Goal: Task Accomplishment & Management: Complete application form

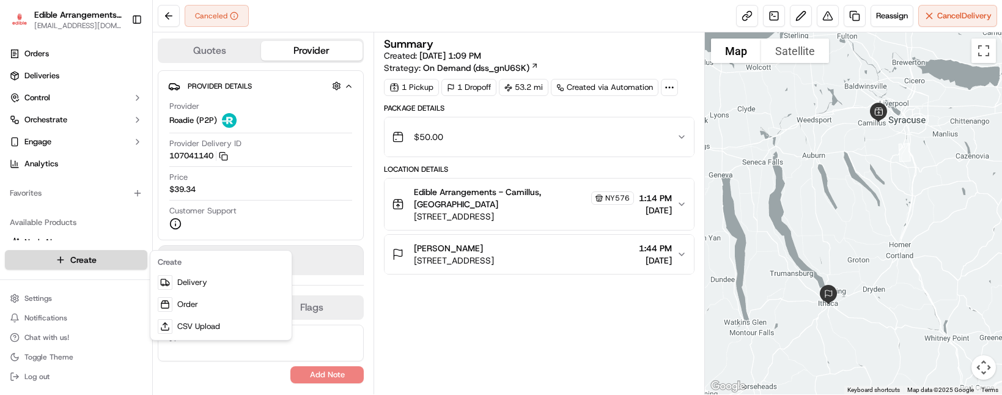
click at [57, 256] on html "Edible Arrangements - Camillus, NY [EMAIL_ADDRESS][DOMAIN_NAME] Toggle Sidebar …" at bounding box center [501, 197] width 1002 height 395
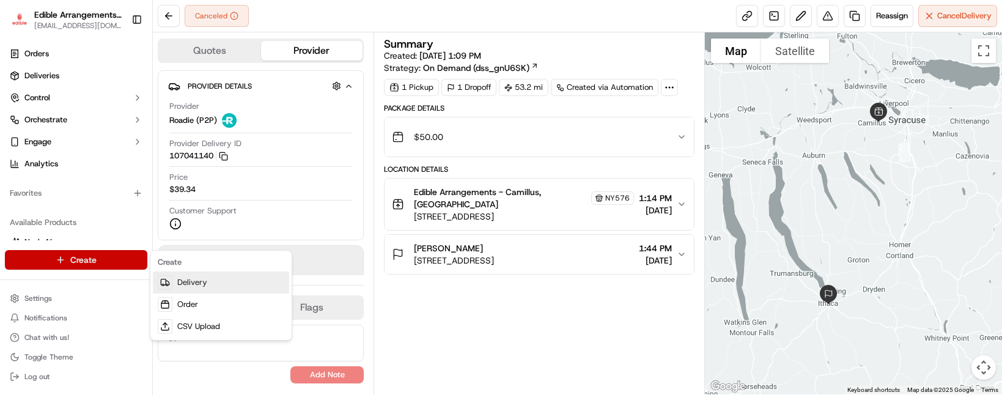
click at [232, 282] on link "Delivery" at bounding box center [221, 283] width 136 height 22
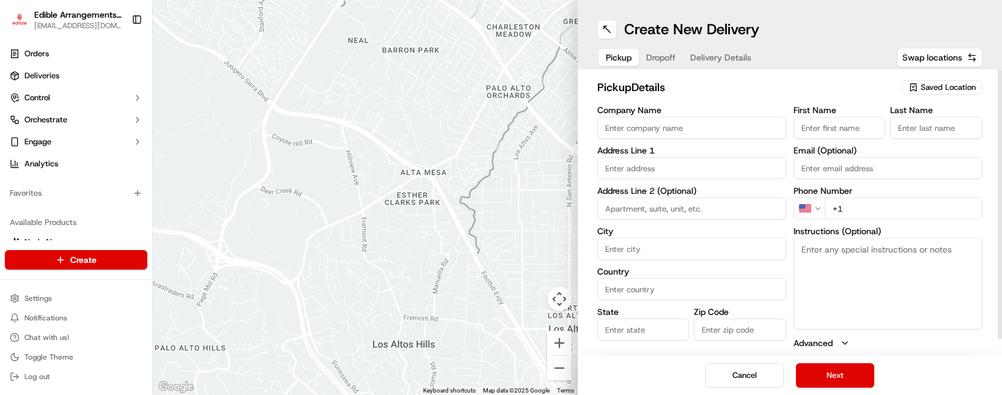
click at [968, 83] on span "Saved Location" at bounding box center [948, 87] width 55 height 11
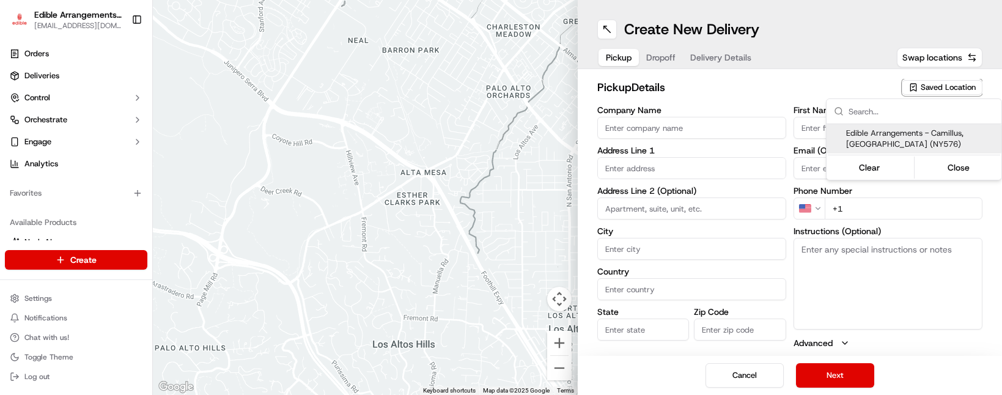
click at [939, 135] on span "Edible Arrangements - Camillus, [GEOGRAPHIC_DATA] (NY576)" at bounding box center [921, 139] width 150 height 22
type input "Edible Arrangements - Camillus, [GEOGRAPHIC_DATA]"
type input "[STREET_ADDRESS]"
type input "Camillus"
type input "US"
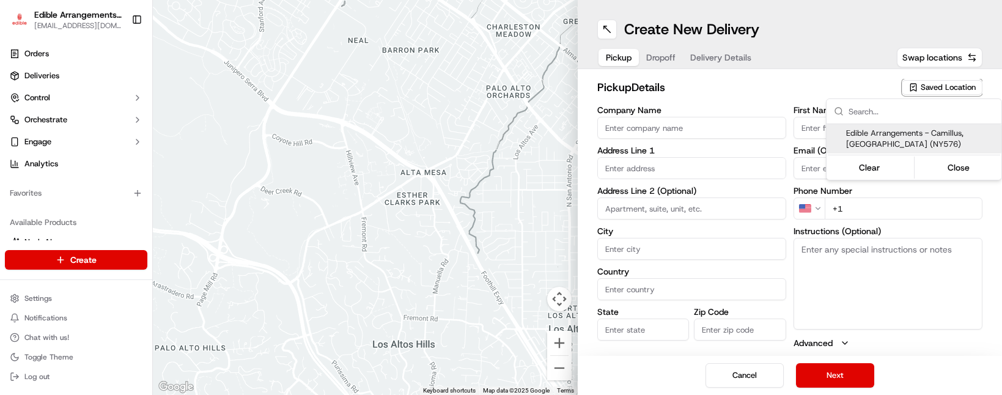
type input "NY"
type input "13031"
type input "[EMAIL_ADDRESS][DOMAIN_NAME]"
type input "[PHONE_NUMBER]"
type textarea "Please come inside the store to pick up the arrangement."
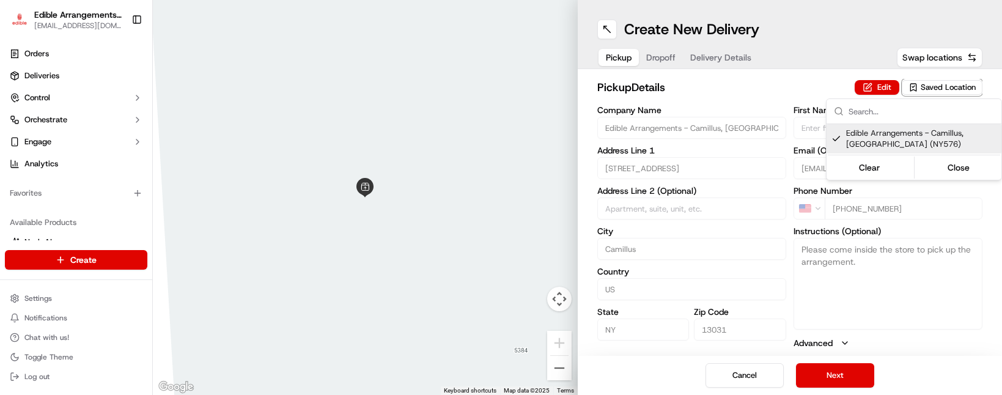
click at [928, 311] on html "Edible Arrangements - Camillus, NY [EMAIL_ADDRESS][DOMAIN_NAME] Toggle Sidebar …" at bounding box center [501, 197] width 1002 height 395
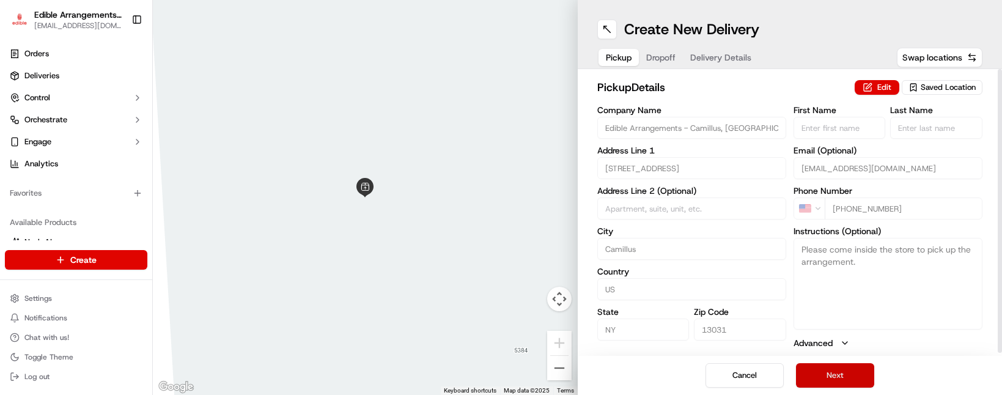
click at [857, 374] on button "Next" at bounding box center [835, 375] width 78 height 24
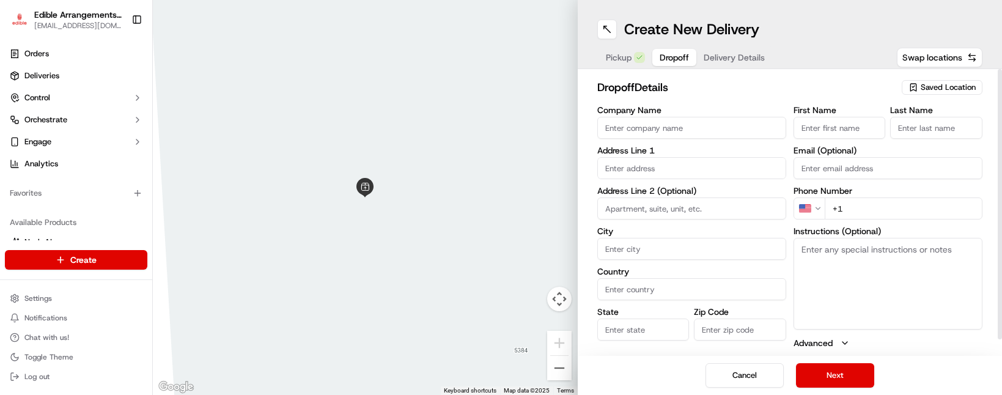
click at [833, 122] on input "First Name" at bounding box center [840, 128] width 92 height 22
type input "Dave"
type input "200 West Seneca Street"
type input "Ithaca"
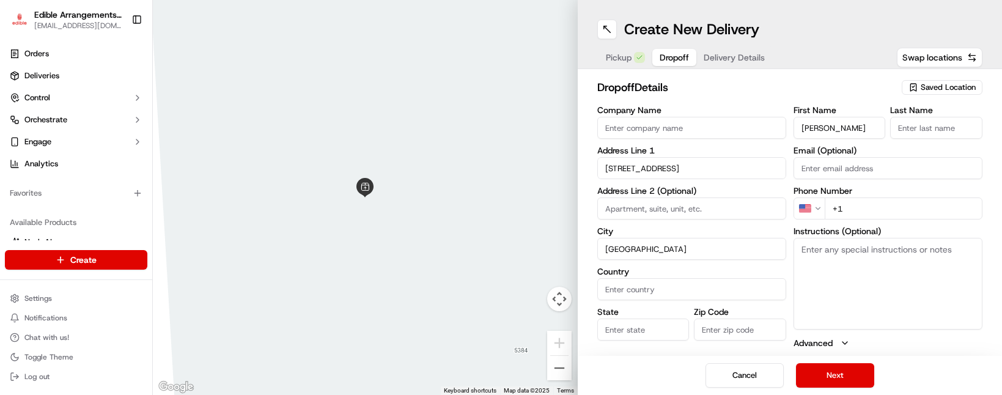
type input "[GEOGRAPHIC_DATA]"
type input "NY"
type input "14850"
type input "Flick"
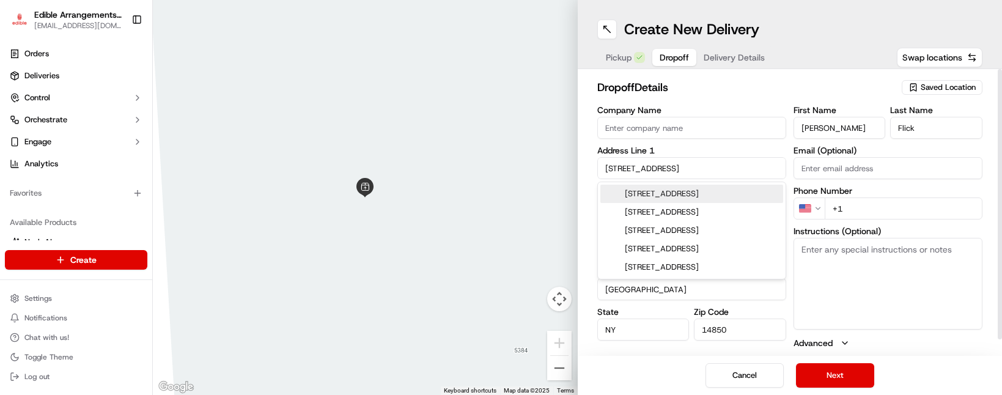
click at [870, 203] on input "+1" at bounding box center [904, 209] width 158 height 22
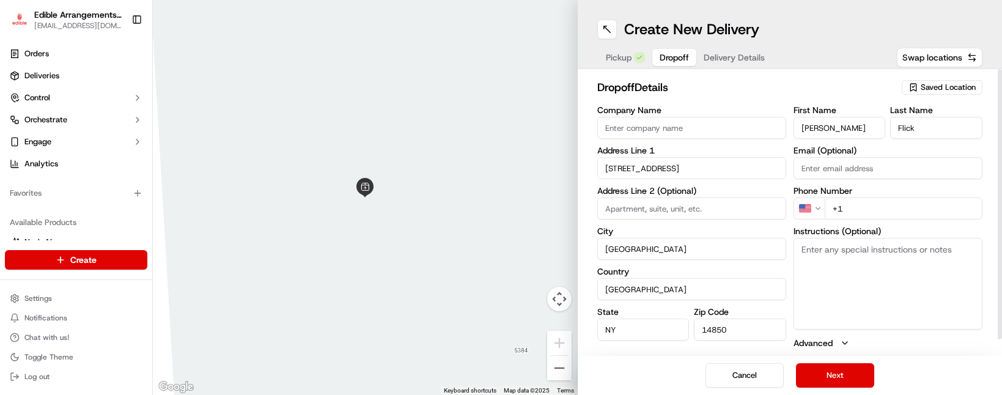
type input "+1 646 872 7404"
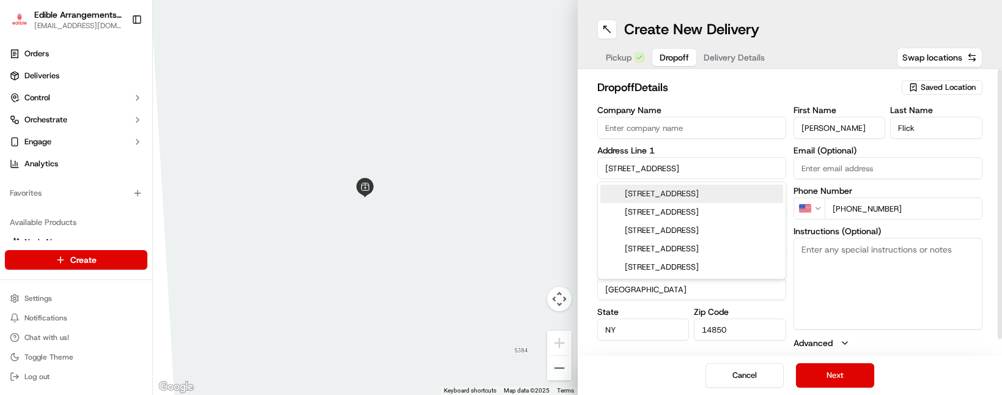
drag, startPoint x: 705, startPoint y: 174, endPoint x: 574, endPoint y: 155, distance: 132.7
click at [574, 155] on div "To navigate the map with touch gestures double-tap and hold your finger on the …" at bounding box center [577, 197] width 849 height 395
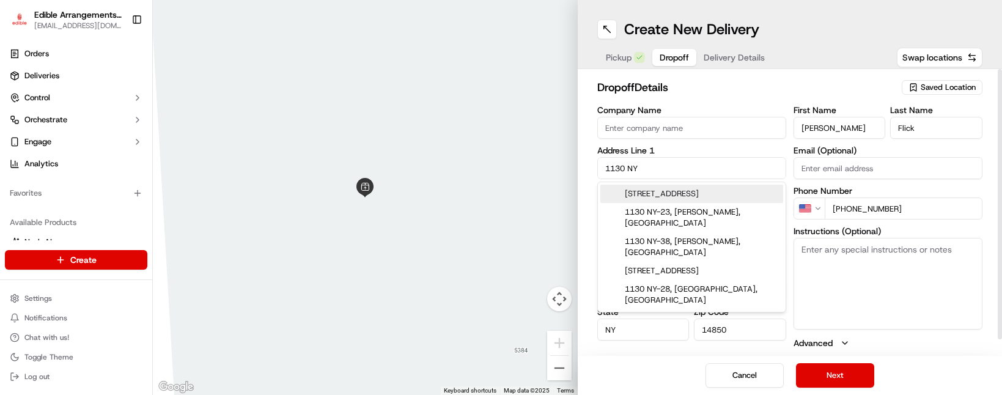
click at [722, 185] on div "1130 NY-13, Cortland, NY 1130 NY-23, McDonough, NY 1130 NY-38, Locke, NY 1130 N…" at bounding box center [692, 247] width 188 height 130
click at [722, 191] on div "1130 NY-13, Cortland, NY" at bounding box center [691, 194] width 183 height 18
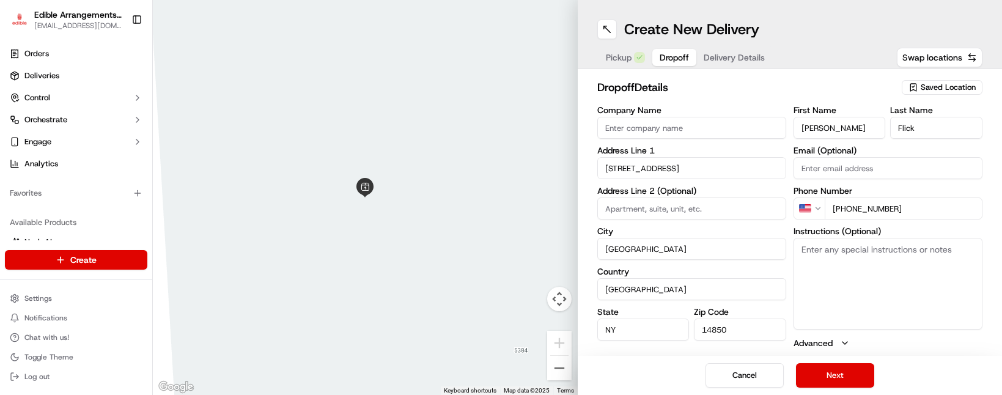
type input "[STREET_ADDRESS]"
type input "Cortland"
type input "13045"
type input "1130 New York 13"
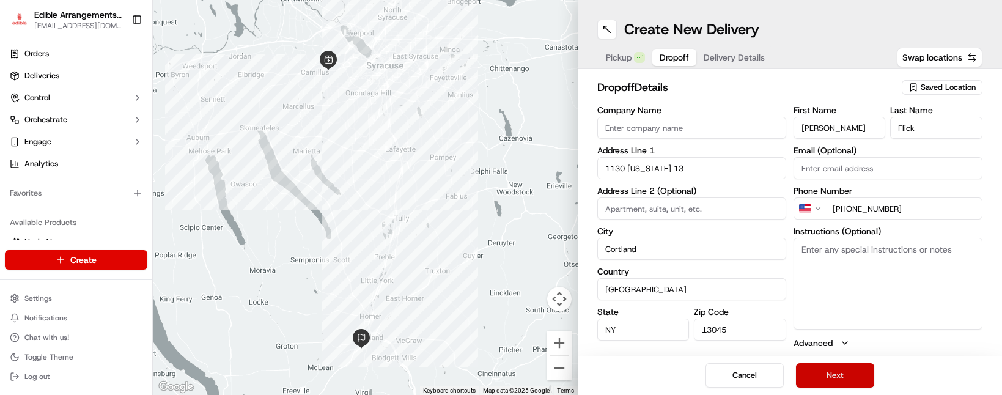
click at [818, 378] on button "Next" at bounding box center [835, 375] width 78 height 24
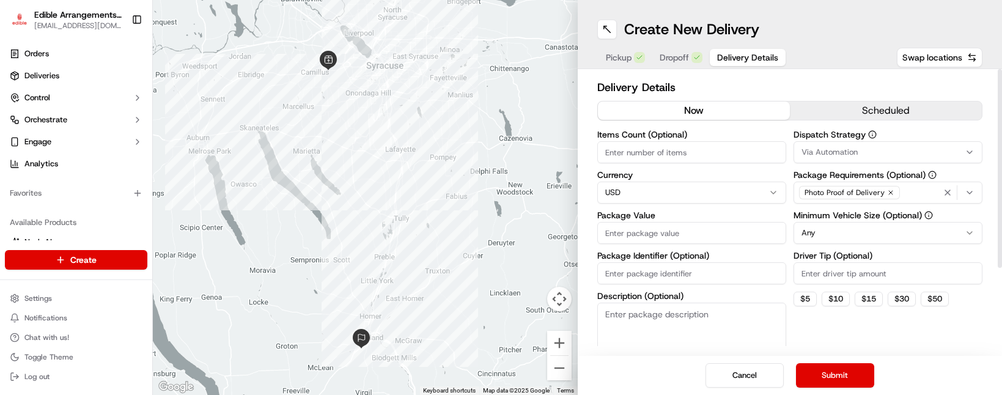
click at [670, 238] on input "Package Value" at bounding box center [691, 233] width 189 height 22
type input "50"
click at [848, 379] on button "Submit" at bounding box center [835, 375] width 78 height 24
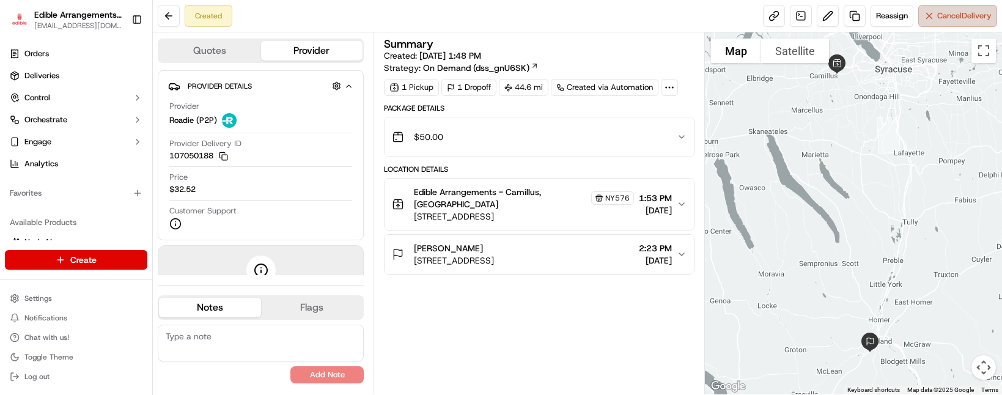
click at [950, 20] on span "Cancel Delivery" at bounding box center [964, 15] width 54 height 11
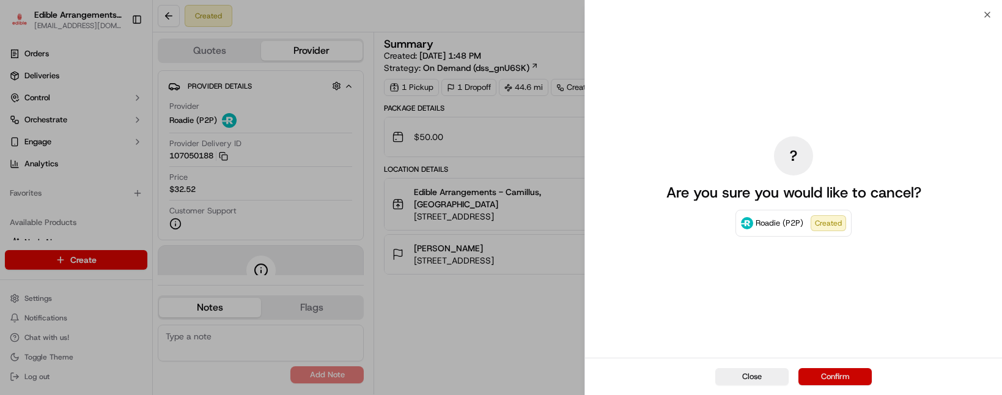
click at [844, 373] on button "Confirm" at bounding box center [835, 376] width 73 height 17
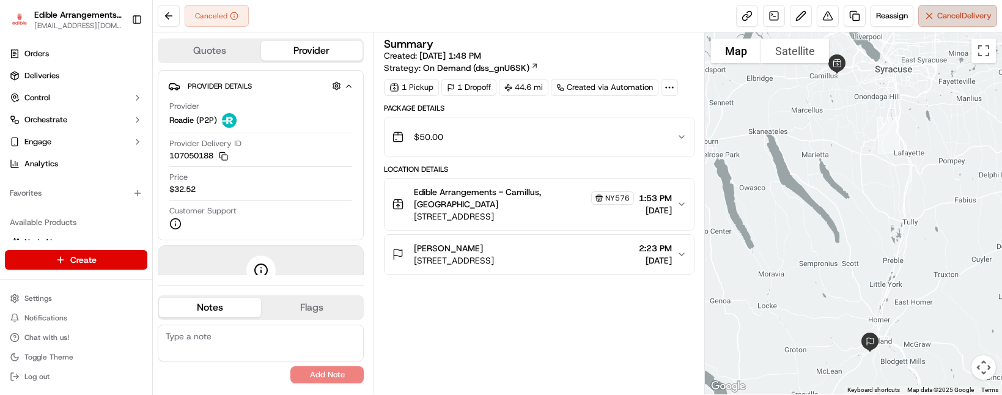
click at [964, 13] on span "Cancel Delivery" at bounding box center [964, 15] width 54 height 11
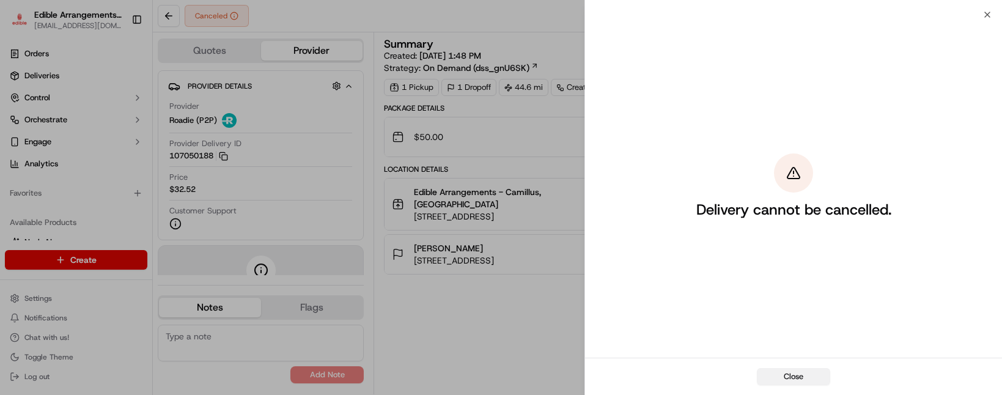
click at [813, 382] on button "Close" at bounding box center [793, 376] width 73 height 17
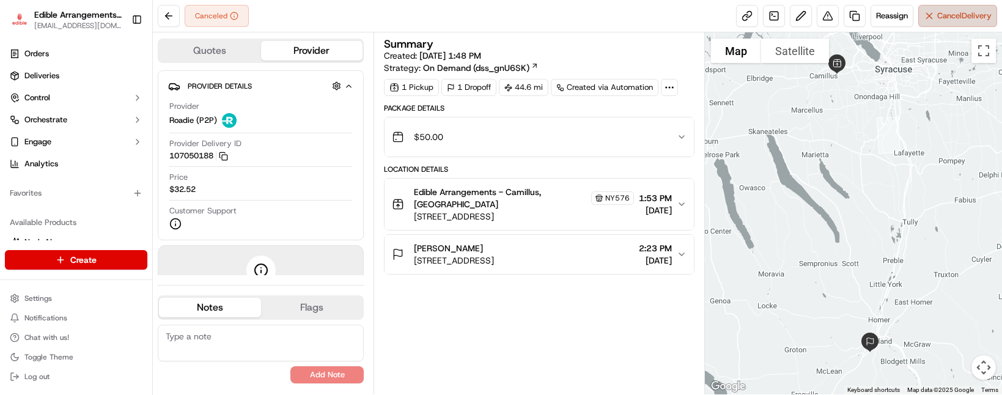
click at [939, 22] on button "Cancel Delivery" at bounding box center [957, 16] width 79 height 22
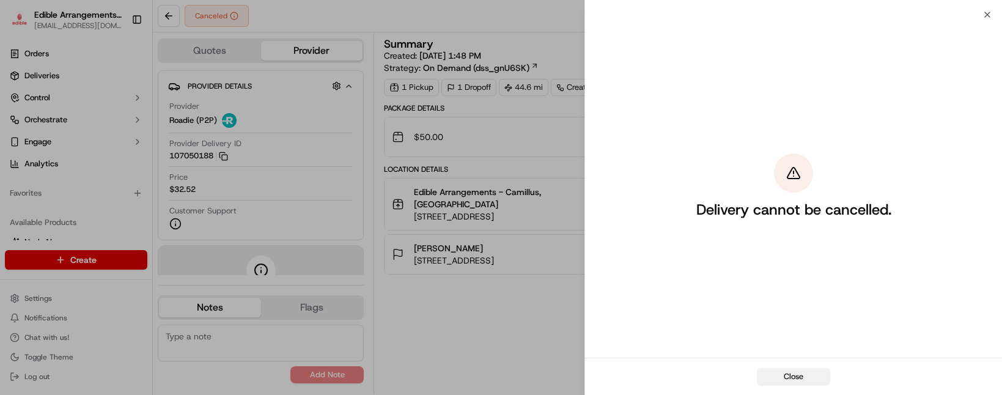
click at [810, 380] on button "Close" at bounding box center [793, 376] width 73 height 17
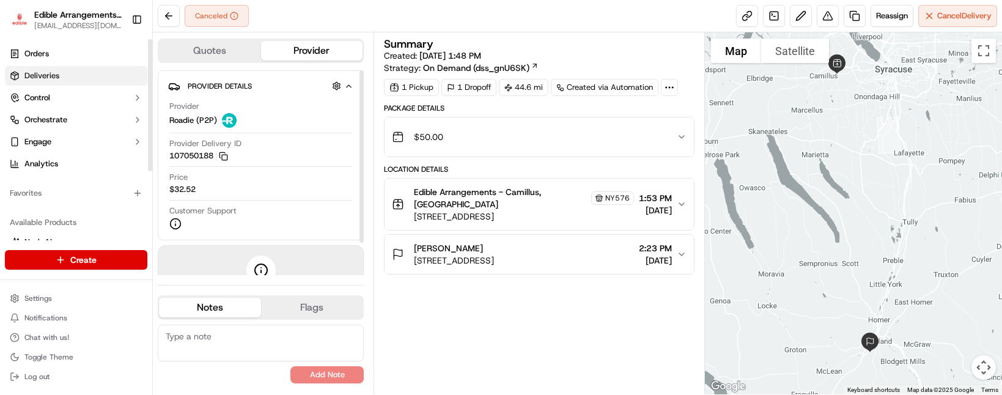
click at [35, 74] on span "Deliveries" at bounding box center [41, 75] width 35 height 11
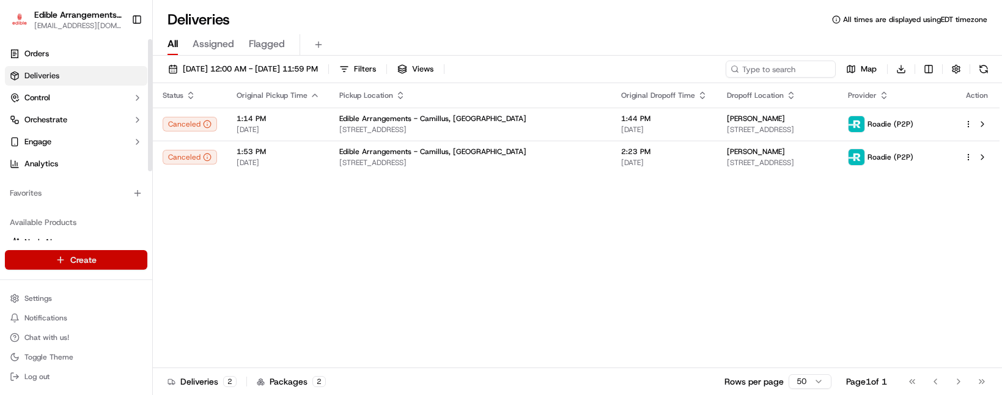
click at [117, 262] on html "Edible Arrangements - Camillus, NY ny576@edible.store Toggle Sidebar Orders Del…" at bounding box center [501, 197] width 1002 height 395
click at [770, 248] on html "Edible Arrangements - Camillus, NY ny576@edible.store Toggle Sidebar Orders Del…" at bounding box center [501, 197] width 1002 height 395
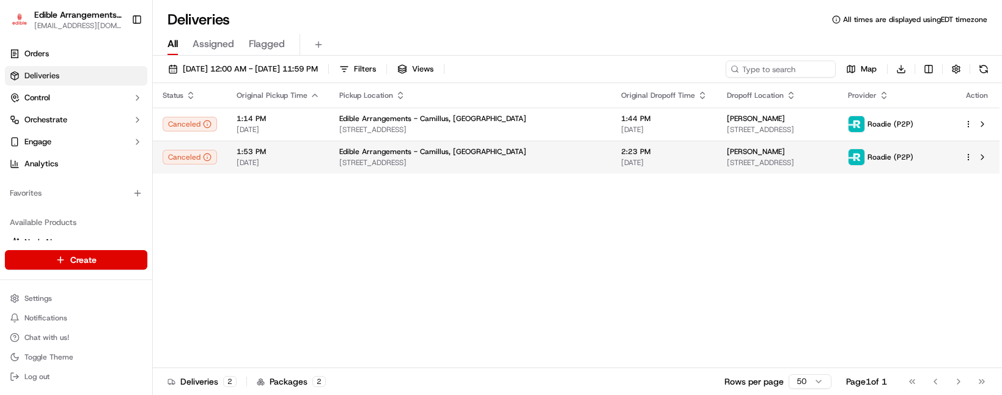
click at [904, 160] on span "Roadie (P2P)" at bounding box center [891, 157] width 46 height 10
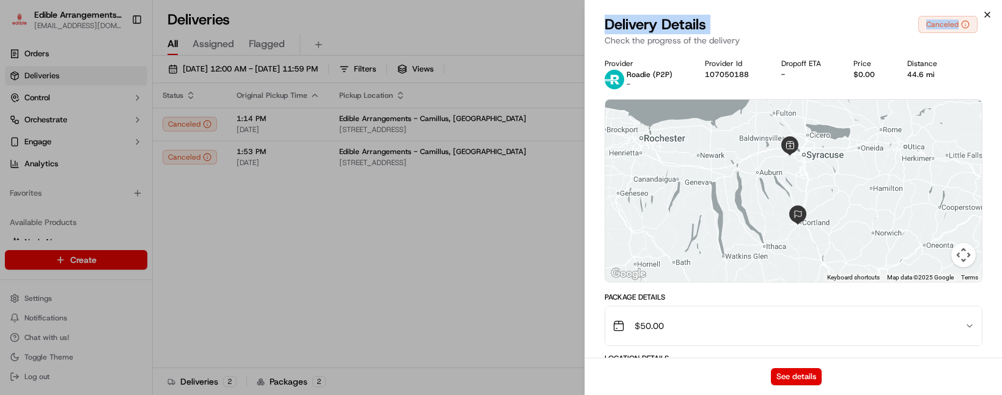
click at [983, 14] on div "Close Delivery Details Canceled Check the progress of the delivery Provider Roa…" at bounding box center [794, 197] width 418 height 395
click at [988, 14] on icon "button" at bounding box center [988, 15] width 10 height 10
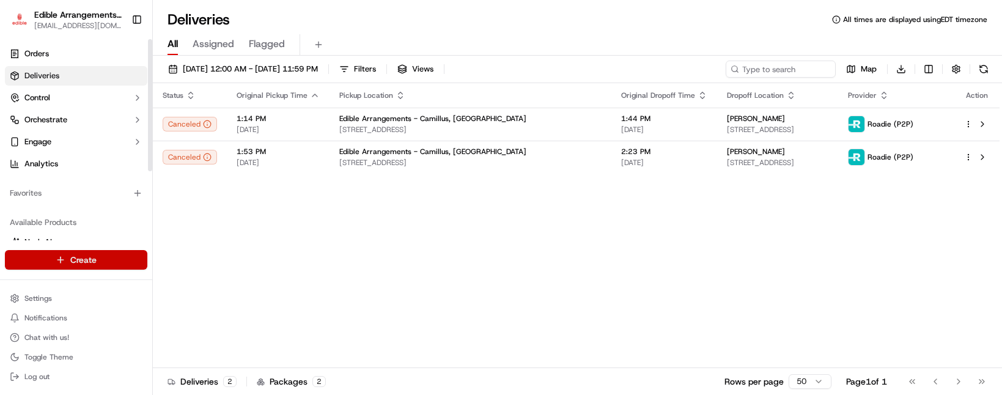
click at [125, 266] on html "Edible Arrangements - Camillus, NY ny576@edible.store Toggle Sidebar Orders Del…" at bounding box center [501, 197] width 1002 height 395
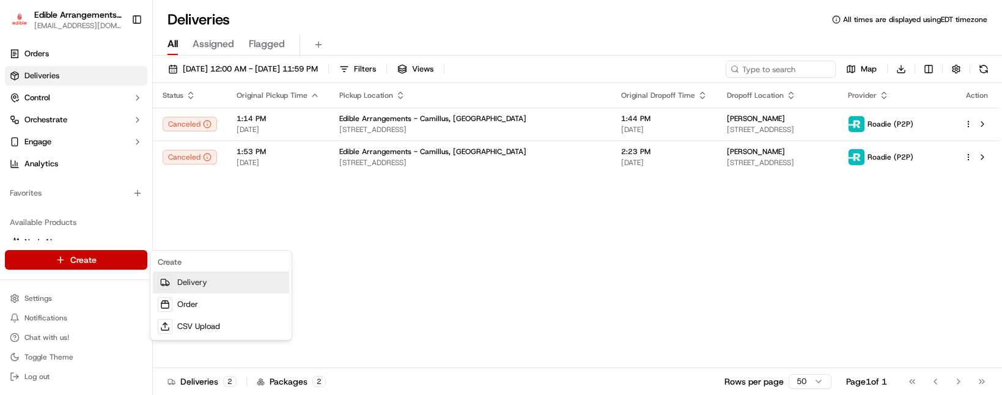
click at [190, 285] on link "Delivery" at bounding box center [221, 283] width 136 height 22
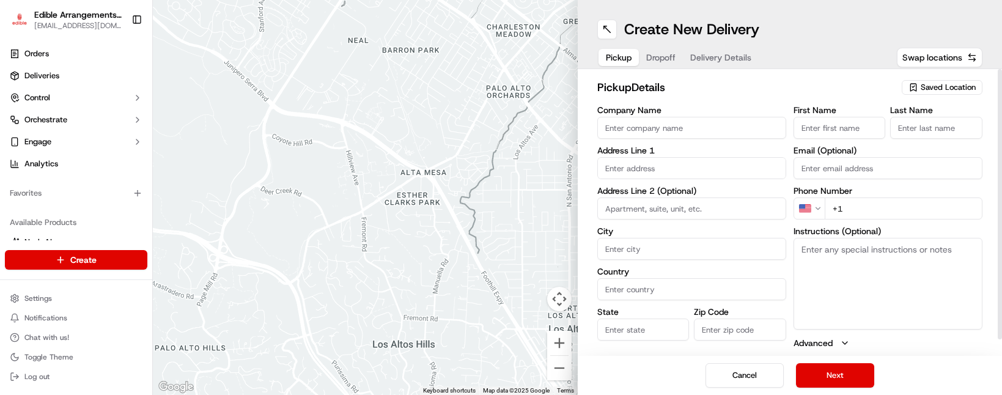
click at [931, 93] on div "Saved Location" at bounding box center [942, 87] width 81 height 15
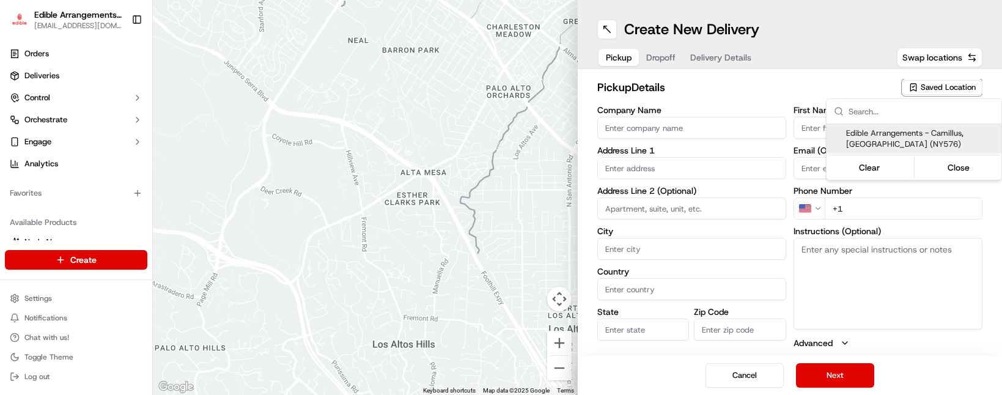
click at [914, 135] on span "Edible Arrangements - Camillus, [GEOGRAPHIC_DATA] (NY576)" at bounding box center [921, 139] width 150 height 22
type input "Edible Arrangements - Camillus, [GEOGRAPHIC_DATA]"
type input "[STREET_ADDRESS]"
type input "Camillus"
type input "US"
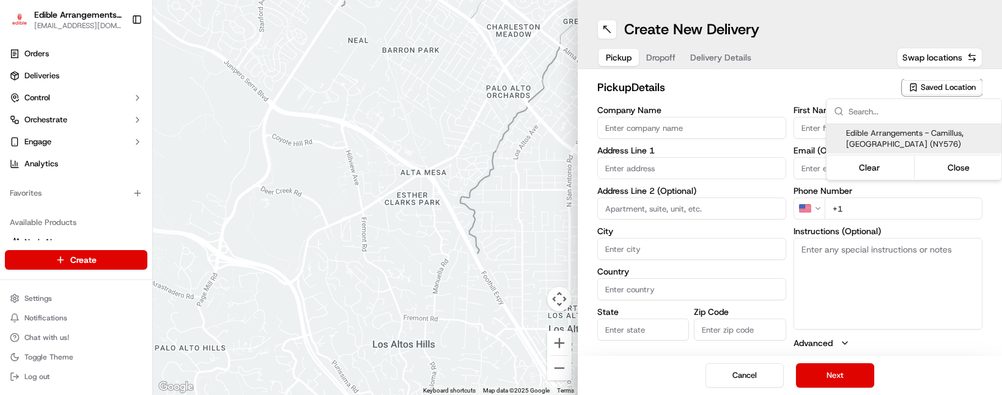
type input "NY"
type input "13031"
type input "[EMAIL_ADDRESS][DOMAIN_NAME]"
type input "[PHONE_NUMBER]"
type textarea "Please come inside the store to pick up the arrangement."
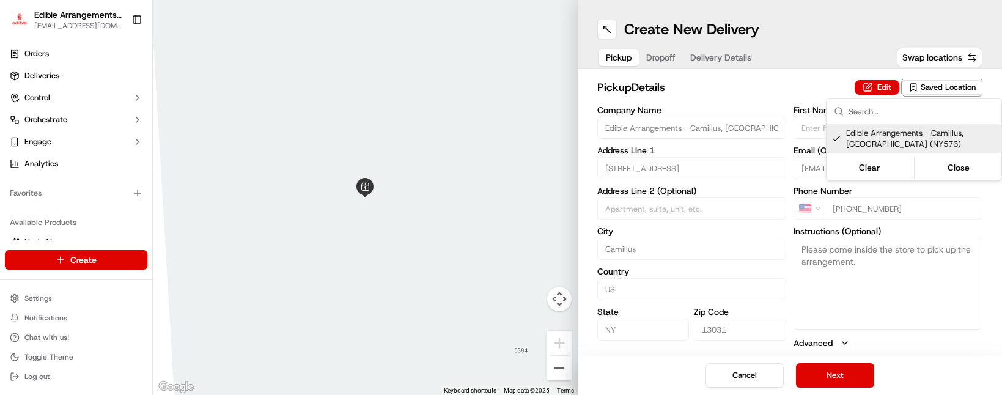
click at [840, 370] on html "Edible Arrangements - Camillus, NY [EMAIL_ADDRESS][DOMAIN_NAME] Toggle Sidebar …" at bounding box center [501, 197] width 1002 height 395
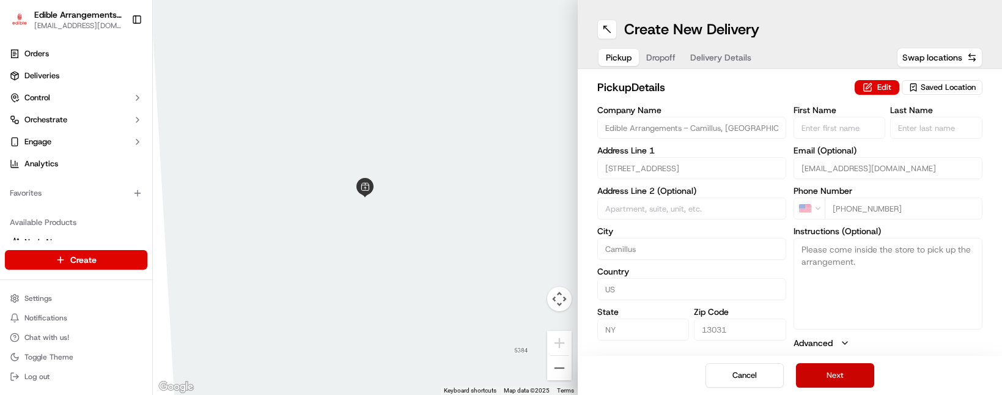
click at [832, 380] on button "Next" at bounding box center [835, 375] width 78 height 24
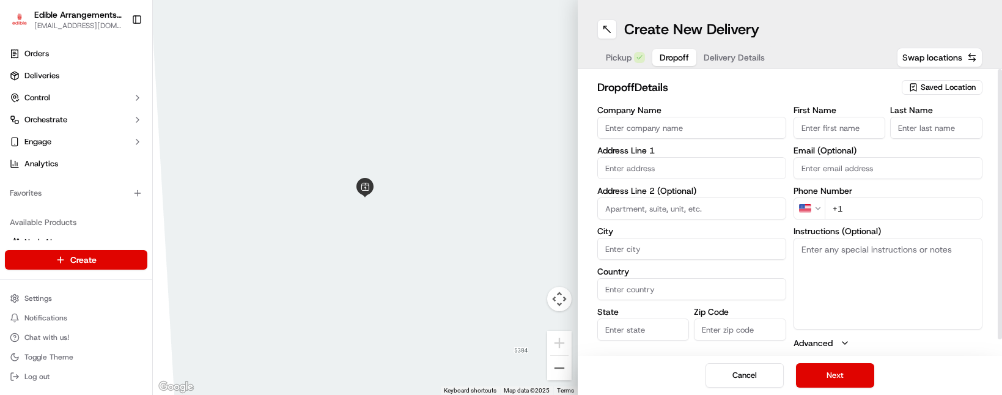
click at [676, 171] on input "text" at bounding box center [691, 168] width 189 height 22
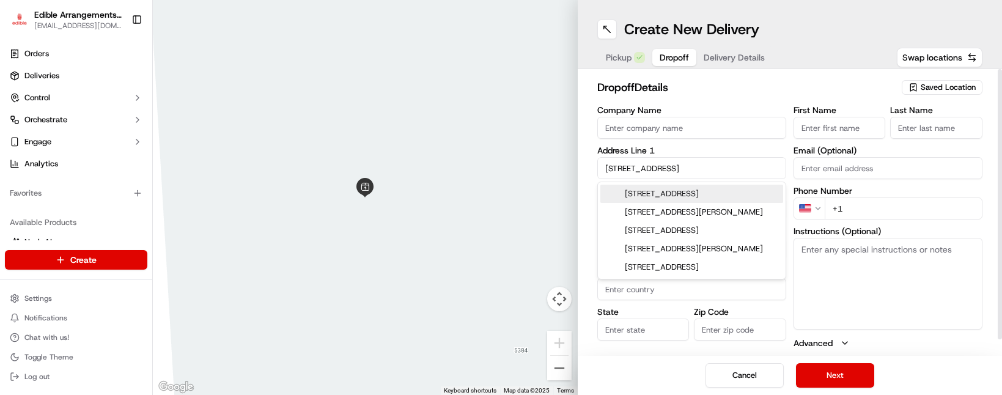
click at [748, 192] on div "8430 Ridge Road, Sodus, NY" at bounding box center [691, 194] width 183 height 18
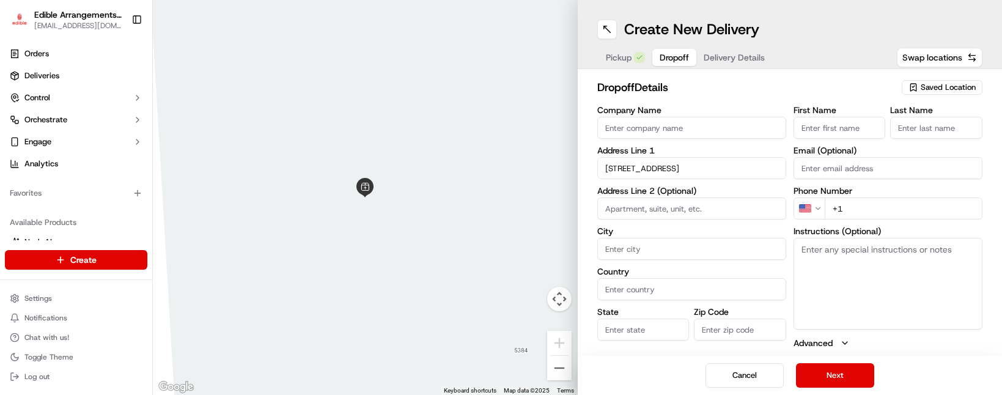
type input "[STREET_ADDRESS]"
type input "Sodus"
type input "[GEOGRAPHIC_DATA]"
type input "NY"
type input "14551"
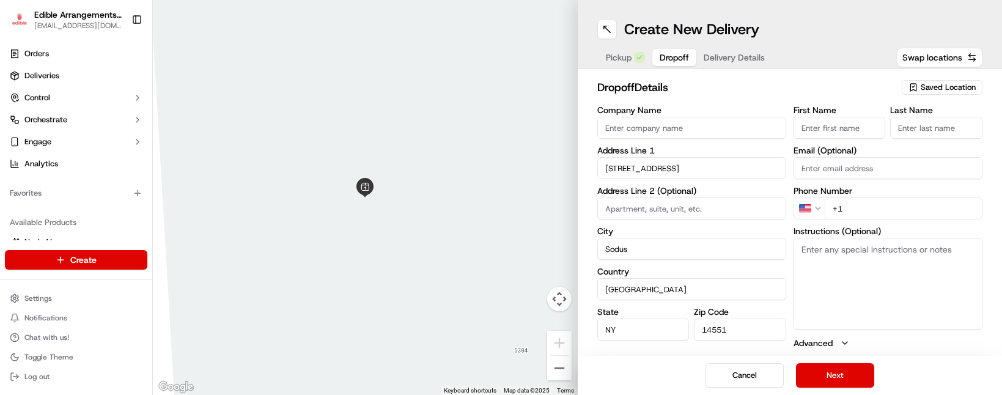
type input "8430 Ridge Road"
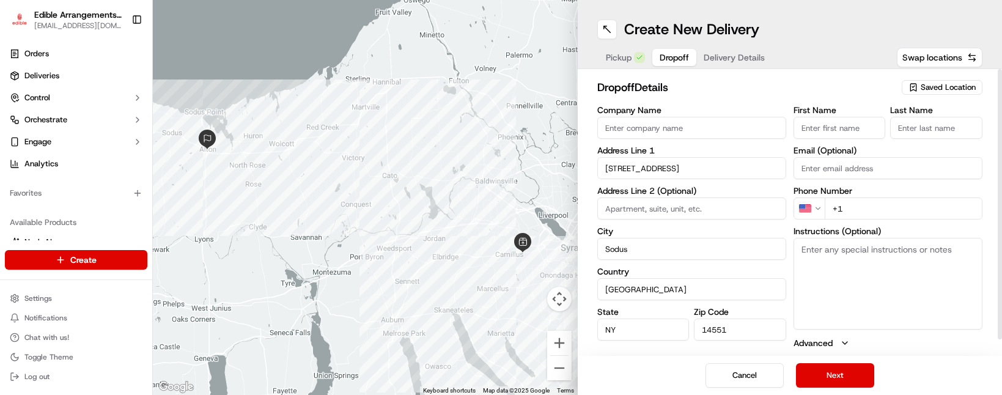
click at [840, 127] on input "First Name" at bounding box center [840, 128] width 92 height 22
type input "AA"
click at [909, 130] on input "Last Name" at bounding box center [936, 128] width 92 height 22
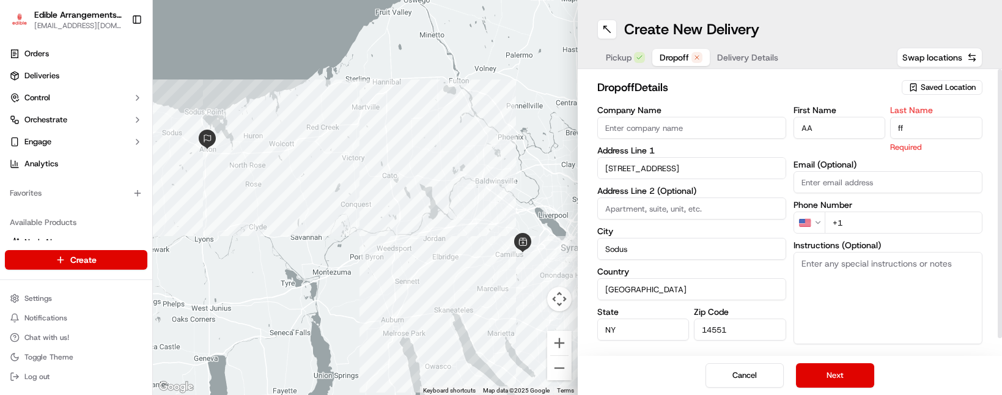
type input "ff"
click at [860, 222] on div "First Name AA Last Name ff Required Email (Optional) Phone Number US +1 Instruc…" at bounding box center [888, 235] width 189 height 258
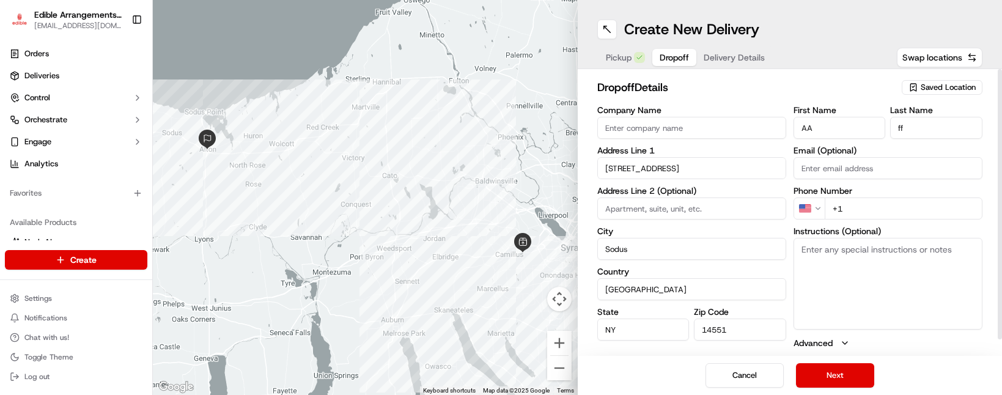
type input "+1 646 872 7404"
click at [847, 376] on button "Next" at bounding box center [835, 375] width 78 height 24
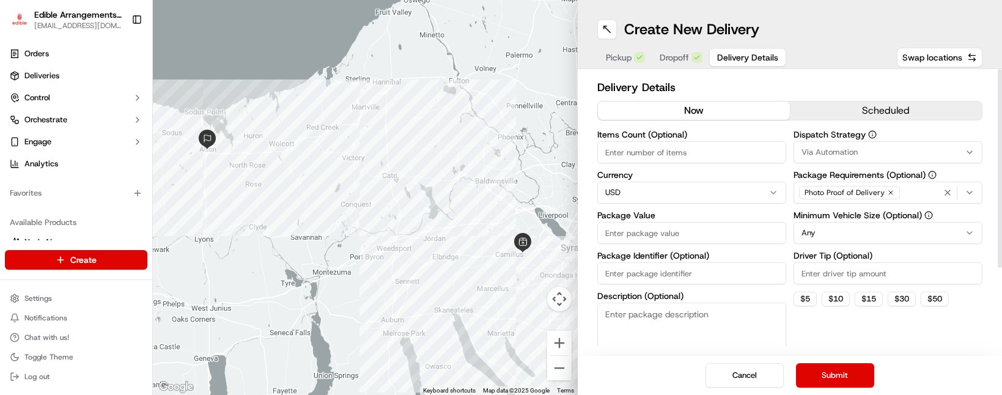
click at [651, 236] on input "Package Value" at bounding box center [691, 233] width 189 height 22
type input "50"
click at [819, 373] on button "Submit" at bounding box center [835, 375] width 78 height 24
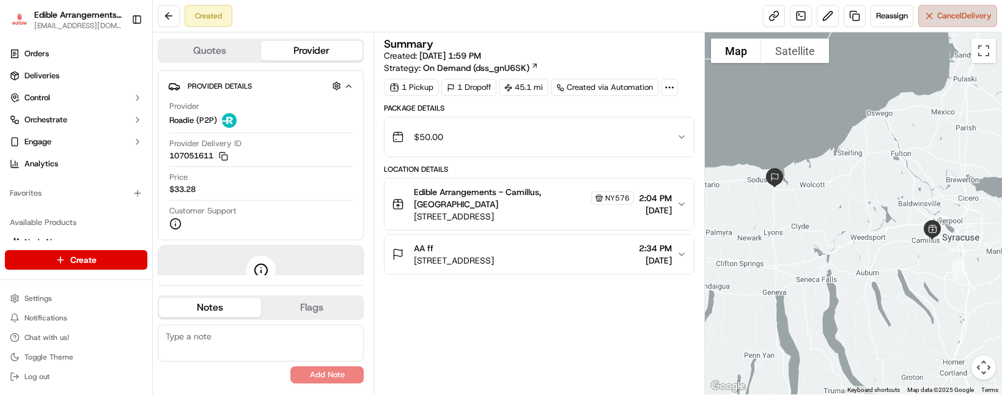
click at [942, 19] on span "Cancel Delivery" at bounding box center [964, 15] width 54 height 11
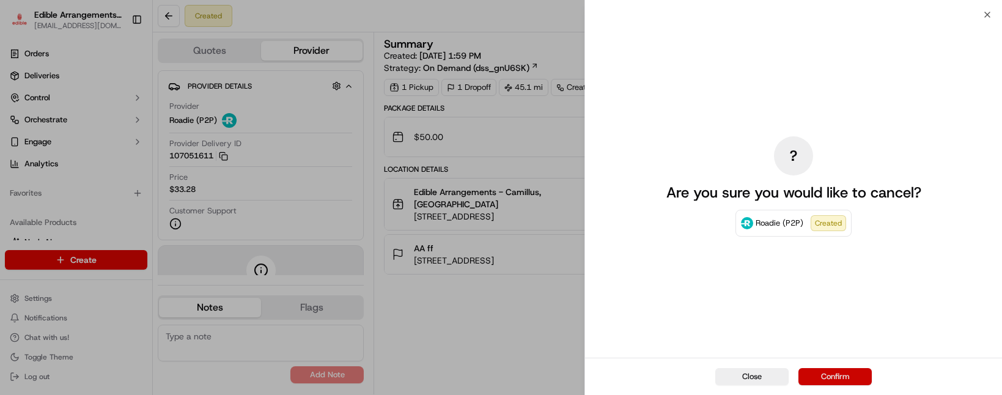
click at [828, 373] on button "Confirm" at bounding box center [835, 376] width 73 height 17
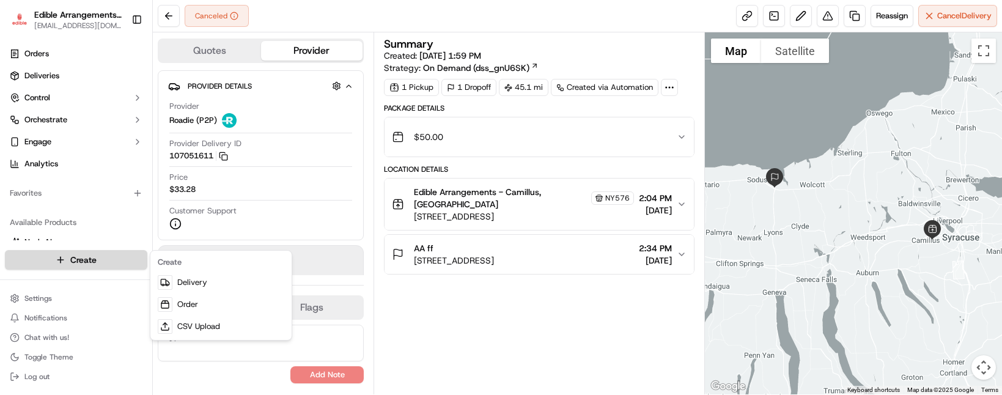
click at [108, 264] on html "Edible Arrangements - Camillus, NY ny576@edible.store Toggle Sidebar Orders Del…" at bounding box center [501, 197] width 1002 height 395
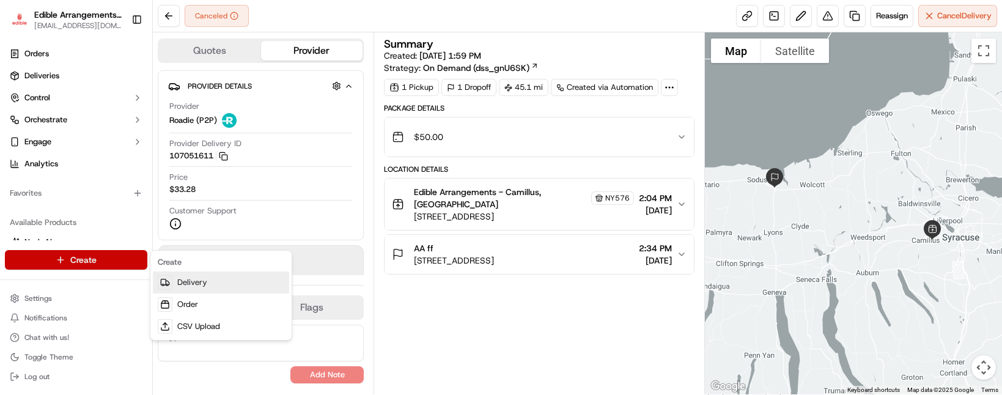
click at [188, 279] on link "Delivery" at bounding box center [221, 283] width 136 height 22
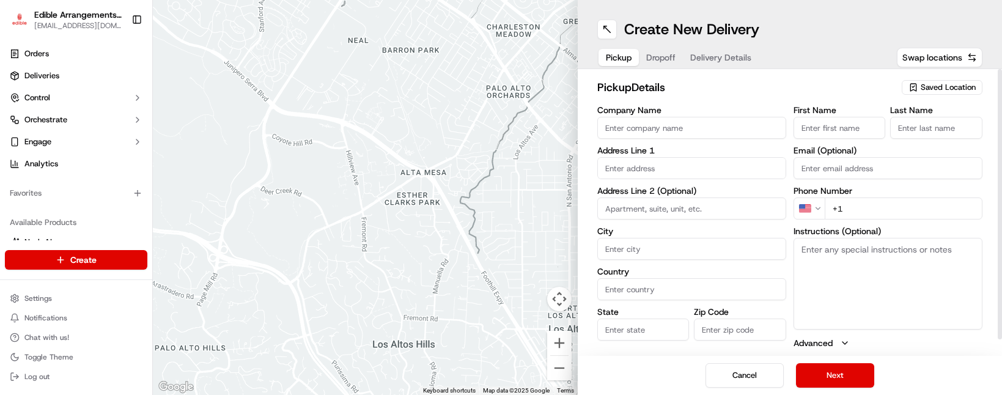
click at [931, 92] on span "Saved Location" at bounding box center [948, 87] width 55 height 11
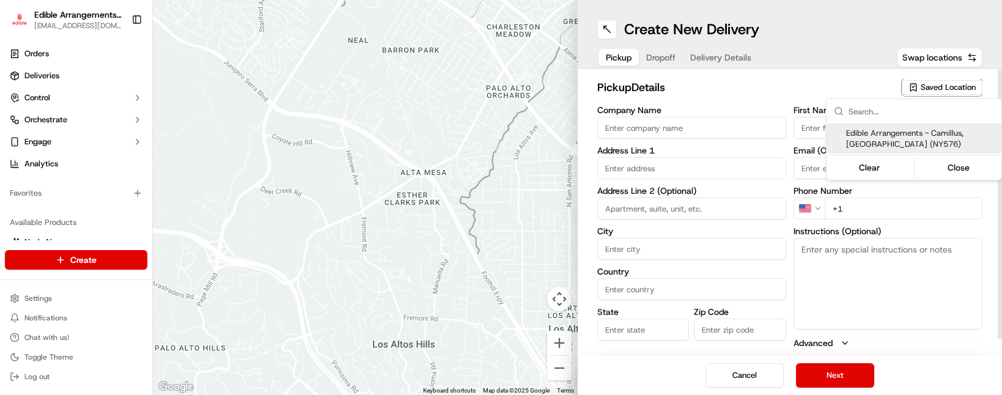
click at [911, 131] on span "Edible Arrangements - Camillus, [GEOGRAPHIC_DATA] (NY576)" at bounding box center [921, 139] width 150 height 22
type input "Edible Arrangements - Camillus, [GEOGRAPHIC_DATA]"
type input "[STREET_ADDRESS]"
type input "Camillus"
type input "US"
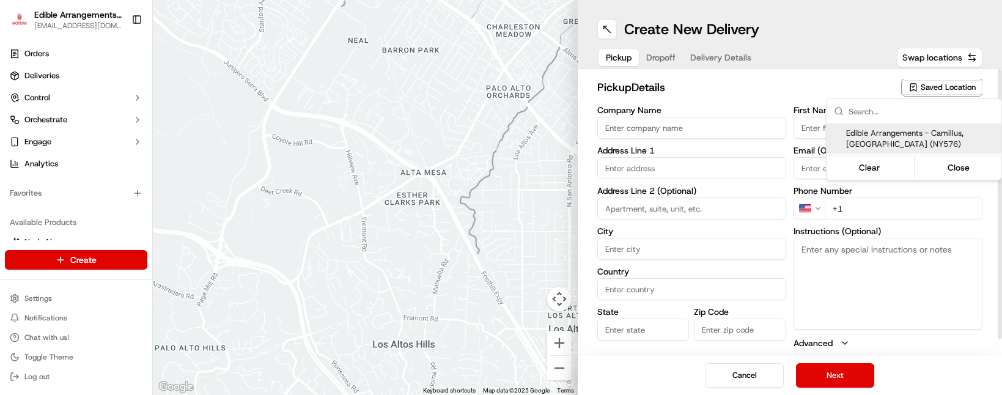
type input "NY"
type input "13031"
type input "[EMAIL_ADDRESS][DOMAIN_NAME]"
type input "[PHONE_NUMBER]"
type textarea "Please come inside the store to pick up the arrangement."
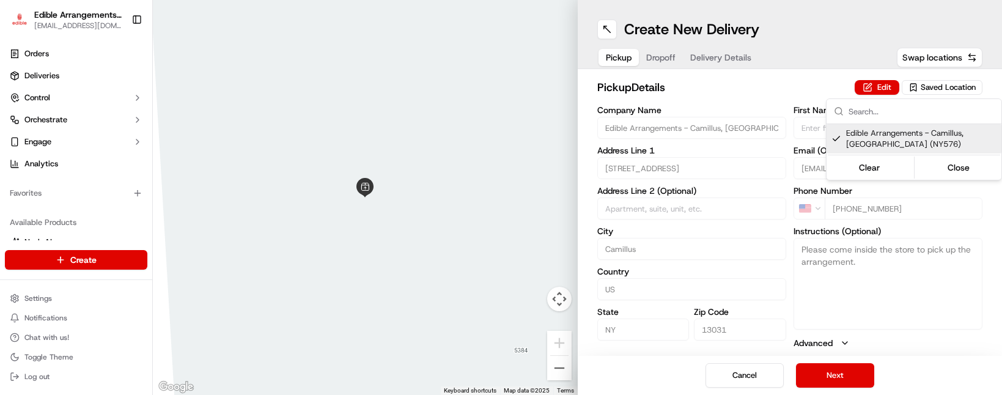
click at [848, 374] on html "Edible Arrangements - Camillus, NY [EMAIL_ADDRESS][DOMAIN_NAME] Toggle Sidebar …" at bounding box center [501, 197] width 1002 height 395
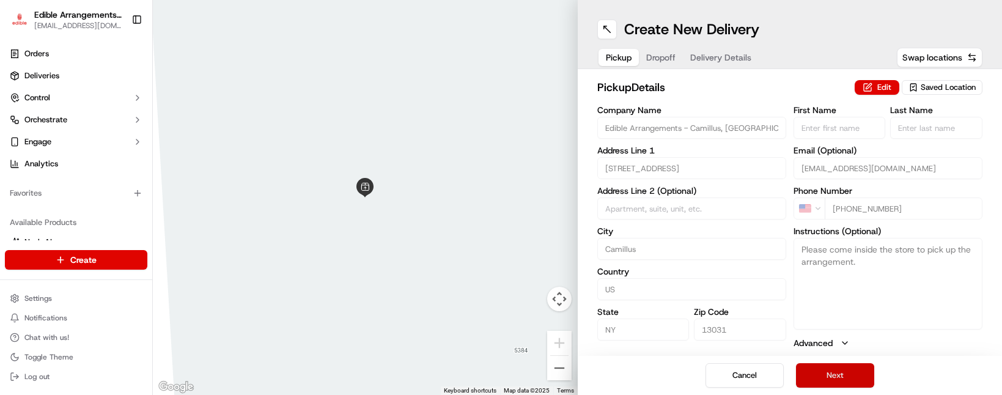
click at [841, 375] on button "Next" at bounding box center [835, 375] width 78 height 24
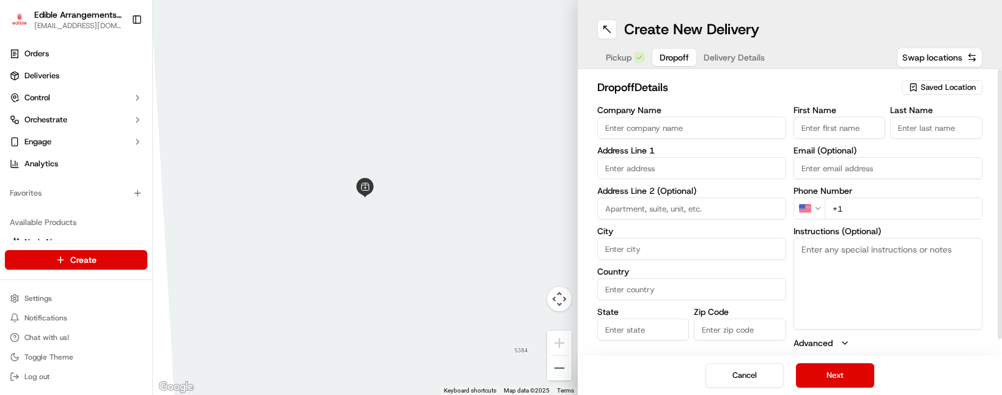
click at [679, 171] on input "text" at bounding box center [691, 168] width 189 height 22
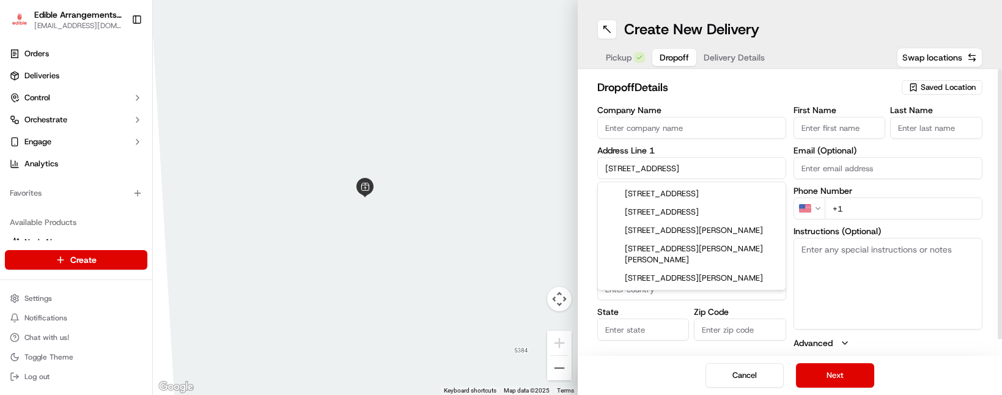
click at [637, 168] on input "193 Falls Street, Sene" at bounding box center [691, 168] width 189 height 22
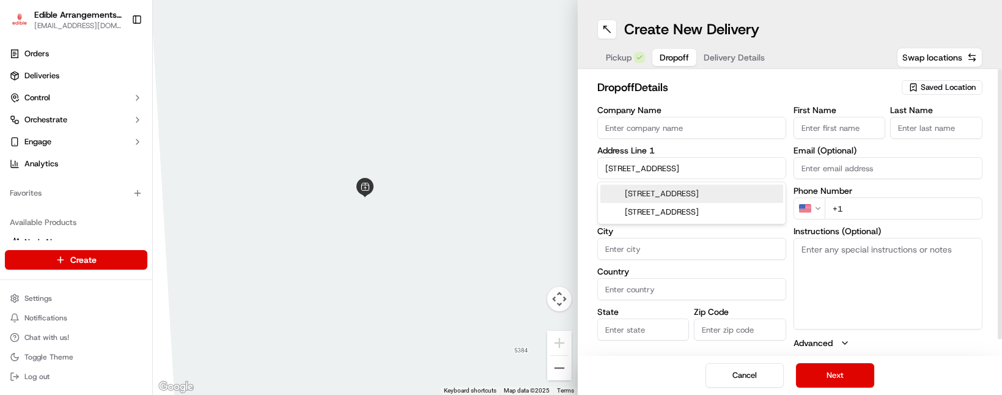
click at [673, 193] on div "193 Fall Street, Seneca Falls, NY" at bounding box center [691, 194] width 183 height 18
type input "[STREET_ADDRESS]"
type input "Seneca Falls"
type input "[GEOGRAPHIC_DATA]"
type input "NY"
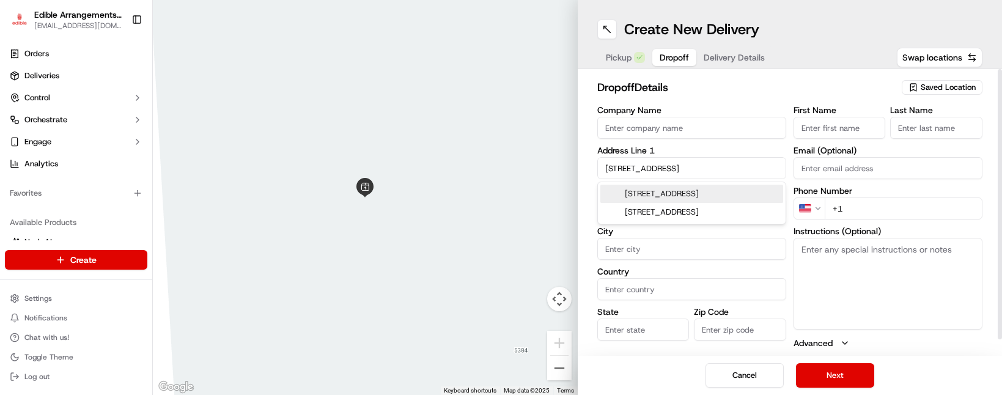
type input "13148"
type input "193 Fall Street"
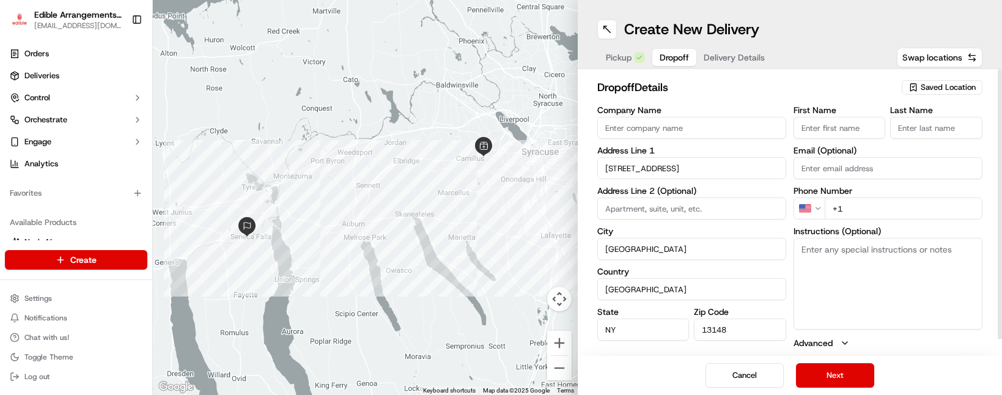
click at [836, 123] on input "First Name" at bounding box center [840, 128] width 92 height 22
type input "aa"
click at [911, 128] on input "Last Name" at bounding box center [936, 128] width 92 height 22
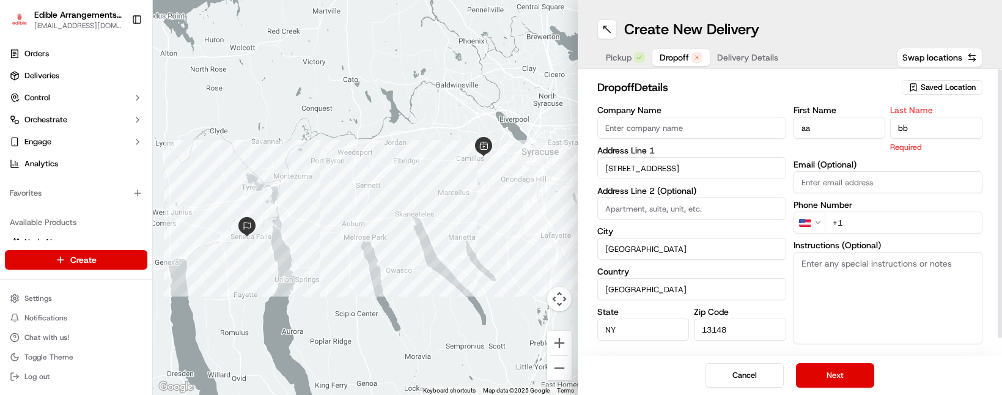
type input "bb"
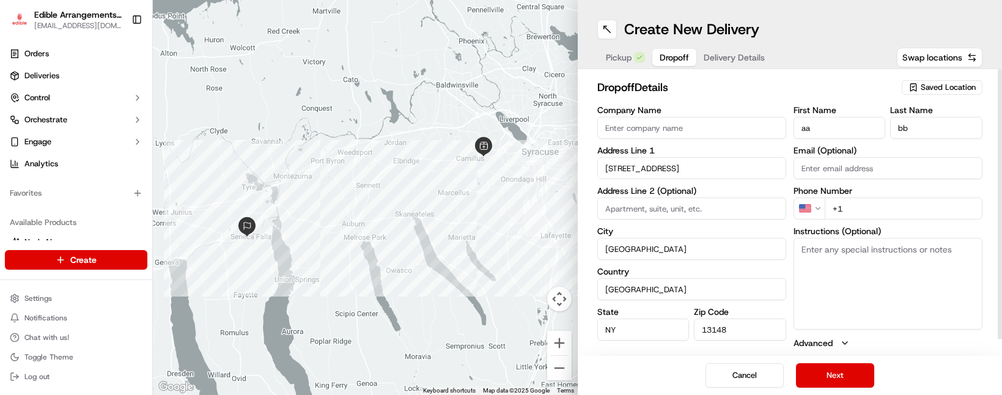
click at [658, 365] on div "Cancel Next" at bounding box center [790, 375] width 425 height 39
click at [892, 210] on input "+1" at bounding box center [904, 209] width 158 height 22
type input "+1 646 872 7404"
click at [828, 369] on button "Next" at bounding box center [835, 375] width 78 height 24
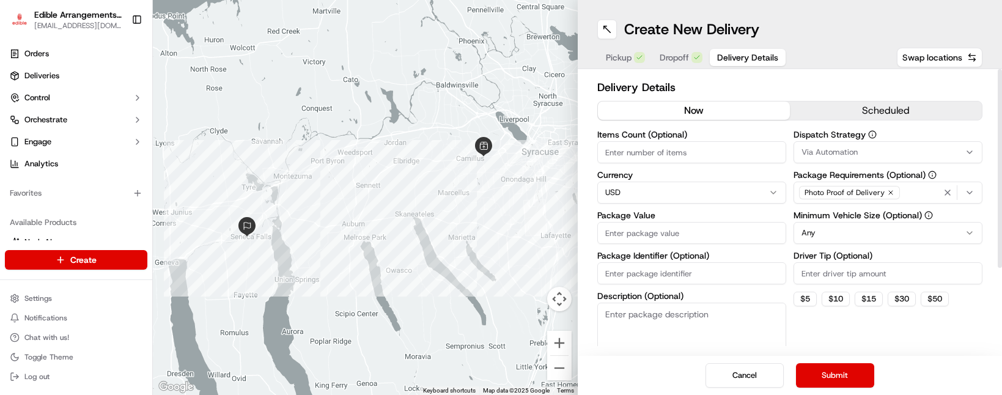
click at [663, 240] on input "Package Value" at bounding box center [691, 233] width 189 height 22
type input "50"
click at [848, 331] on div "Dispatch Strategy Via Automation Package Requirements (Optional) Photo Proof of…" at bounding box center [888, 250] width 189 height 241
click at [838, 377] on button "Submit" at bounding box center [835, 375] width 78 height 24
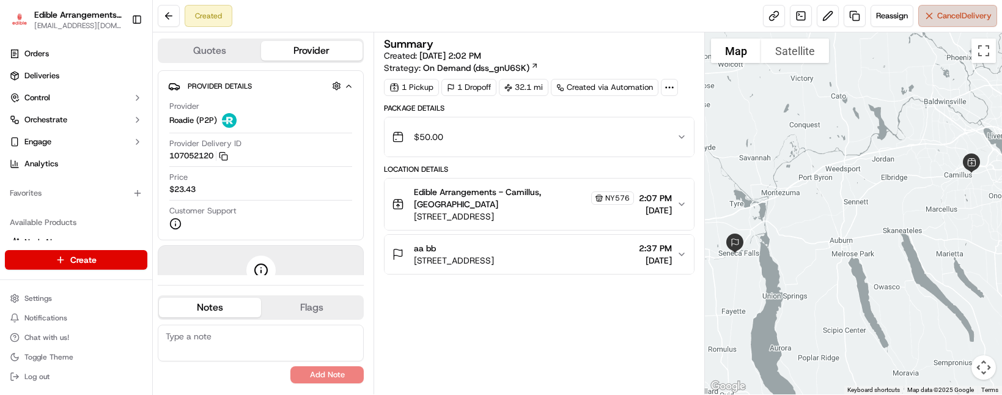
click at [951, 19] on span "Cancel Delivery" at bounding box center [964, 15] width 54 height 11
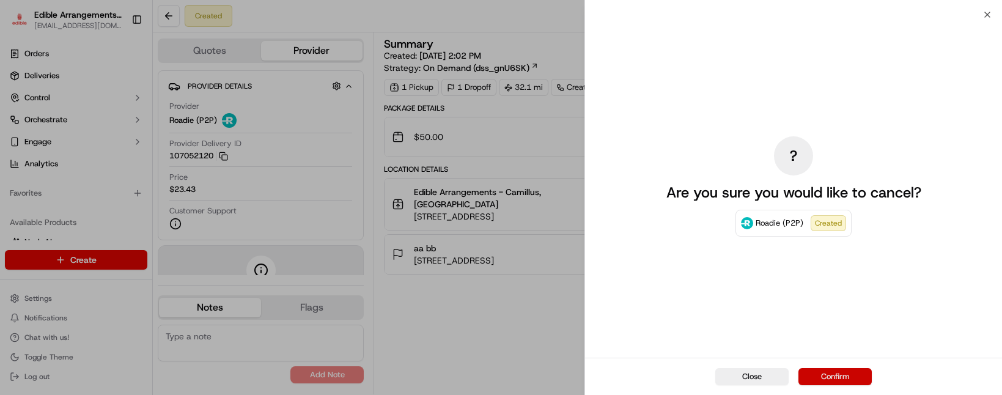
click at [823, 374] on button "Confirm" at bounding box center [835, 376] width 73 height 17
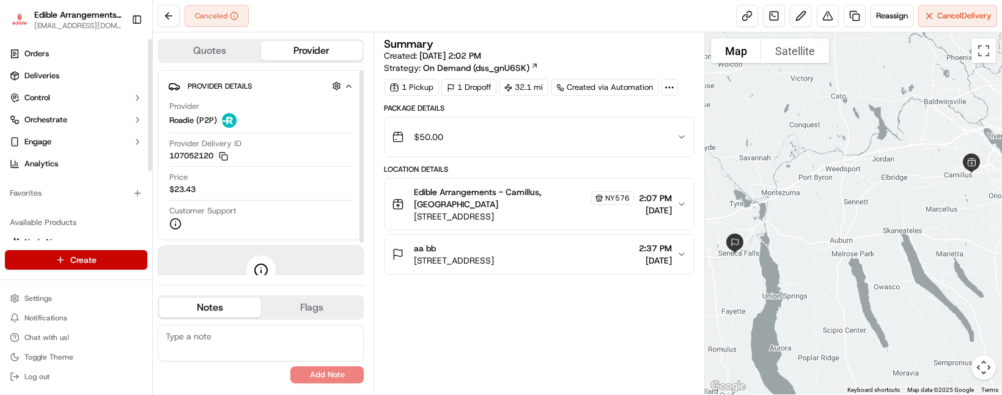
click at [98, 257] on html "Edible Arrangements - Camillus, NY ny576@edible.store Toggle Sidebar Orders Del…" at bounding box center [501, 197] width 1002 height 395
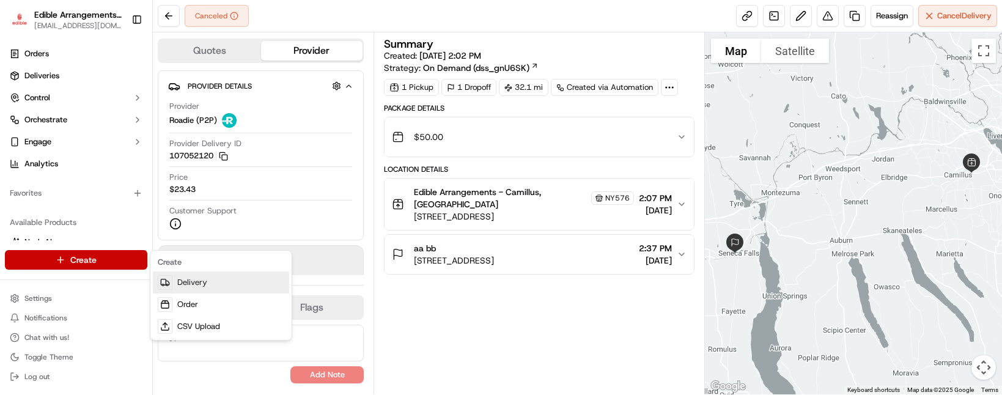
click at [182, 275] on link "Delivery" at bounding box center [221, 283] width 136 height 22
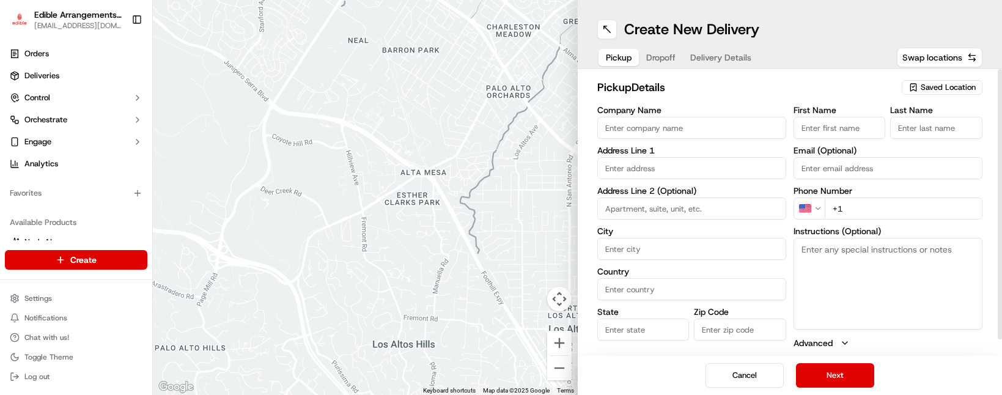
click at [936, 86] on span "Saved Location" at bounding box center [948, 87] width 55 height 11
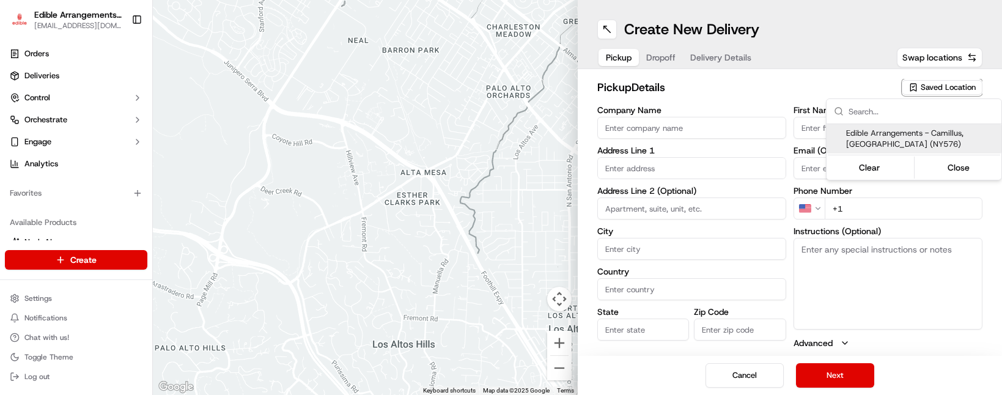
click at [921, 139] on span "Edible Arrangements - Camillus, [GEOGRAPHIC_DATA] (NY576)" at bounding box center [921, 139] width 150 height 22
type input "Edible Arrangements - Camillus, [GEOGRAPHIC_DATA]"
type input "[STREET_ADDRESS]"
type input "Camillus"
type input "US"
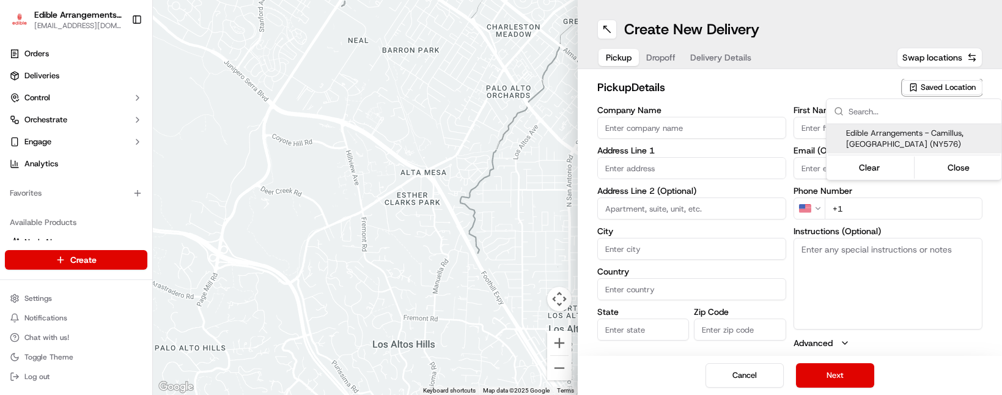
type input "NY"
type input "13031"
type input "[EMAIL_ADDRESS][DOMAIN_NAME]"
type input "[PHONE_NUMBER]"
type textarea "Please come inside the store to pick up the arrangement."
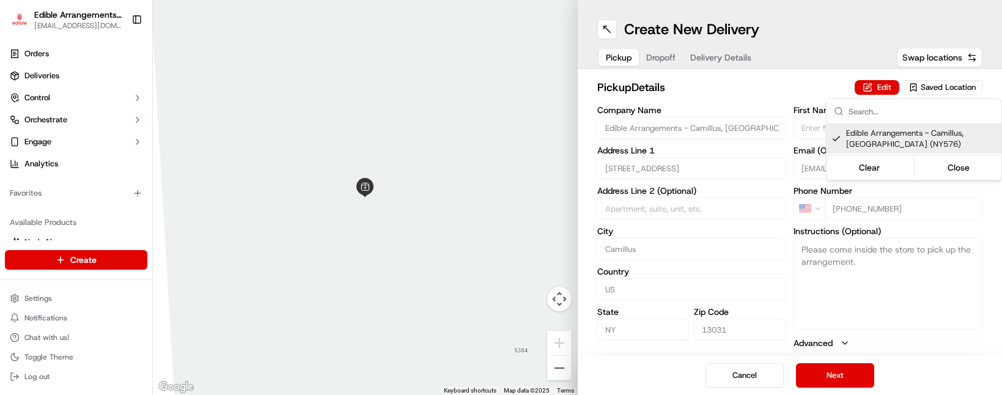
click at [892, 297] on html "Edible Arrangements - Camillus, NY [EMAIL_ADDRESS][DOMAIN_NAME] Toggle Sidebar …" at bounding box center [501, 197] width 1002 height 395
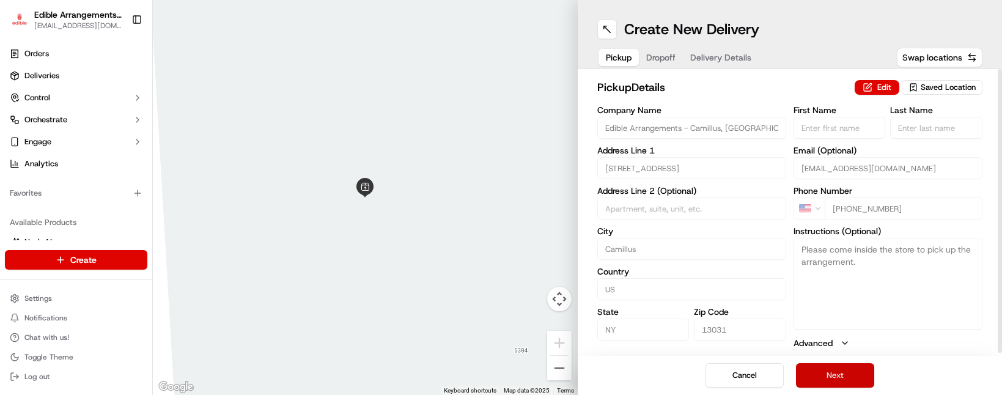
click at [841, 372] on button "Next" at bounding box center [835, 375] width 78 height 24
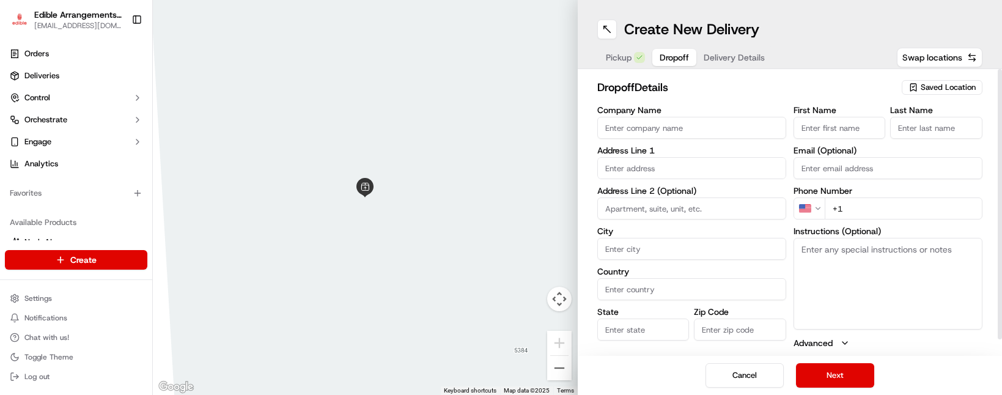
click at [831, 129] on input "First Name" at bounding box center [840, 128] width 92 height 22
type input "aa"
click at [924, 135] on input "Last Name" at bounding box center [936, 128] width 92 height 22
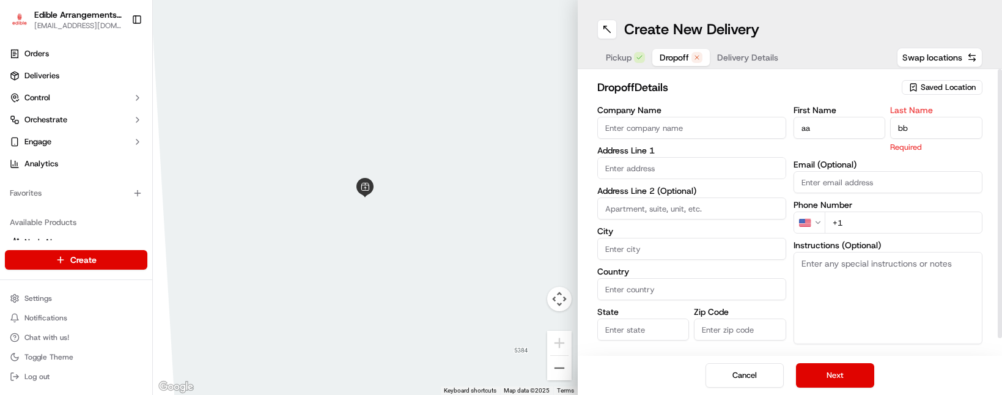
type input "bb"
click at [905, 301] on textarea "Instructions (Optional)" at bounding box center [888, 298] width 189 height 92
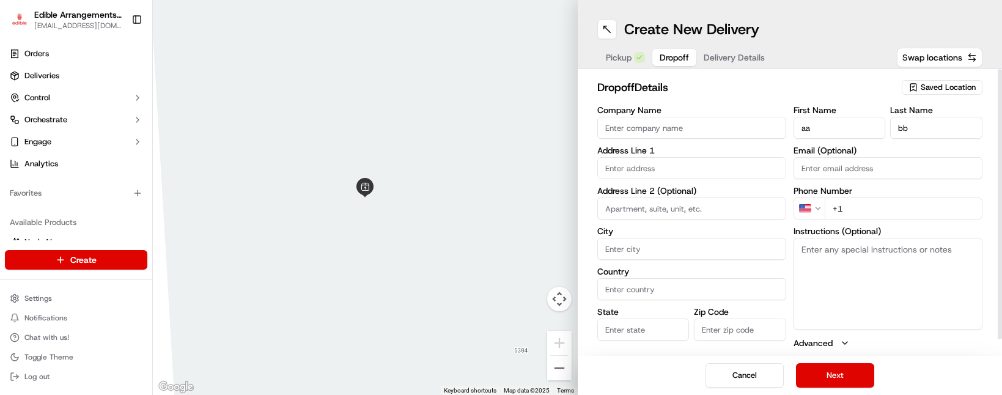
click at [827, 86] on h2 "dropoff Details" at bounding box center [746, 87] width 298 height 17
click at [874, 212] on input "+1" at bounding box center [904, 209] width 158 height 22
type input "+1 646 872 7404"
type input "200 West Seneca Street"
type input "Ithaca"
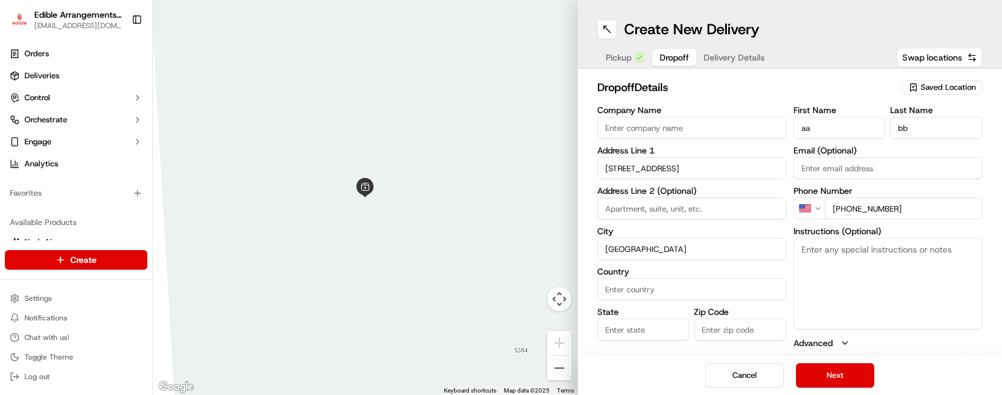
type input "[GEOGRAPHIC_DATA]"
type input "NY"
type input "14850"
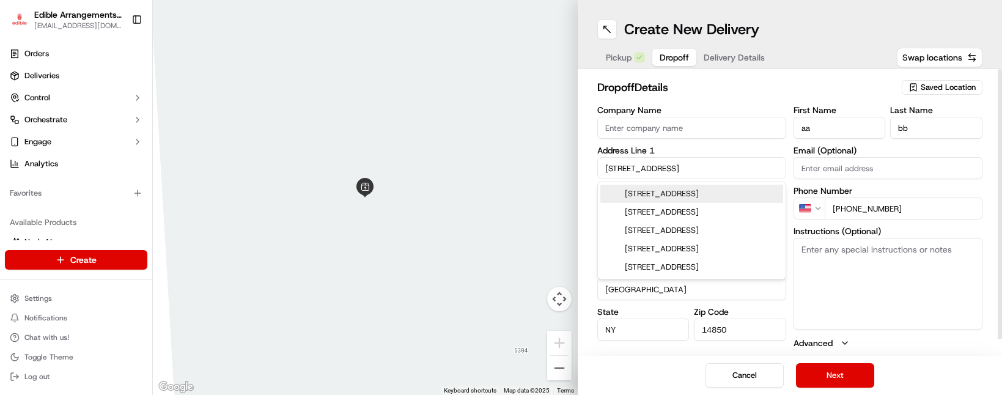
drag, startPoint x: 720, startPoint y: 169, endPoint x: 596, endPoint y: 163, distance: 124.3
click at [596, 163] on div "dropoff Details Saved Location Company Name Address Line 1 200 West Seneca Stre…" at bounding box center [790, 212] width 425 height 287
click at [728, 191] on div "39 South Street, Trumansburg, NY" at bounding box center [691, 194] width 183 height 18
type input "[STREET_ADDRESS]"
type input "[GEOGRAPHIC_DATA]"
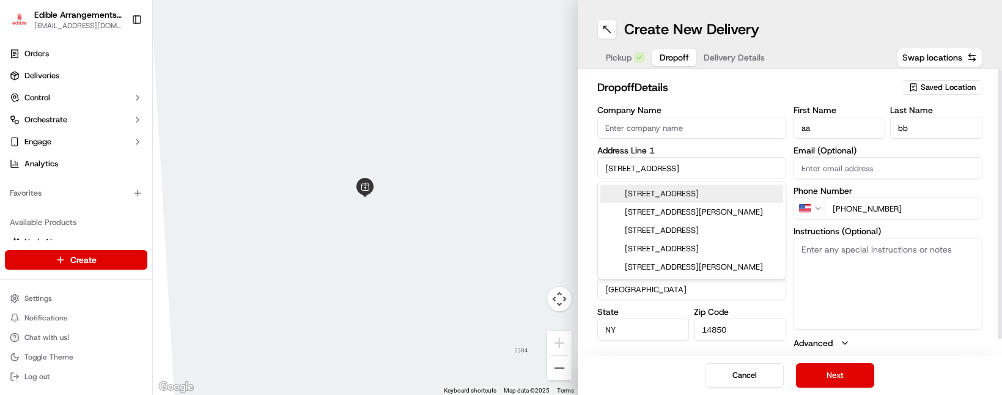
type input "14886"
type input "39 South Street"
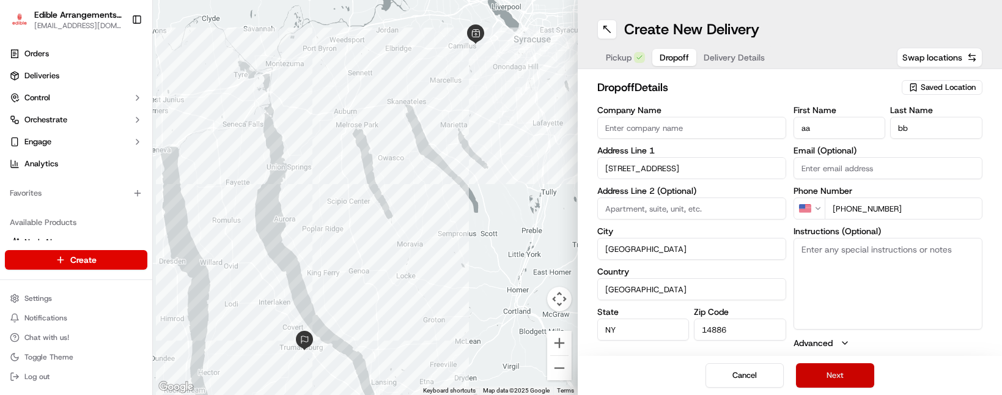
click at [832, 374] on button "Next" at bounding box center [835, 375] width 78 height 24
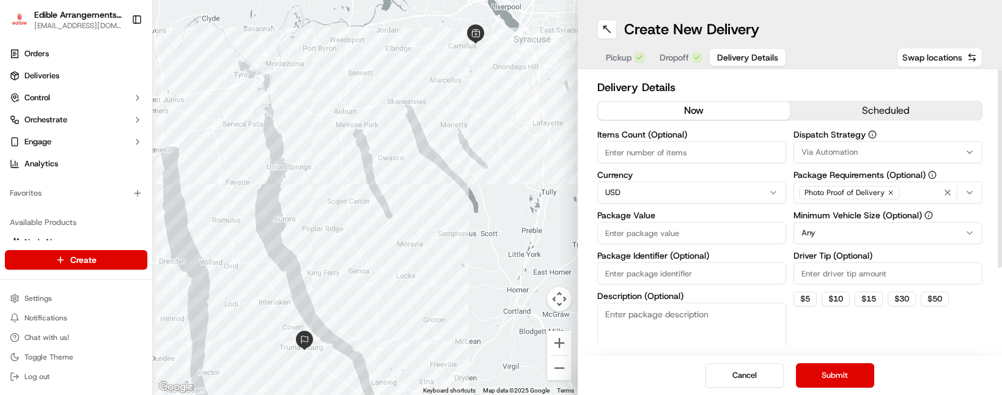
click at [680, 235] on input "Package Value" at bounding box center [691, 233] width 189 height 22
type input "50"
click at [851, 371] on button "Submit" at bounding box center [835, 375] width 78 height 24
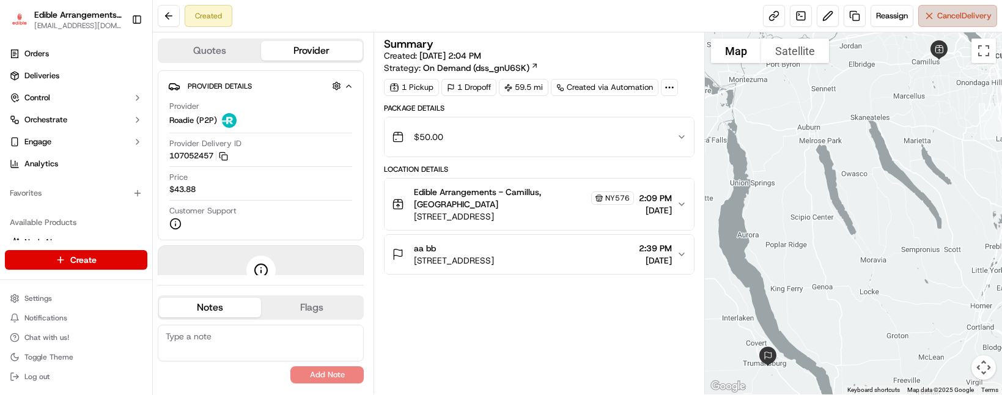
click at [959, 23] on button "Cancel Delivery" at bounding box center [957, 16] width 79 height 22
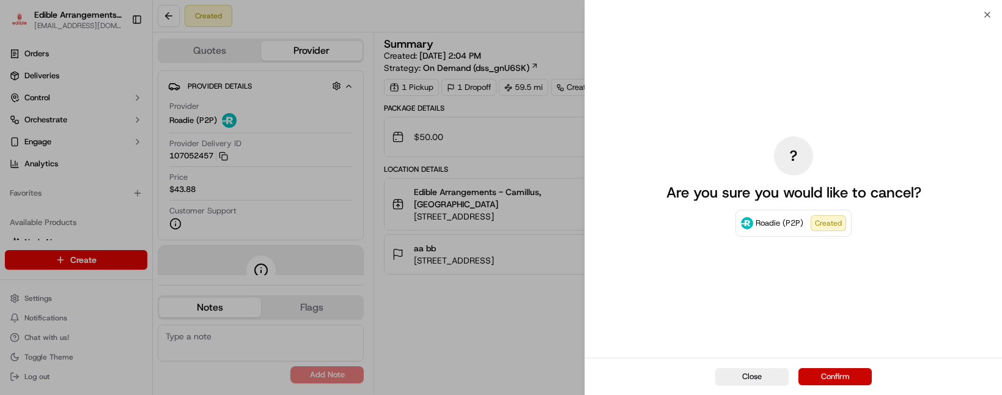
click at [844, 372] on button "Confirm" at bounding box center [835, 376] width 73 height 17
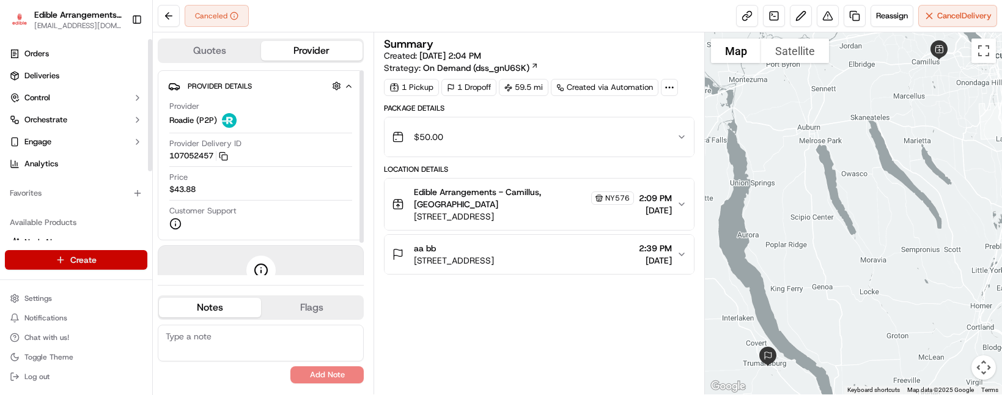
click at [87, 261] on html "Edible Arrangements - Camillus, NY ny576@edible.store Toggle Sidebar Orders Del…" at bounding box center [501, 197] width 1002 height 395
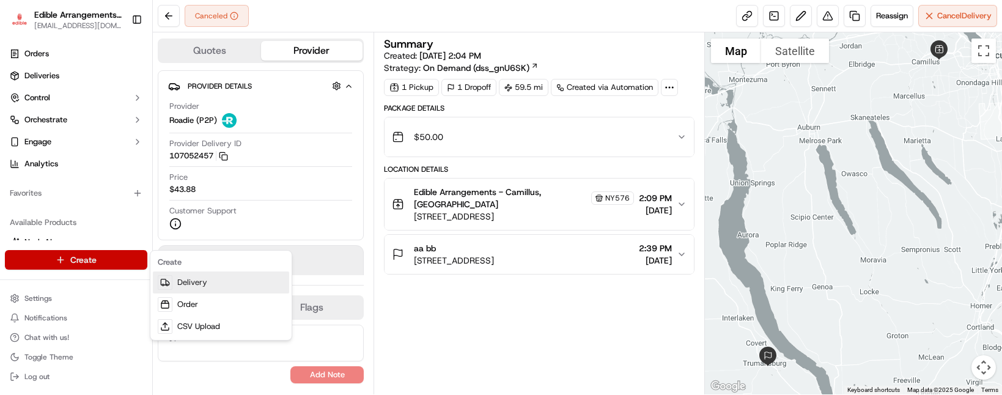
click at [220, 286] on link "Delivery" at bounding box center [221, 283] width 136 height 22
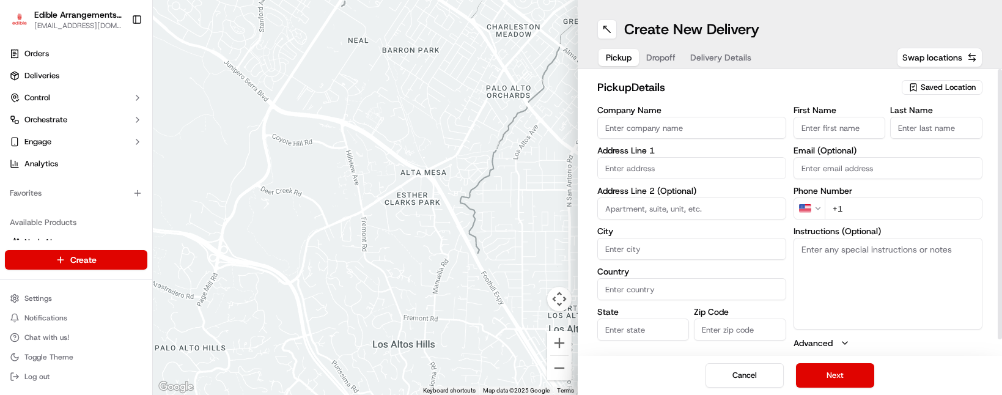
click at [957, 84] on span "Saved Location" at bounding box center [948, 87] width 55 height 11
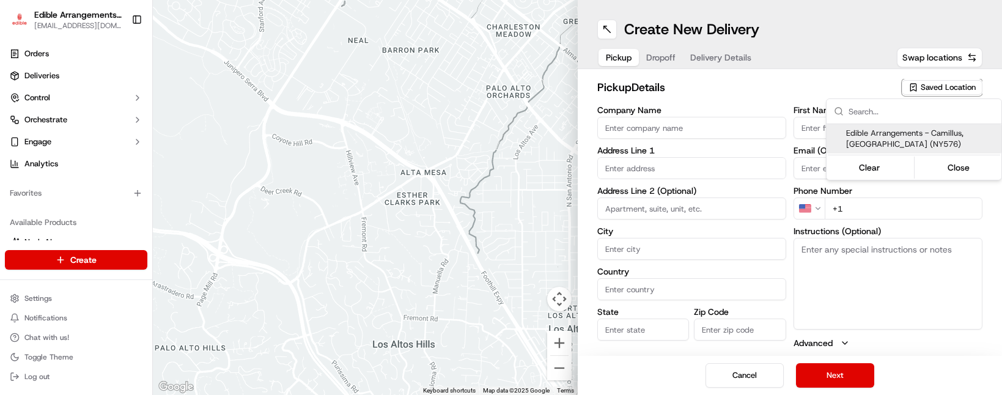
click at [915, 133] on span "Edible Arrangements - Camillus, [GEOGRAPHIC_DATA] (NY576)" at bounding box center [921, 139] width 150 height 22
type input "Edible Arrangements - Camillus, [GEOGRAPHIC_DATA]"
type input "[STREET_ADDRESS]"
type input "Camillus"
type input "US"
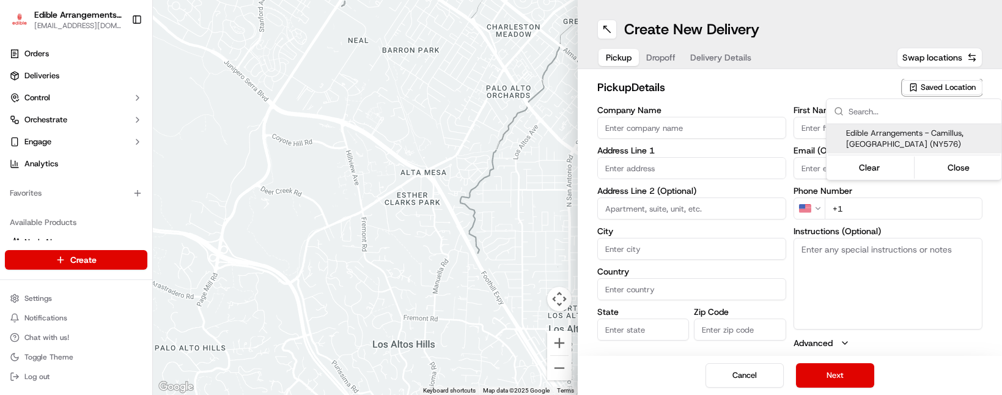
type input "NY"
type input "13031"
type input "[EMAIL_ADDRESS][DOMAIN_NAME]"
type input "[PHONE_NUMBER]"
type textarea "Please come inside the store to pick up the arrangement."
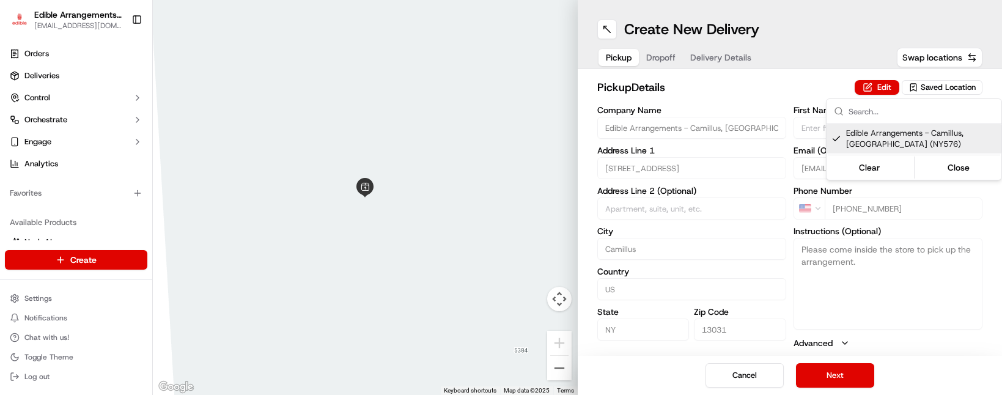
click at [840, 384] on html "Edible Arrangements - Camillus, NY [EMAIL_ADDRESS][DOMAIN_NAME] Toggle Sidebar …" at bounding box center [501, 197] width 1002 height 395
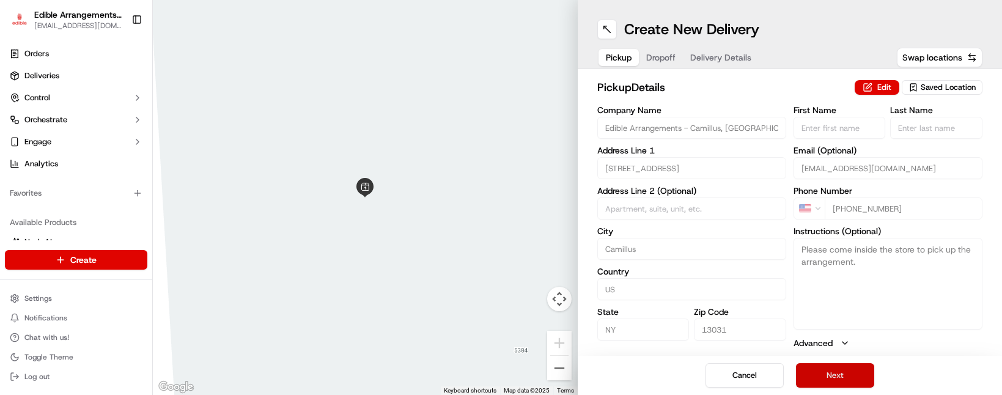
click at [839, 372] on button "Next" at bounding box center [835, 375] width 78 height 24
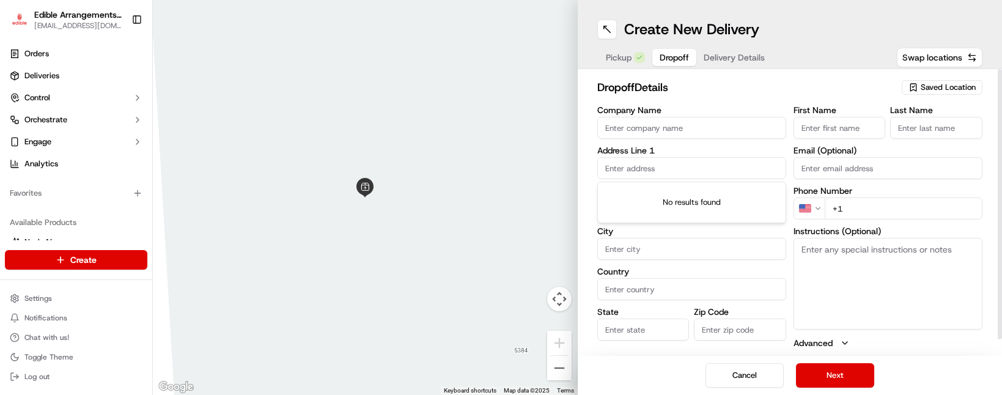
click at [665, 165] on input "text" at bounding box center [691, 168] width 189 height 22
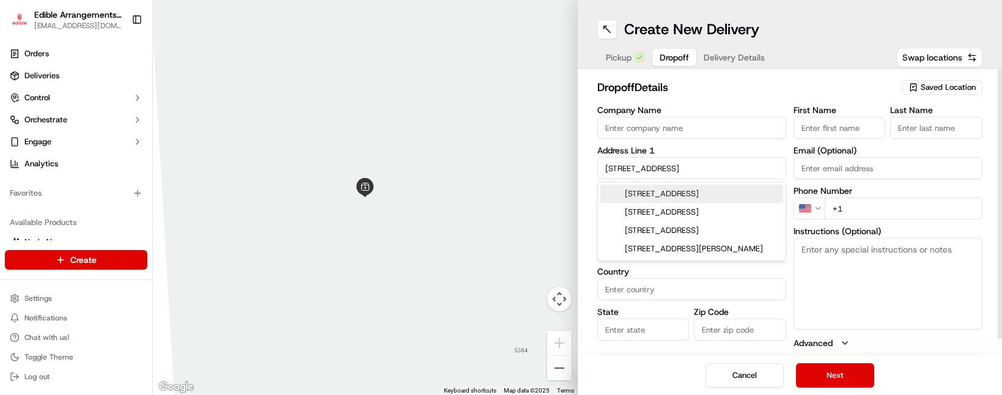
click at [670, 193] on div "7175 Main Street, Ovid, NY" at bounding box center [691, 194] width 183 height 18
type input "Three Bears, [STREET_ADDRESS]"
type input "Ovid"
type input "[GEOGRAPHIC_DATA]"
type input "NY"
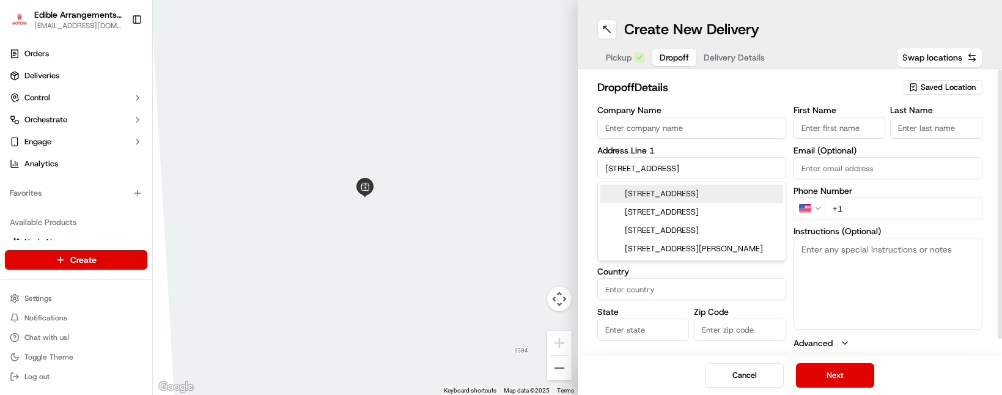
type input "14521"
type input "7175 Main Street"
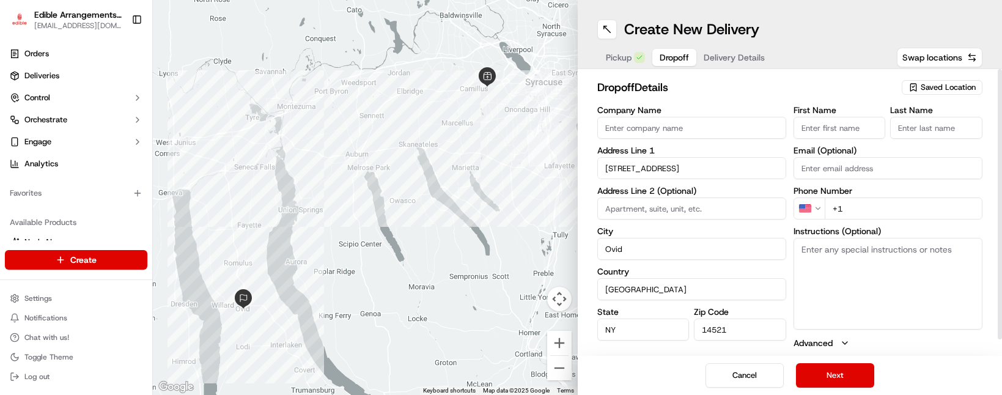
click at [807, 128] on input "First Name" at bounding box center [840, 128] width 92 height 22
type input "aa"
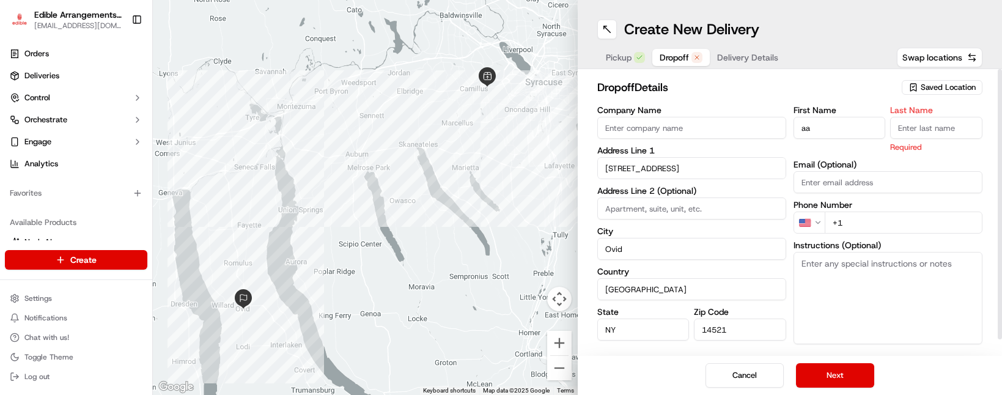
click at [941, 127] on input "Last Name" at bounding box center [936, 128] width 92 height 22
type input "vv"
click at [866, 215] on input "+1" at bounding box center [904, 223] width 158 height 22
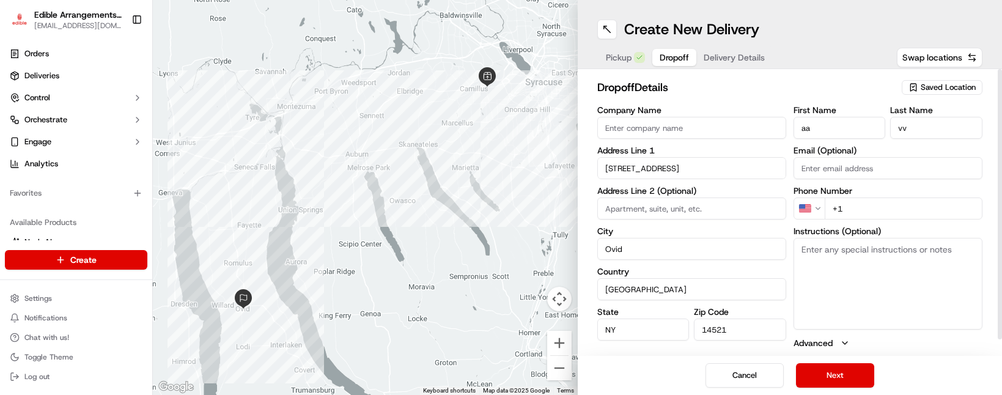
type input "+1 646 872 7404"
click at [835, 89] on h2 "dropoff Details" at bounding box center [746, 87] width 298 height 17
click at [829, 372] on button "Next" at bounding box center [835, 375] width 78 height 24
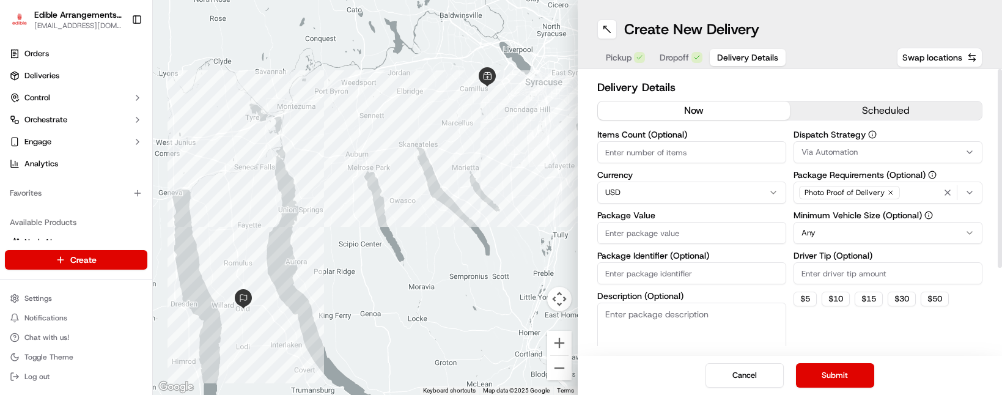
click at [659, 233] on input "Package Value" at bounding box center [691, 233] width 189 height 22
type input "50"
click at [841, 377] on button "Submit" at bounding box center [835, 375] width 78 height 24
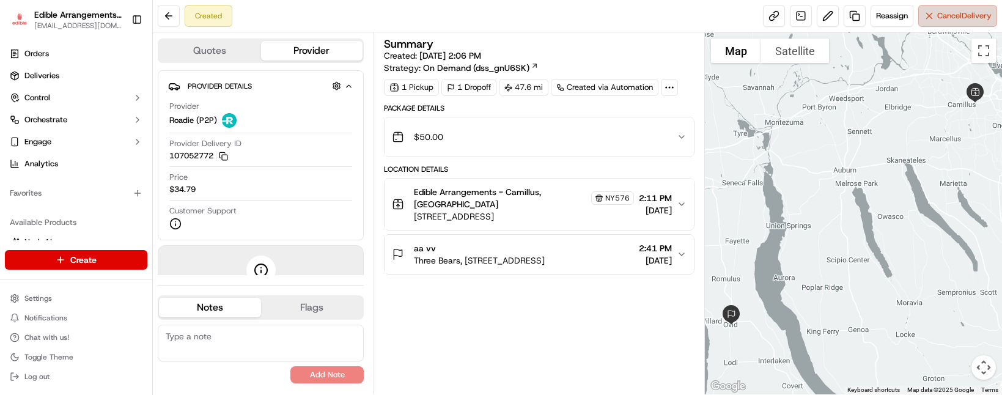
click at [937, 13] on span "Cancel Delivery" at bounding box center [964, 15] width 54 height 11
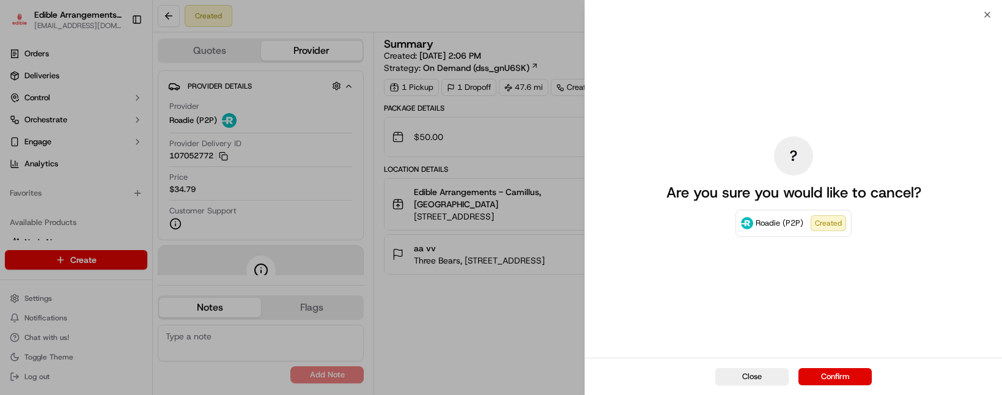
click at [838, 382] on button "Confirm" at bounding box center [835, 376] width 73 height 17
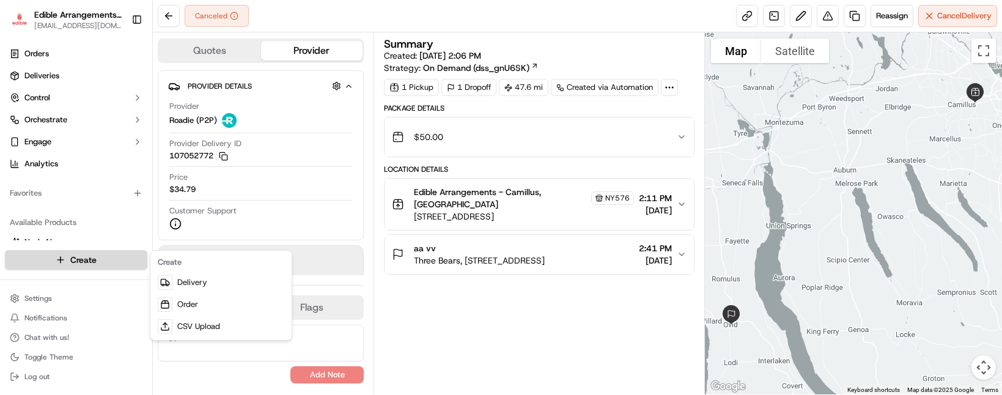
click at [84, 260] on html "Edible Arrangements - Camillus, NY ny576@edible.store Toggle Sidebar Orders Del…" at bounding box center [501, 197] width 1002 height 395
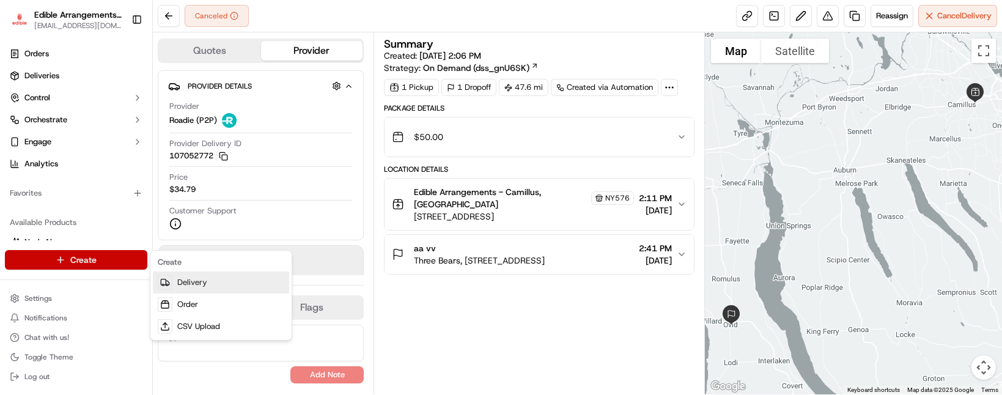
click at [187, 280] on link "Delivery" at bounding box center [221, 283] width 136 height 22
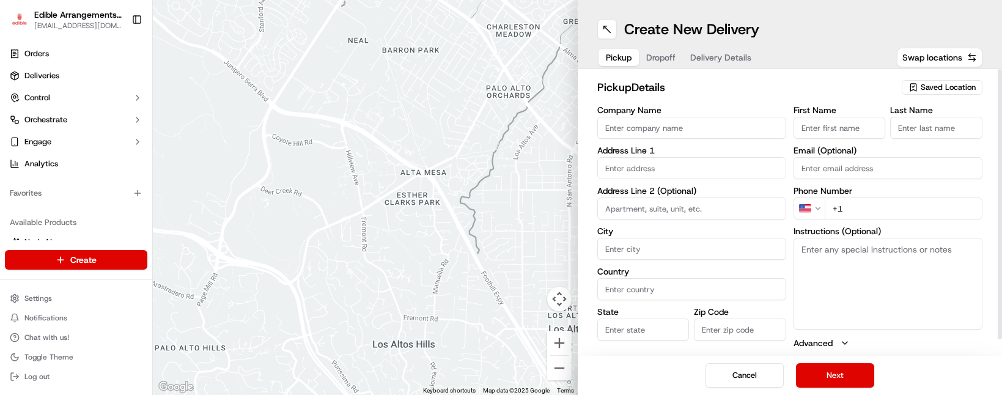
click at [934, 88] on span "Saved Location" at bounding box center [948, 87] width 55 height 11
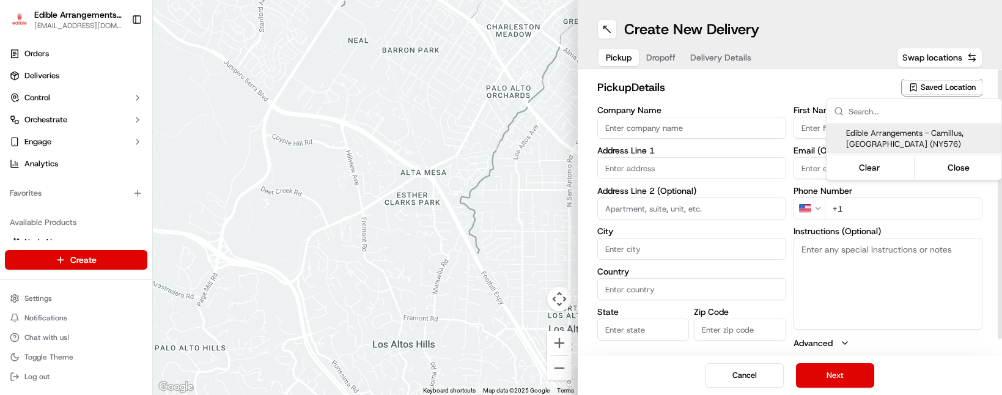
click at [899, 135] on span "Edible Arrangements - Camillus, [GEOGRAPHIC_DATA] (NY576)" at bounding box center [921, 139] width 150 height 22
type input "Edible Arrangements - Camillus, [GEOGRAPHIC_DATA]"
type input "[STREET_ADDRESS]"
type input "Camillus"
type input "US"
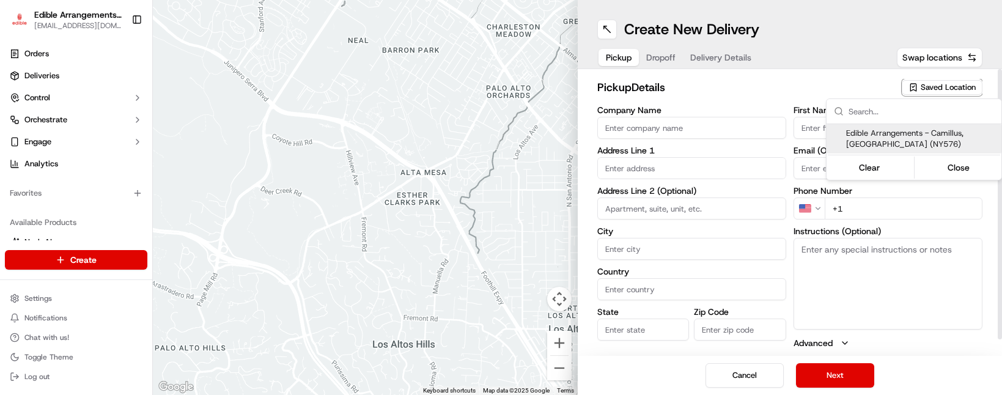
type input "NY"
type input "13031"
type input "[EMAIL_ADDRESS][DOMAIN_NAME]"
type input "[PHONE_NUMBER]"
type textarea "Please come inside the store to pick up the arrangement."
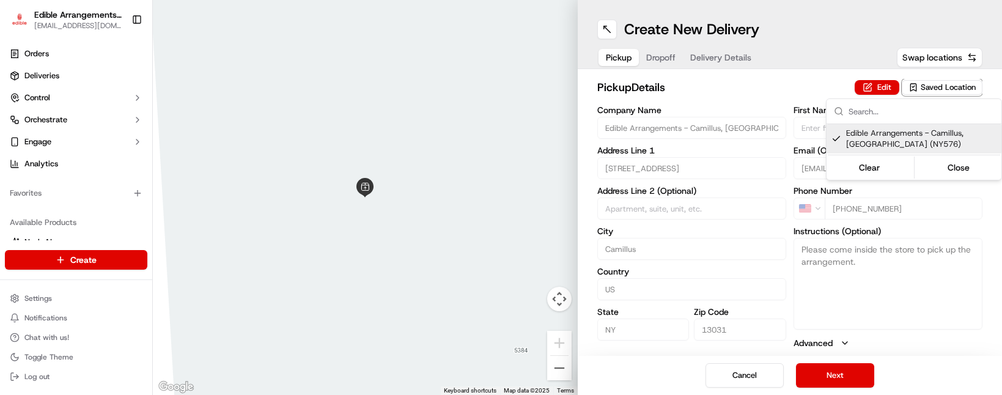
click at [835, 375] on html "Edible Arrangements - Camillus, NY [EMAIL_ADDRESS][DOMAIN_NAME] Toggle Sidebar …" at bounding box center [501, 197] width 1002 height 395
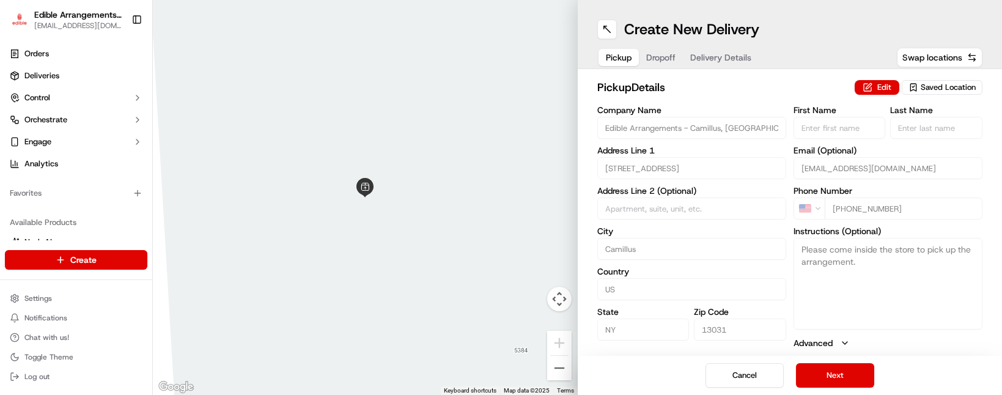
click at [835, 375] on button "Next" at bounding box center [835, 375] width 78 height 24
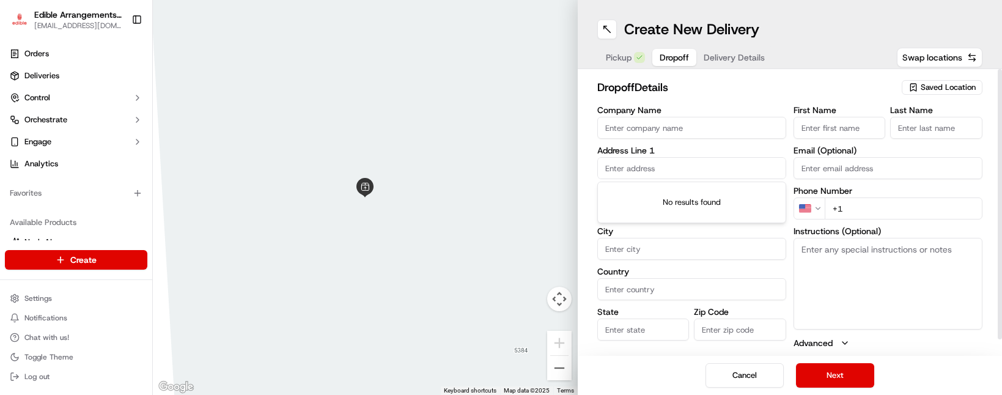
click at [674, 171] on input "text" at bounding box center [691, 168] width 189 height 22
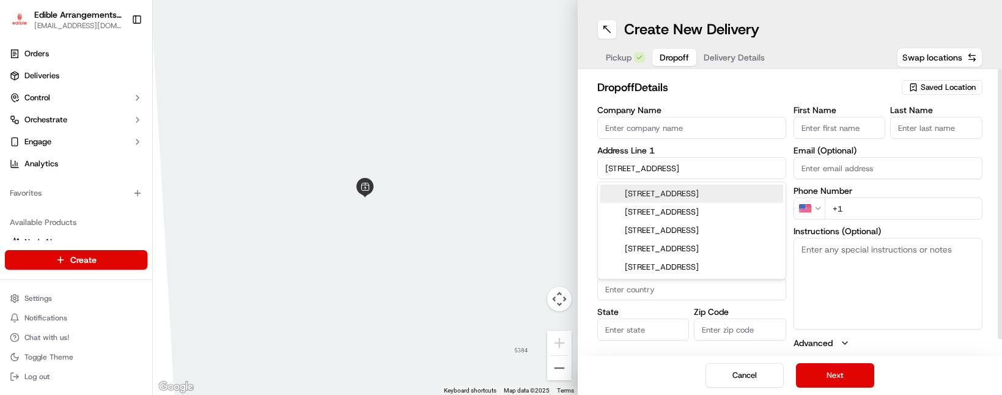
click at [673, 202] on div "384 Main Street, Aurora, NY" at bounding box center [691, 194] width 183 height 18
type input "[STREET_ADDRESS]"
type input "Aurora"
type input "[GEOGRAPHIC_DATA]"
type input "NY"
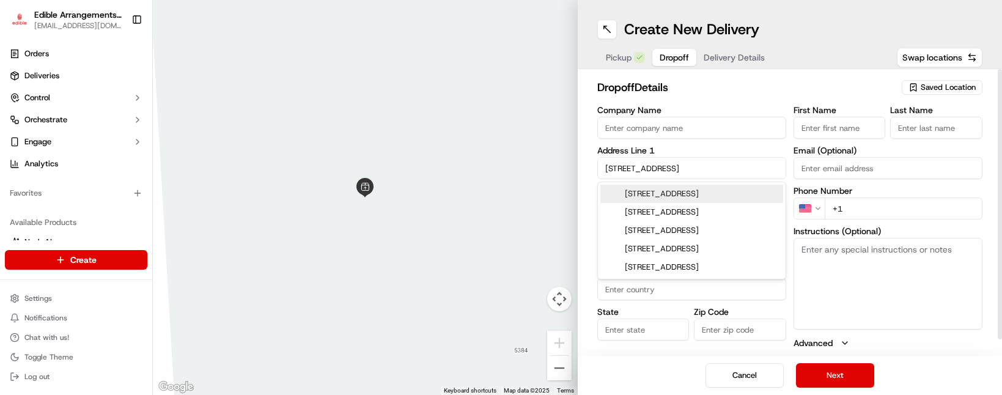
type input "13026"
type input "384 Main Street"
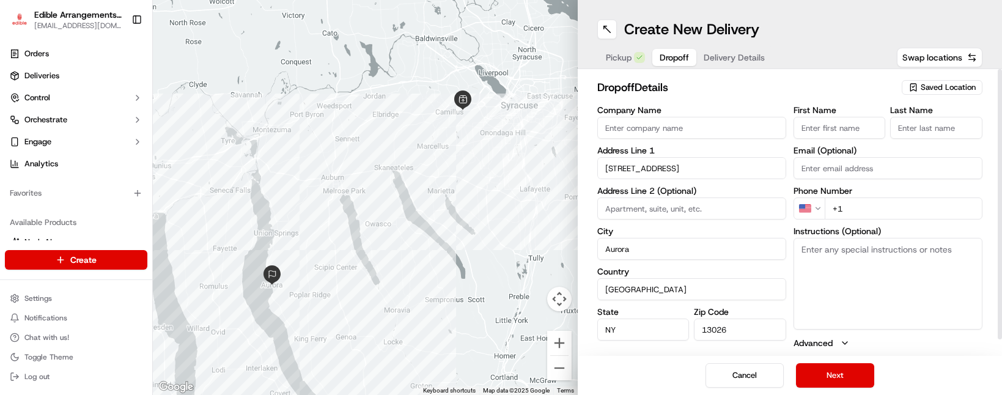
click at [862, 136] on input "First Name" at bounding box center [840, 128] width 92 height 22
type input "aa"
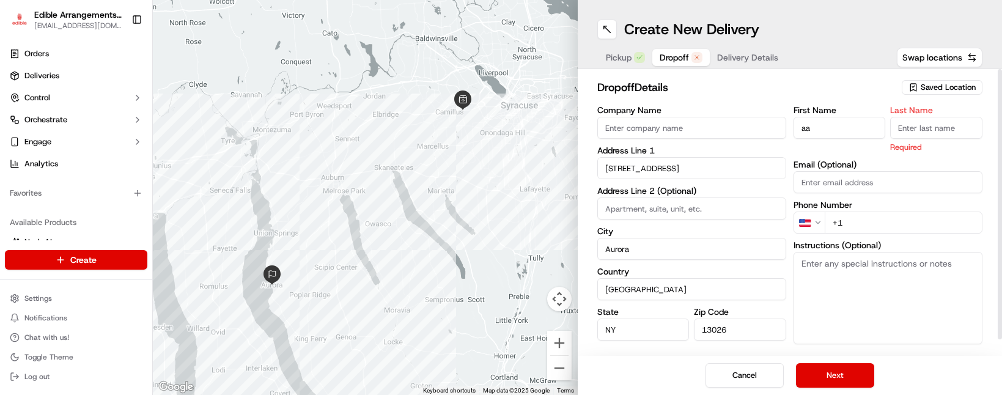
click at [915, 129] on input "Last Name" at bounding box center [936, 128] width 92 height 22
type input "cc"
click at [876, 211] on div "Phone Number US +1" at bounding box center [888, 217] width 189 height 33
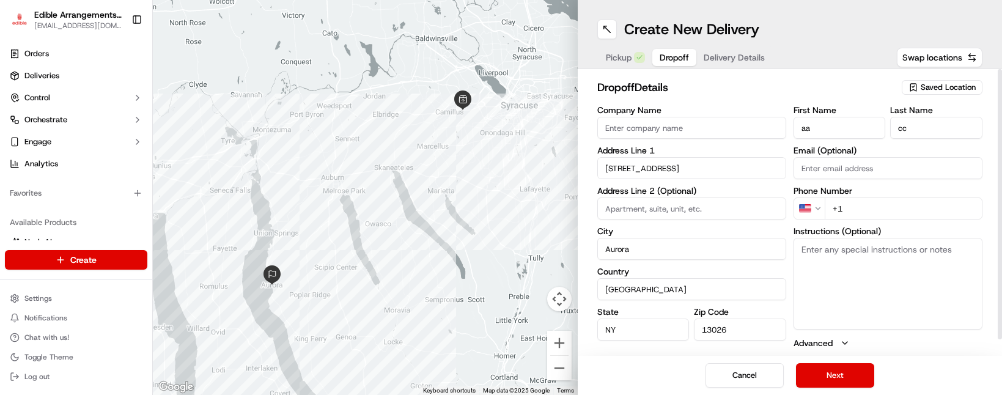
click at [879, 210] on input "+1" at bounding box center [904, 209] width 158 height 22
type input "+1 646 872 7404"
click at [831, 375] on button "Next" at bounding box center [835, 375] width 78 height 24
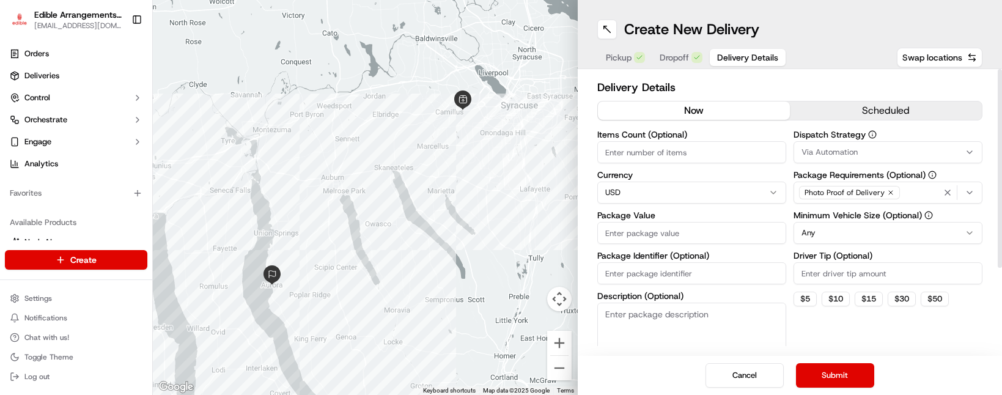
click at [660, 229] on input "Package Value" at bounding box center [691, 233] width 189 height 22
type input "50"
click at [848, 376] on button "Submit" at bounding box center [835, 375] width 78 height 24
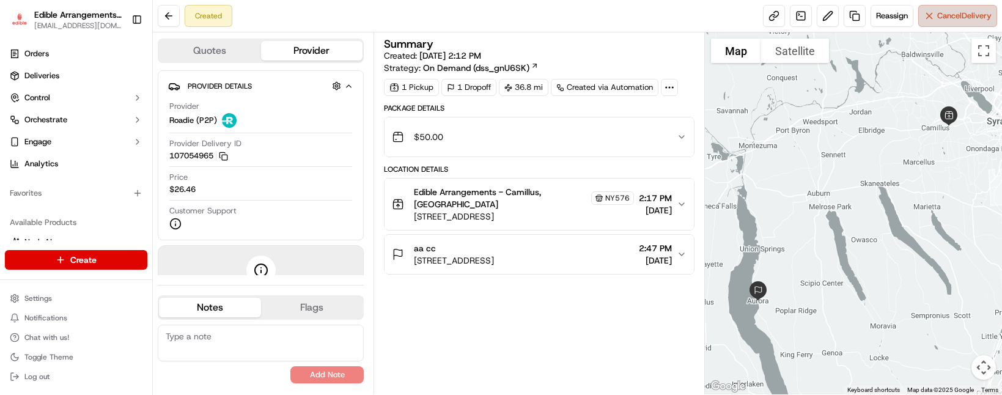
click at [946, 22] on button "Cancel Delivery" at bounding box center [957, 16] width 79 height 22
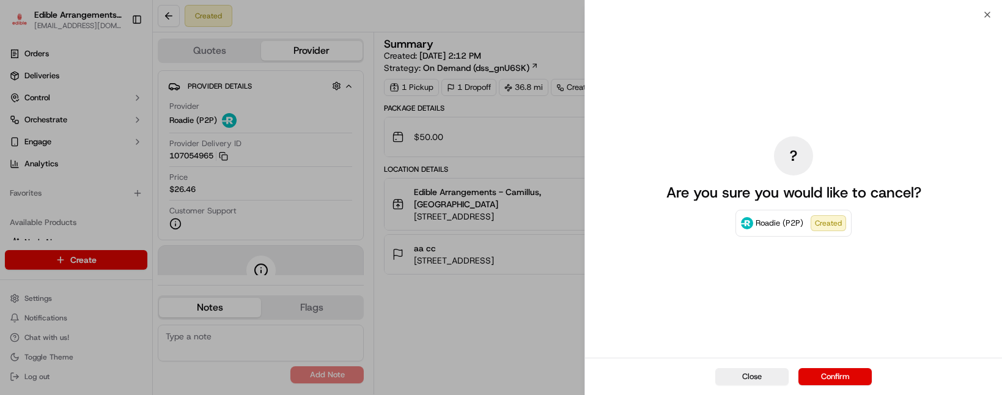
click at [831, 372] on button "Confirm" at bounding box center [835, 376] width 73 height 17
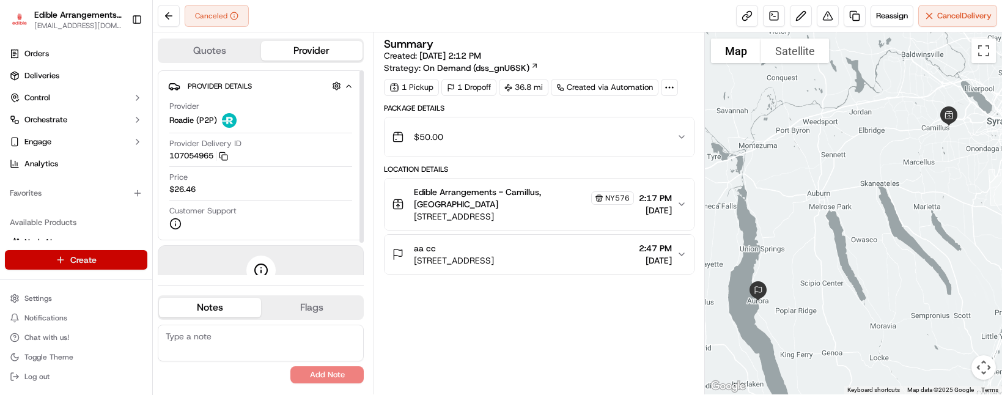
click at [79, 260] on html "Edible Arrangements - Camillus, NY ny576@edible.store Toggle Sidebar Orders Del…" at bounding box center [501, 197] width 1002 height 395
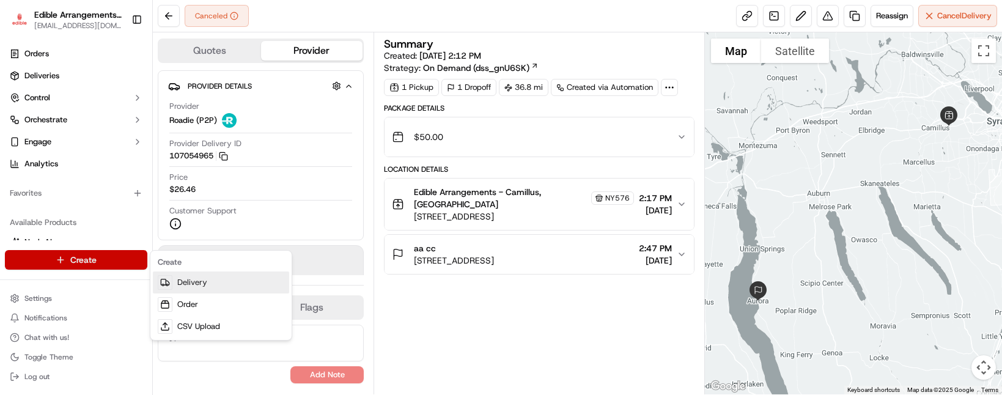
click at [204, 280] on link "Delivery" at bounding box center [221, 283] width 136 height 22
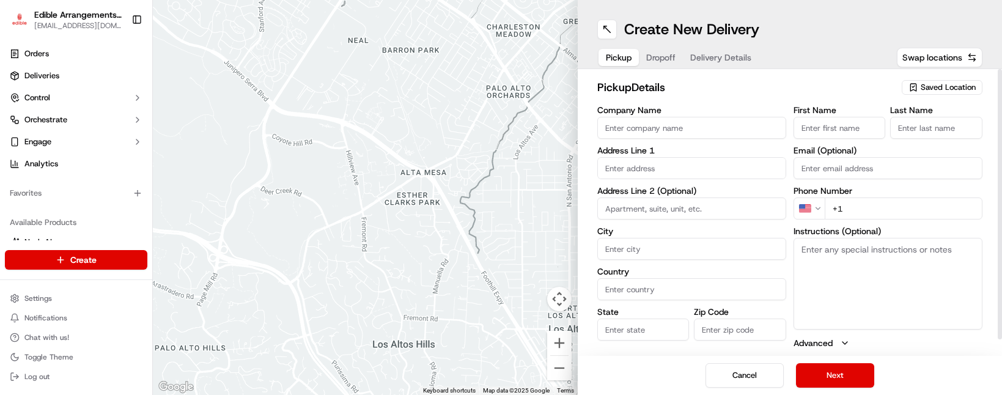
click at [953, 92] on span "Saved Location" at bounding box center [948, 87] width 55 height 11
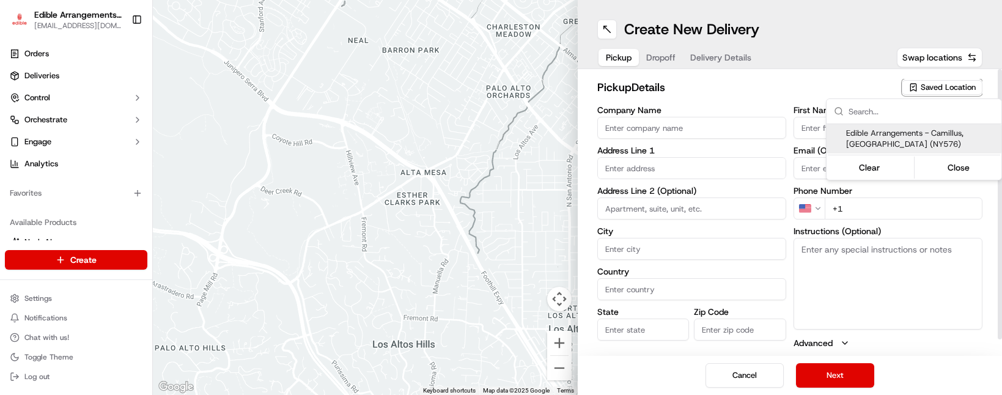
click at [895, 137] on span "Edible Arrangements - Camillus, [GEOGRAPHIC_DATA] (NY576)" at bounding box center [921, 139] width 150 height 22
type input "Edible Arrangements - Camillus, [GEOGRAPHIC_DATA]"
type input "[STREET_ADDRESS]"
type input "Camillus"
type input "US"
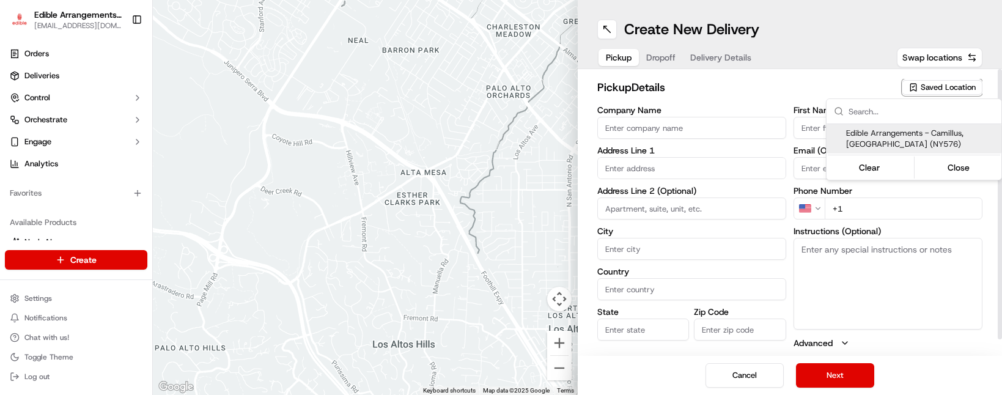
type input "NY"
type input "13031"
type input "[EMAIL_ADDRESS][DOMAIN_NAME]"
type input "[PHONE_NUMBER]"
type textarea "Please come inside the store to pick up the arrangement."
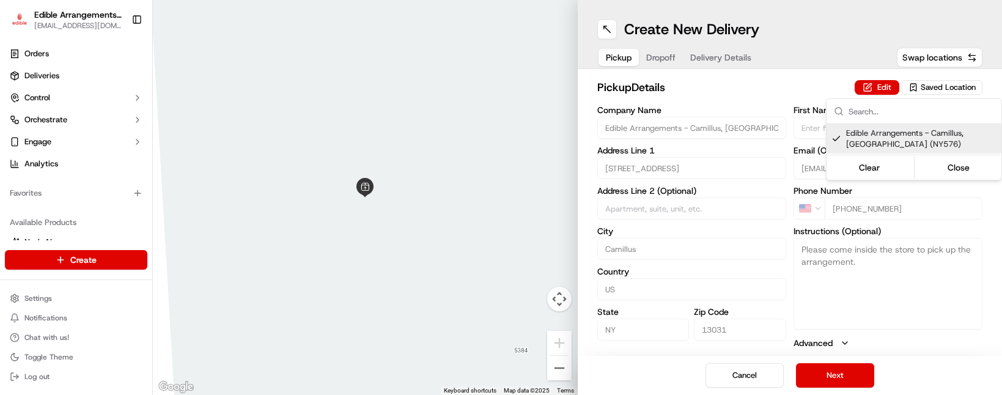
click at [828, 377] on html "Edible Arrangements - Camillus, NY [EMAIL_ADDRESS][DOMAIN_NAME] Toggle Sidebar …" at bounding box center [501, 197] width 1002 height 395
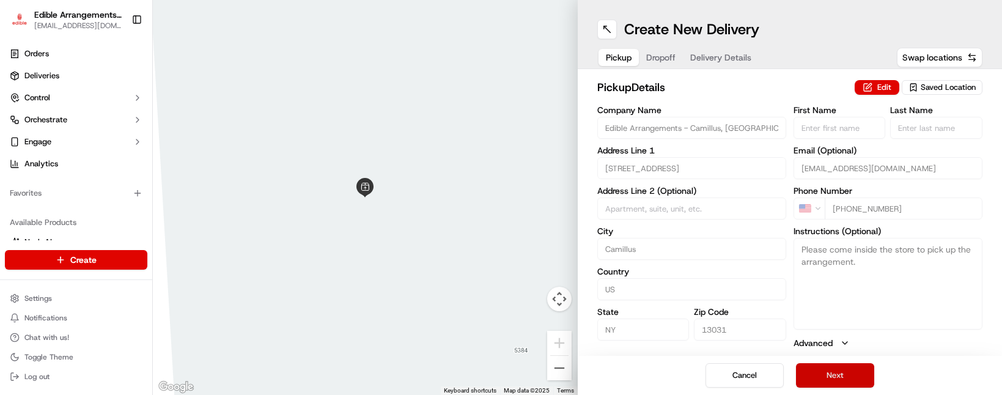
click at [828, 375] on button "Next" at bounding box center [835, 375] width 78 height 24
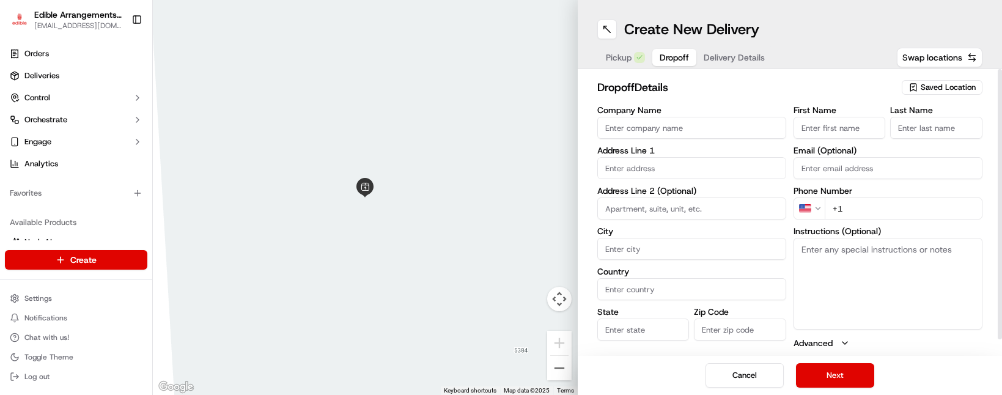
click at [707, 172] on input "text" at bounding box center [691, 168] width 189 height 22
click at [700, 193] on div "134 Pre Emption Road, Bellona, NY" at bounding box center [691, 194] width 183 height 18
type input "[STREET_ADDRESS]"
type input "Geneva"
type input "[GEOGRAPHIC_DATA]"
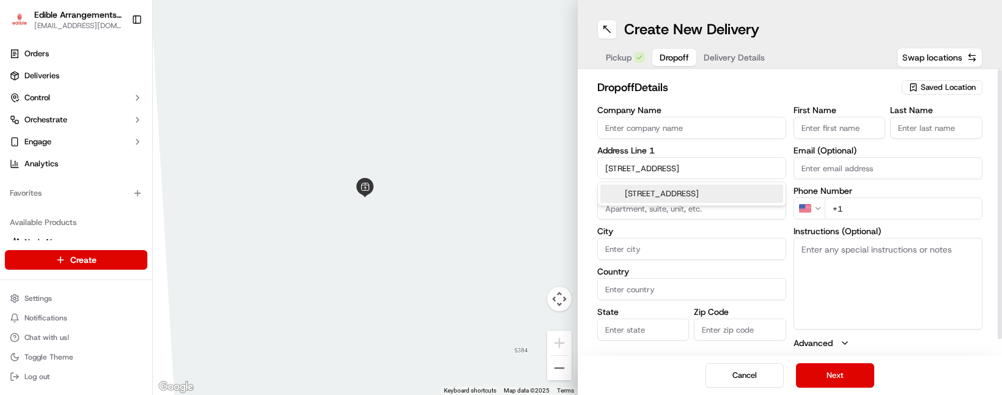
type input "NY"
type input "14456"
type input "134 Pre Emption Road"
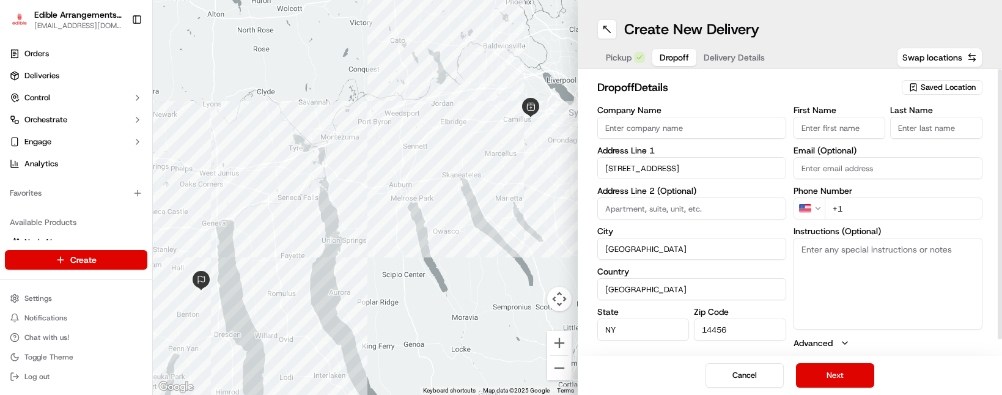
click at [847, 127] on input "First Name" at bounding box center [840, 128] width 92 height 22
type input "aa"
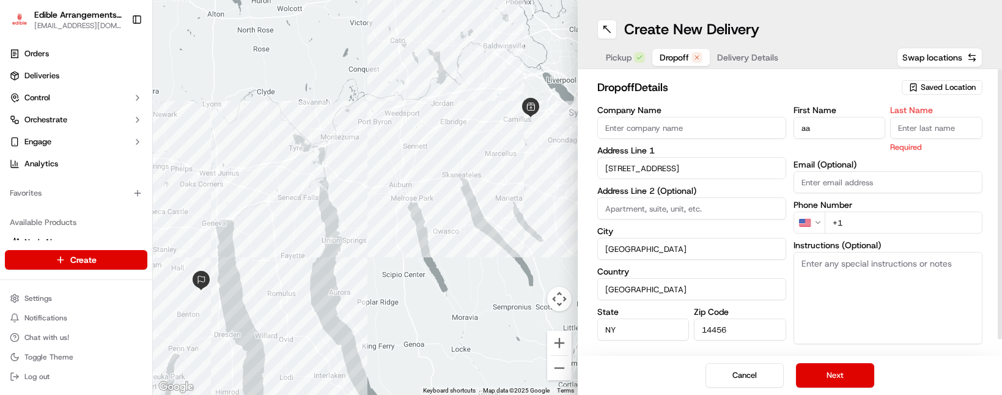
click at [914, 123] on input "Last Name" at bounding box center [936, 128] width 92 height 22
type input "cc"
drag, startPoint x: 860, startPoint y: 97, endPoint x: 851, endPoint y: 129, distance: 33.9
click at [860, 97] on div "dropoff Details Saved Location" at bounding box center [790, 90] width 386 height 22
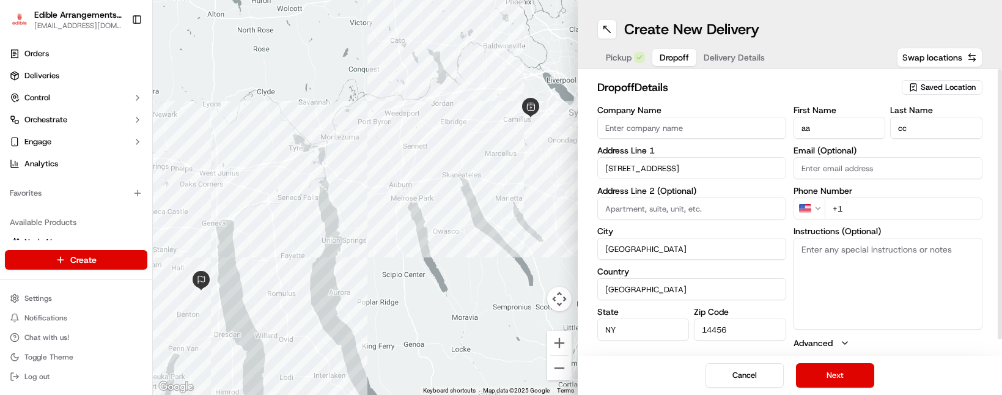
click at [871, 206] on input "+1" at bounding box center [904, 209] width 158 height 22
type input "+1 646 872 7404"
click at [837, 371] on button "Next" at bounding box center [835, 375] width 78 height 24
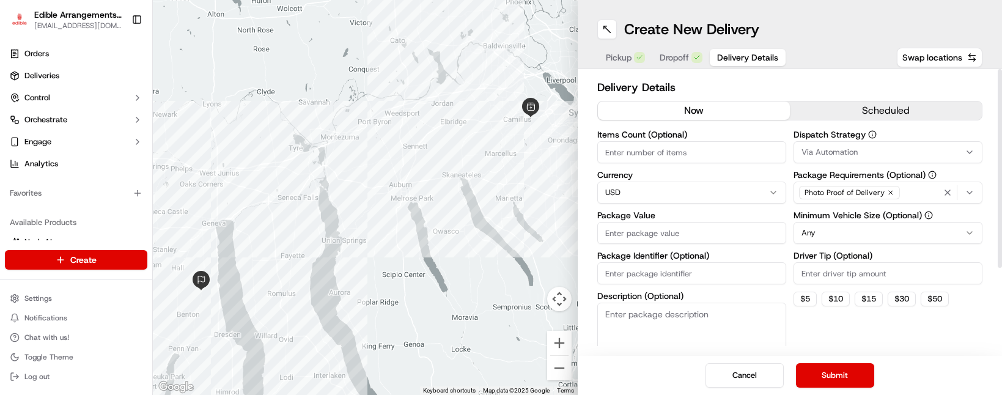
click at [665, 235] on input "Package Value" at bounding box center [691, 233] width 189 height 22
type input "50"
click at [840, 377] on button "Submit" at bounding box center [835, 375] width 78 height 24
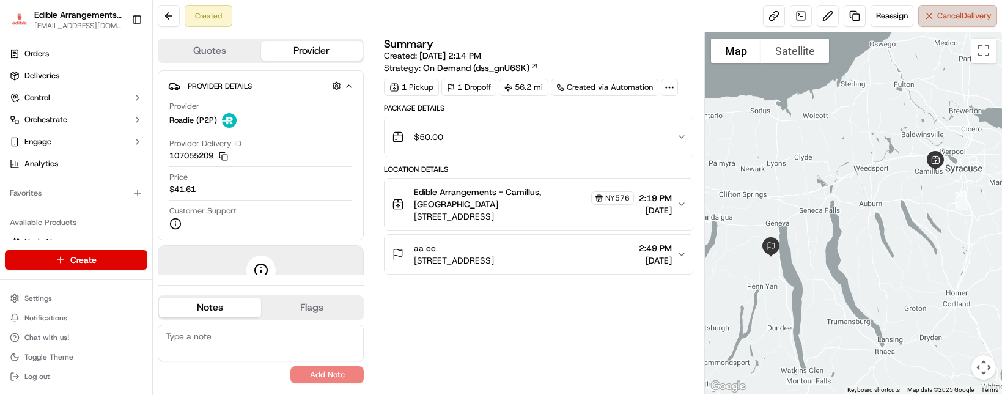
click at [940, 13] on span "Cancel Delivery" at bounding box center [964, 15] width 54 height 11
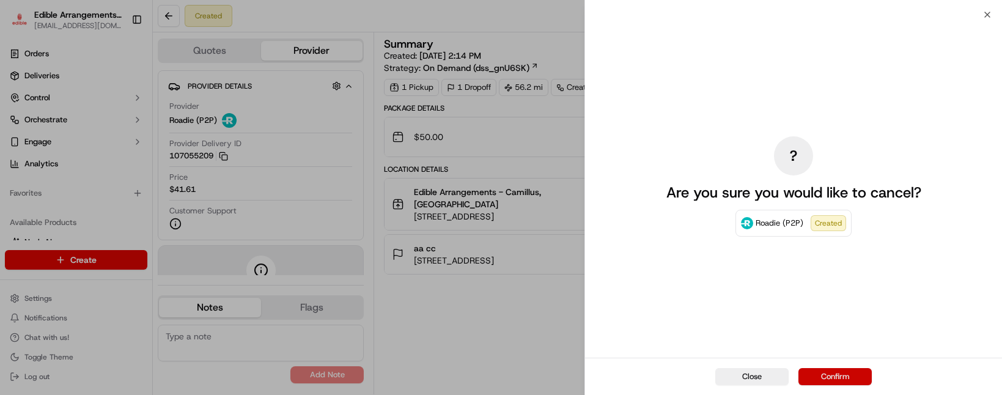
click at [837, 371] on button "Confirm" at bounding box center [835, 376] width 73 height 17
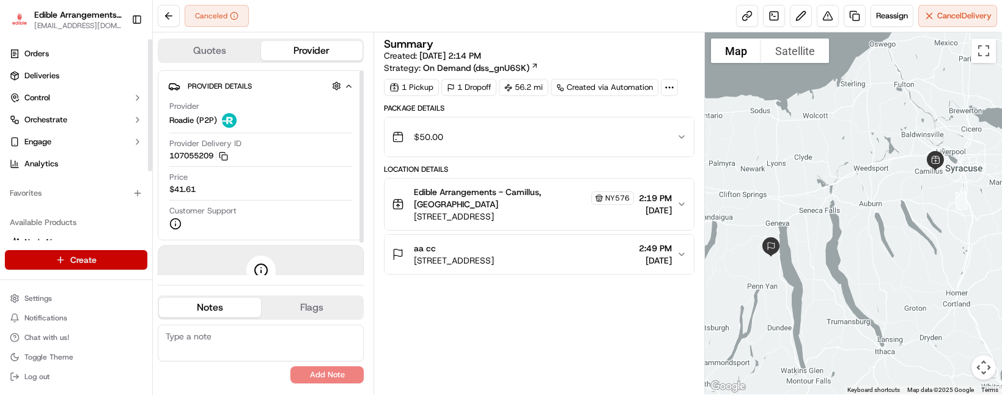
click at [135, 254] on html "Edible Arrangements - Camillus, NY ny576@edible.store Toggle Sidebar Orders Del…" at bounding box center [501, 197] width 1002 height 395
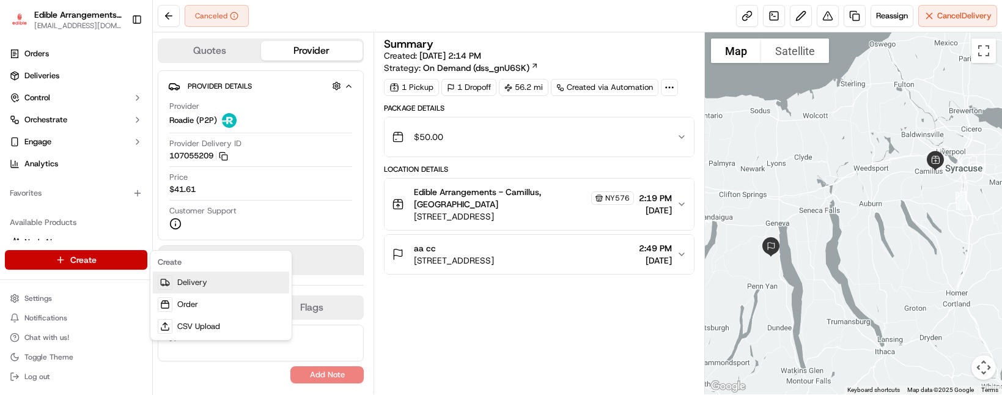
click at [205, 286] on link "Delivery" at bounding box center [221, 283] width 136 height 22
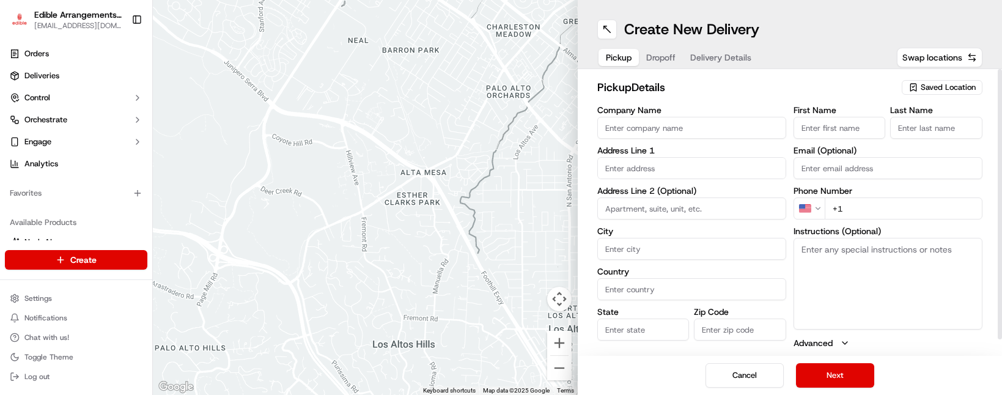
click at [935, 90] on span "Saved Location" at bounding box center [948, 87] width 55 height 11
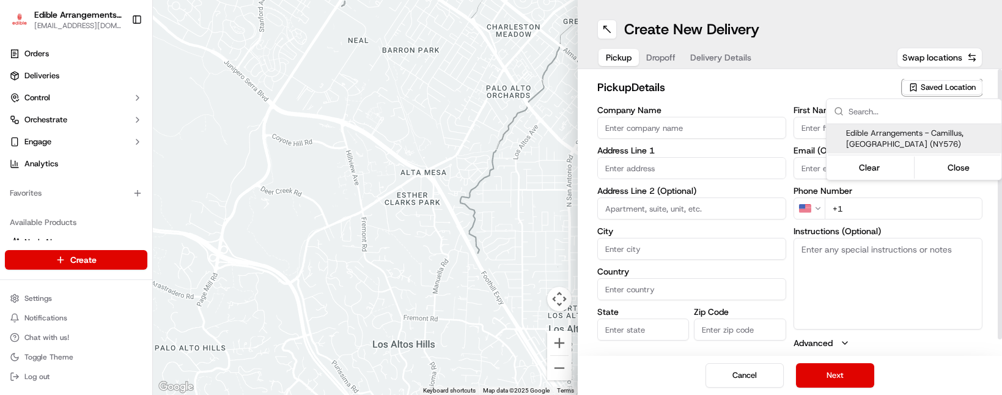
click at [914, 141] on span "Edible Arrangements - Camillus, [GEOGRAPHIC_DATA] (NY576)" at bounding box center [921, 139] width 150 height 22
type input "Edible Arrangements - Camillus, [GEOGRAPHIC_DATA]"
type input "[STREET_ADDRESS]"
type input "Camillus"
type input "US"
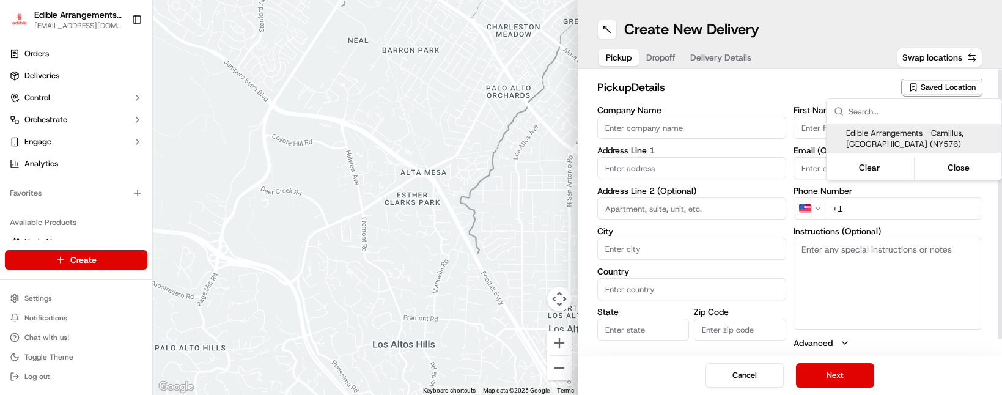
type input "NY"
type input "13031"
type input "[EMAIL_ADDRESS][DOMAIN_NAME]"
type input "[PHONE_NUMBER]"
type textarea "Please come inside the store to pick up the arrangement."
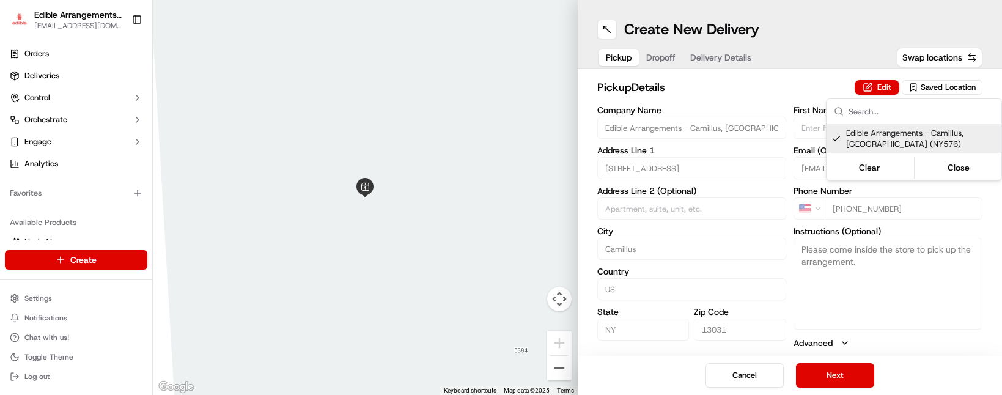
click at [844, 380] on html "Edible Arrangements - Camillus, NY [EMAIL_ADDRESS][DOMAIN_NAME] Toggle Sidebar …" at bounding box center [501, 197] width 1002 height 395
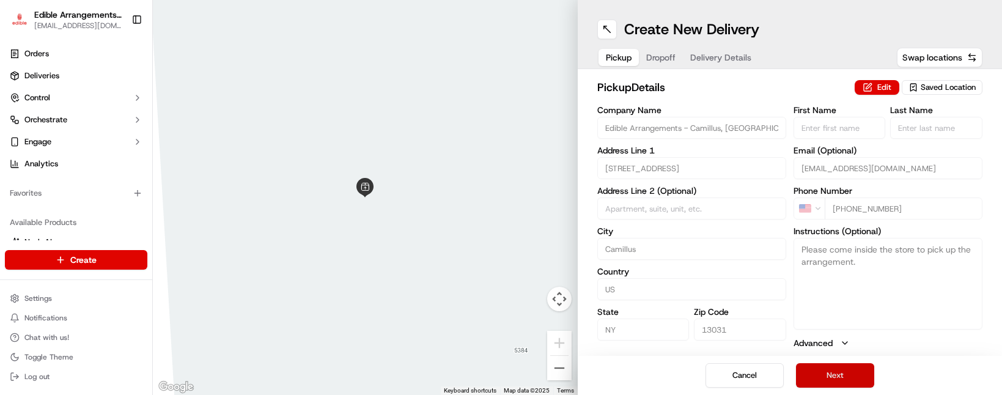
click at [839, 374] on button "Next" at bounding box center [835, 375] width 78 height 24
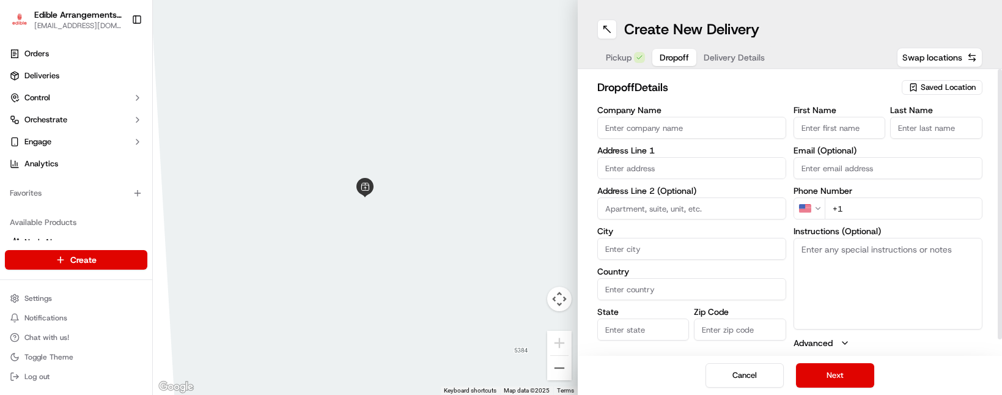
click at [669, 158] on input "text" at bounding box center [691, 168] width 189 height 22
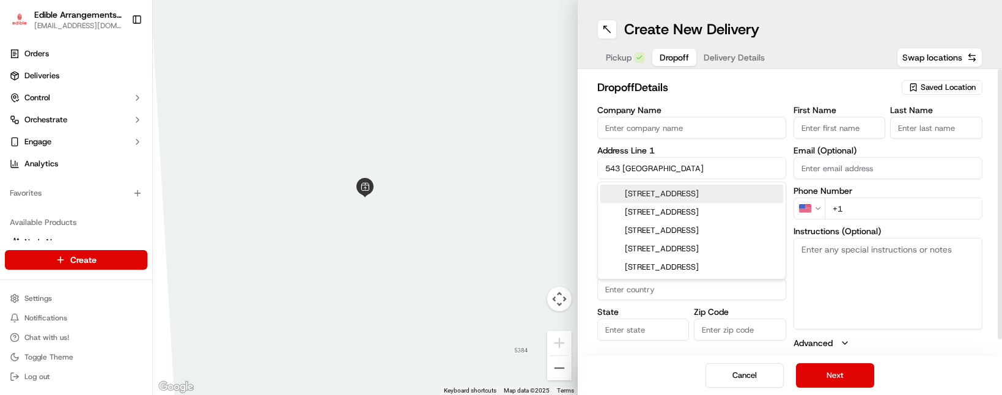
click at [682, 198] on div "543 South Main Street, Geneva, NY" at bounding box center [691, 194] width 183 height 18
type input "[STREET_ADDRESS]"
type input "Geneva"
type input "[GEOGRAPHIC_DATA]"
type input "NY"
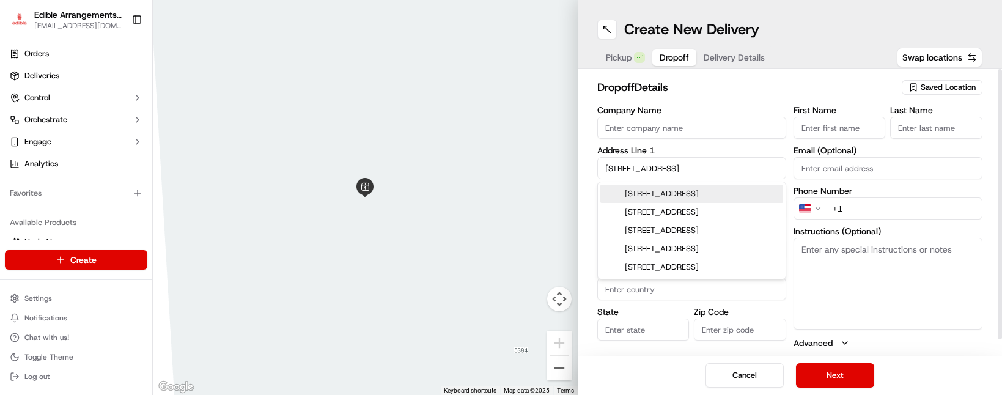
type input "14456"
type input "543 South Main Street"
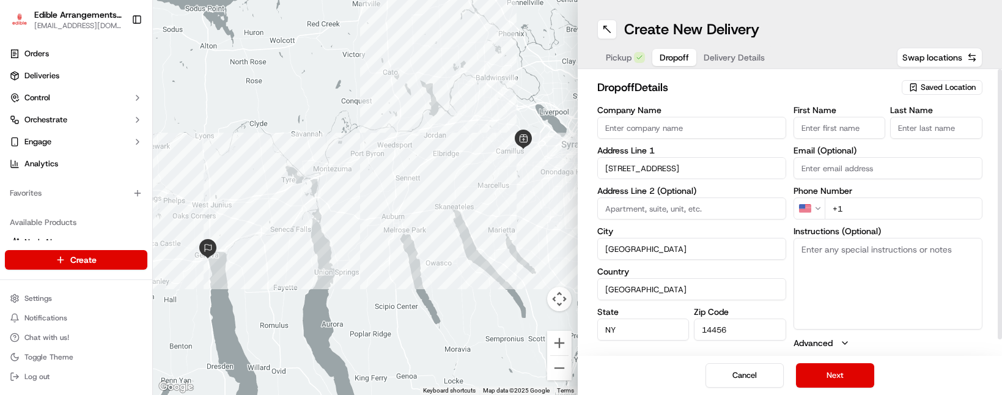
click at [846, 138] on input "First Name" at bounding box center [840, 128] width 92 height 22
type input "aa"
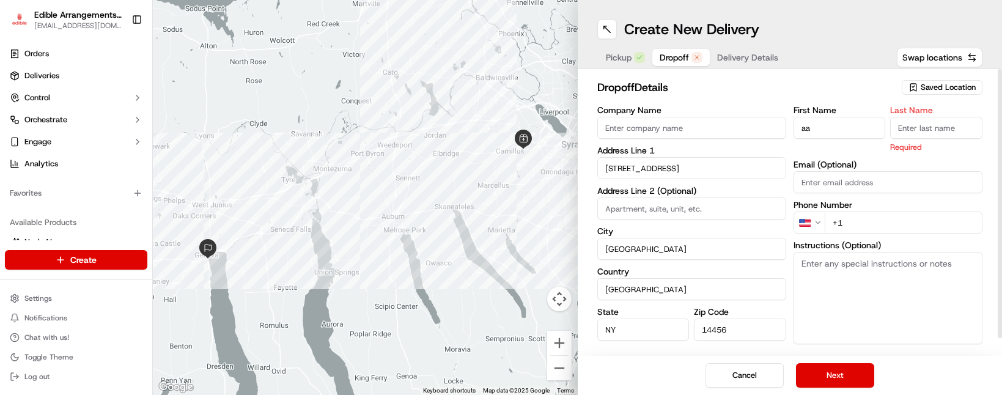
click at [923, 125] on input "Last Name" at bounding box center [936, 128] width 92 height 22
type input "c"
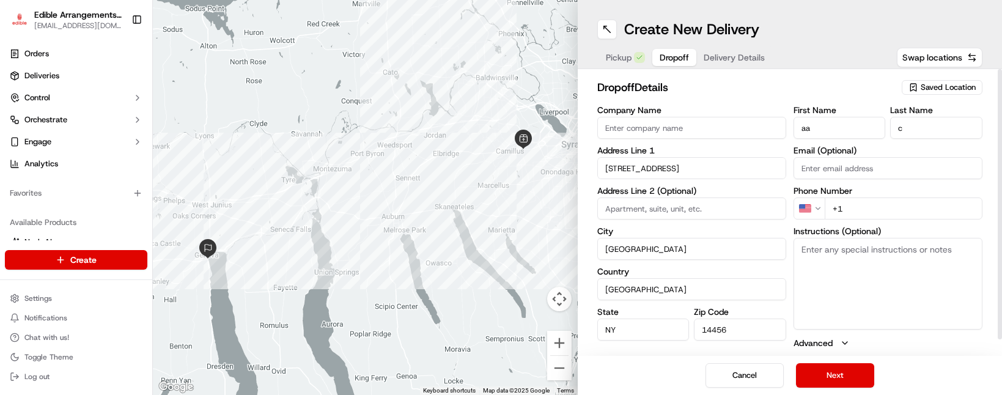
click at [805, 86] on h2 "dropoff Details" at bounding box center [746, 87] width 298 height 17
click at [854, 206] on input "+1" at bounding box center [904, 209] width 158 height 22
type input "+1 646 872 7404"
click at [846, 375] on button "Next" at bounding box center [835, 375] width 78 height 24
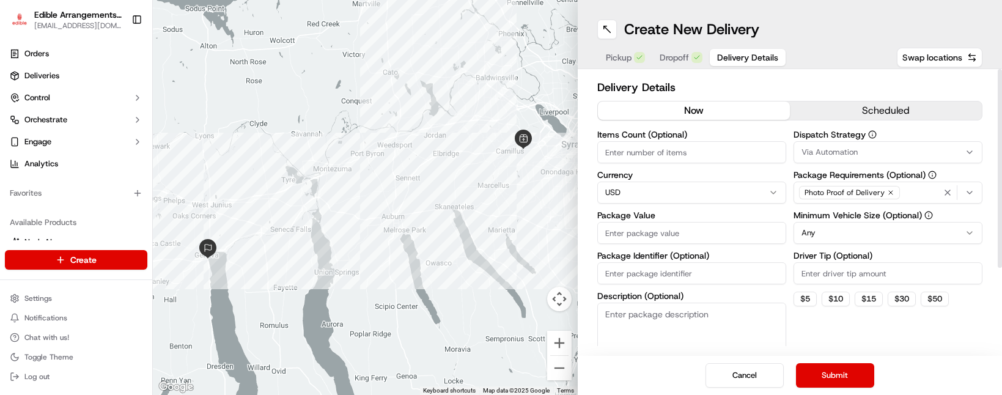
click at [653, 231] on input "Package Value" at bounding box center [691, 233] width 189 height 22
type input "50"
click at [841, 378] on button "Submit" at bounding box center [835, 375] width 78 height 24
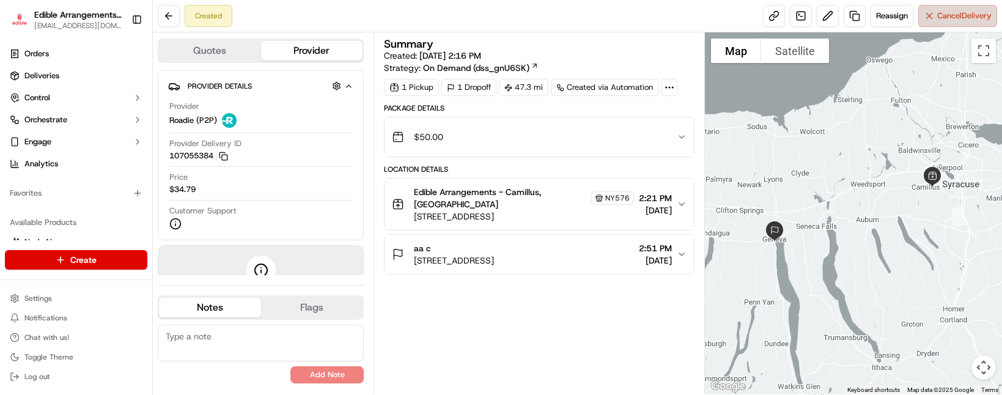
click at [934, 10] on button "Cancel Delivery" at bounding box center [957, 16] width 79 height 22
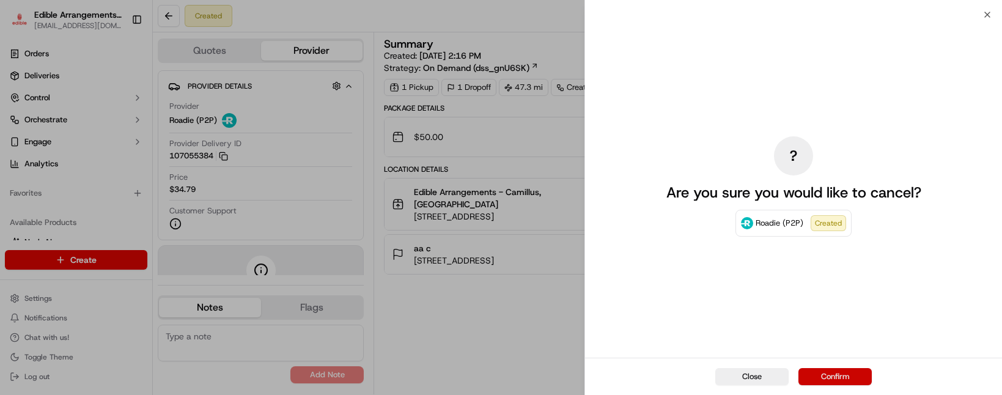
click at [835, 380] on button "Confirm" at bounding box center [835, 376] width 73 height 17
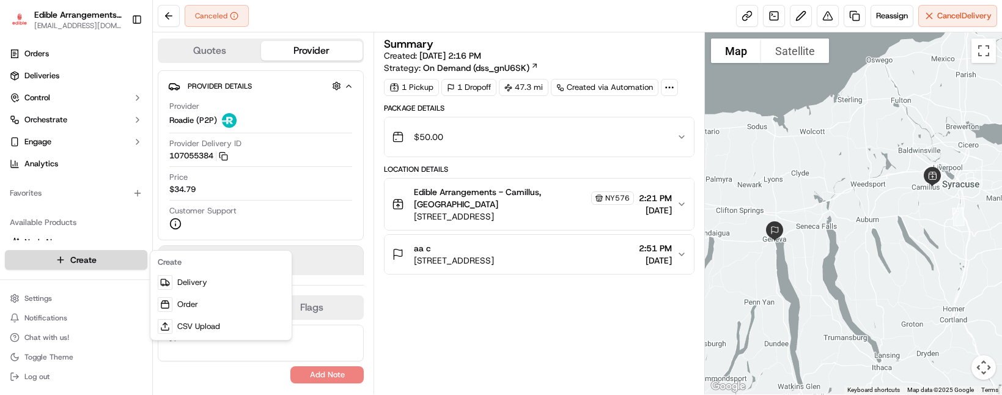
click at [95, 260] on html "Edible Arrangements - Camillus, NY ny576@edible.store Toggle Sidebar Orders Del…" at bounding box center [501, 197] width 1002 height 395
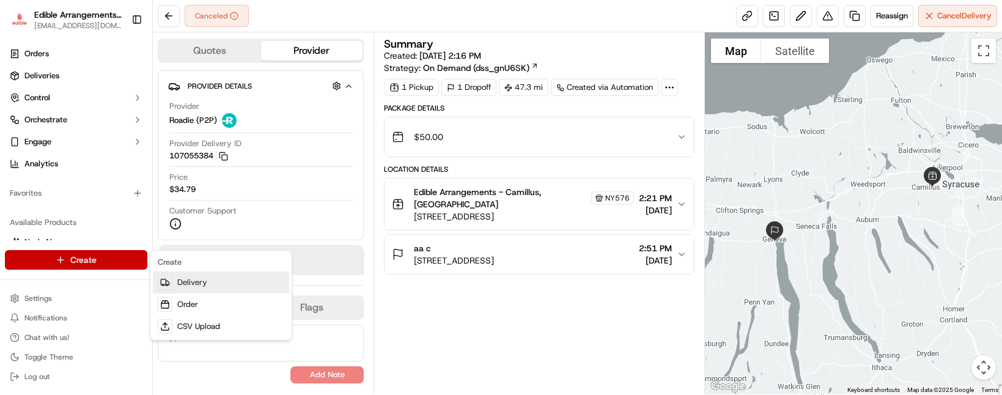
click at [196, 283] on link "Delivery" at bounding box center [221, 283] width 136 height 22
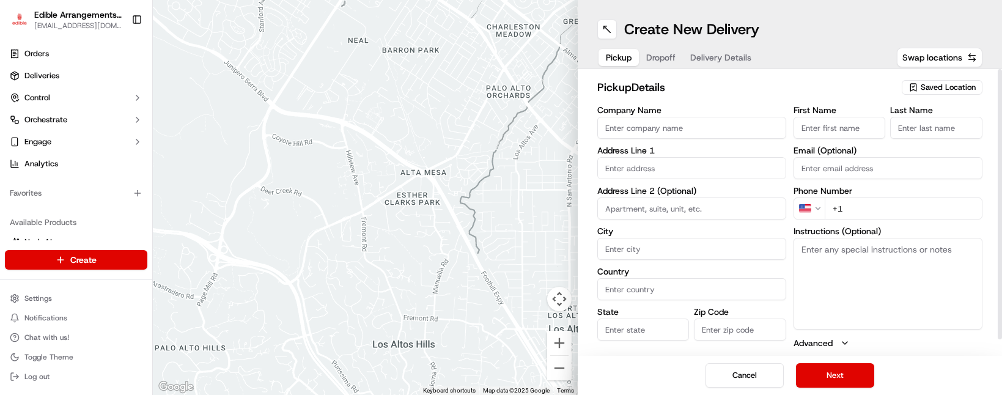
click at [938, 89] on span "Saved Location" at bounding box center [948, 87] width 55 height 11
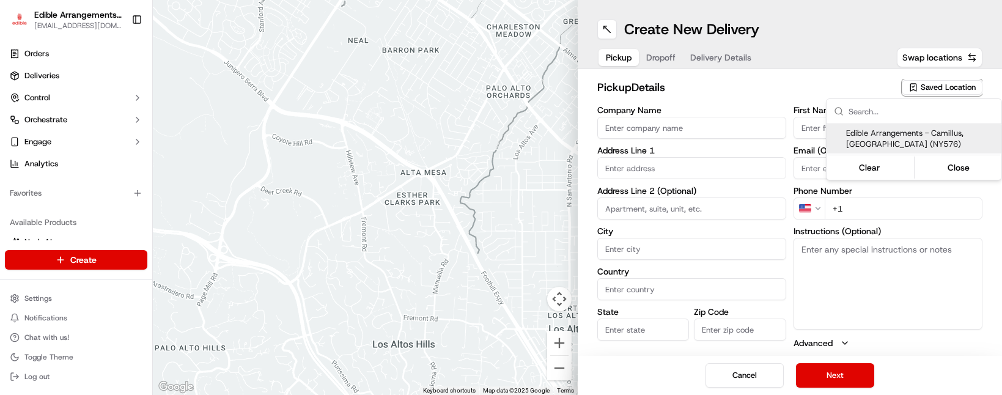
click at [931, 134] on span "Edible Arrangements - Camillus, [GEOGRAPHIC_DATA] (NY576)" at bounding box center [921, 139] width 150 height 22
type input "Edible Arrangements - Camillus, [GEOGRAPHIC_DATA]"
type input "[STREET_ADDRESS]"
type input "Camillus"
type input "US"
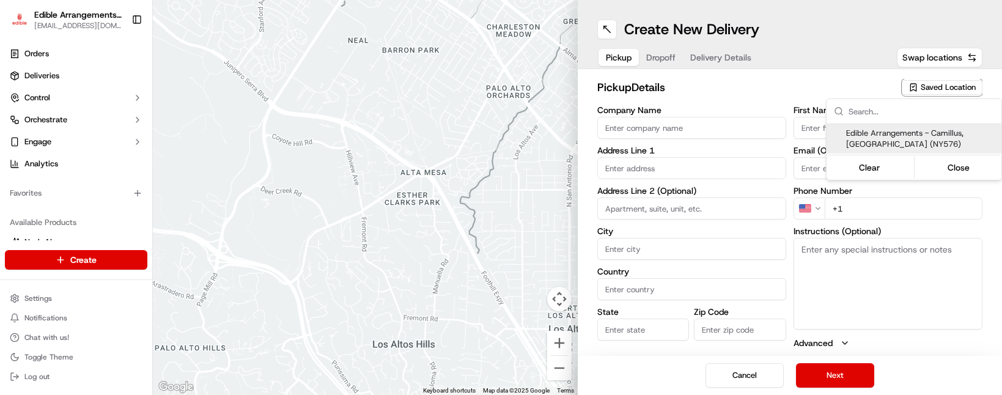
type input "NY"
type input "13031"
type input "[EMAIL_ADDRESS][DOMAIN_NAME]"
type input "[PHONE_NUMBER]"
type textarea "Please come inside the store to pick up the arrangement."
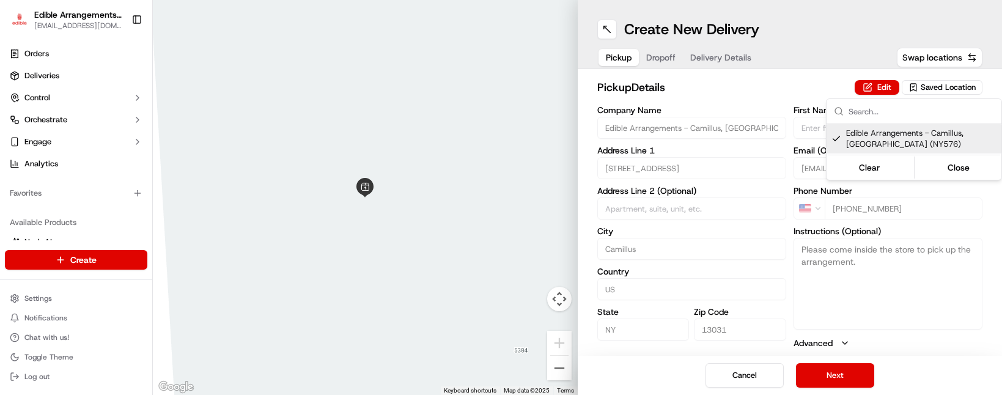
click at [831, 367] on html "Edible Arrangements - Camillus, NY [EMAIL_ADDRESS][DOMAIN_NAME] Toggle Sidebar …" at bounding box center [501, 197] width 1002 height 395
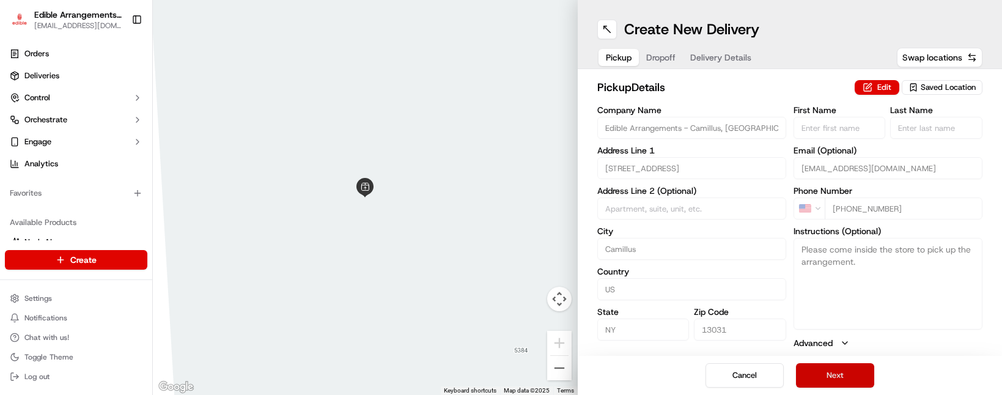
click at [835, 375] on button "Next" at bounding box center [835, 375] width 78 height 24
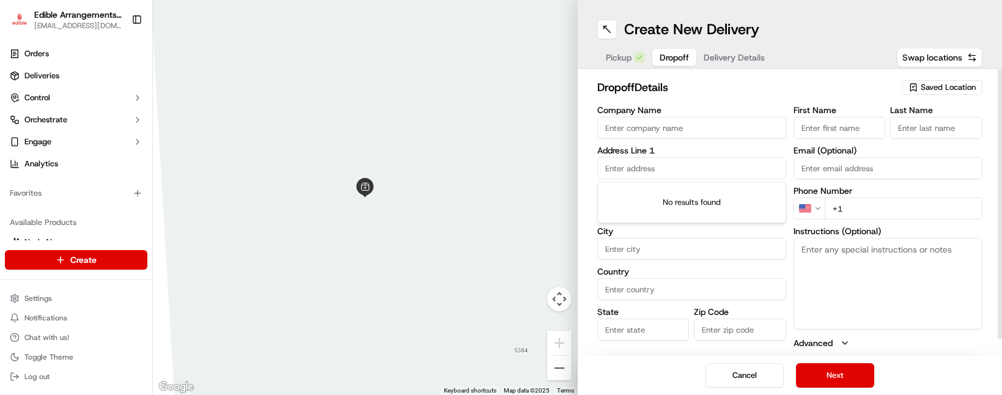
click at [686, 170] on input "text" at bounding box center [691, 168] width 189 height 22
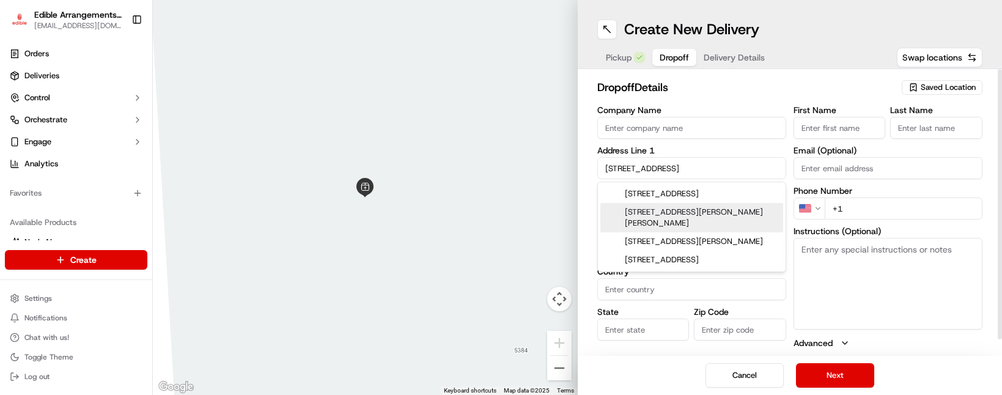
click at [682, 205] on div "2320 Main Street, Blodgett Mills, NY" at bounding box center [691, 217] width 183 height 29
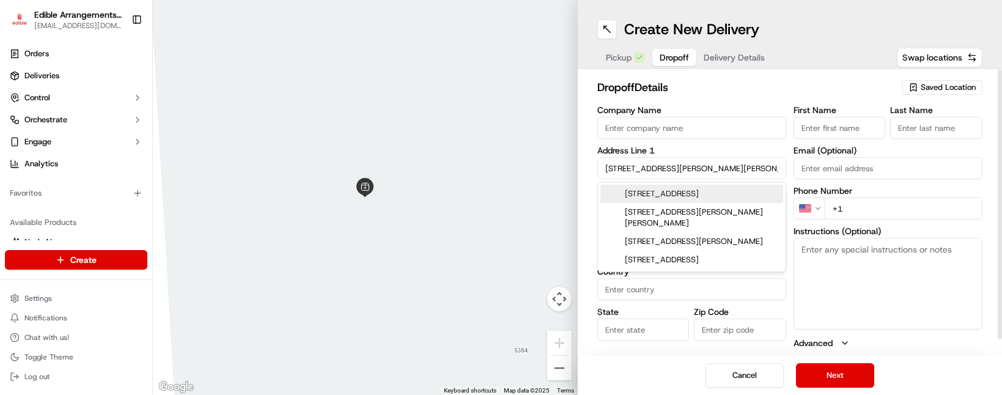
type input "[STREET_ADDRESS]"
type input "McGraw"
type input "[GEOGRAPHIC_DATA]"
type input "NY"
type input "13101"
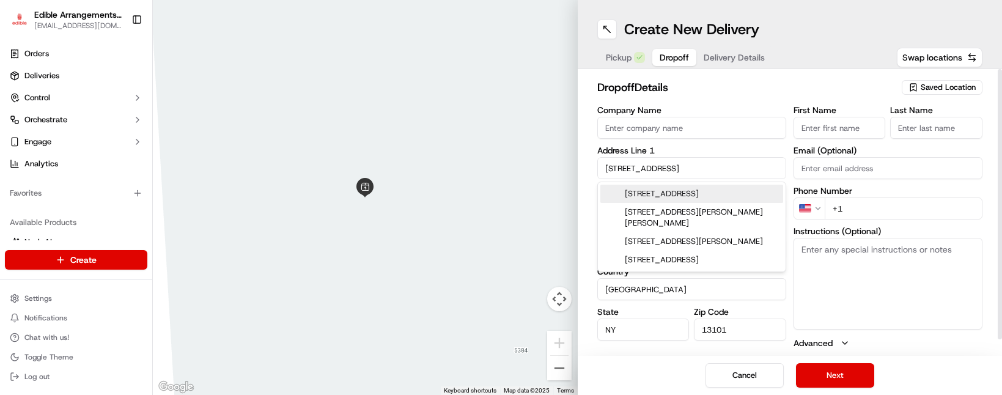
type input "2320 Main Street"
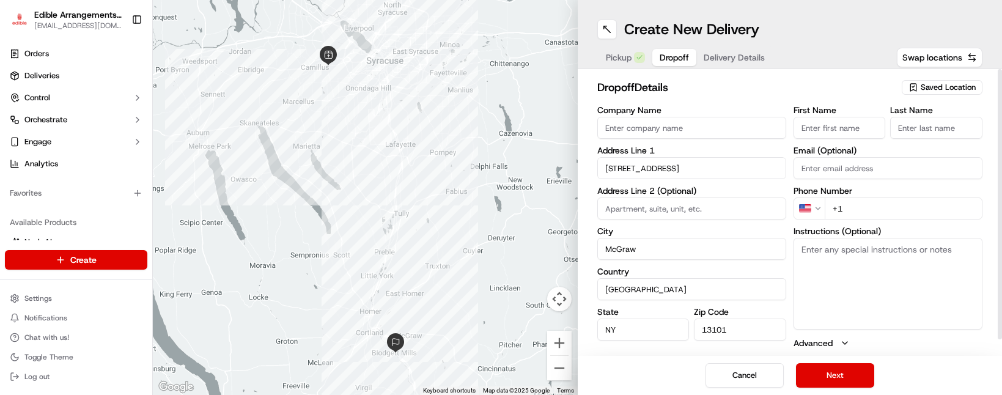
click at [838, 129] on input "First Name" at bounding box center [840, 128] width 92 height 22
type input "aa"
click at [915, 129] on input "Last Name" at bounding box center [936, 128] width 92 height 22
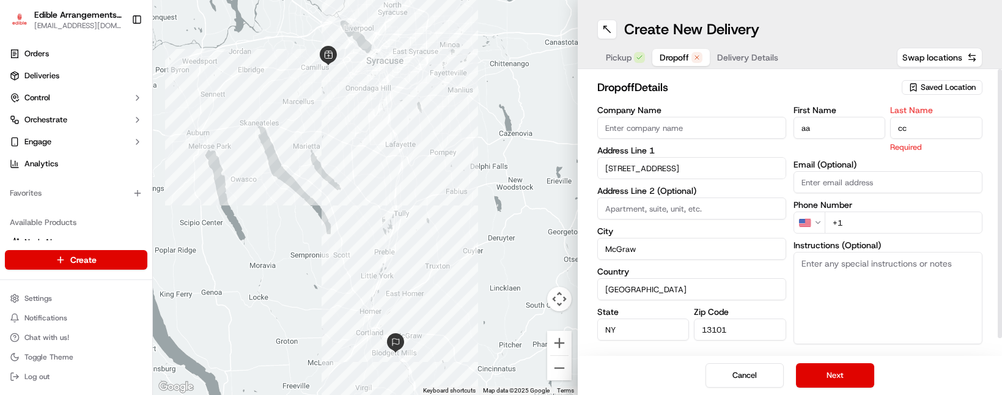
type input "cc"
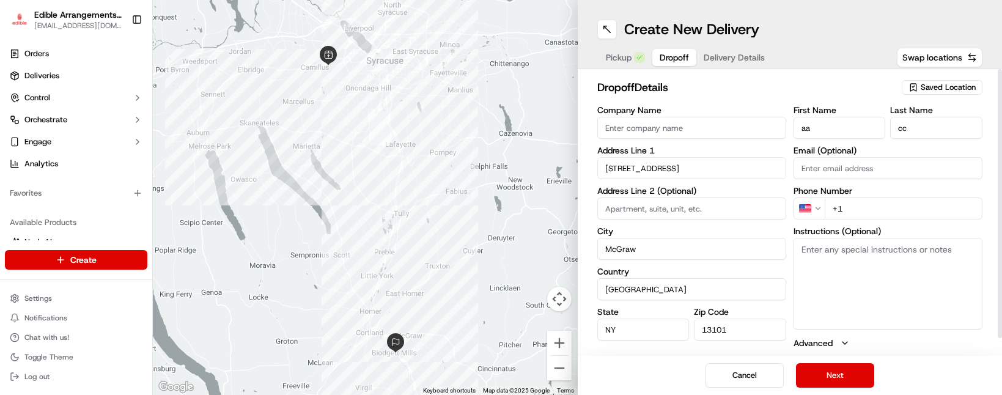
click at [848, 89] on h2 "dropoff Details" at bounding box center [746, 87] width 298 height 17
click at [869, 199] on input "+1" at bounding box center [904, 209] width 158 height 22
type input "+1 646 872 7404"
click at [835, 371] on button "Next" at bounding box center [835, 375] width 78 height 24
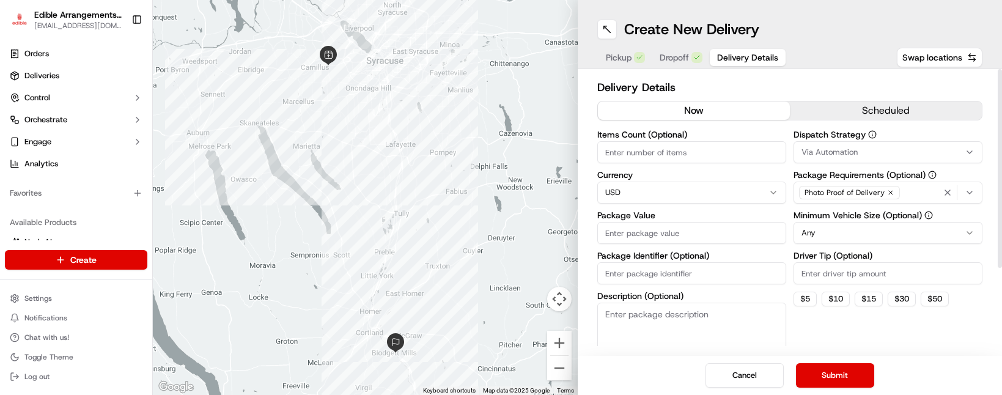
click at [641, 230] on input "Package Value" at bounding box center [691, 233] width 189 height 22
type input "50"
click at [843, 325] on div "Dispatch Strategy Via Automation Package Requirements (Optional) Photo Proof of…" at bounding box center [888, 250] width 189 height 241
click at [830, 369] on button "Submit" at bounding box center [835, 375] width 78 height 24
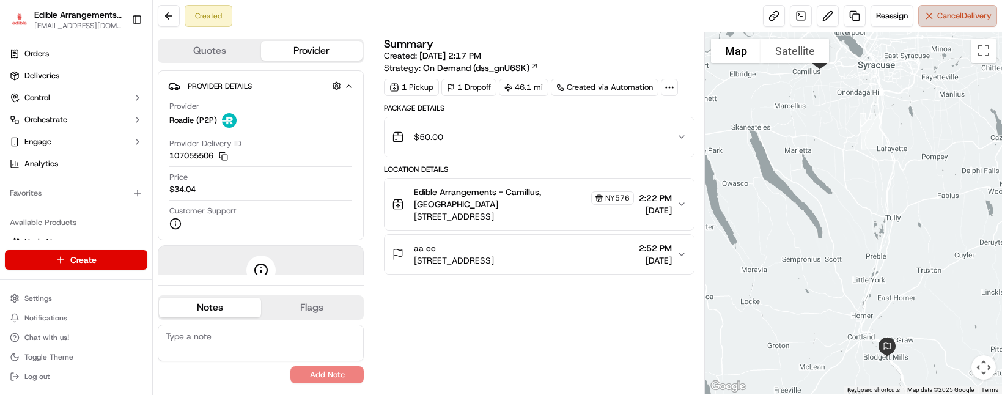
click at [929, 12] on button "Cancel Delivery" at bounding box center [957, 16] width 79 height 22
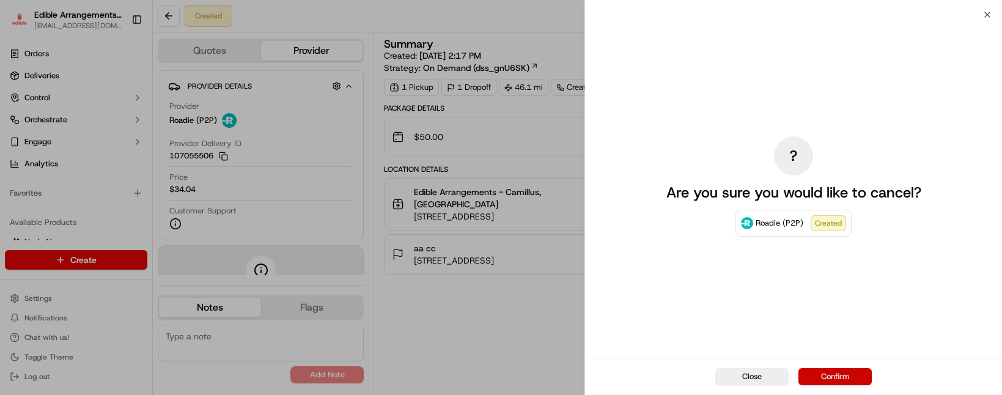
click at [832, 371] on button "Confirm" at bounding box center [835, 376] width 73 height 17
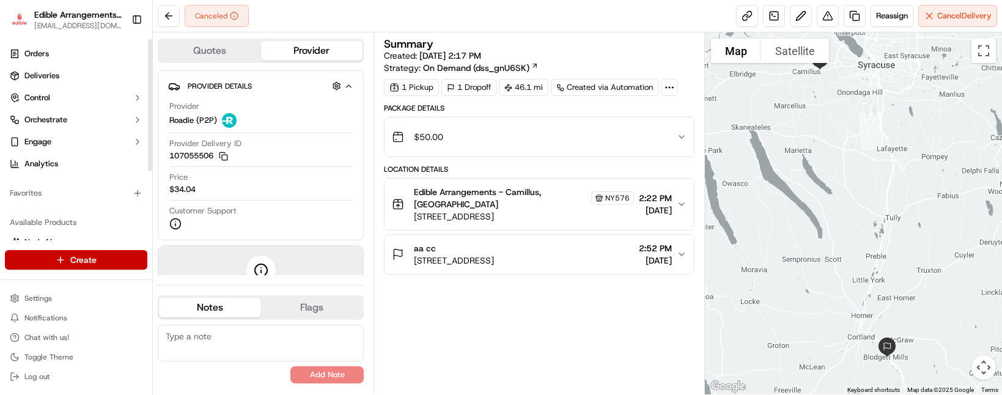
click at [97, 255] on html "Edible Arrangements - Camillus, NY ny576@edible.store Toggle Sidebar Orders Del…" at bounding box center [501, 197] width 1002 height 395
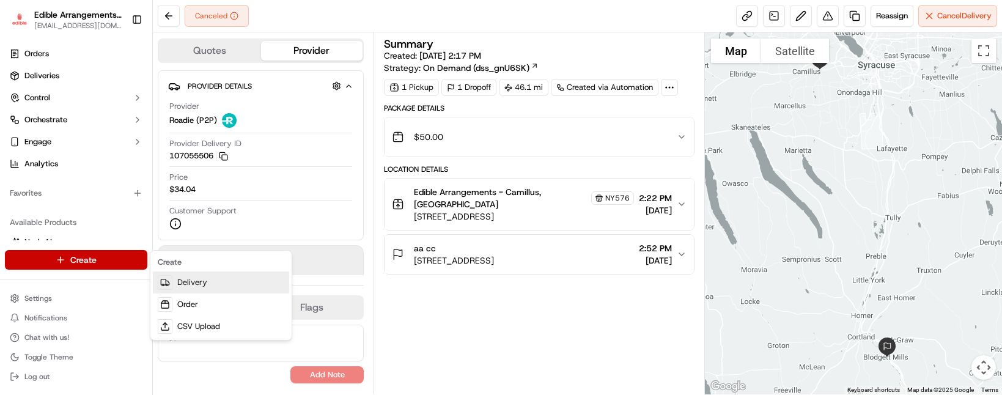
click at [213, 286] on link "Delivery" at bounding box center [221, 283] width 136 height 22
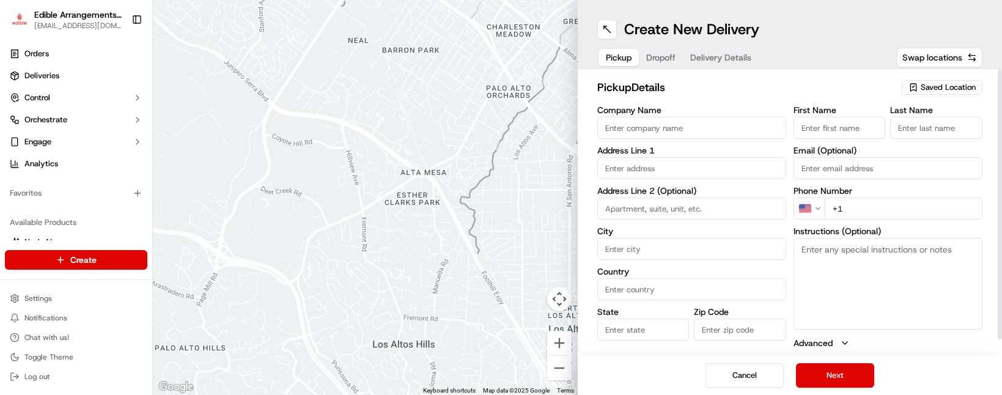
click at [940, 81] on div "Saved Location" at bounding box center [942, 87] width 81 height 15
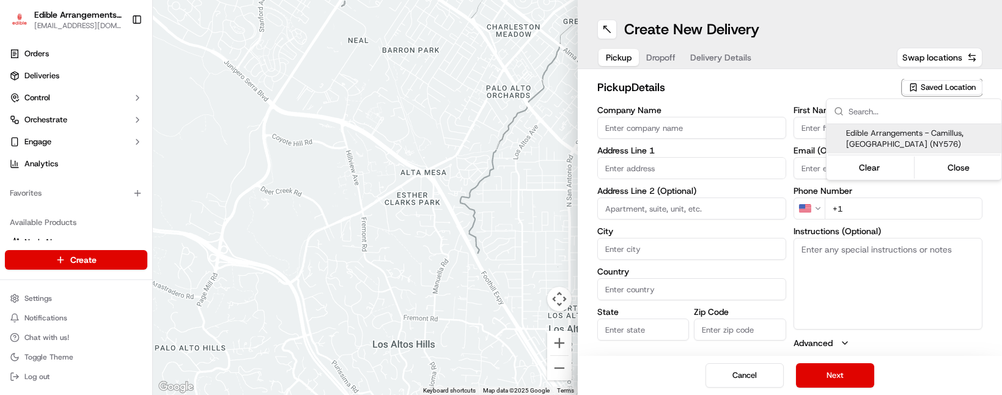
click at [907, 135] on span "Edible Arrangements - Camillus, [GEOGRAPHIC_DATA] (NY576)" at bounding box center [921, 139] width 150 height 22
type input "Edible Arrangements - Camillus, [GEOGRAPHIC_DATA]"
type input "[STREET_ADDRESS]"
type input "Camillus"
type input "US"
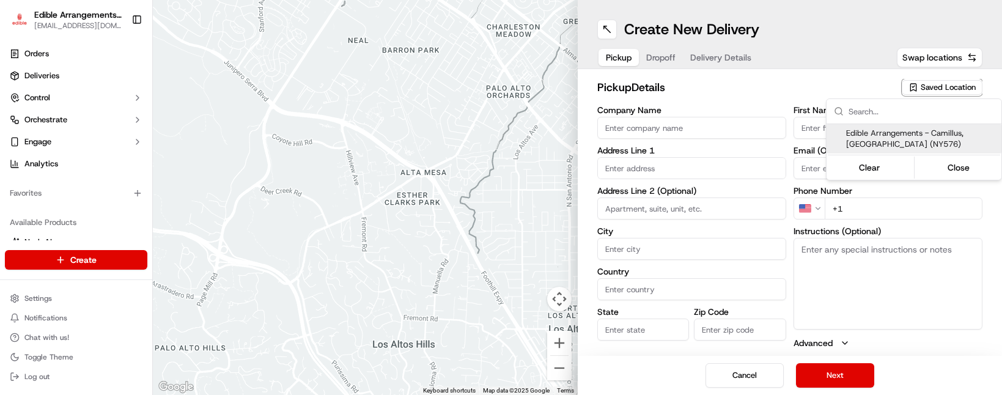
type input "NY"
type input "13031"
type input "[EMAIL_ADDRESS][DOMAIN_NAME]"
type input "[PHONE_NUMBER]"
type textarea "Please come inside the store to pick up the arrangement."
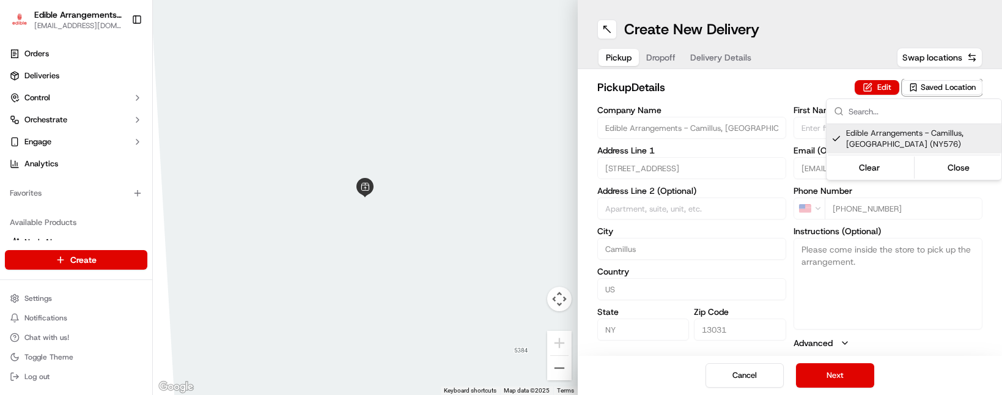
click at [848, 378] on html "Edible Arrangements - Camillus, NY [EMAIL_ADDRESS][DOMAIN_NAME] Toggle Sidebar …" at bounding box center [501, 197] width 1002 height 395
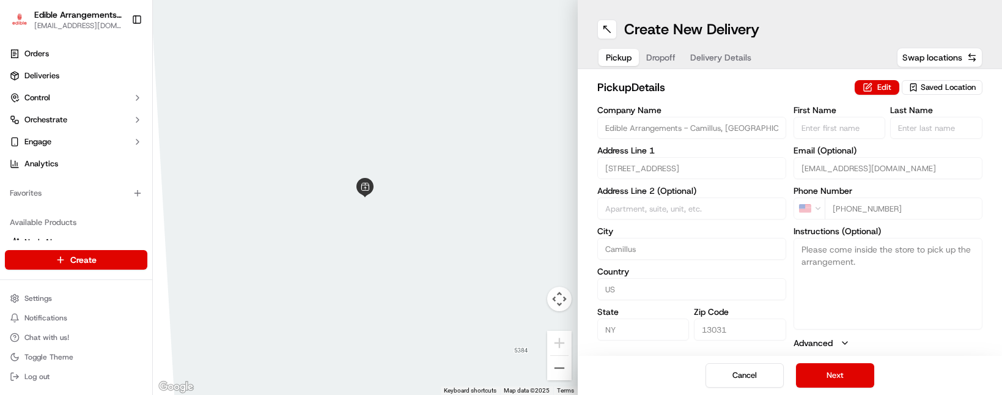
click at [848, 378] on button "Next" at bounding box center [835, 375] width 78 height 24
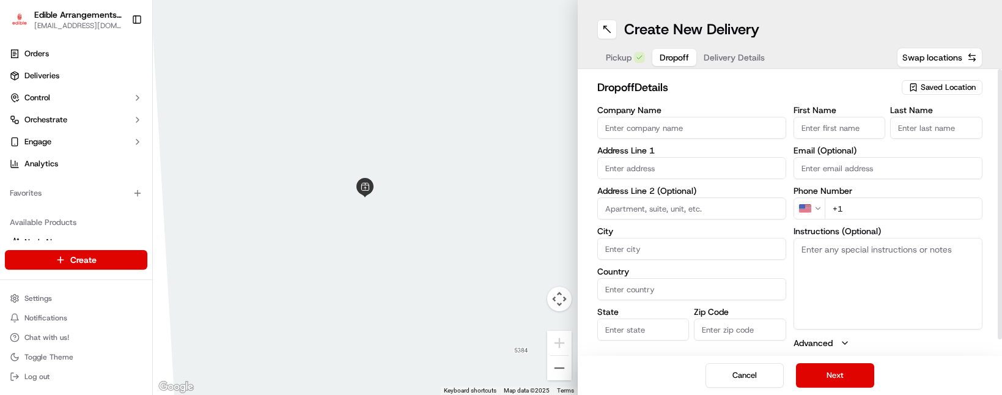
click at [659, 159] on input "text" at bounding box center [691, 168] width 189 height 22
drag, startPoint x: 716, startPoint y: 168, endPoint x: 556, endPoint y: 150, distance: 161.2
click at [556, 150] on div "To navigate the map with touch gestures double-tap and hold your finger on the …" at bounding box center [577, 197] width 849 height 395
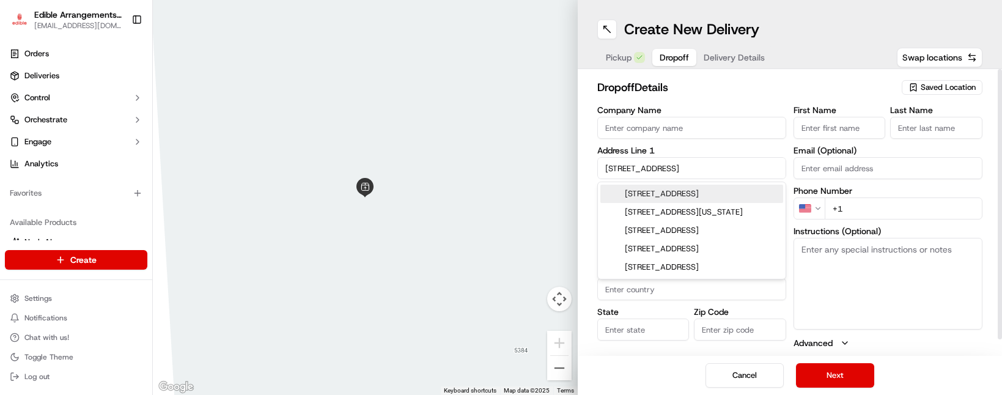
click at [664, 201] on div "2504 West Main Street, Cato, NY" at bounding box center [691, 194] width 183 height 18
type input "[STREET_ADDRESS]"
type input "Cato"
type input "[GEOGRAPHIC_DATA]"
type input "NY"
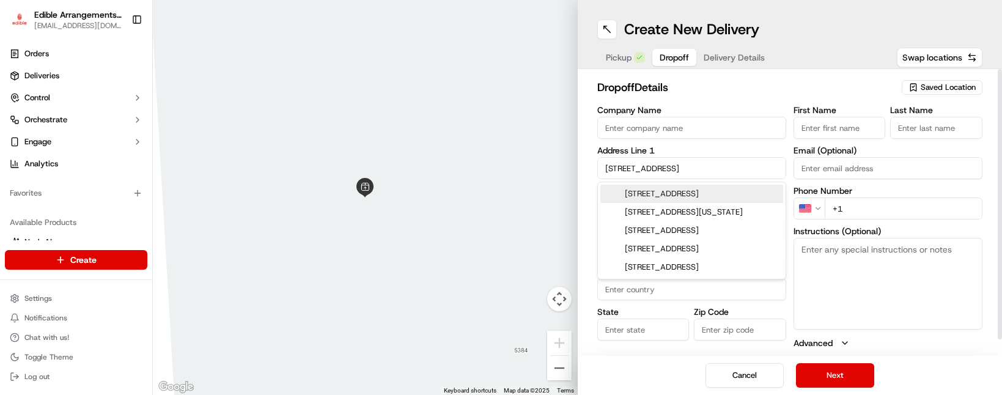
type input "13033"
type input "2504 West Main Street"
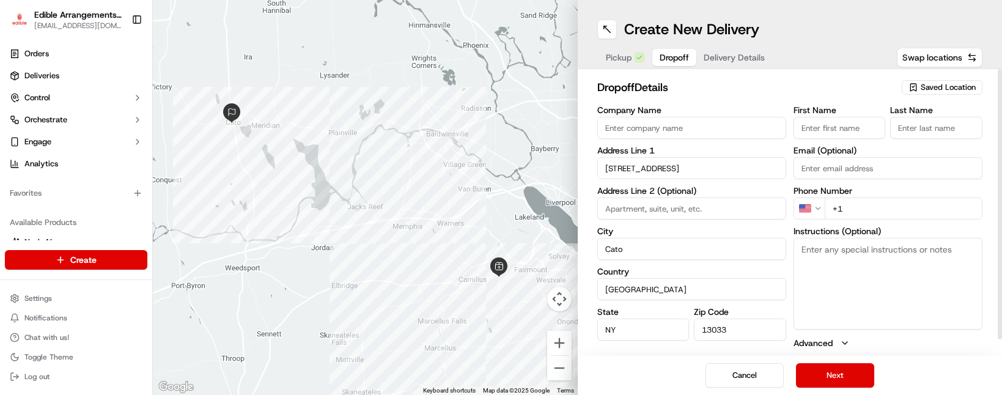
click at [805, 127] on input "First Name" at bounding box center [840, 128] width 92 height 22
type input "aa"
click at [929, 125] on input "Last Name" at bounding box center [936, 128] width 92 height 22
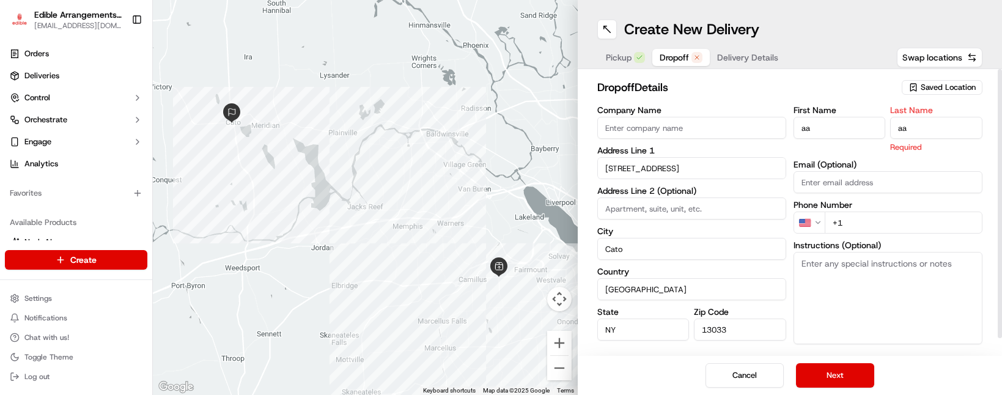
type input "aa"
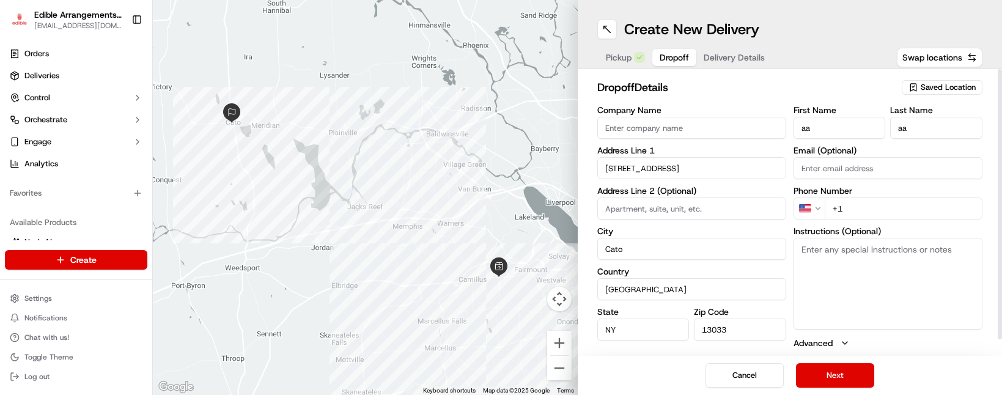
click at [835, 70] on div "dropoff Details Saved Location Company Name Address Line 1 2504 West Main Stree…" at bounding box center [790, 212] width 425 height 287
click at [879, 210] on input "+1" at bounding box center [904, 209] width 158 height 22
type input "+1 646 872 7404"
click at [852, 369] on button "Next" at bounding box center [835, 375] width 78 height 24
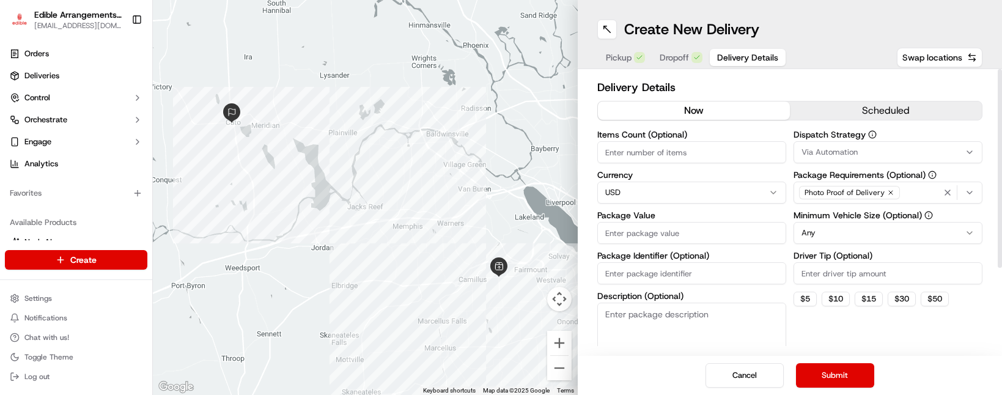
click at [703, 230] on input "Package Value" at bounding box center [691, 233] width 189 height 22
type input "50"
click at [845, 373] on button "Submit" at bounding box center [835, 375] width 78 height 24
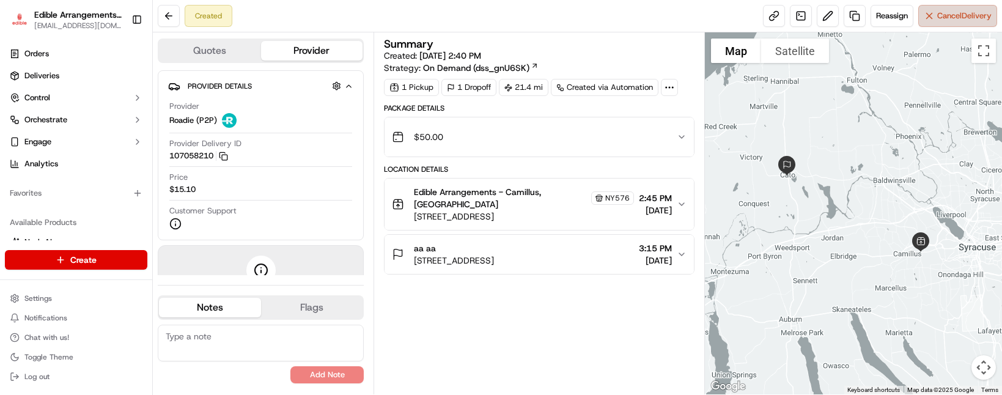
click at [948, 22] on button "Cancel Delivery" at bounding box center [957, 16] width 79 height 22
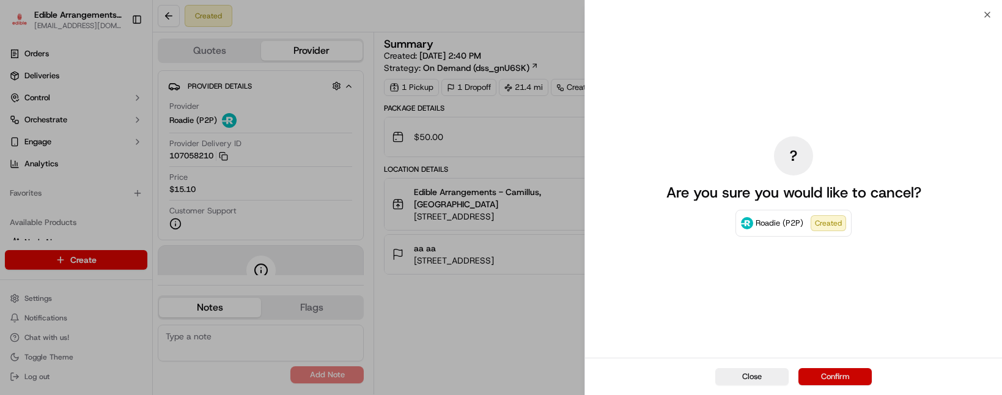
click at [848, 373] on button "Confirm" at bounding box center [835, 376] width 73 height 17
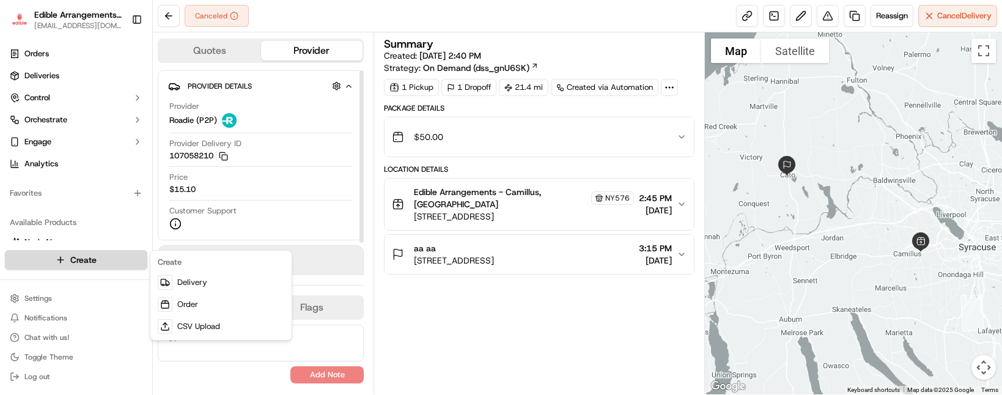
click at [118, 268] on html "Edible Arrangements - Camillus, NY ny576@edible.store Toggle Sidebar Orders Del…" at bounding box center [501, 197] width 1002 height 395
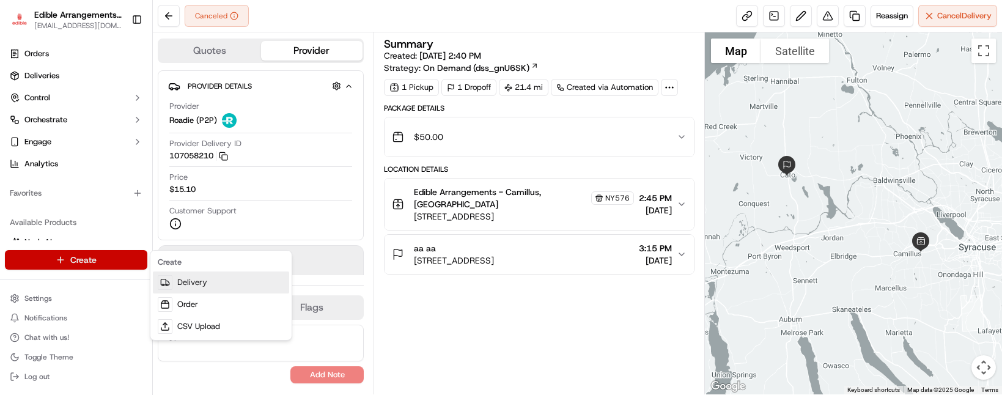
click at [180, 275] on link "Delivery" at bounding box center [221, 283] width 136 height 22
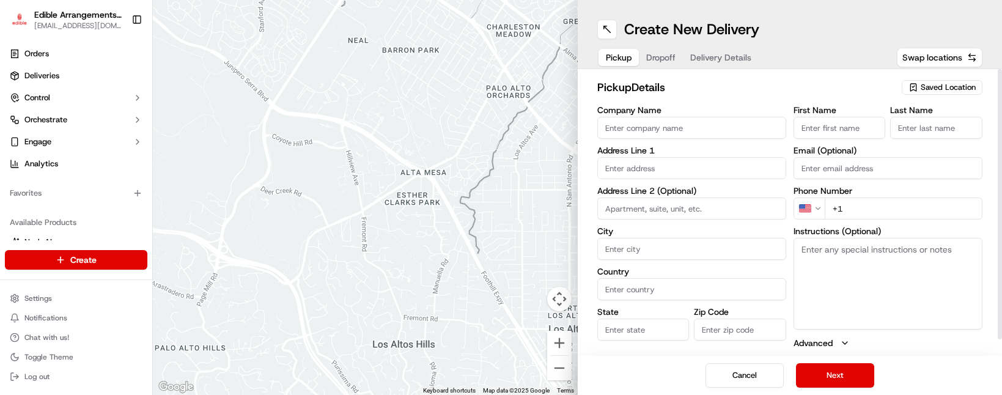
click at [952, 92] on span "Saved Location" at bounding box center [948, 87] width 55 height 11
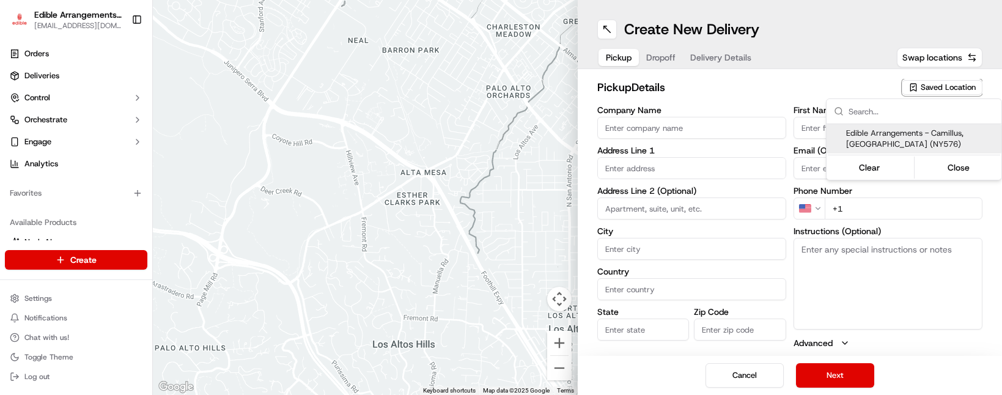
click at [912, 141] on span "Edible Arrangements - Camillus, [GEOGRAPHIC_DATA] (NY576)" at bounding box center [921, 139] width 150 height 22
type input "Edible Arrangements - Camillus, [GEOGRAPHIC_DATA]"
type input "[STREET_ADDRESS]"
type input "Camillus"
type input "US"
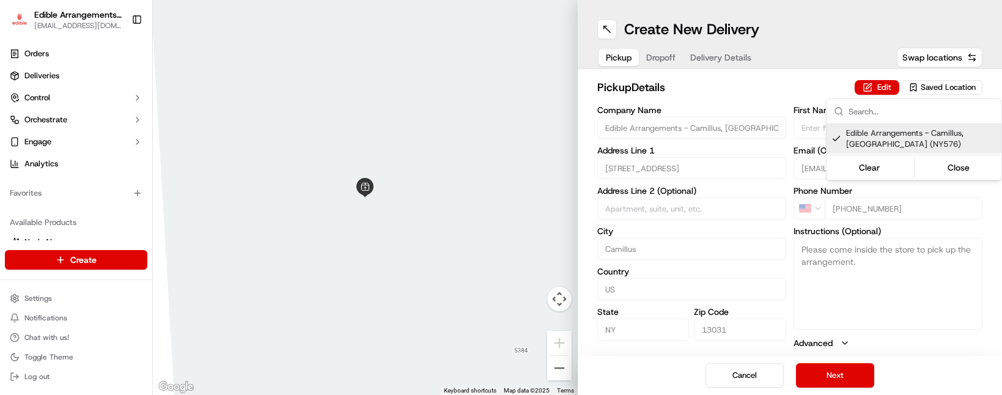
click at [889, 262] on html "Edible Arrangements - Camillus, NY [EMAIL_ADDRESS][DOMAIN_NAME] Toggle Sidebar …" at bounding box center [501, 197] width 1002 height 395
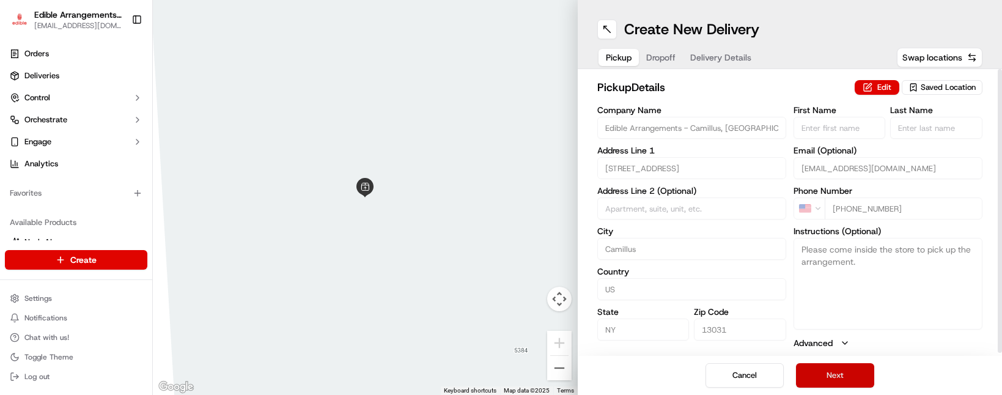
click at [840, 378] on button "Next" at bounding box center [835, 375] width 78 height 24
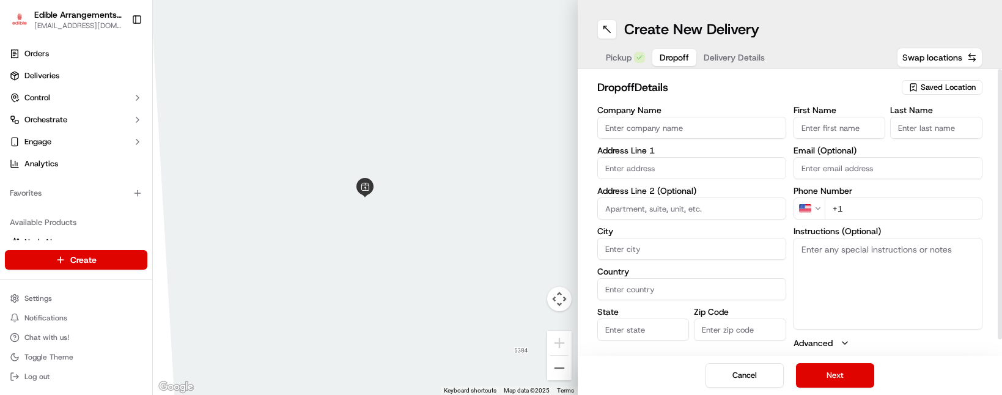
click at [665, 172] on input "text" at bounding box center [691, 168] width 189 height 22
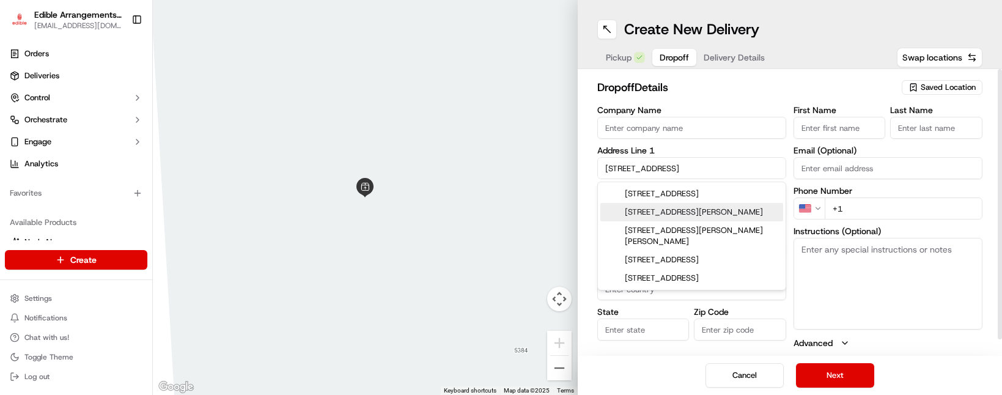
click at [699, 213] on div "9 East Main Street, Clifton Springs, NY" at bounding box center [691, 212] width 183 height 18
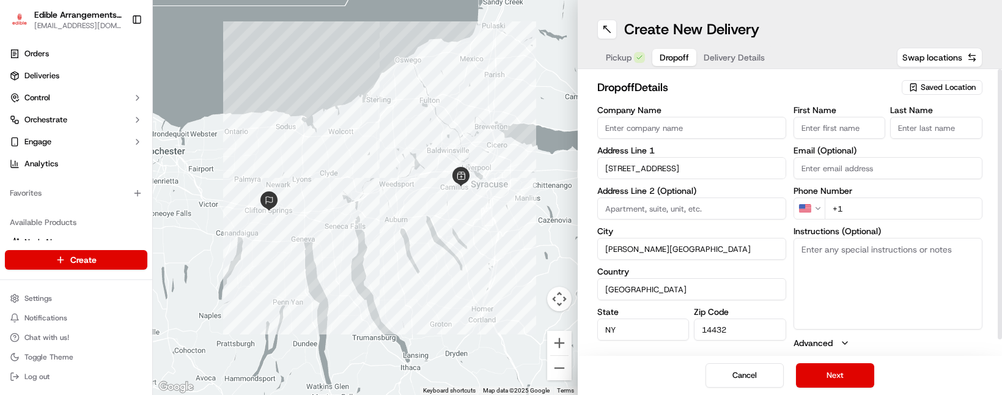
click at [807, 131] on input "First Name" at bounding box center [840, 128] width 92 height 22
click at [904, 120] on input "Last Name" at bounding box center [936, 128] width 92 height 22
click at [835, 87] on h2 "dropoff Details" at bounding box center [746, 87] width 298 height 17
click at [859, 199] on input "+1" at bounding box center [904, 209] width 158 height 22
click at [831, 92] on h2 "dropoff Details" at bounding box center [746, 87] width 298 height 17
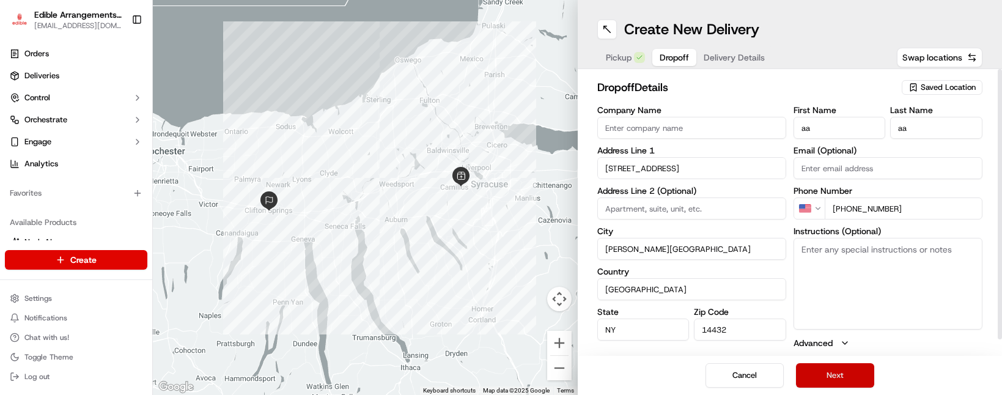
click at [851, 377] on button "Next" at bounding box center [835, 375] width 78 height 24
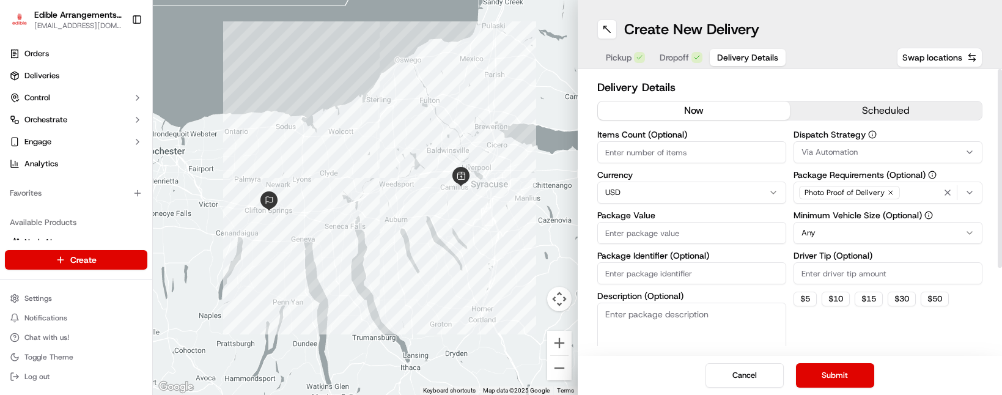
click at [685, 232] on input "Package Value" at bounding box center [691, 233] width 189 height 22
click at [841, 371] on button "Submit" at bounding box center [835, 375] width 78 height 24
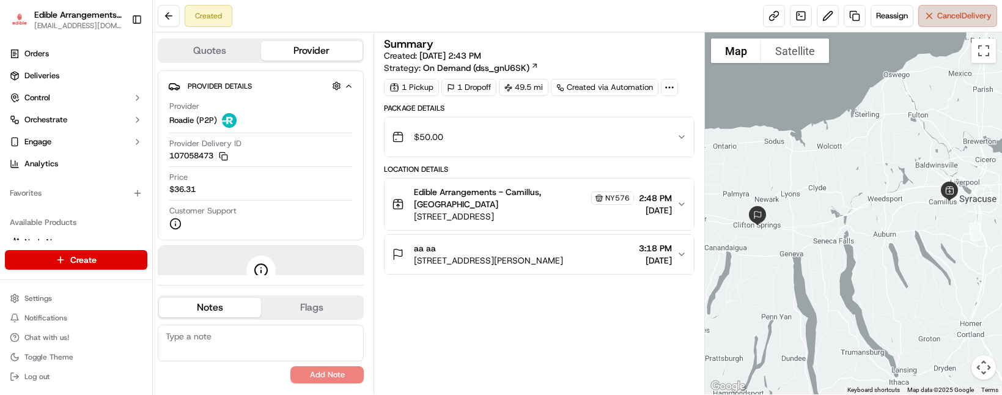
click at [950, 23] on button "Cancel Delivery" at bounding box center [957, 16] width 79 height 22
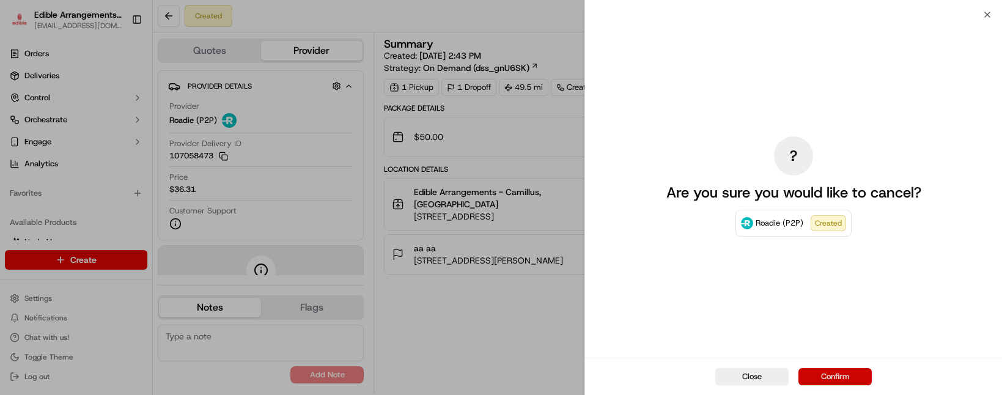
click at [811, 371] on button "Confirm" at bounding box center [835, 376] width 73 height 17
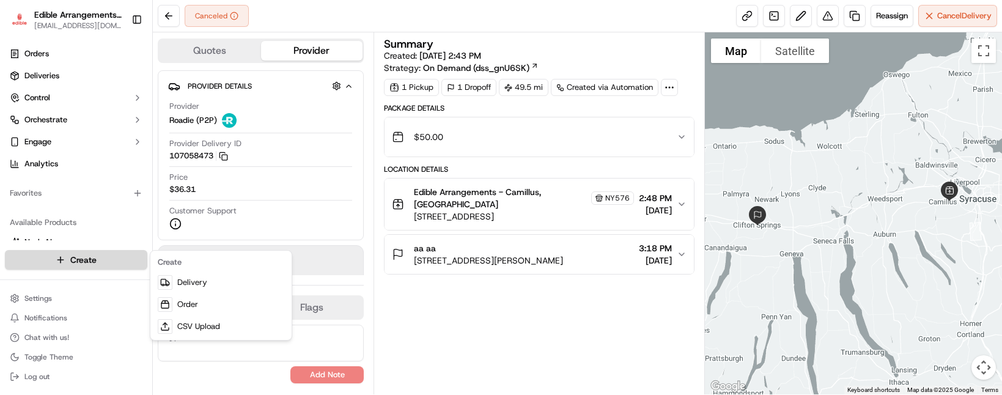
click at [105, 267] on html "Edible Arrangements - Camillus, NY ny576@edible.store Toggle Sidebar Orders Del…" at bounding box center [501, 197] width 1002 height 395
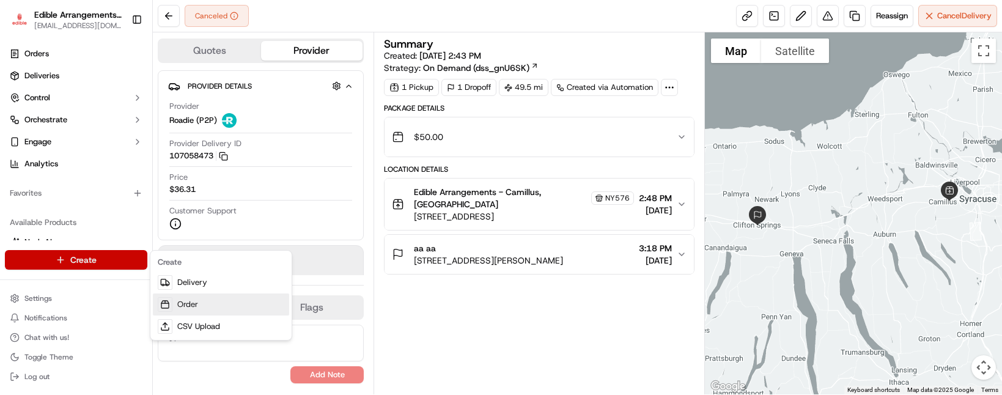
click at [237, 295] on link "Order" at bounding box center [221, 305] width 136 height 22
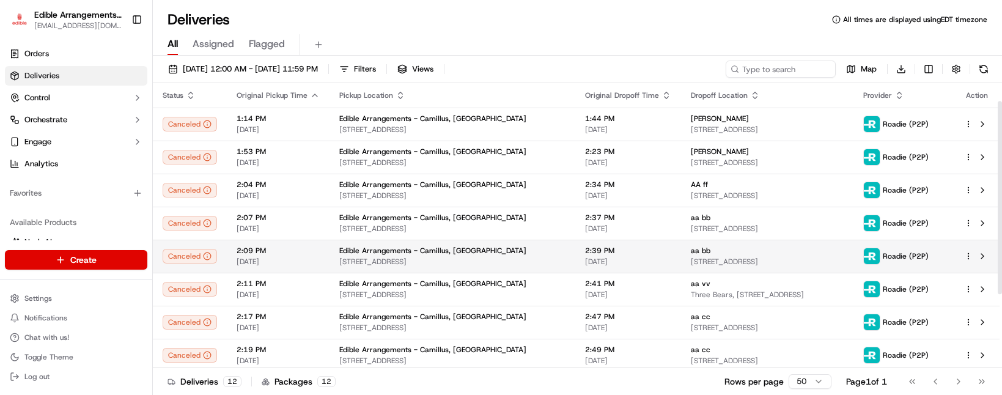
scroll to position [136, 0]
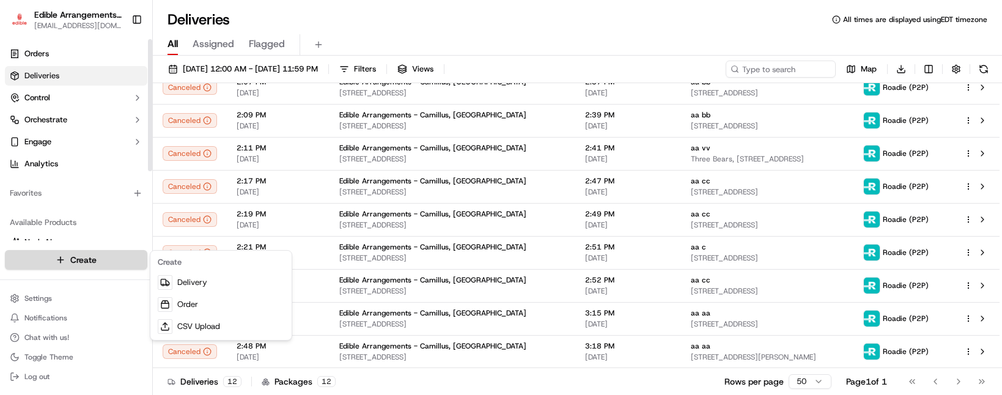
click at [97, 251] on html "Edible Arrangements - Camillus, NY [EMAIL_ADDRESS][DOMAIN_NAME] Toggle Sidebar …" at bounding box center [501, 197] width 1002 height 395
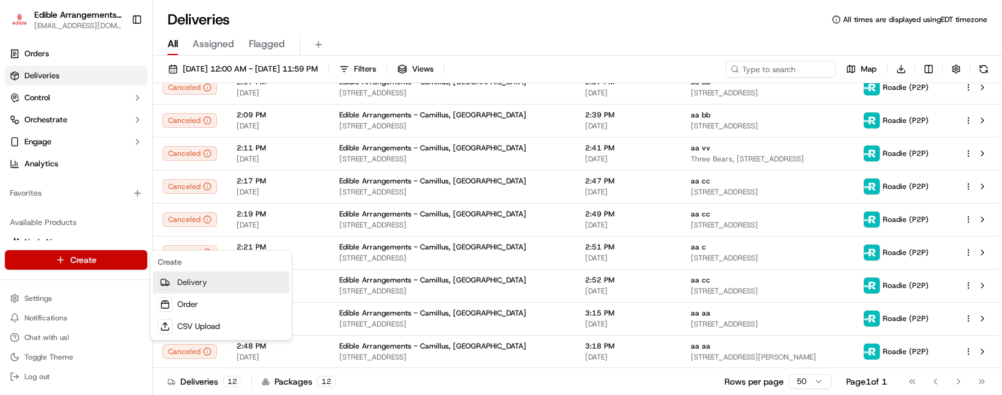
click at [213, 279] on link "Delivery" at bounding box center [221, 283] width 136 height 22
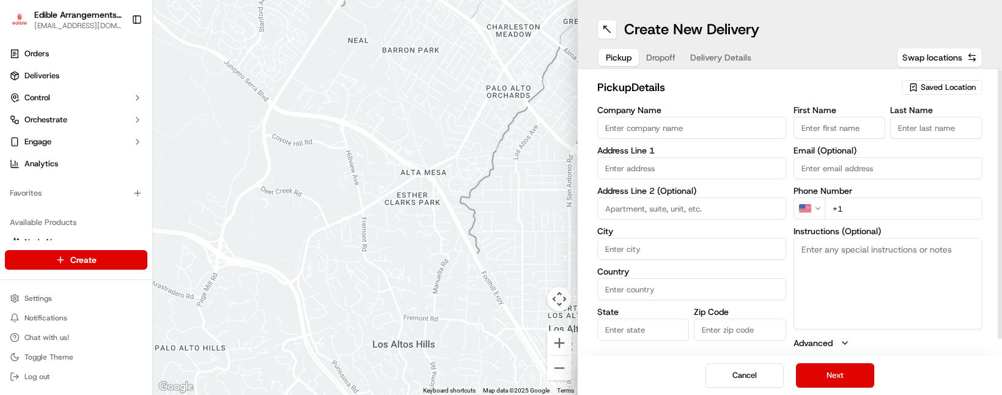
click at [925, 87] on span "Saved Location" at bounding box center [948, 87] width 55 height 11
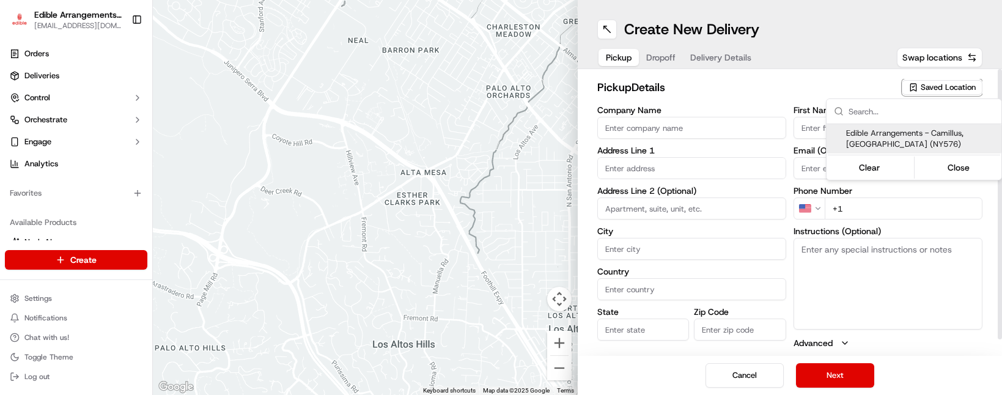
click at [903, 132] on span "Edible Arrangements - Camillus, [GEOGRAPHIC_DATA] (NY576)" at bounding box center [921, 139] width 150 height 22
type input "Edible Arrangements - Camillus, [GEOGRAPHIC_DATA]"
type input "[STREET_ADDRESS]"
type input "Camillus"
type input "US"
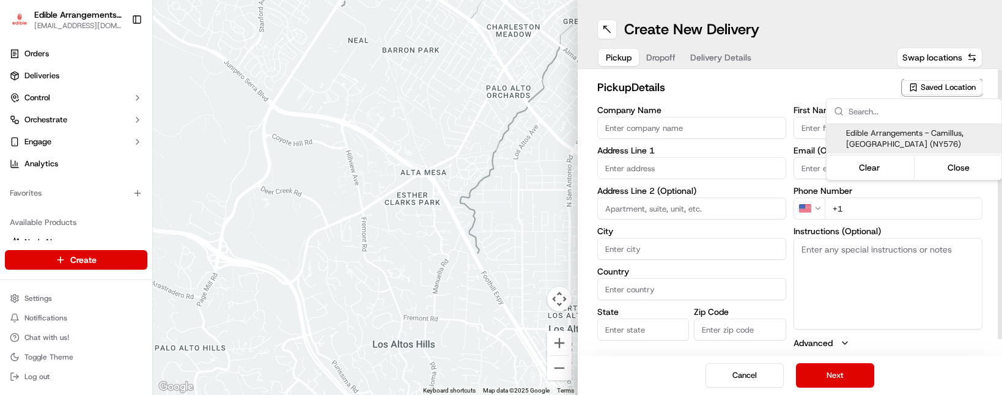
type input "NY"
type input "13031"
type input "[EMAIL_ADDRESS][DOMAIN_NAME]"
type input "[PHONE_NUMBER]"
type textarea "Please come inside the store to pick up the arrangement."
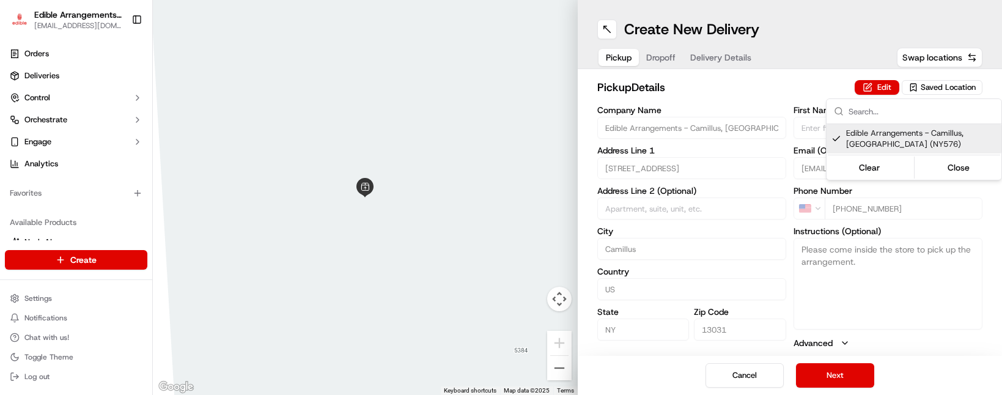
click at [844, 377] on html "Edible Arrangements - Camillus, NY [EMAIL_ADDRESS][DOMAIN_NAME] Toggle Sidebar …" at bounding box center [501, 197] width 1002 height 395
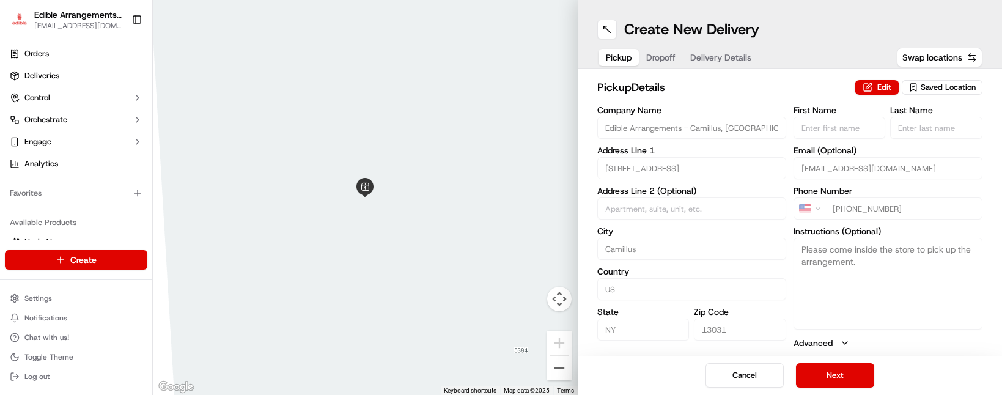
click at [844, 377] on button "Next" at bounding box center [835, 375] width 78 height 24
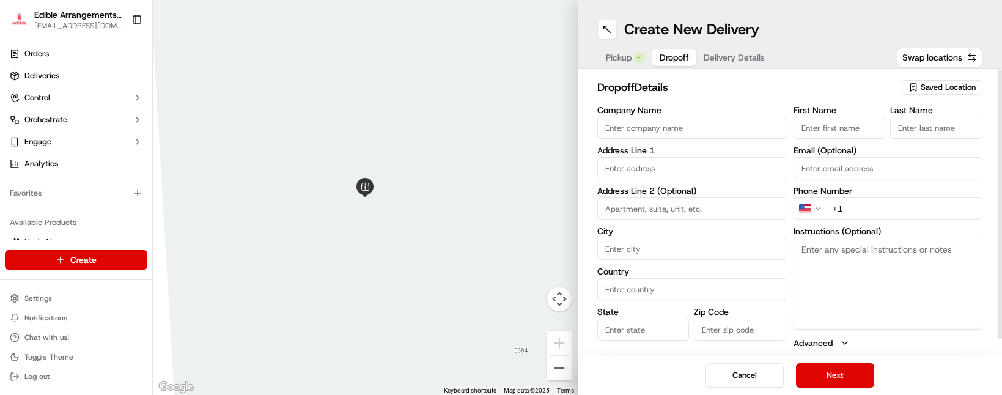
click at [654, 157] on div "Address Line 1" at bounding box center [691, 162] width 189 height 33
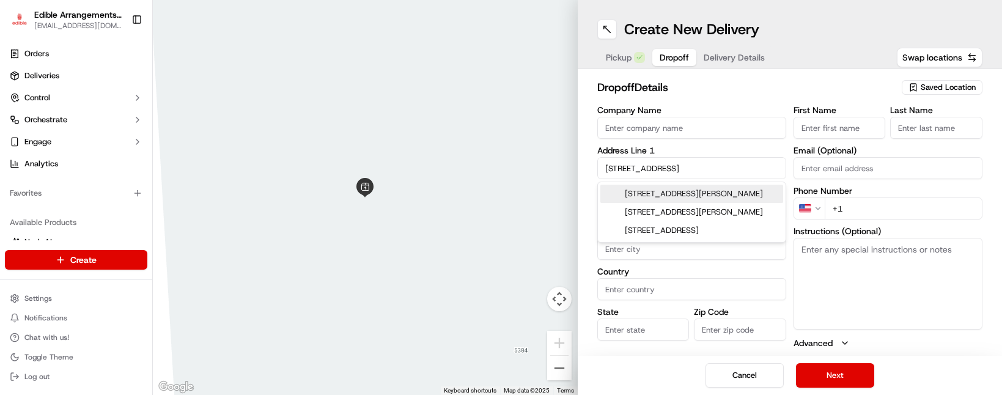
click at [658, 190] on div "39 West Genesee Street, Clyde, NY" at bounding box center [691, 194] width 183 height 18
type input "[STREET_ADDRESS][PERSON_NAME]"
type input "Clyde"
type input "[GEOGRAPHIC_DATA]"
type input "NY"
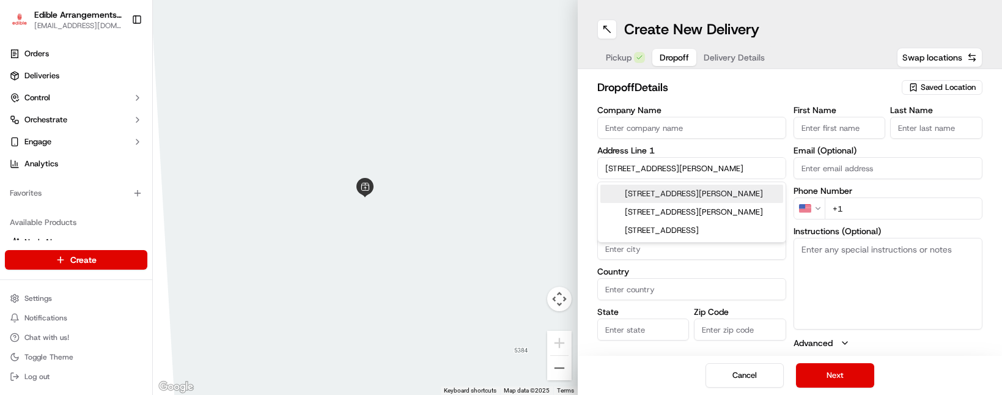
type input "14433"
type input "39 West Genesee Street"
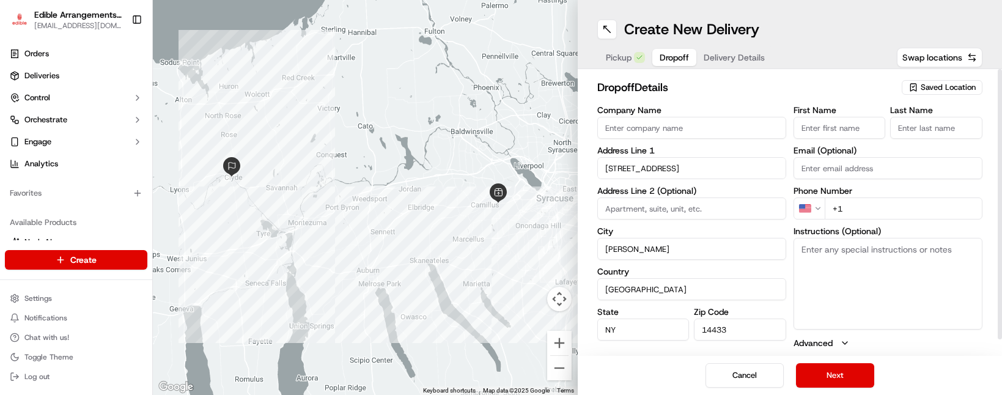
click at [841, 122] on input "First Name" at bounding box center [840, 128] width 92 height 22
type input "aa"
click at [937, 127] on input "Last Name" at bounding box center [936, 128] width 92 height 22
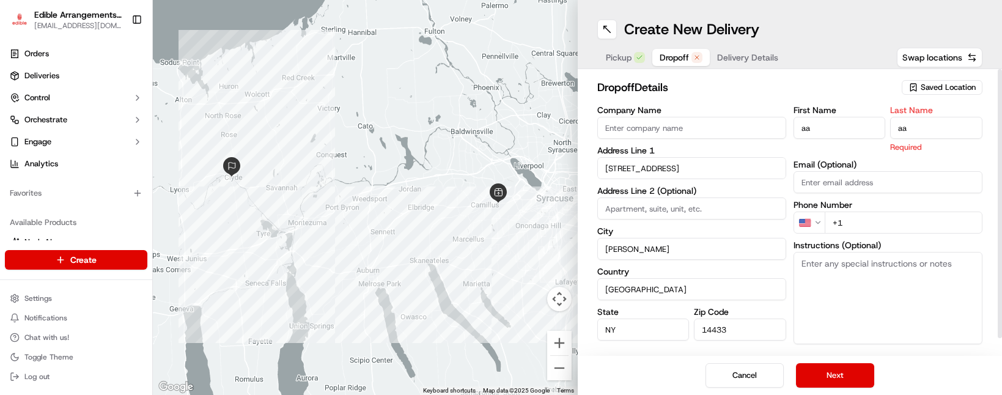
type input "aa"
drag, startPoint x: 884, startPoint y: 210, endPoint x: 881, endPoint y: 222, distance: 12.6
click at [883, 210] on div "Phone Number US +1" at bounding box center [888, 217] width 189 height 33
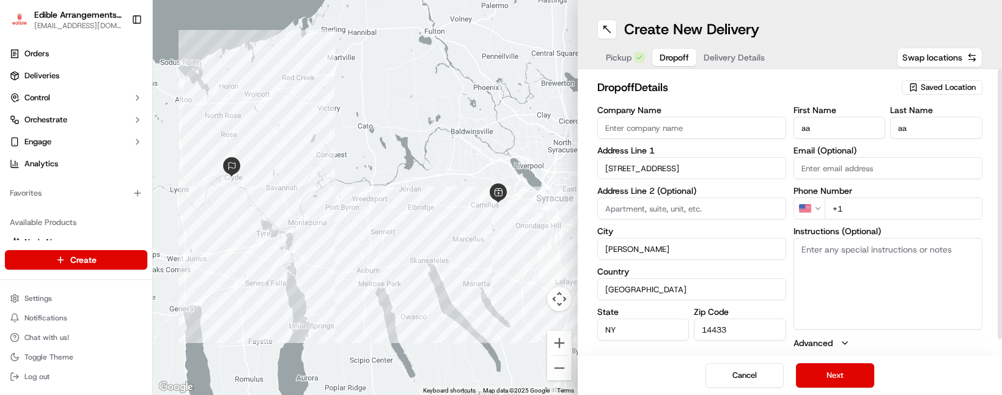
click at [885, 208] on input "+1" at bounding box center [904, 209] width 158 height 22
type input "+1 646 872 7404"
click at [859, 378] on button "Next" at bounding box center [835, 375] width 78 height 24
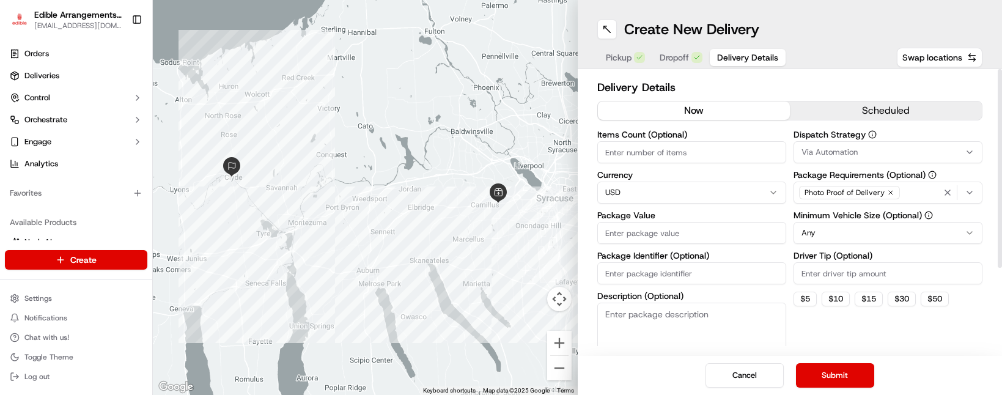
click at [673, 235] on input "Package Value" at bounding box center [691, 233] width 189 height 22
type input "50"
click at [810, 319] on div "Dispatch Strategy Via Automation Package Requirements (Optional) Photo Proof of…" at bounding box center [888, 250] width 189 height 241
click at [837, 374] on button "Submit" at bounding box center [835, 375] width 78 height 24
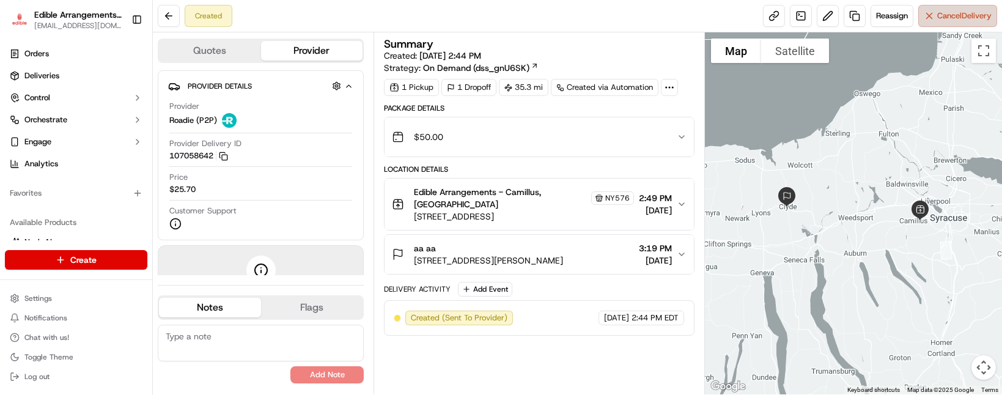
click at [954, 24] on button "Cancel Delivery" at bounding box center [957, 16] width 79 height 22
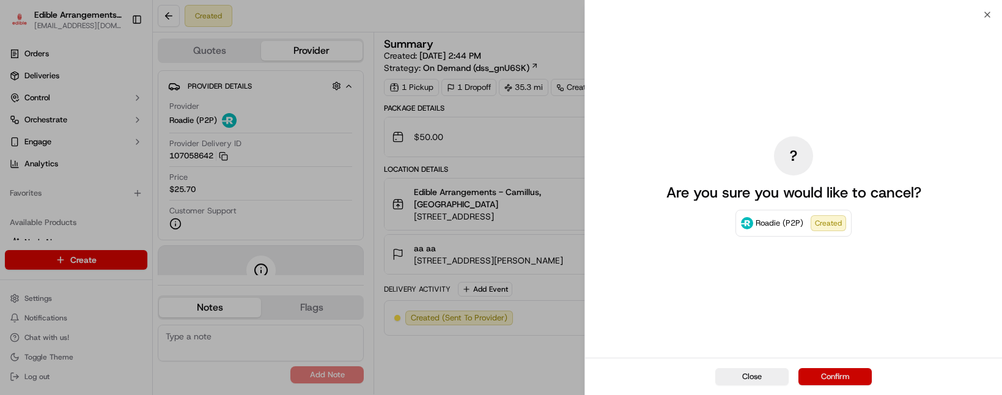
click at [837, 374] on button "Confirm" at bounding box center [835, 376] width 73 height 17
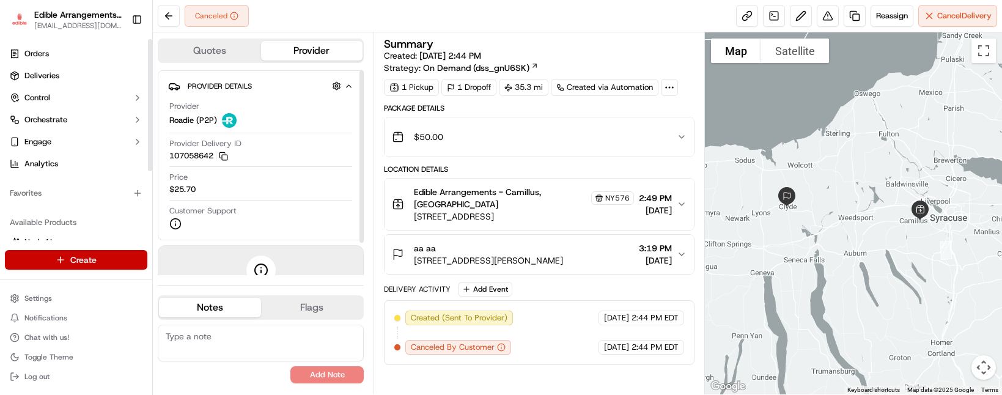
click at [119, 258] on html "Edible Arrangements - Camillus, NY ny576@edible.store Toggle Sidebar Orders Del…" at bounding box center [501, 197] width 1002 height 395
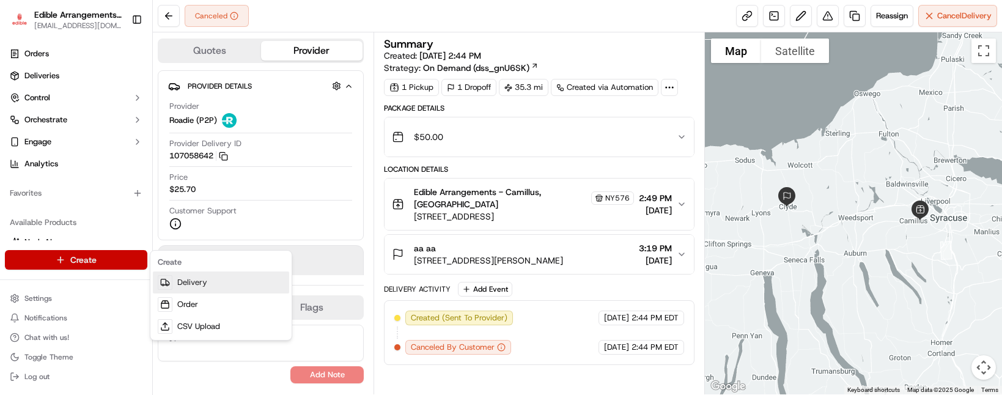
click at [192, 278] on link "Delivery" at bounding box center [221, 283] width 136 height 22
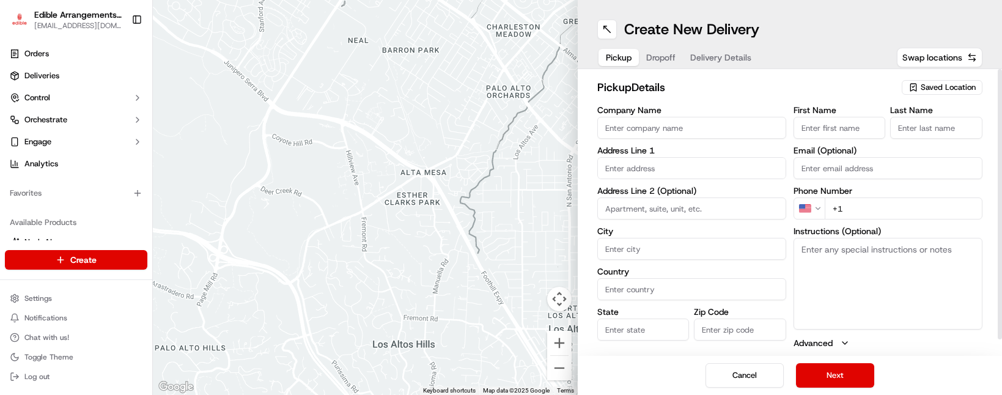
click at [613, 163] on input "text" at bounding box center [691, 168] width 189 height 22
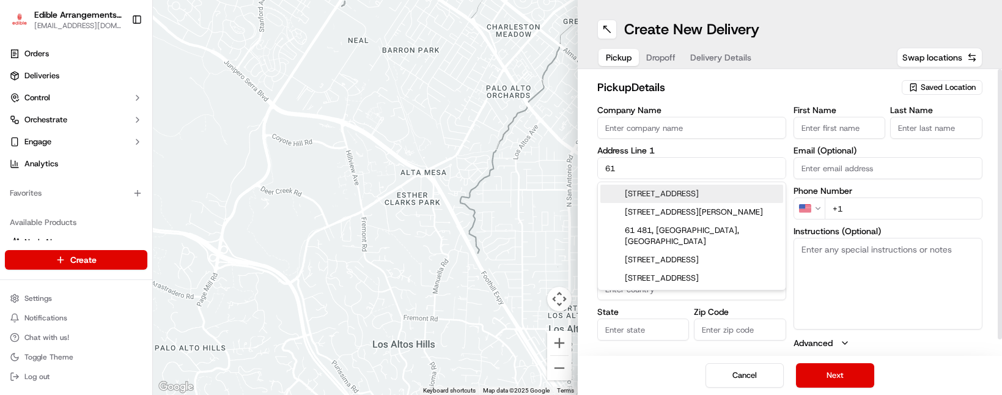
type input "6"
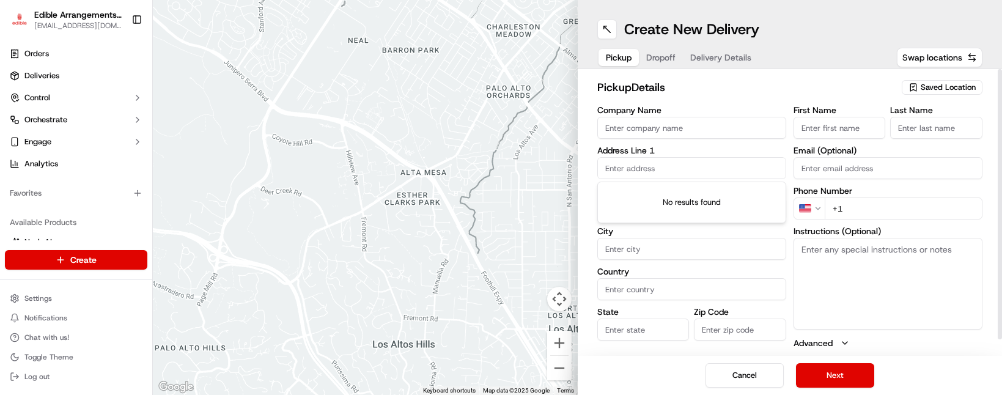
click at [951, 80] on div "Saved Location" at bounding box center [942, 87] width 81 height 15
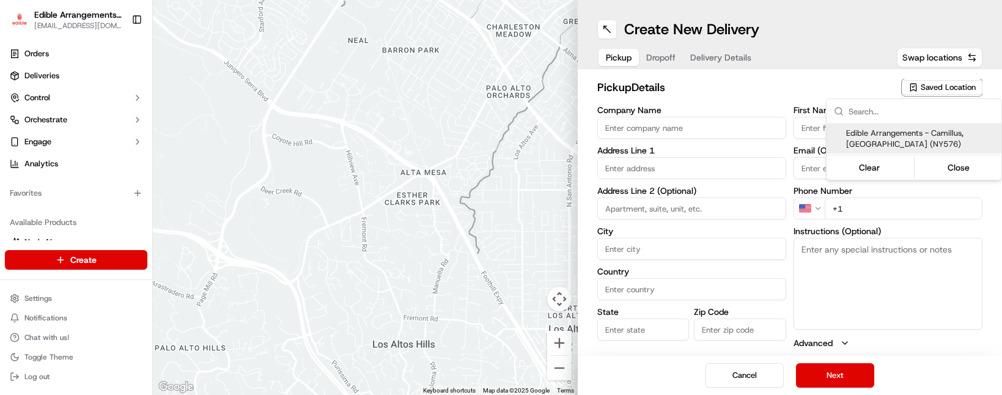
click at [933, 136] on span "Edible Arrangements - Camillus, [GEOGRAPHIC_DATA] (NY576)" at bounding box center [921, 139] width 150 height 22
type input "Edible Arrangements - Camillus, [GEOGRAPHIC_DATA]"
type input "[STREET_ADDRESS]"
type input "Camillus"
type input "US"
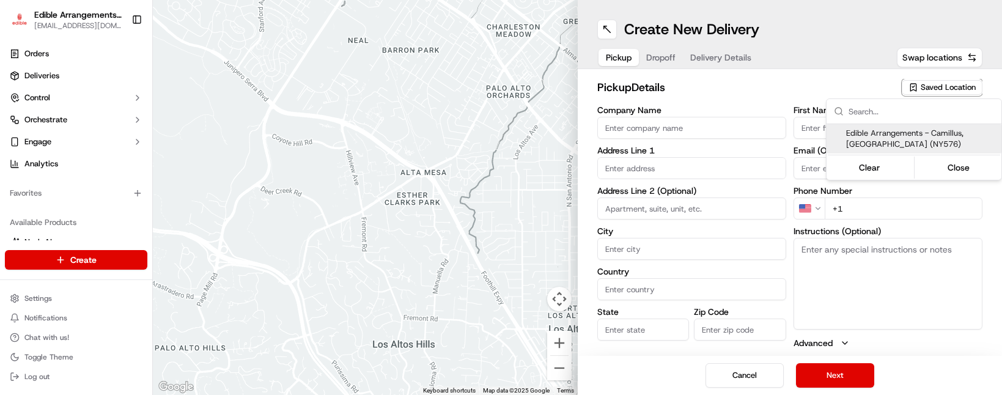
type input "NY"
type input "13031"
type input "[EMAIL_ADDRESS][DOMAIN_NAME]"
type input "[PHONE_NUMBER]"
type textarea "Please come inside the store to pick up the arrangement."
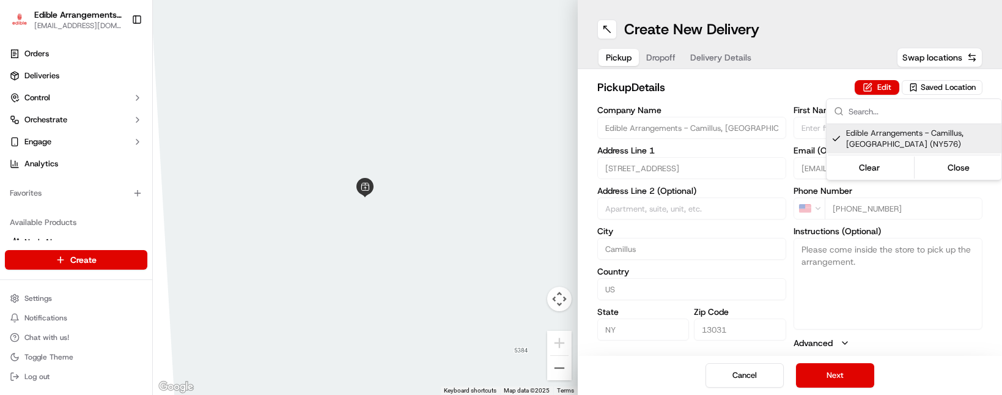
click at [852, 374] on html "Edible Arrangements - Camillus, NY [EMAIL_ADDRESS][DOMAIN_NAME] Toggle Sidebar …" at bounding box center [501, 197] width 1002 height 395
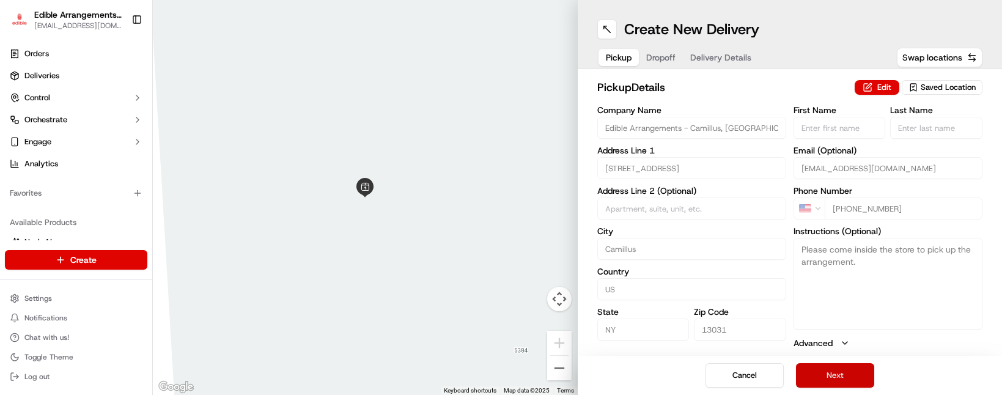
click at [849, 373] on button "Next" at bounding box center [835, 375] width 78 height 24
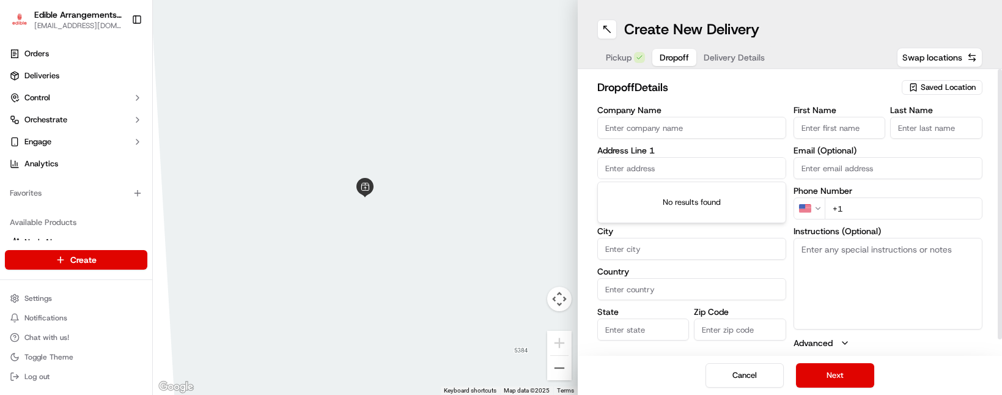
click at [684, 165] on input "text" at bounding box center [691, 168] width 189 height 22
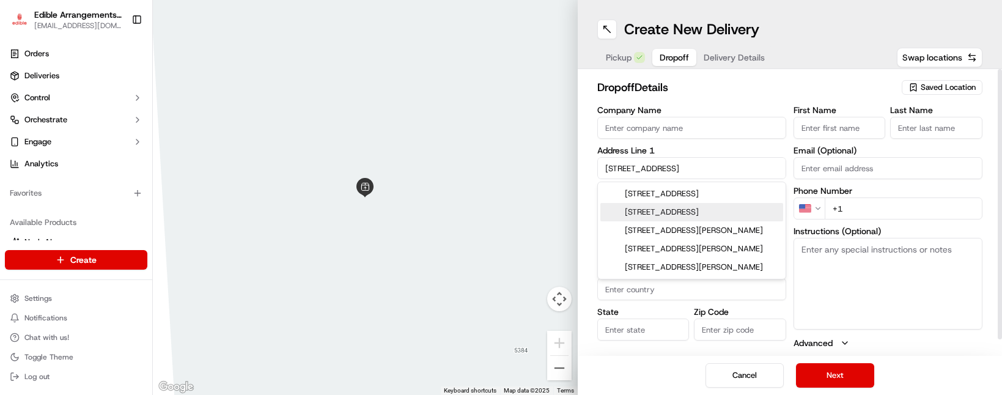
click at [695, 210] on div "61 Main Street, Dresden, NY" at bounding box center [691, 212] width 183 height 18
type input "[STREET_ADDRESS]"
type input "Penn Yan"
type input "[GEOGRAPHIC_DATA]"
type input "NY"
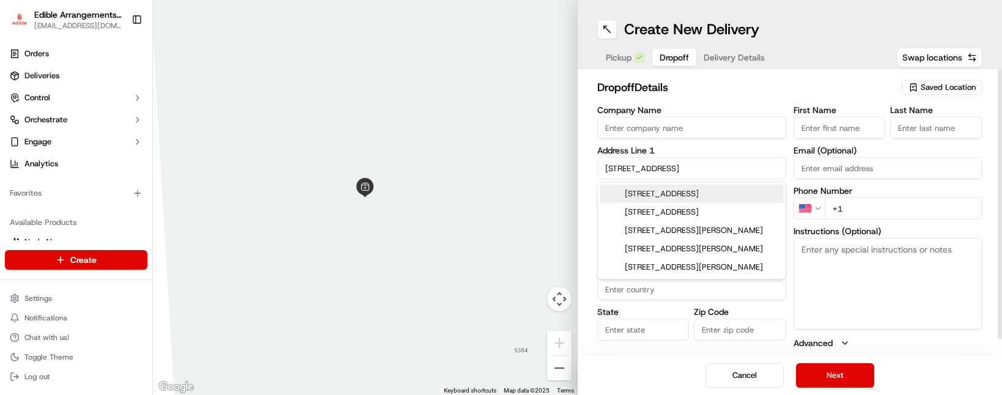
type input "14527"
type input "61 Main Street"
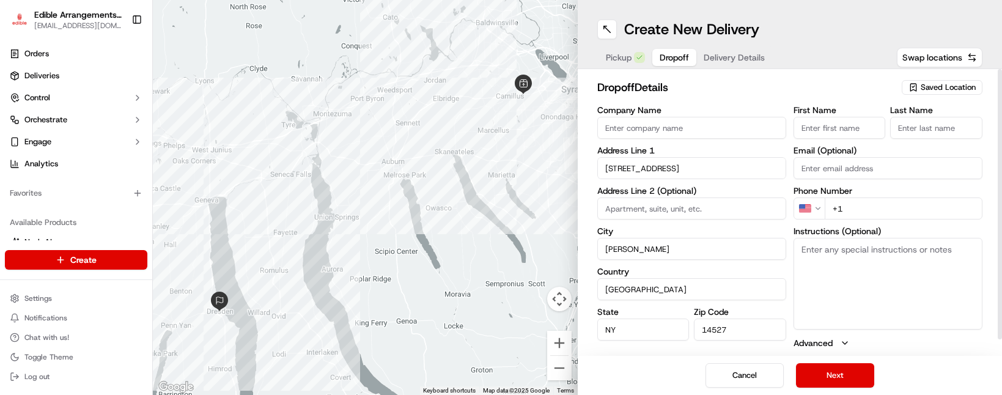
click at [836, 167] on input "Email (Optional)" at bounding box center [888, 168] width 189 height 22
click at [841, 164] on input "Email (Optional)" at bounding box center [888, 168] width 189 height 22
click at [854, 134] on input "First Name" at bounding box center [840, 128] width 92 height 22
type input "aa"
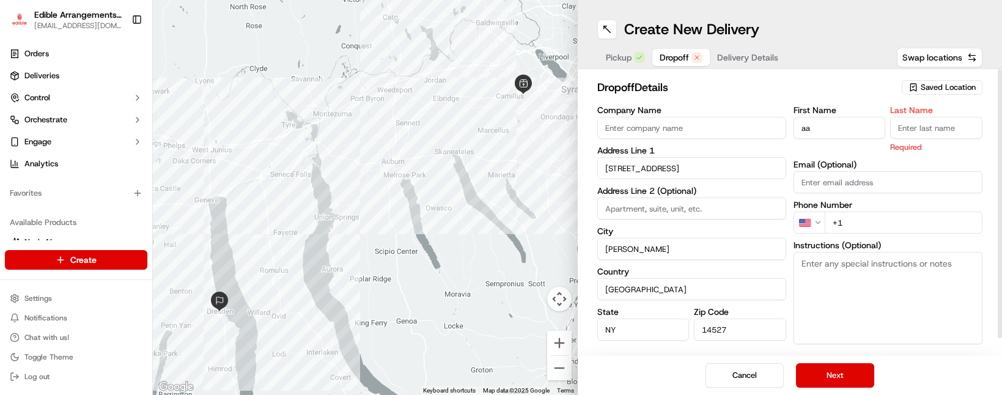
click at [911, 139] on div "First Name aa Last Name Required Email (Optional) Phone Number US +1 Instructio…" at bounding box center [888, 235] width 189 height 258
click at [915, 131] on input "Last Name" at bounding box center [936, 128] width 92 height 22
type input "aa"
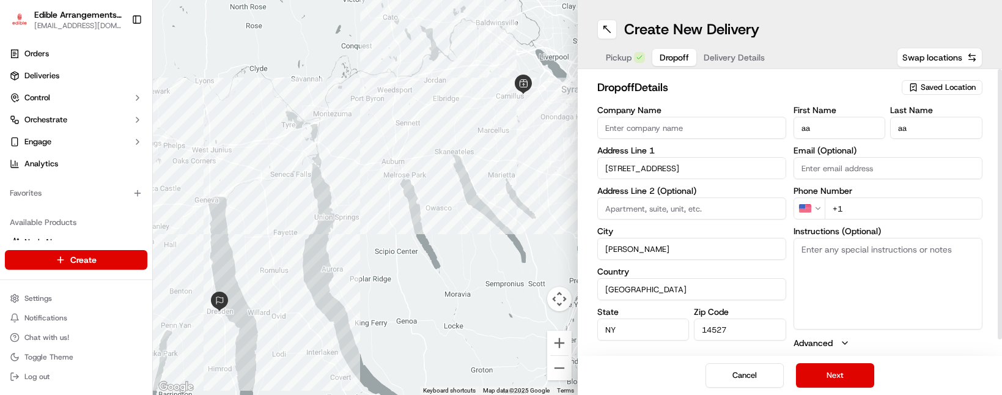
click at [862, 219] on input "+1" at bounding box center [904, 209] width 158 height 22
click at [873, 216] on input "+1" at bounding box center [904, 209] width 158 height 22
click at [873, 212] on input "+1" at bounding box center [904, 209] width 158 height 22
type input "+1 646 872 7508"
click at [875, 278] on textarea "Instructions (Optional)" at bounding box center [888, 284] width 189 height 92
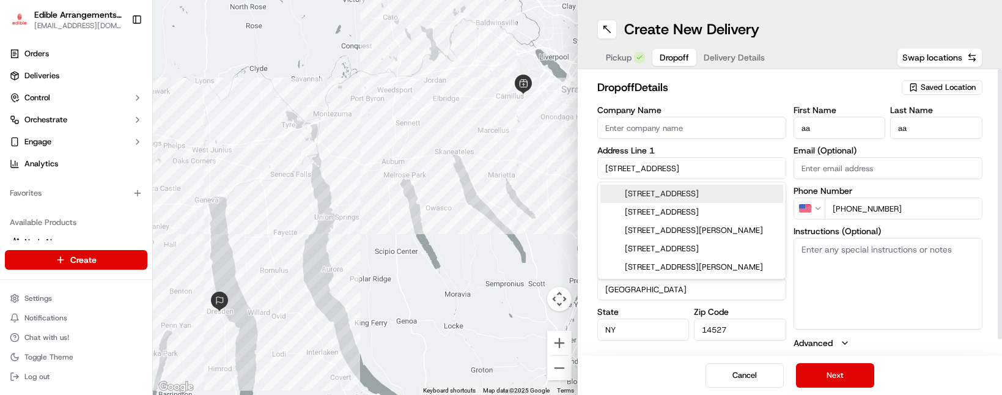
click at [662, 166] on input "61 Main Street" at bounding box center [691, 168] width 189 height 22
click at [701, 213] on div "61 Main Street, Dresden, NY" at bounding box center [691, 212] width 183 height 18
type input "61 Main Street"
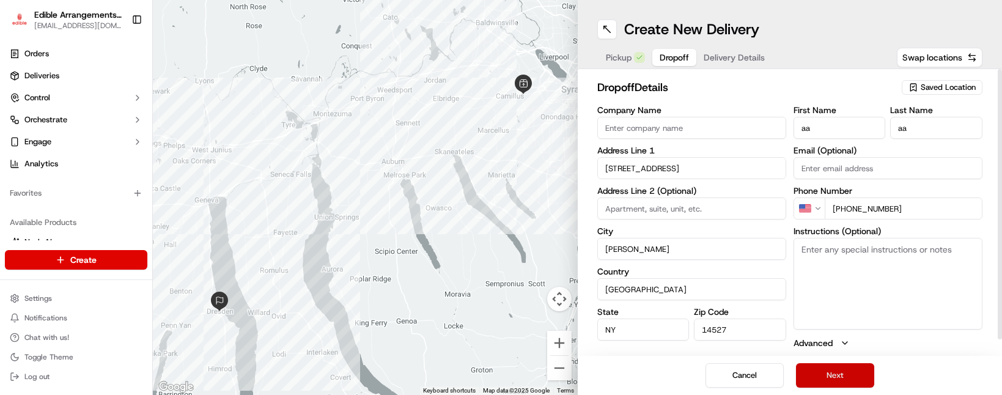
click at [855, 375] on button "Next" at bounding box center [835, 375] width 78 height 24
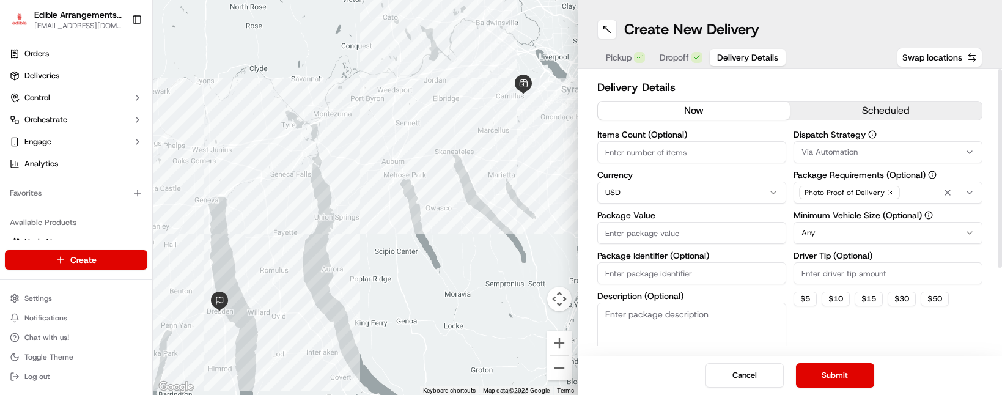
click at [655, 229] on input "Package Value" at bounding box center [691, 233] width 189 height 22
type input "50"
click at [768, 85] on h2 "Delivery Details" at bounding box center [790, 87] width 386 height 17
click at [833, 369] on button "Submit" at bounding box center [835, 375] width 78 height 24
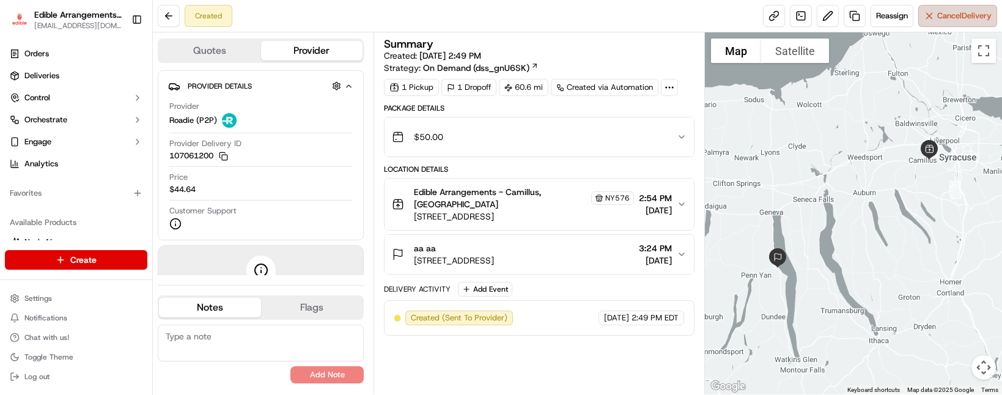
click at [957, 23] on button "Cancel Delivery" at bounding box center [957, 16] width 79 height 22
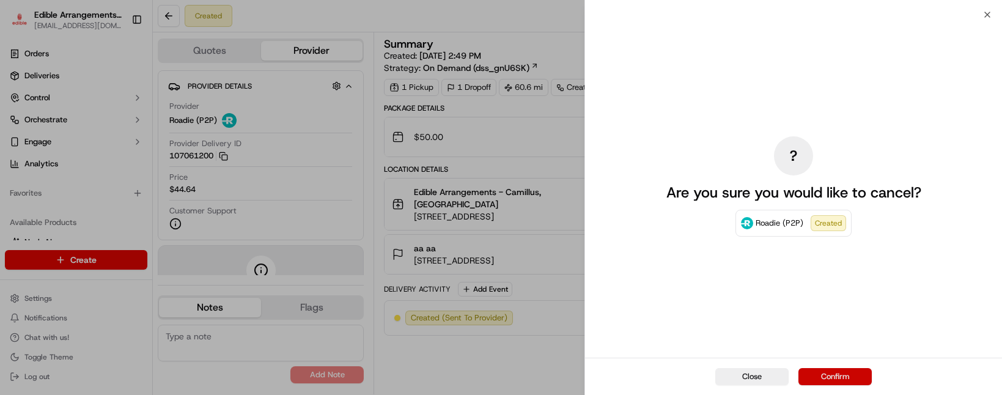
click at [840, 377] on button "Confirm" at bounding box center [835, 376] width 73 height 17
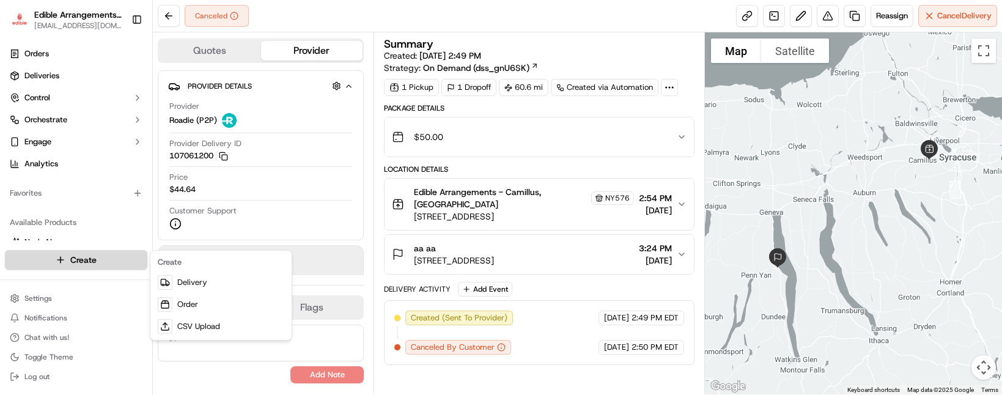
click at [104, 259] on html "Edible Arrangements - Camillus, NY ny576@edible.store Toggle Sidebar Orders Del…" at bounding box center [501, 197] width 1002 height 395
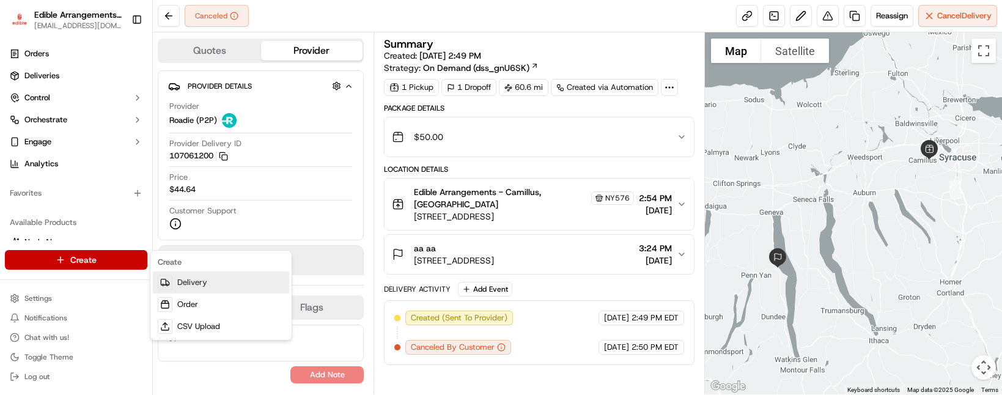
click at [202, 290] on link "Delivery" at bounding box center [221, 283] width 136 height 22
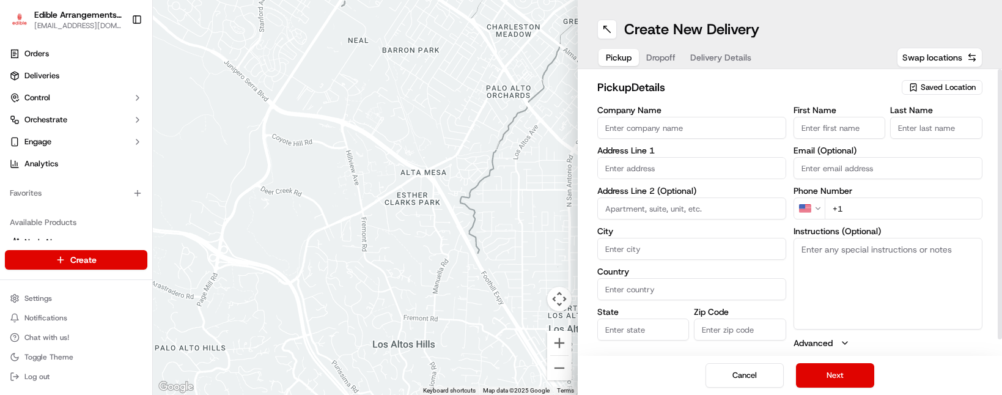
click at [929, 86] on span "Saved Location" at bounding box center [948, 87] width 55 height 11
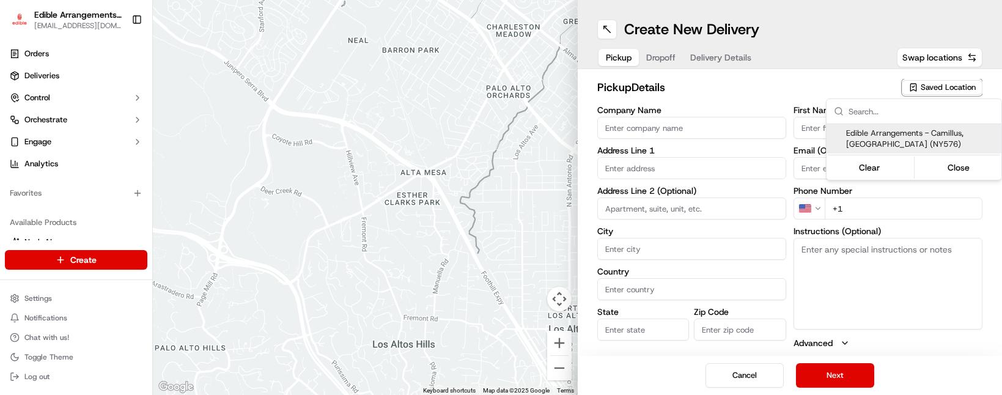
click at [926, 141] on span "Edible Arrangements - Camillus, [GEOGRAPHIC_DATA] (NY576)" at bounding box center [921, 139] width 150 height 22
type input "Edible Arrangements - Camillus, [GEOGRAPHIC_DATA]"
type input "[STREET_ADDRESS]"
type input "Camillus"
type input "US"
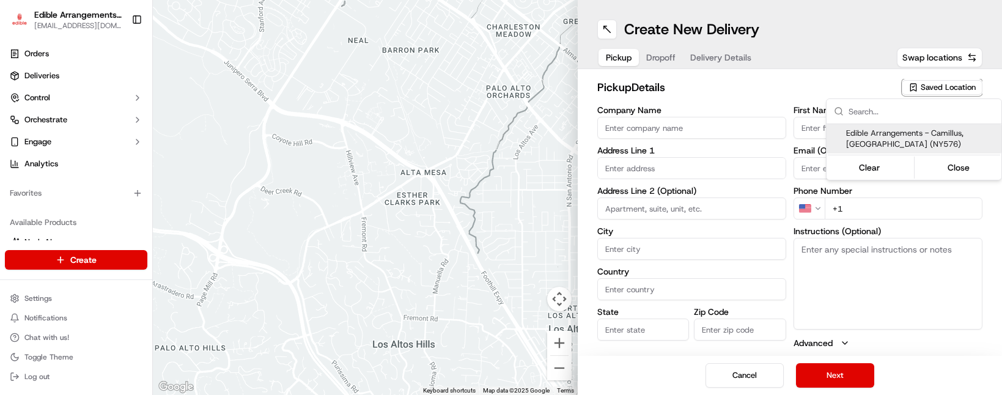
type input "NY"
type input "13031"
type input "[EMAIL_ADDRESS][DOMAIN_NAME]"
type input "[PHONE_NUMBER]"
type textarea "Please come inside the store to pick up the arrangement."
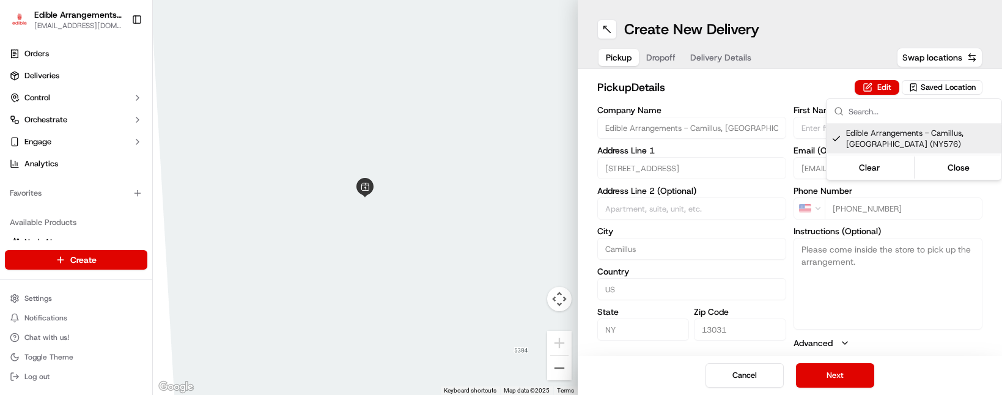
click at [844, 376] on html "Edible Arrangements - Camillus, NY [EMAIL_ADDRESS][DOMAIN_NAME] Toggle Sidebar …" at bounding box center [501, 197] width 1002 height 395
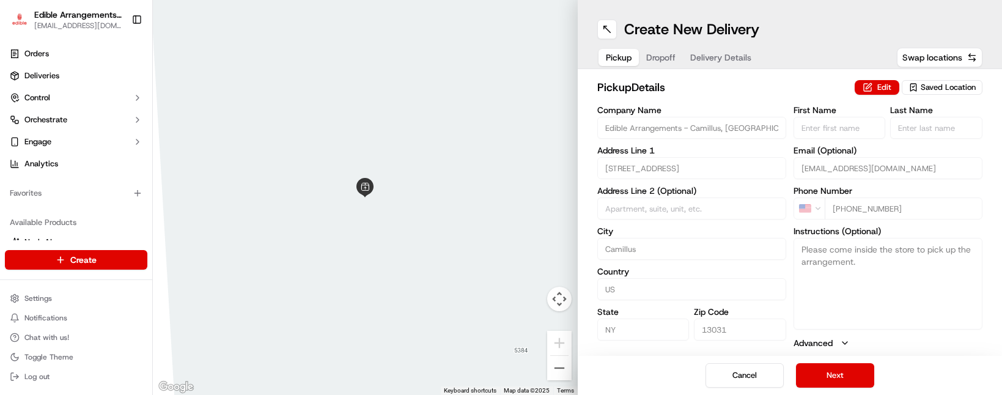
click at [844, 376] on button "Next" at bounding box center [835, 375] width 78 height 24
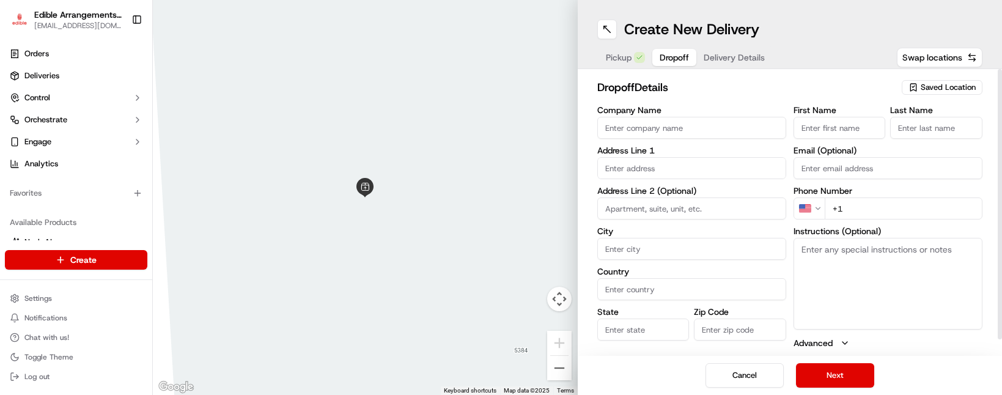
click at [629, 168] on input "text" at bounding box center [691, 168] width 189 height 22
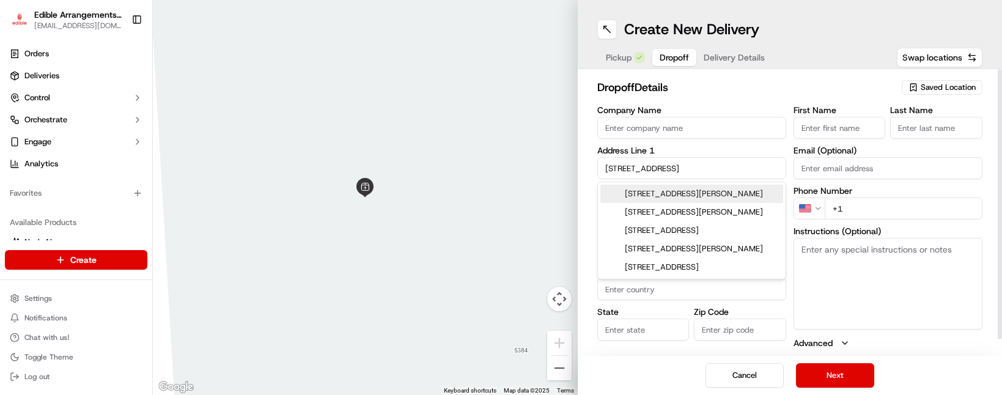
click at [671, 192] on div "35 West Main Street, Dryden, NY" at bounding box center [691, 194] width 183 height 18
type input "[STREET_ADDRESS][PERSON_NAME]"
type input "Dryden"
type input "[GEOGRAPHIC_DATA]"
type input "NY"
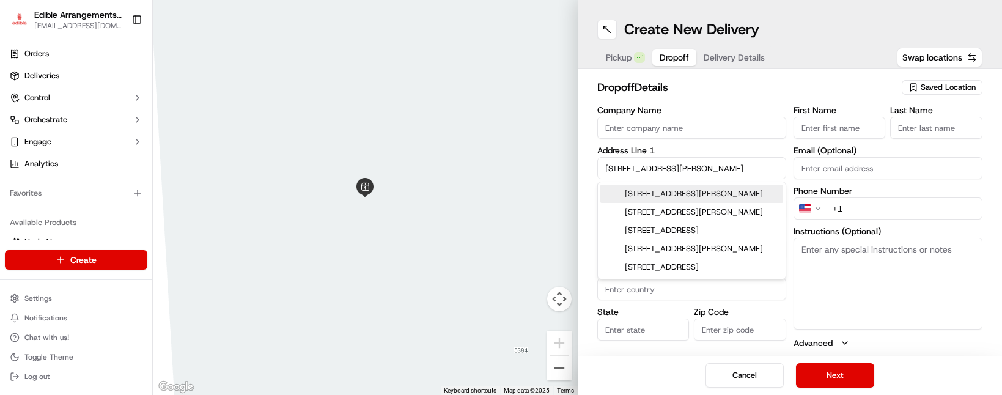
type input "13053"
type input "35 West Main Street"
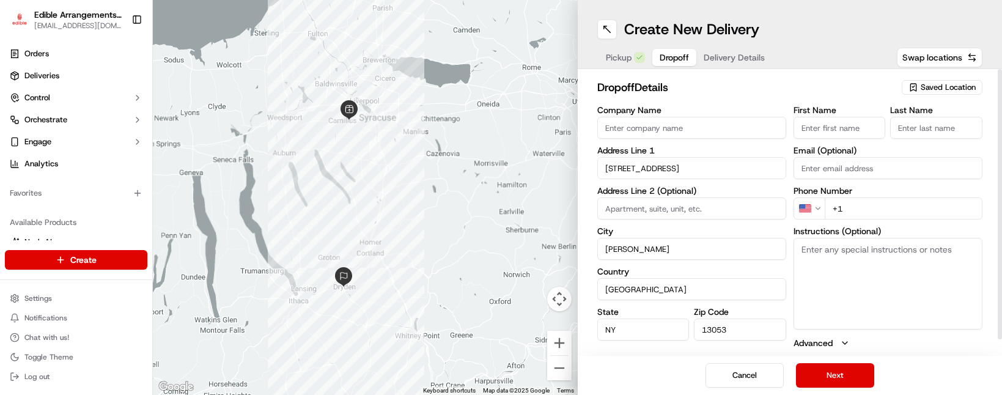
click at [818, 126] on input "First Name" at bounding box center [840, 128] width 92 height 22
type input "aa"
click at [910, 130] on input "Last Name" at bounding box center [936, 128] width 92 height 22
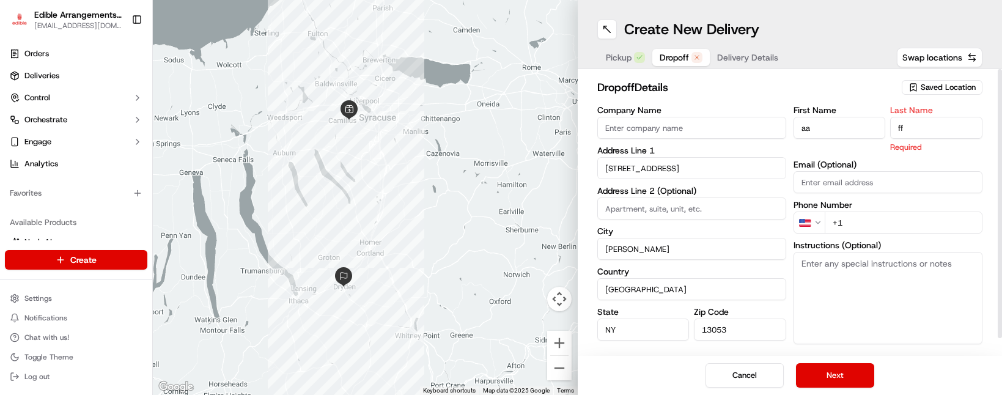
type input "ff"
click at [865, 70] on div "dropoff Details Saved Location Company Name Address Line 1 35 West Main Street …" at bounding box center [790, 212] width 425 height 287
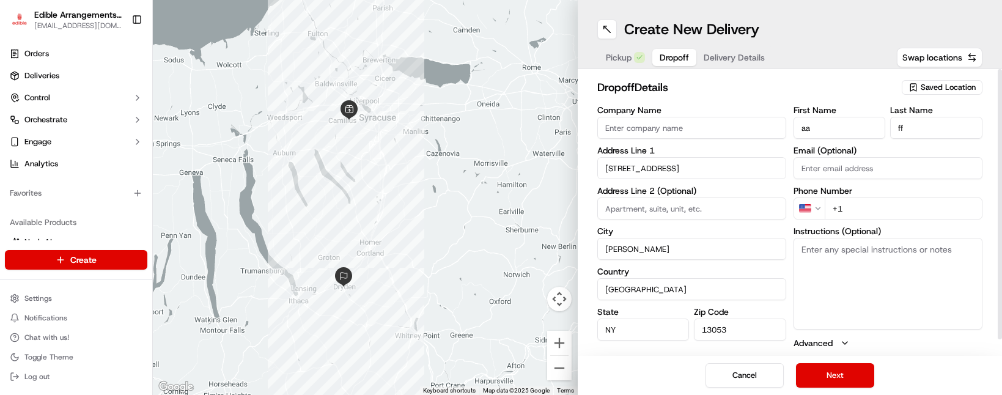
click at [868, 211] on input "+1" at bounding box center [904, 209] width 158 height 22
type input "[PHONE_NUMBER]"
click at [836, 376] on button "Next" at bounding box center [835, 375] width 78 height 24
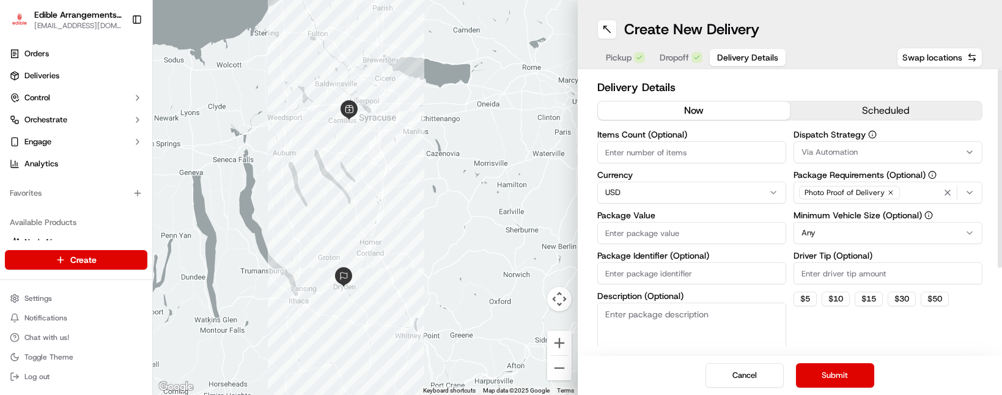
click at [679, 235] on input "Package Value" at bounding box center [691, 233] width 189 height 22
type input "40"
click at [812, 372] on button "Submit" at bounding box center [835, 375] width 78 height 24
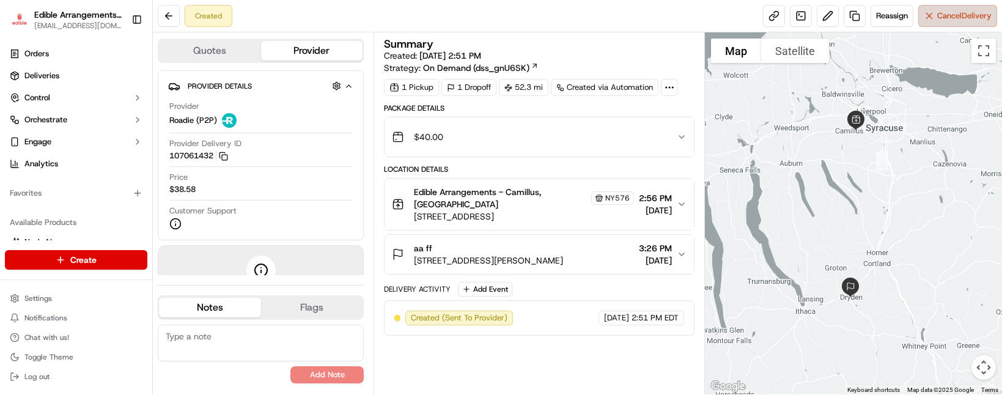
click at [940, 15] on span "Cancel Delivery" at bounding box center [964, 15] width 54 height 11
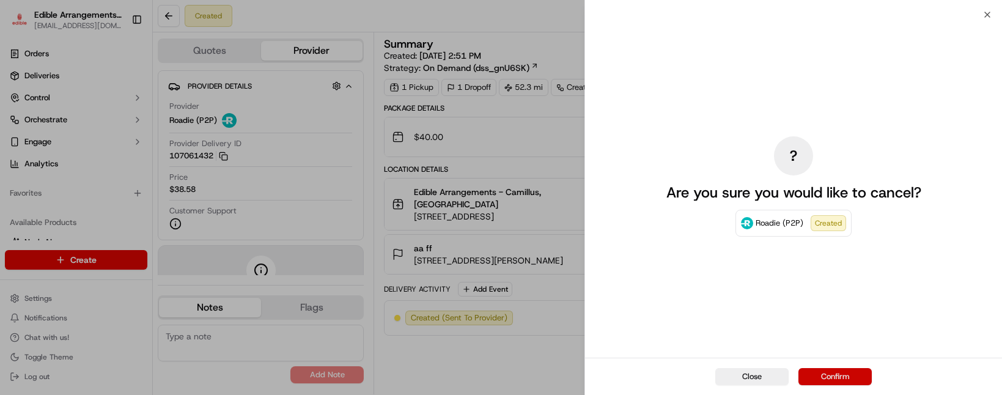
click at [839, 373] on button "Confirm" at bounding box center [835, 376] width 73 height 17
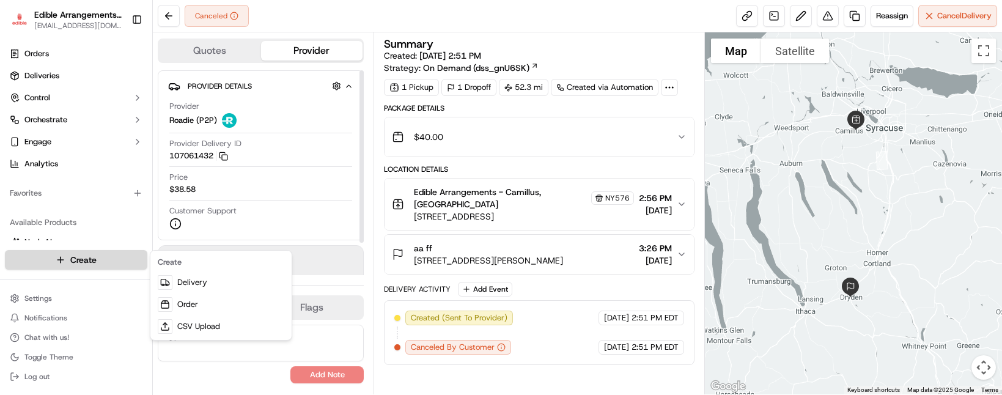
click at [84, 260] on html "Edible Arrangements - Camillus, NY ny576@edible.store Toggle Sidebar Orders Del…" at bounding box center [501, 197] width 1002 height 395
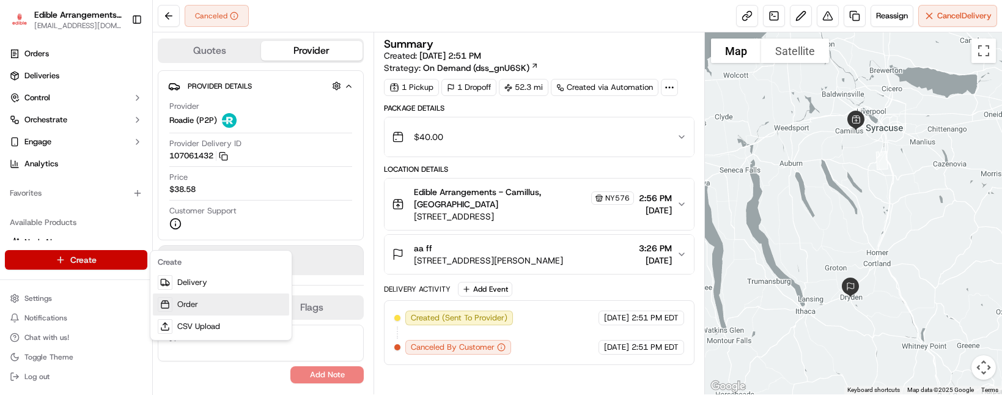
click at [204, 295] on link "Order" at bounding box center [221, 305] width 136 height 22
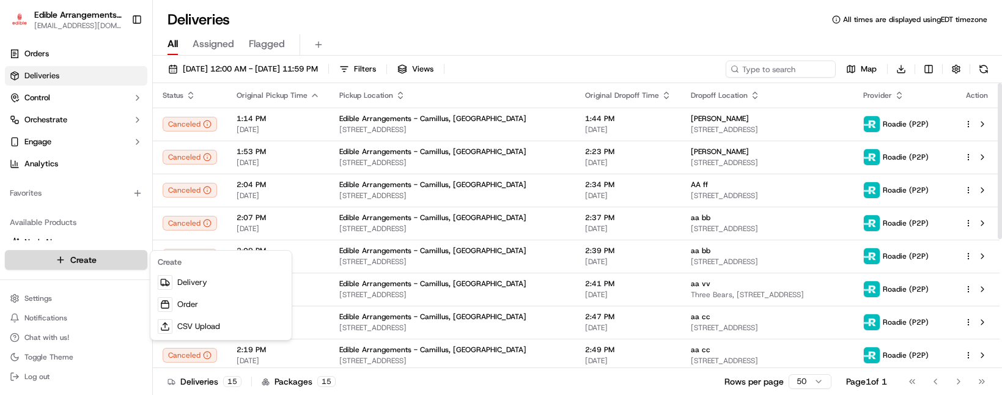
click at [103, 262] on html "Edible Arrangements - Camillus, NY [EMAIL_ADDRESS][DOMAIN_NAME] Toggle Sidebar …" at bounding box center [501, 197] width 1002 height 395
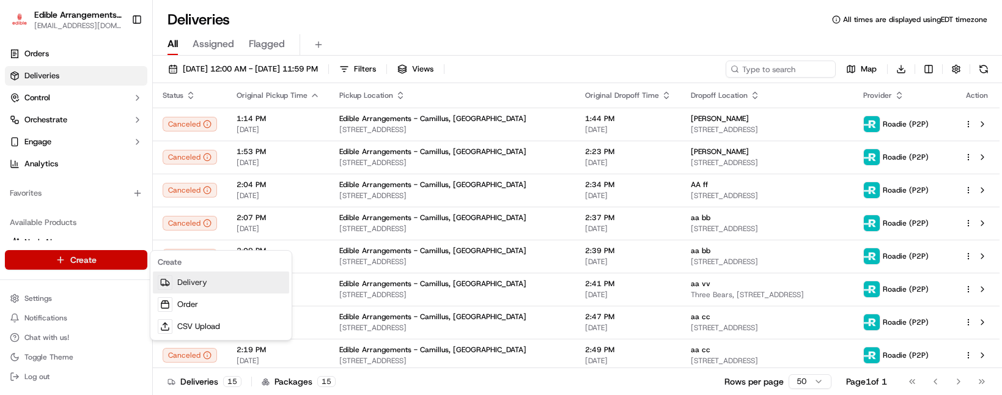
click at [202, 290] on link "Delivery" at bounding box center [221, 283] width 136 height 22
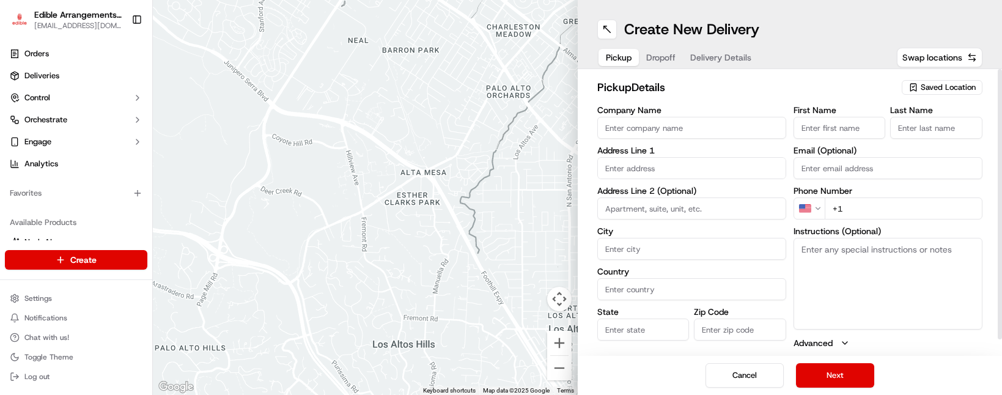
click at [969, 89] on span "Saved Location" at bounding box center [948, 87] width 55 height 11
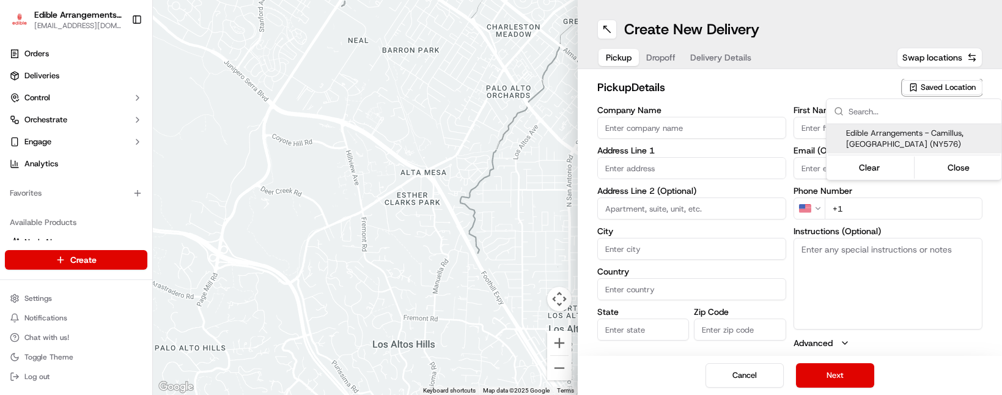
click at [929, 135] on span "Edible Arrangements - Camillus, [GEOGRAPHIC_DATA] (NY576)" at bounding box center [921, 139] width 150 height 22
type input "Edible Arrangements - Camillus, [GEOGRAPHIC_DATA]"
type input "[STREET_ADDRESS]"
type input "Camillus"
type input "US"
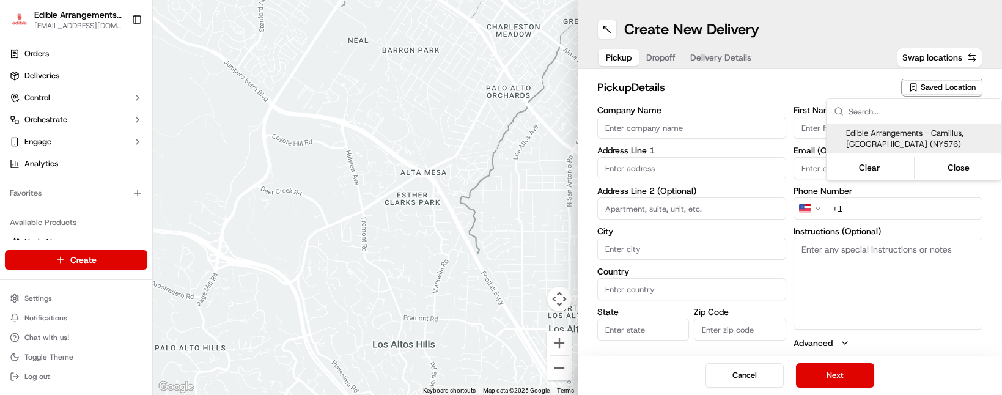
type input "NY"
type input "13031"
type input "[EMAIL_ADDRESS][DOMAIN_NAME]"
type input "[PHONE_NUMBER]"
type textarea "Please come inside the store to pick up the arrangement."
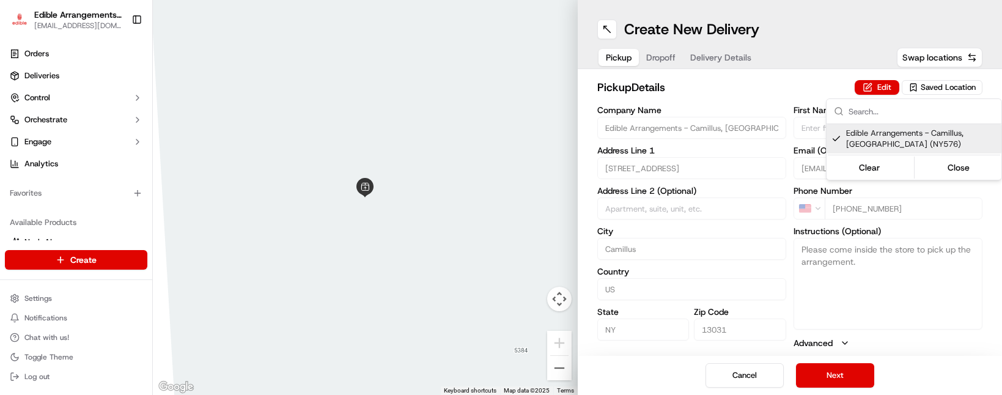
click at [840, 385] on html "Edible Arrangements - Camillus, NY [EMAIL_ADDRESS][DOMAIN_NAME] Toggle Sidebar …" at bounding box center [501, 197] width 1002 height 395
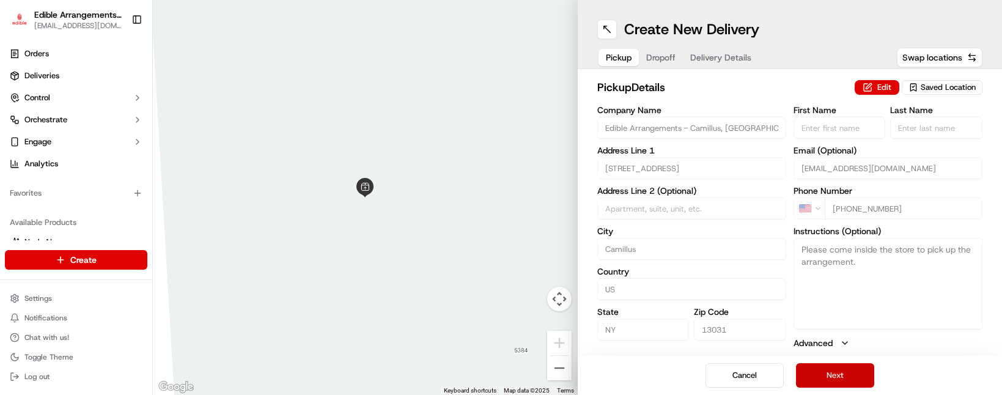
click at [840, 380] on button "Next" at bounding box center [835, 375] width 78 height 24
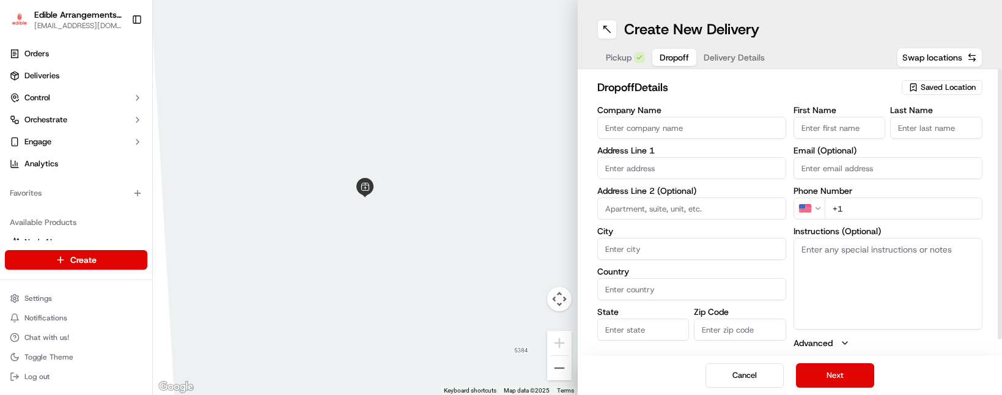
click at [643, 146] on label "Address Line 1" at bounding box center [691, 150] width 189 height 9
click at [653, 169] on input "text" at bounding box center [691, 168] width 189 height 22
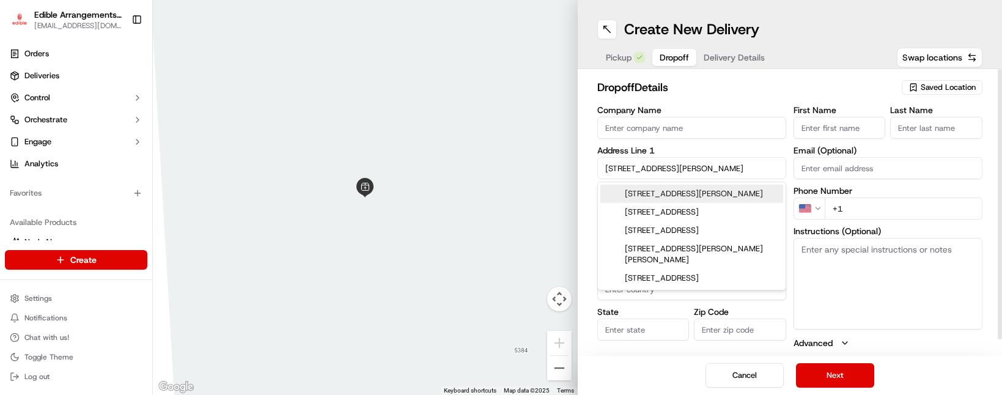
click at [669, 188] on div "[STREET_ADDRESS][PERSON_NAME]" at bounding box center [691, 194] width 183 height 18
type input "[STREET_ADDRESS]"
type input "[GEOGRAPHIC_DATA]"
type input "NY"
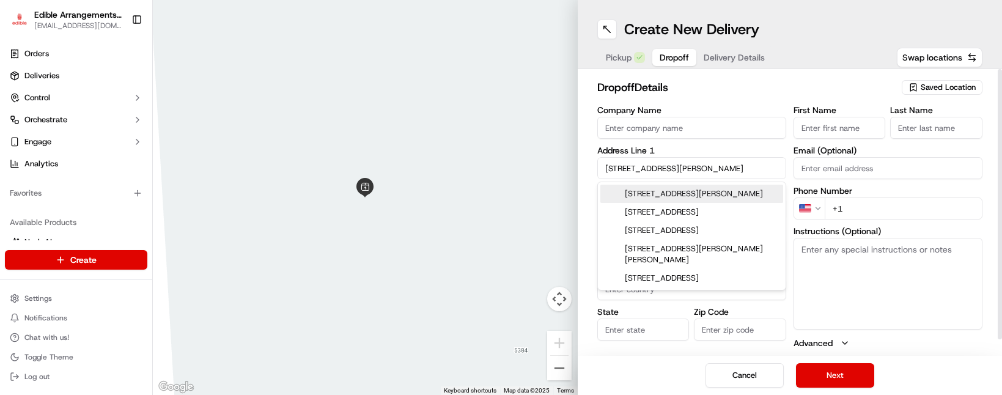
type input "13068"
type input "[STREET_ADDRESS][PERSON_NAME]"
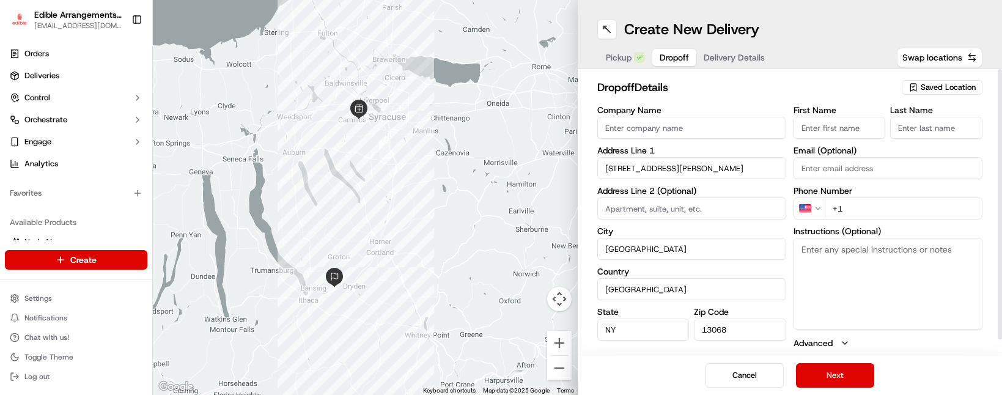
click at [833, 126] on input "First Name" at bounding box center [840, 128] width 92 height 22
type input "aa"
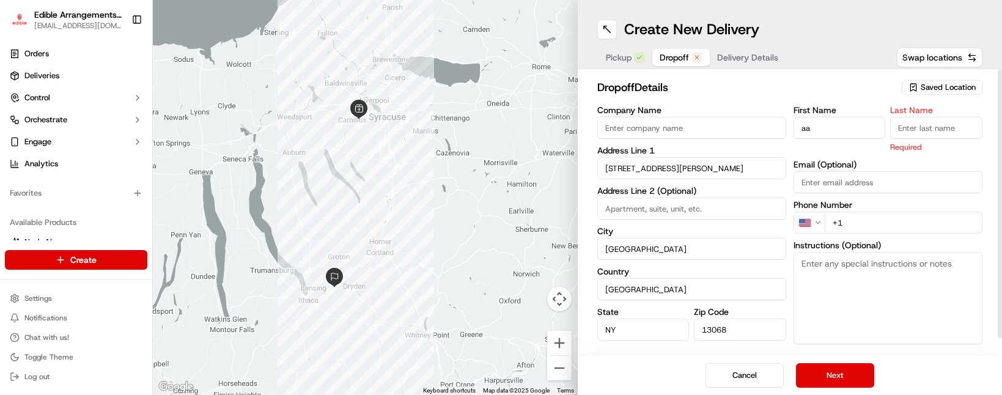
click at [915, 133] on input "Last Name" at bounding box center [936, 128] width 92 height 22
type input "cc"
click at [861, 76] on div "dropoff Details Saved Location Company Name Address Line [GEOGRAPHIC_DATA][PERS…" at bounding box center [790, 212] width 425 height 287
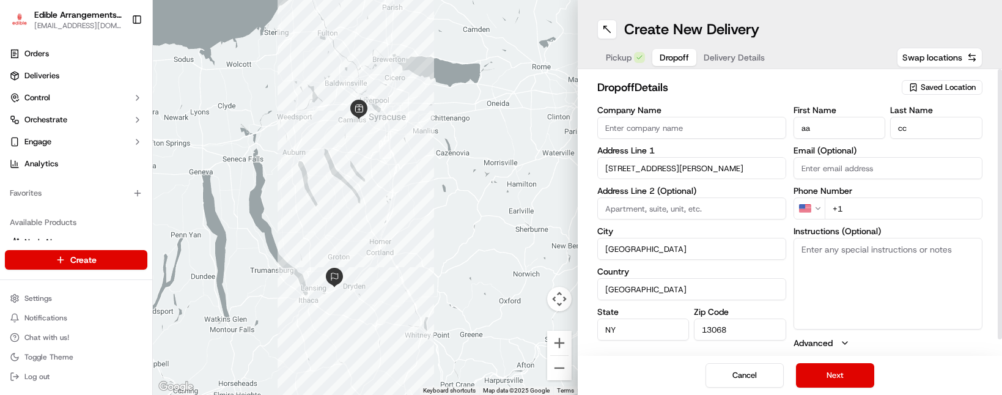
click at [860, 166] on input "Email (Optional)" at bounding box center [888, 168] width 189 height 22
click at [851, 94] on h2 "dropoff Details" at bounding box center [746, 87] width 298 height 17
click at [866, 206] on input "+1" at bounding box center [904, 209] width 158 height 22
type input "[PHONE_NUMBER]"
click at [849, 372] on button "Next" at bounding box center [835, 375] width 78 height 24
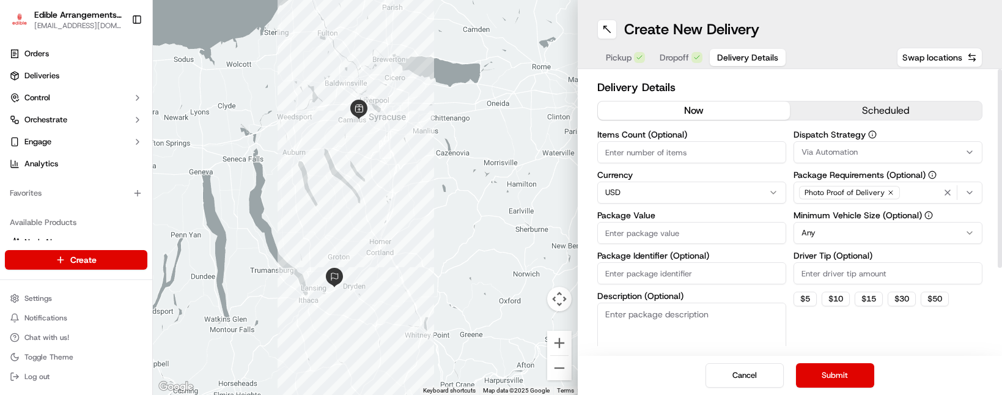
click at [684, 227] on input "Package Value" at bounding box center [691, 233] width 189 height 22
type input "50"
click at [862, 377] on button "Submit" at bounding box center [835, 375] width 78 height 24
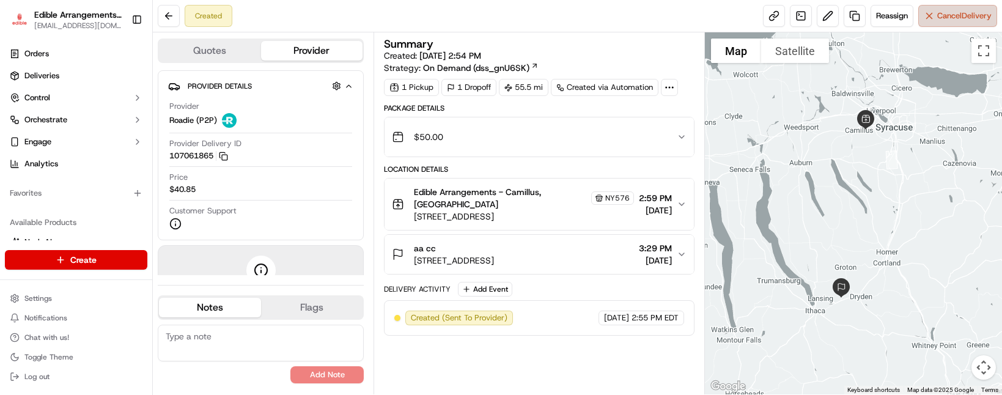
click at [923, 8] on button "Cancel Delivery" at bounding box center [957, 16] width 79 height 22
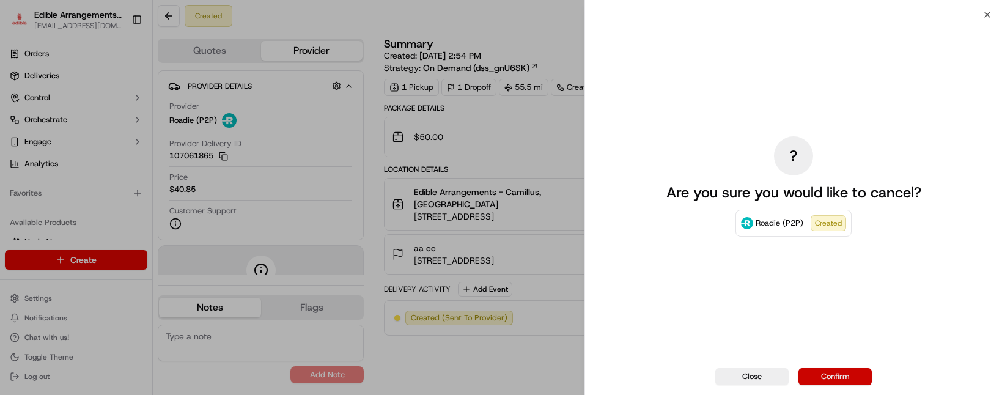
click at [852, 375] on button "Confirm" at bounding box center [835, 376] width 73 height 17
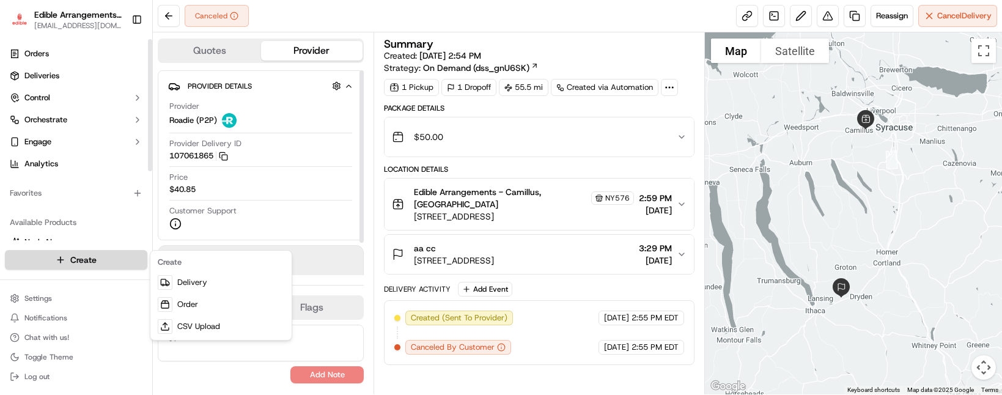
click at [108, 253] on html "Edible Arrangements - Camillus, NY [EMAIL_ADDRESS][DOMAIN_NAME] Toggle Sidebar …" at bounding box center [501, 197] width 1002 height 395
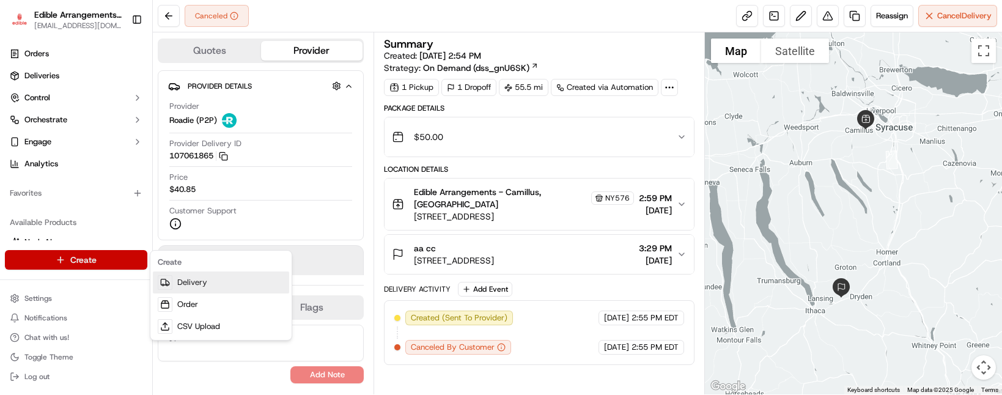
click at [183, 277] on link "Delivery" at bounding box center [221, 283] width 136 height 22
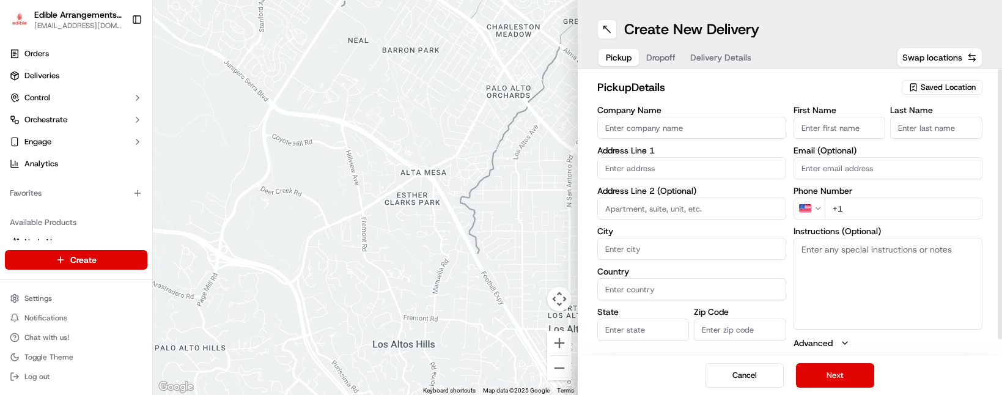
click at [946, 84] on span "Saved Location" at bounding box center [948, 87] width 55 height 11
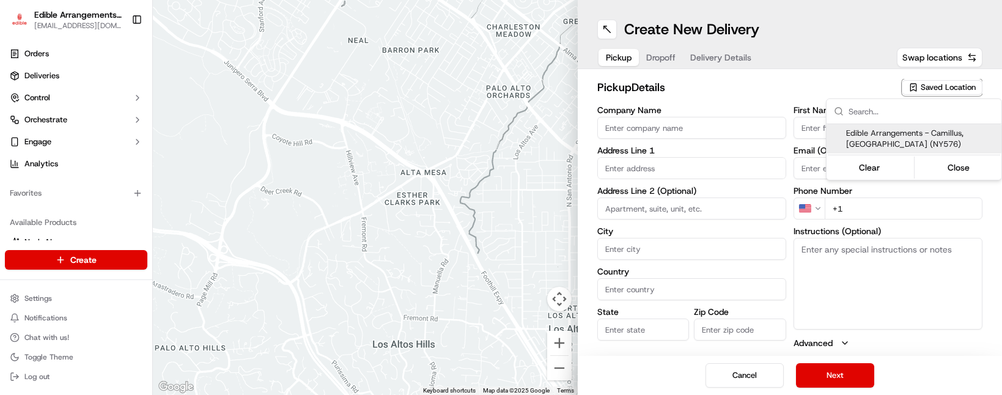
click at [929, 147] on span "Edible Arrangements - Camillus, [GEOGRAPHIC_DATA] (NY576)" at bounding box center [921, 139] width 150 height 22
type input "Edible Arrangements - Camillus, [GEOGRAPHIC_DATA]"
type input "[STREET_ADDRESS]"
type input "Camillus"
type input "US"
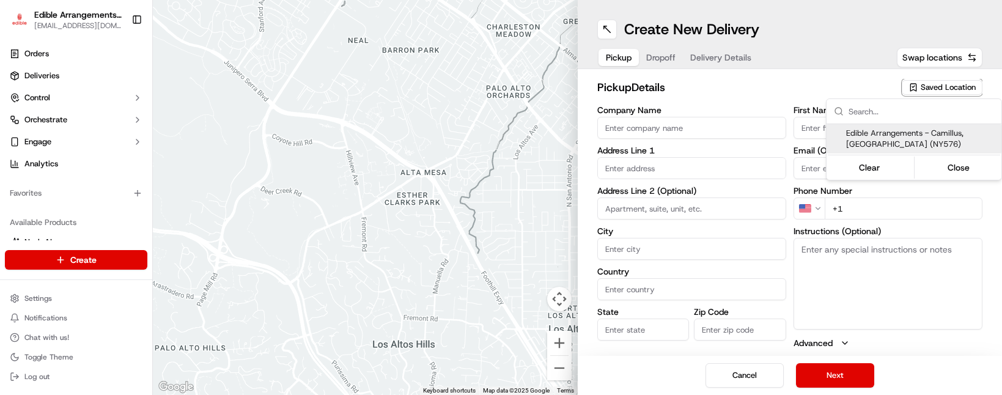
type input "NY"
type input "13031"
type input "[EMAIL_ADDRESS][DOMAIN_NAME]"
type input "[PHONE_NUMBER]"
type textarea "Please come inside the store to pick up the arrangement."
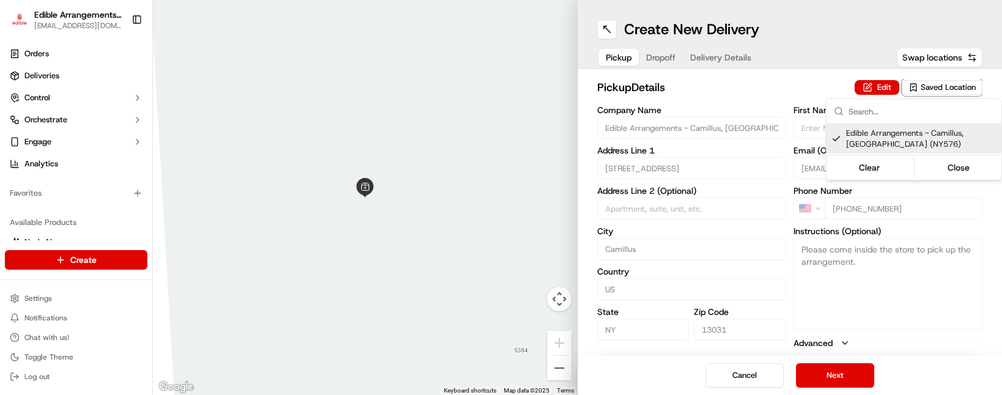
click at [911, 282] on html "Edible Arrangements - Camillus, NY [EMAIL_ADDRESS][DOMAIN_NAME] Toggle Sidebar …" at bounding box center [501, 197] width 1002 height 395
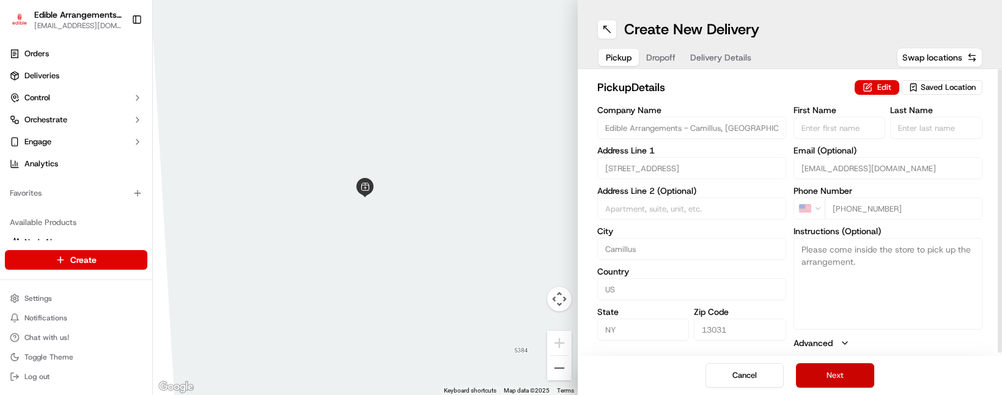
click at [854, 386] on button "Next" at bounding box center [835, 375] width 78 height 24
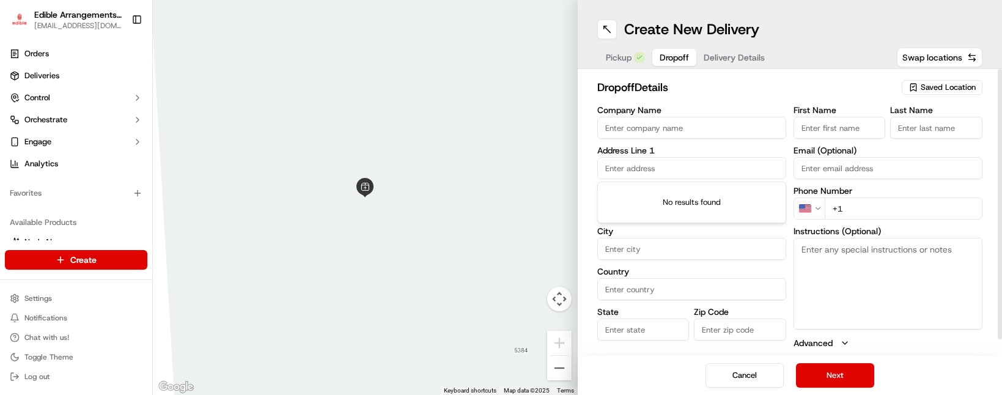
click at [717, 164] on input "text" at bounding box center [691, 168] width 189 height 22
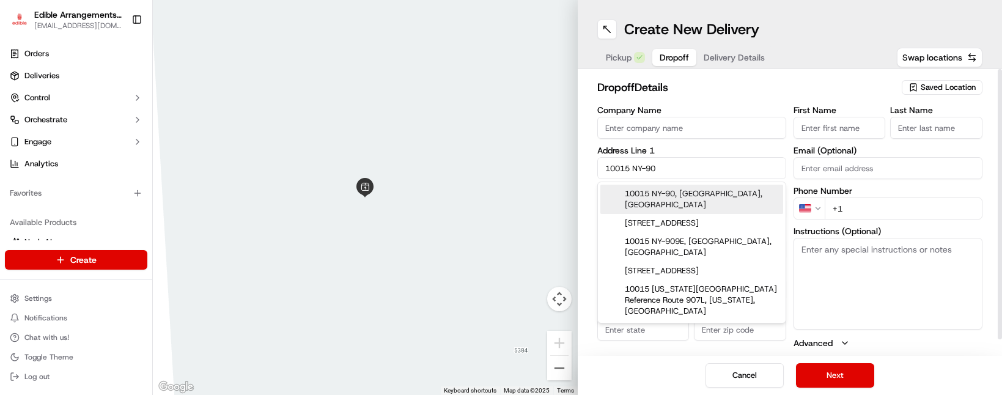
click at [709, 194] on div "10015 NY-90, [GEOGRAPHIC_DATA], [GEOGRAPHIC_DATA]" at bounding box center [691, 199] width 183 height 29
type input "[STREET_ADDRESS]"
type input "Genoa"
type input "[GEOGRAPHIC_DATA]"
type input "NY"
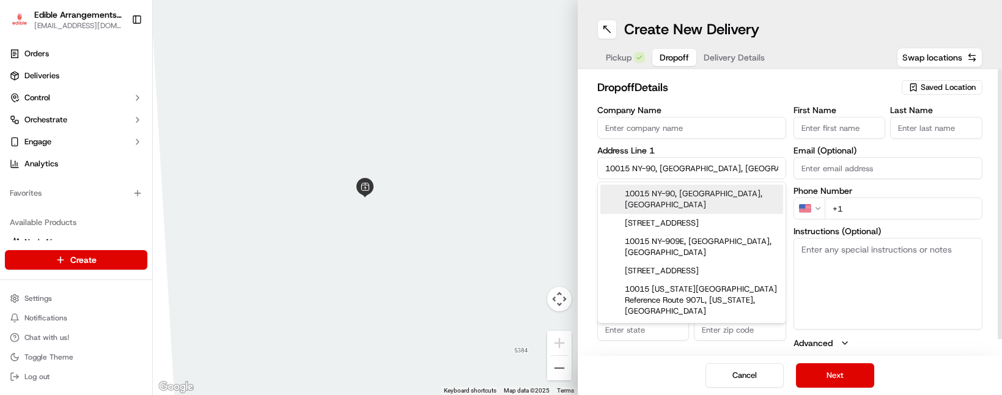
type input "13071"
type input "10015 [US_STATE] 90"
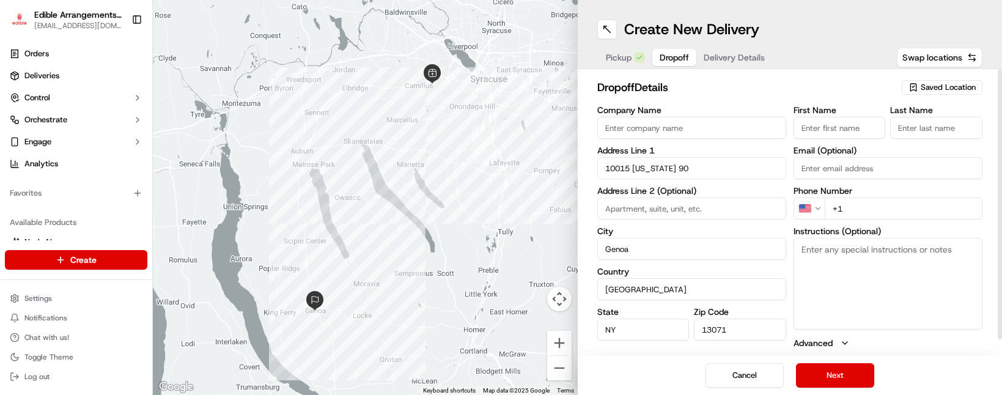
click at [871, 208] on input "+1" at bounding box center [904, 209] width 158 height 22
type input "[PHONE_NUMBER]"
type input "Seedway"
type input "[PERSON_NAME]"
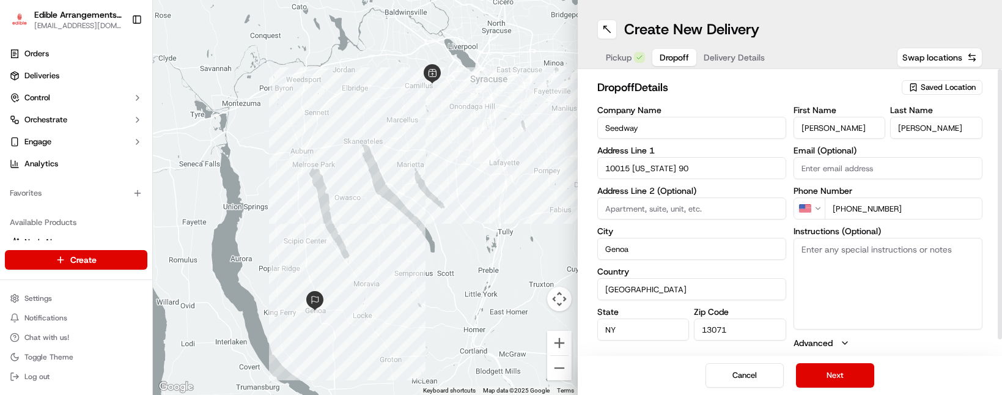
type textarea "If she is not, please leave under the covered porch by the front door and call …"
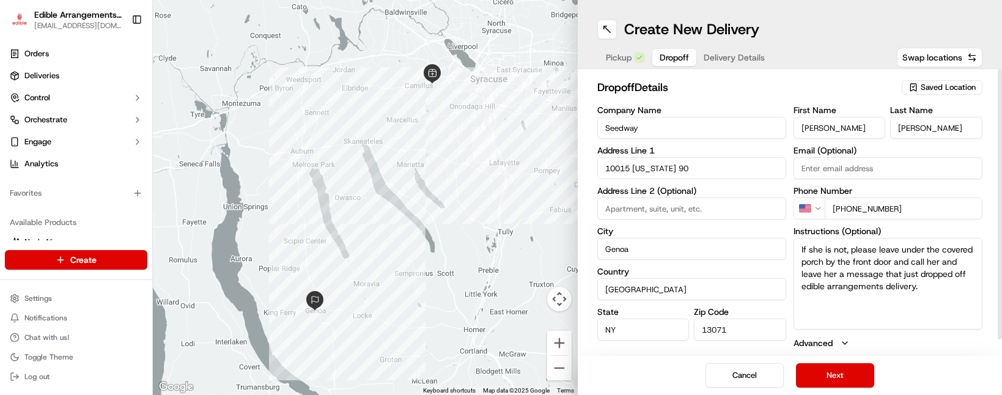
drag, startPoint x: 753, startPoint y: 125, endPoint x: 550, endPoint y: 102, distance: 203.8
click at [544, 105] on div "To navigate the map with touch gestures double-tap and hold your finger on the …" at bounding box center [577, 197] width 849 height 395
click at [845, 78] on div "dropoff Details Saved Location Company Name Address Line [GEOGRAPHIC_DATA][US_S…" at bounding box center [790, 212] width 425 height 287
drag, startPoint x: 845, startPoint y: 78, endPoint x: 817, endPoint y: 86, distance: 29.2
click at [817, 86] on h2 "dropoff Details" at bounding box center [746, 87] width 298 height 17
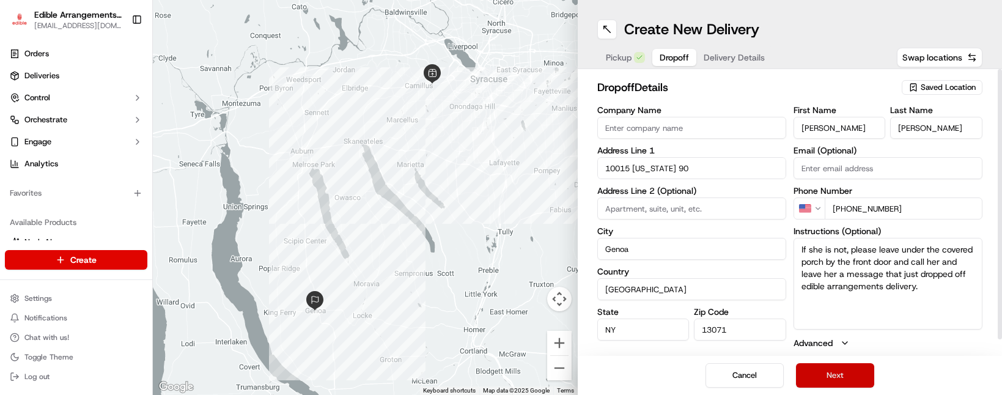
click at [833, 386] on button "Next" at bounding box center [835, 375] width 78 height 24
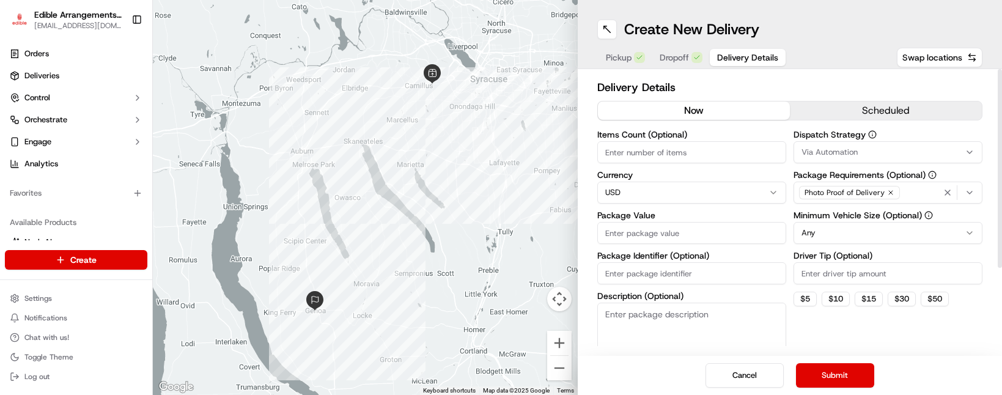
click at [684, 229] on input "Package Value" at bounding box center [691, 233] width 189 height 22
type input "50"
click at [808, 363] on button "Submit" at bounding box center [835, 375] width 78 height 24
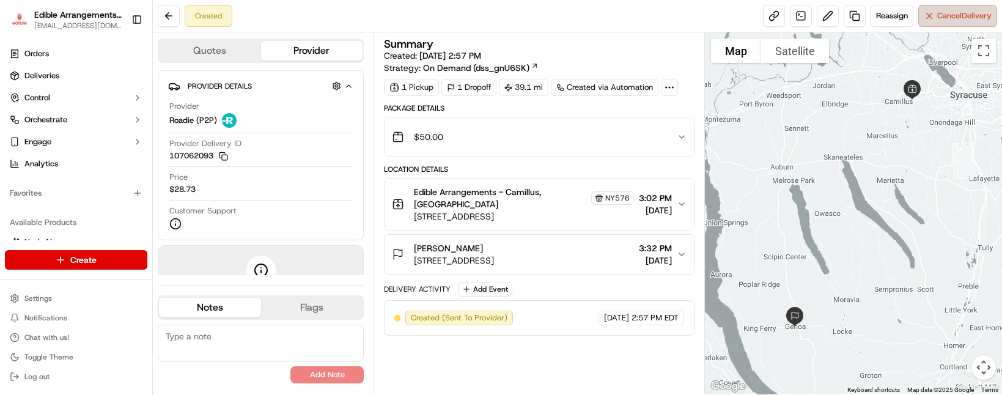
click at [974, 22] on button "Cancel Delivery" at bounding box center [957, 16] width 79 height 22
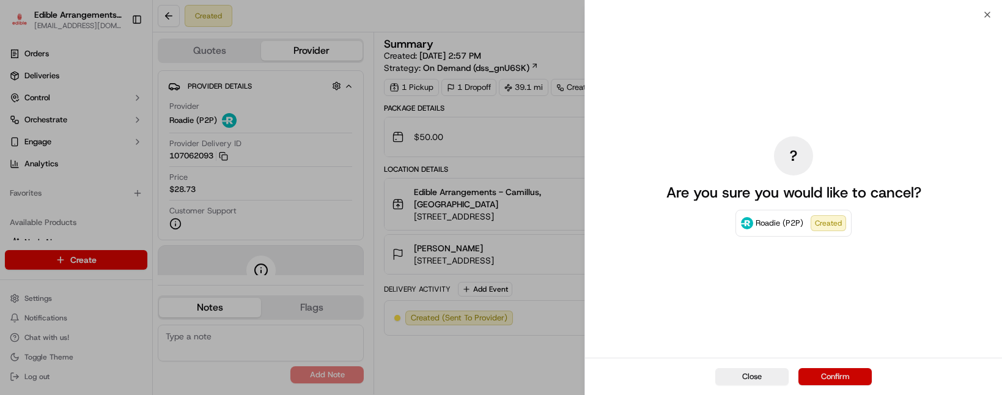
click at [840, 374] on button "Confirm" at bounding box center [835, 376] width 73 height 17
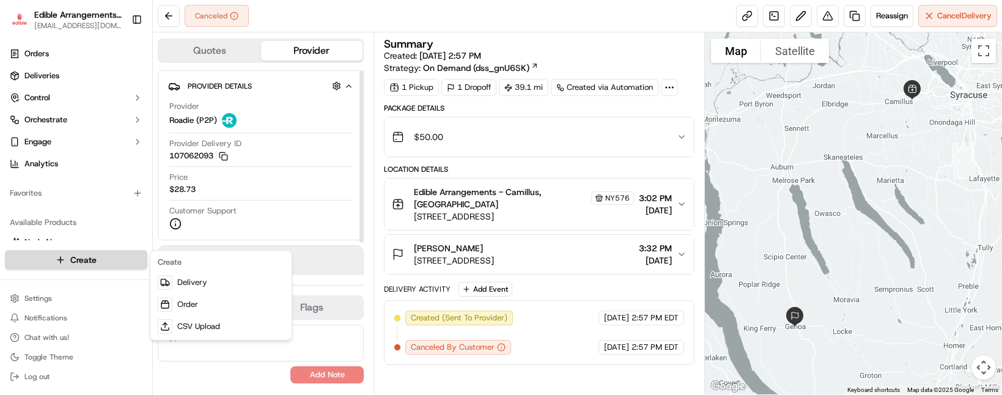
click at [120, 259] on html "Edible Arrangements - Camillus, NY [EMAIL_ADDRESS][DOMAIN_NAME] Toggle Sidebar …" at bounding box center [501, 197] width 1002 height 395
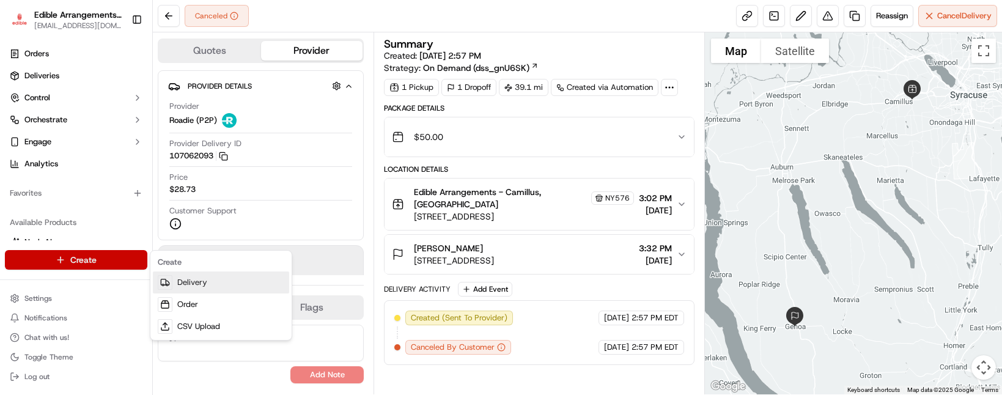
click at [198, 288] on link "Delivery" at bounding box center [221, 283] width 136 height 22
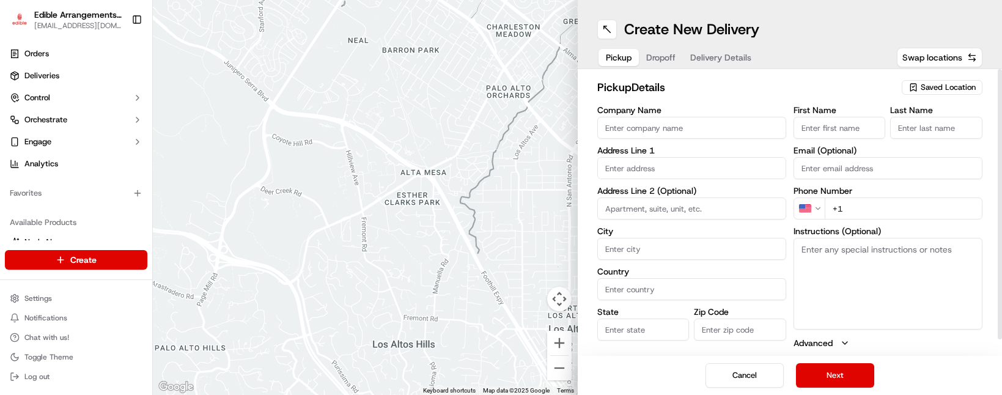
click at [941, 87] on span "Saved Location" at bounding box center [948, 87] width 55 height 11
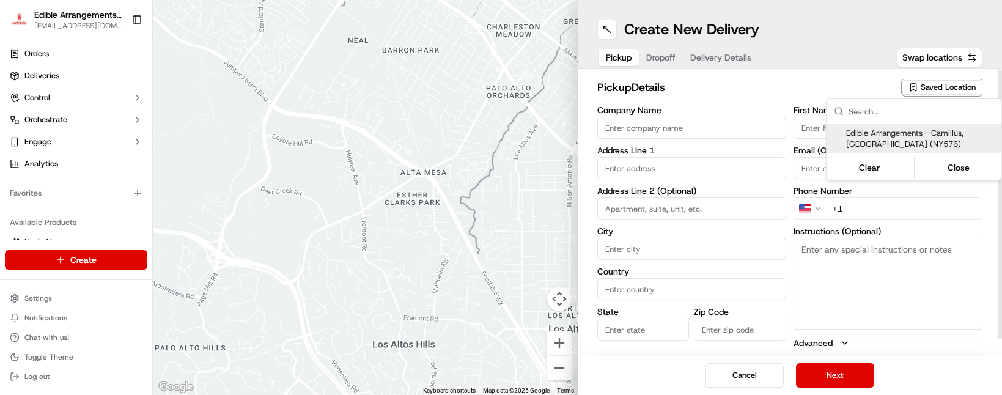
click at [907, 131] on span "Edible Arrangements - Camillus, [GEOGRAPHIC_DATA] (NY576)" at bounding box center [921, 139] width 150 height 22
type input "Edible Arrangements - Camillus, [GEOGRAPHIC_DATA]"
type input "[STREET_ADDRESS]"
type input "Camillus"
type input "US"
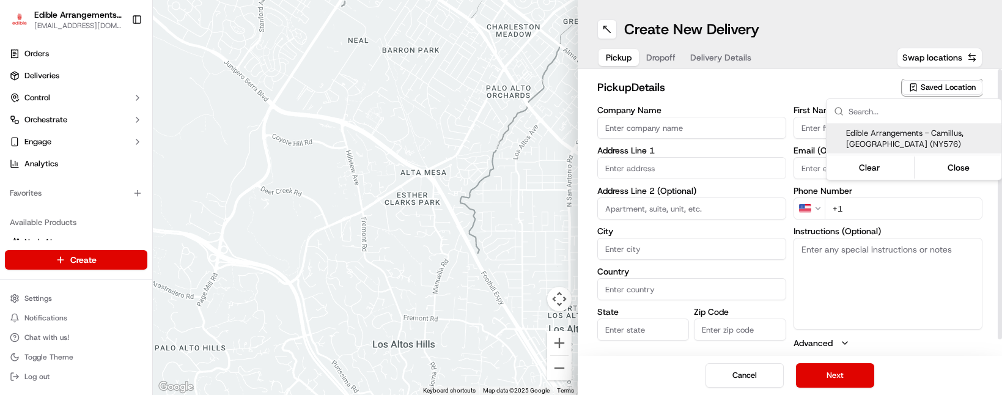
type input "NY"
type input "13031"
type input "[EMAIL_ADDRESS][DOMAIN_NAME]"
type input "[PHONE_NUMBER]"
type textarea "Please come inside the store to pick up the arrangement."
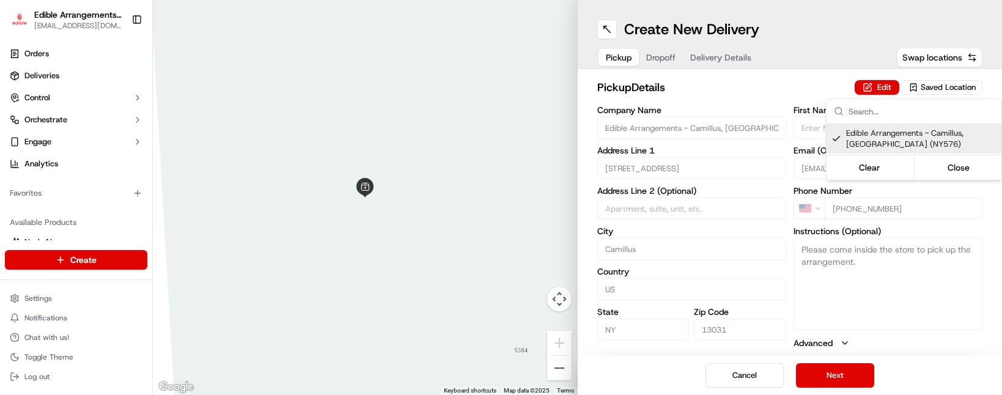
click at [853, 376] on html "Edible Arrangements - Camillus, NY [EMAIL_ADDRESS][DOMAIN_NAME] Toggle Sidebar …" at bounding box center [501, 197] width 1002 height 395
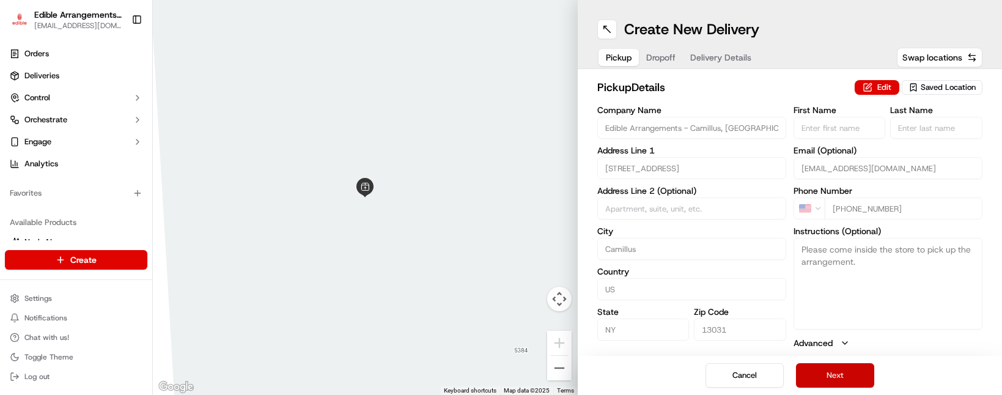
click at [846, 375] on button "Next" at bounding box center [835, 375] width 78 height 24
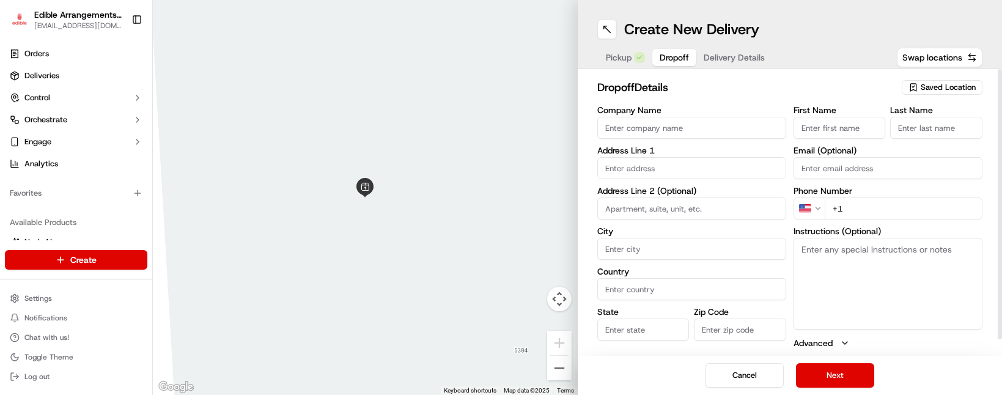
click at [670, 160] on input "text" at bounding box center [691, 168] width 189 height 22
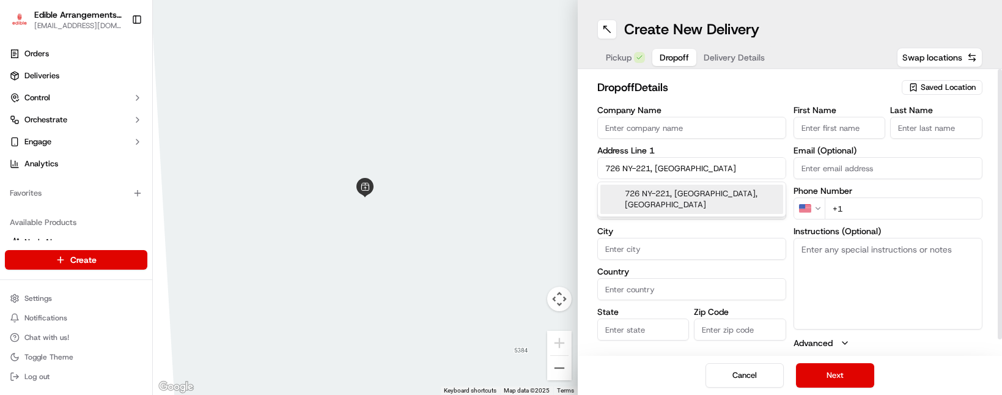
click at [674, 193] on div "726 NY-221, [GEOGRAPHIC_DATA], [GEOGRAPHIC_DATA]" at bounding box center [691, 199] width 183 height 29
type input "[STREET_ADDRESS]"
type input "Harford"
type input "[GEOGRAPHIC_DATA]"
type input "NY"
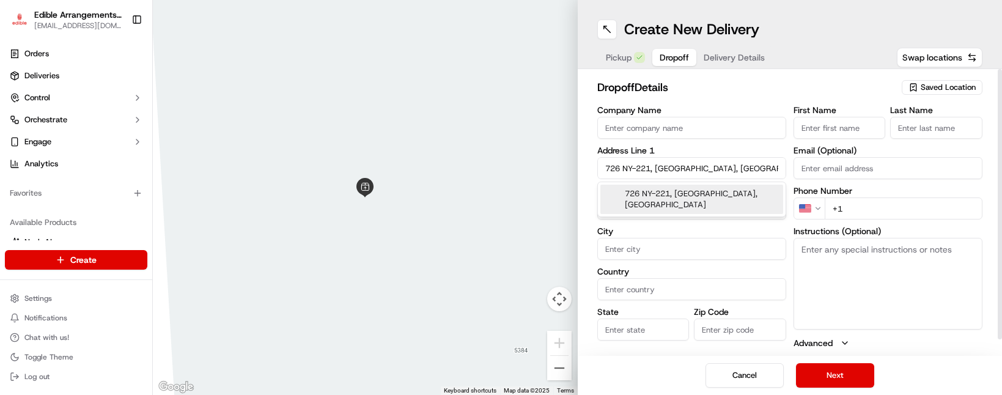
type input "13784"
type input "726 [US_STATE] 221"
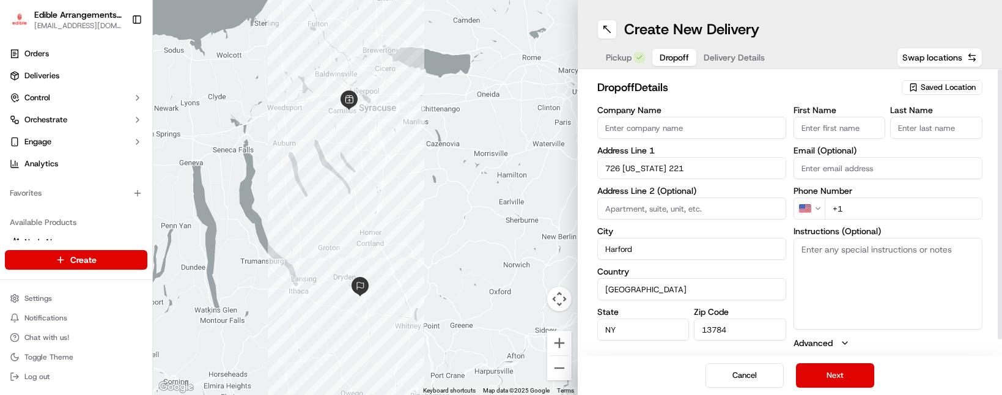
click at [863, 208] on input "+1" at bounding box center [904, 209] width 158 height 22
type input "[PHONE_NUMBER]"
type input "Seedway"
type input "[PERSON_NAME]"
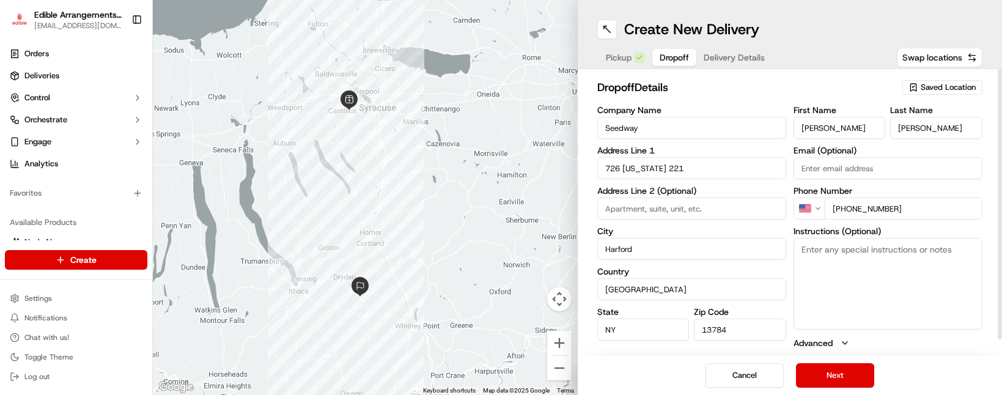
type textarea "If she is not, please leave under the covered porch by the front door and call …"
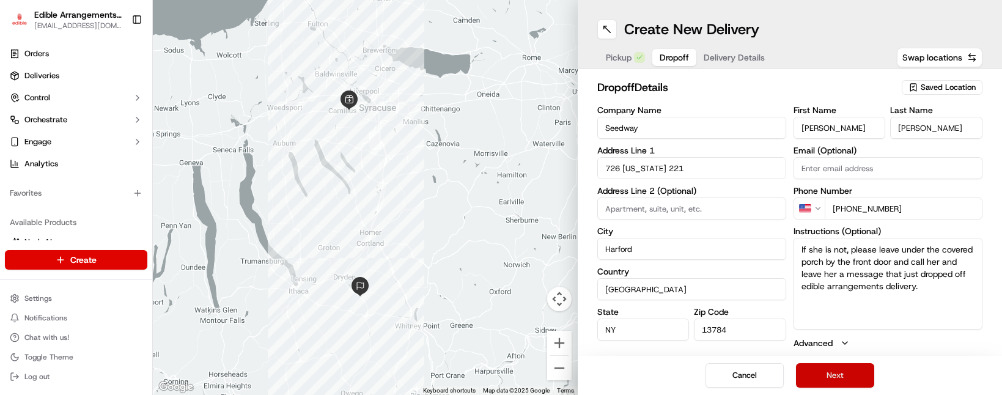
click at [847, 377] on button "Next" at bounding box center [835, 375] width 78 height 24
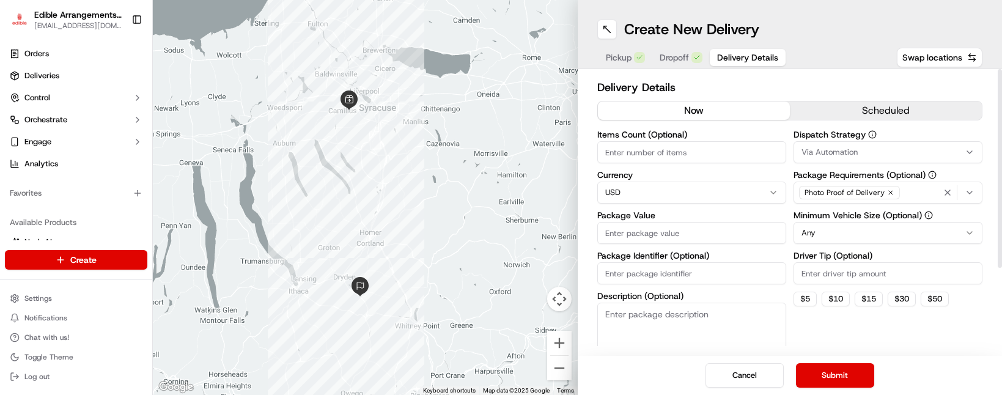
click at [704, 236] on input "Package Value" at bounding box center [691, 233] width 189 height 22
type input "50"
click at [824, 345] on div "Dispatch Strategy Via Automation Package Requirements (Optional) Photo Proof of…" at bounding box center [888, 250] width 189 height 241
click at [825, 375] on button "Submit" at bounding box center [835, 375] width 78 height 24
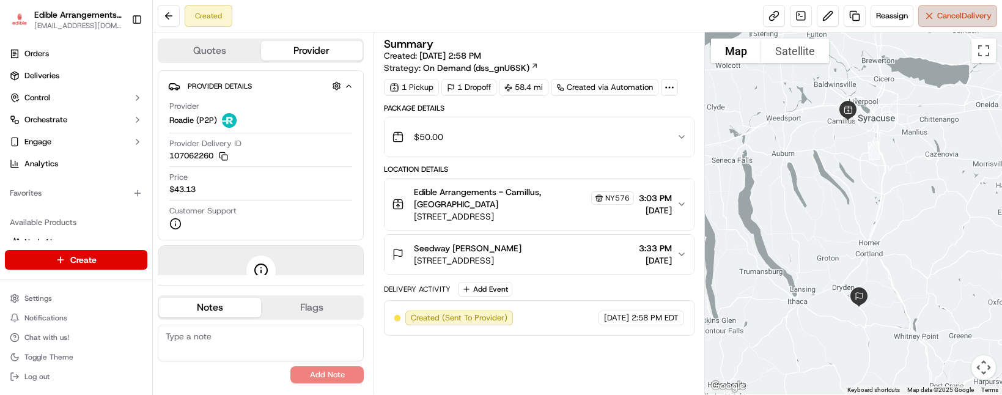
click at [942, 18] on span "Cancel Delivery" at bounding box center [964, 15] width 54 height 11
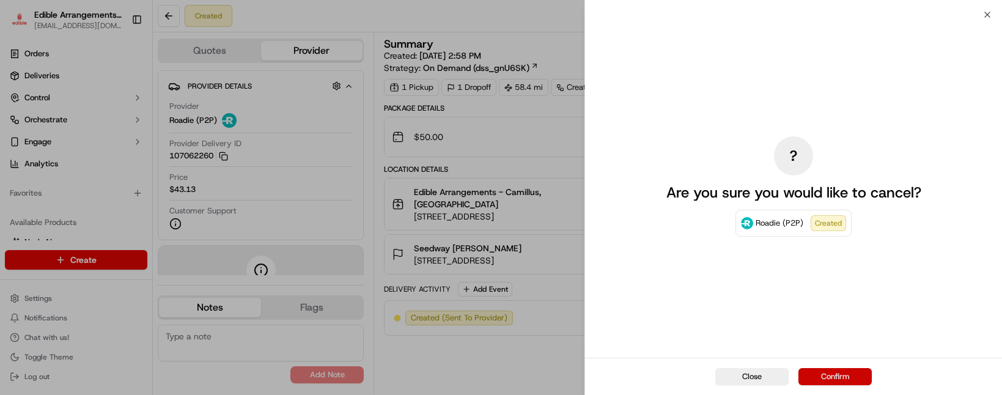
click at [859, 369] on button "Confirm" at bounding box center [835, 376] width 73 height 17
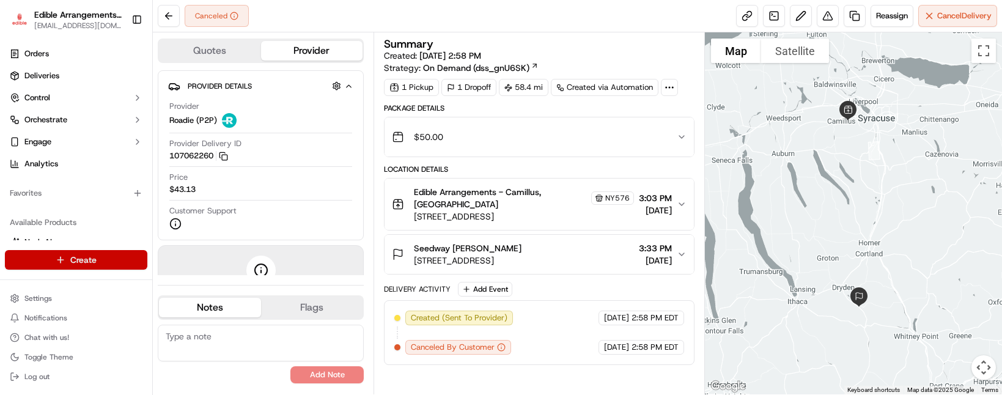
click at [61, 259] on html "Edible Arrangements - Camillus, NY [EMAIL_ADDRESS][DOMAIN_NAME] Toggle Sidebar …" at bounding box center [501, 197] width 1002 height 395
click at [209, 295] on link "Order" at bounding box center [221, 305] width 136 height 22
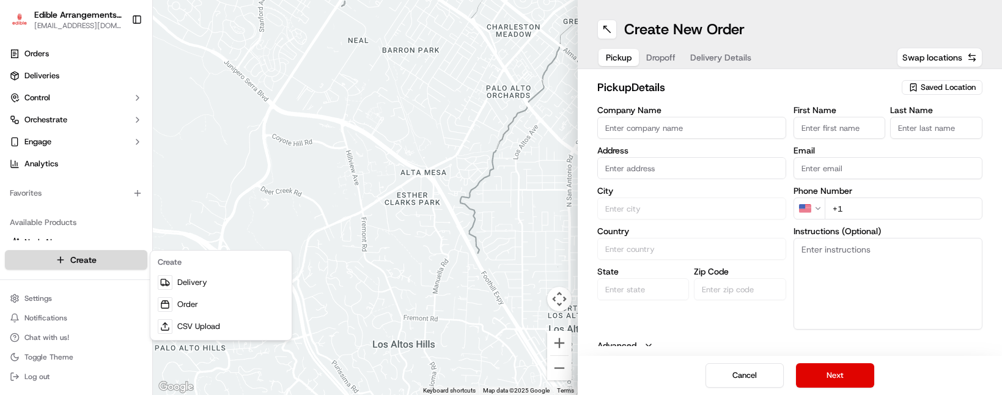
click at [106, 262] on html "Edible Arrangements - Camillus, NY [EMAIL_ADDRESS][DOMAIN_NAME] Toggle Sidebar …" at bounding box center [501, 197] width 1002 height 395
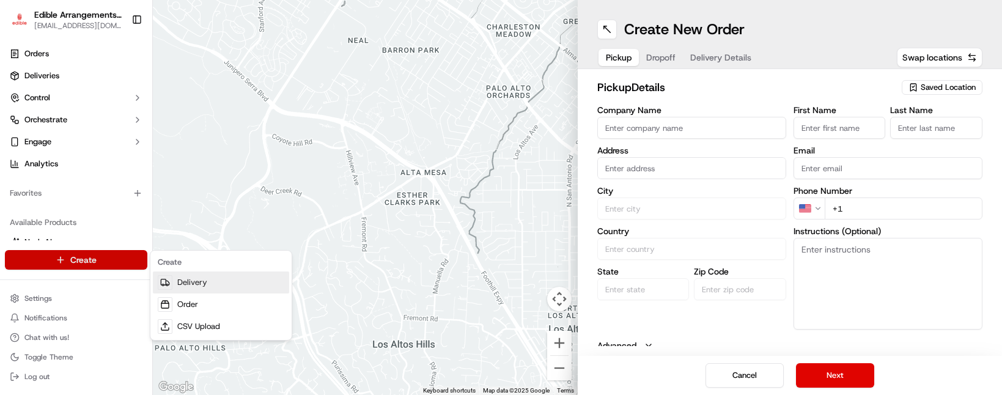
click at [204, 290] on link "Delivery" at bounding box center [221, 283] width 136 height 22
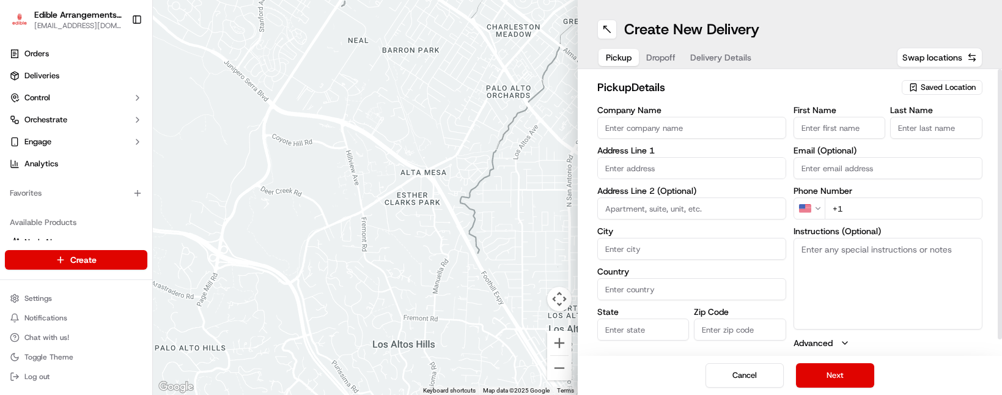
click at [922, 79] on button "Saved Location" at bounding box center [942, 87] width 81 height 17
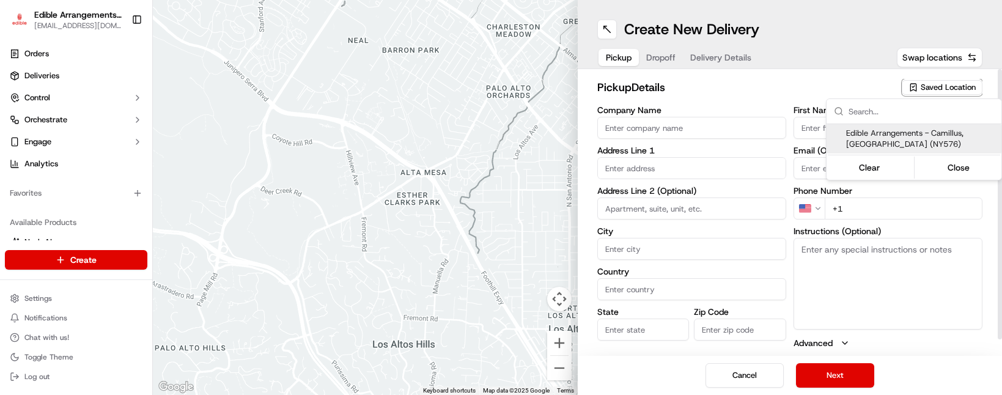
click at [912, 125] on div "Edible Arrangements - Camillus, [GEOGRAPHIC_DATA] (NY576)" at bounding box center [914, 138] width 175 height 29
type input "Edible Arrangements - Camillus, [GEOGRAPHIC_DATA]"
type input "[STREET_ADDRESS]"
type input "Camillus"
type input "US"
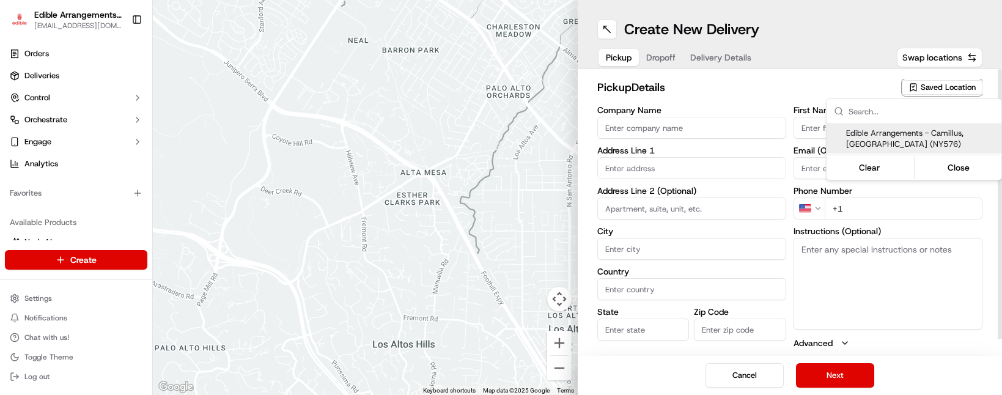
type input "NY"
type input "13031"
type input "[EMAIL_ADDRESS][DOMAIN_NAME]"
type input "[PHONE_NUMBER]"
type textarea "Please come inside the store to pick up the arrangement."
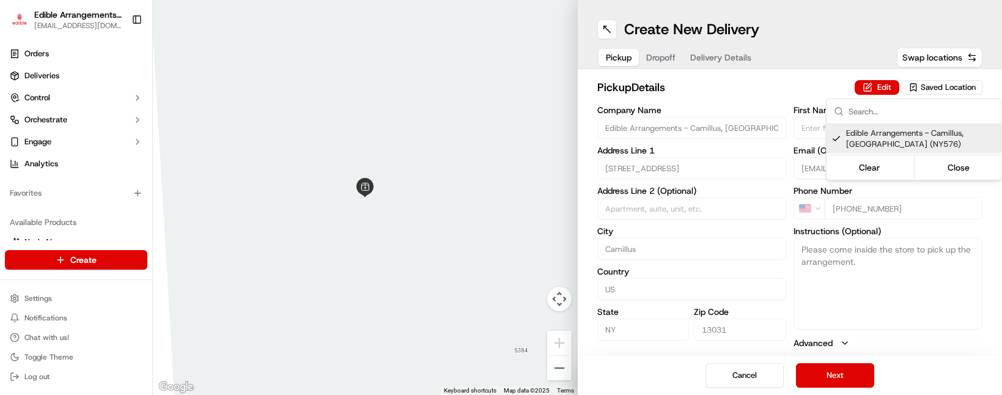
click at [844, 372] on html "Edible Arrangements - Camillus, NY [EMAIL_ADDRESS][DOMAIN_NAME] Toggle Sidebar …" at bounding box center [501, 197] width 1002 height 395
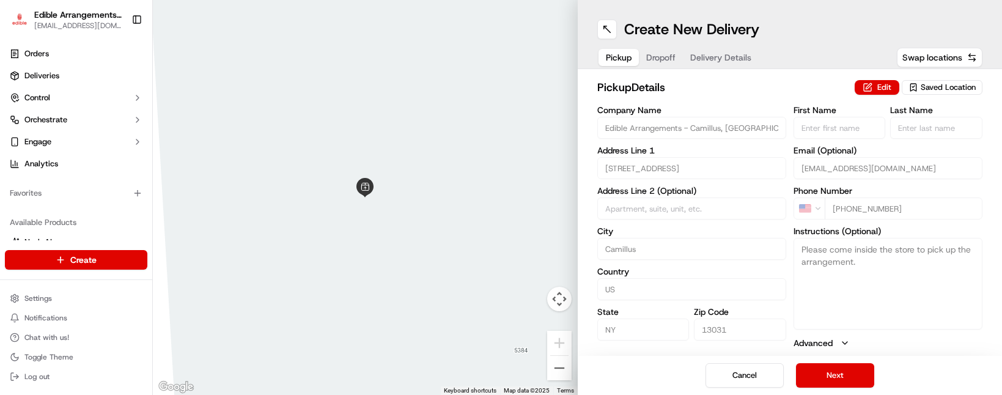
click at [844, 372] on button "Next" at bounding box center [835, 375] width 78 height 24
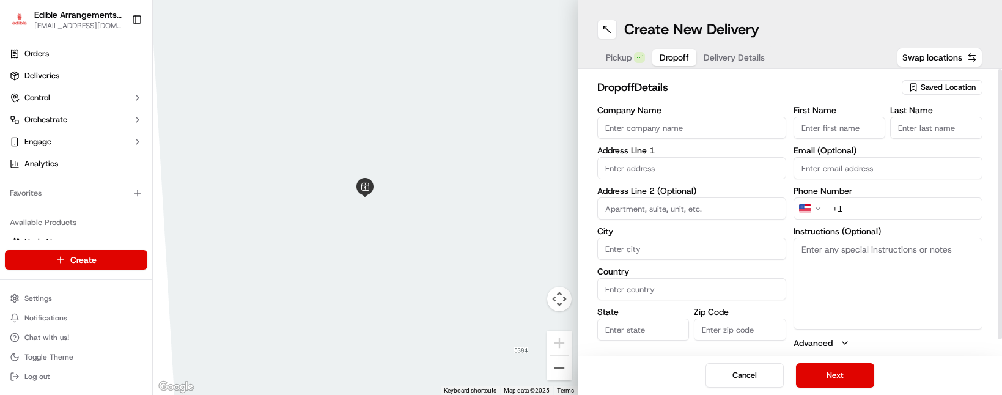
click at [663, 165] on input "text" at bounding box center [691, 168] width 189 height 22
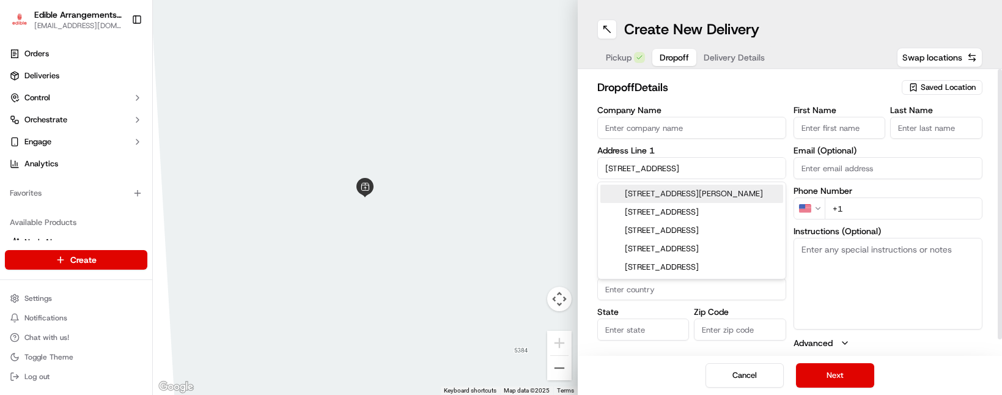
click at [685, 198] on div "[STREET_ADDRESS][PERSON_NAME]" at bounding box center [691, 194] width 183 height 18
type input "[STREET_ADDRESS][PERSON_NAME]"
type input "[PERSON_NAME]"
type input "[GEOGRAPHIC_DATA]"
type input "NY"
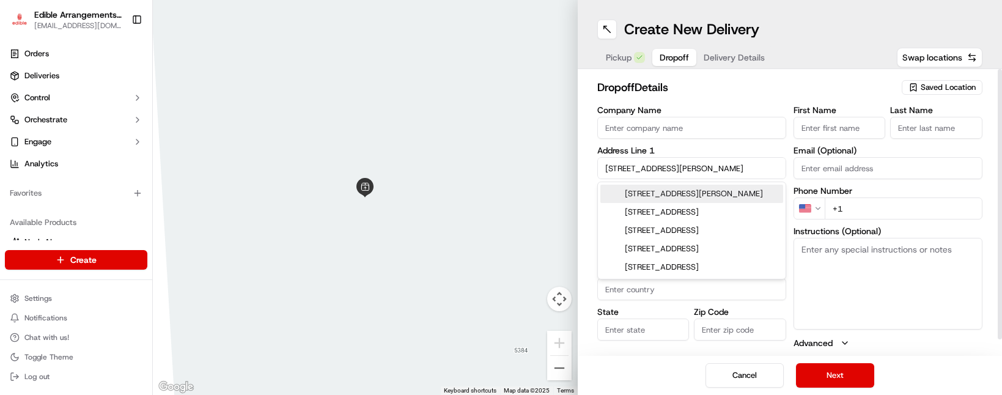
type input "13077"
type input "[STREET_ADDRESS]"
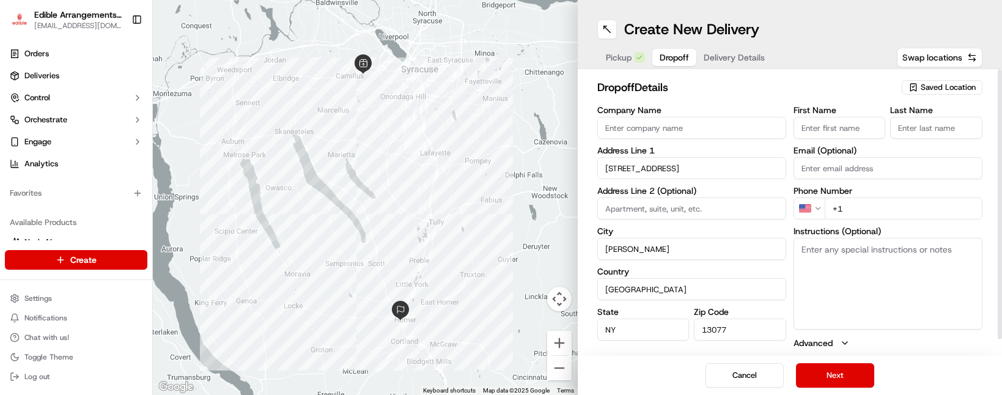
click at [850, 128] on input "First Name" at bounding box center [840, 128] width 92 height 22
type input "[PERSON_NAME]"
type input "Seedway"
type input "[PERSON_NAME]"
click at [878, 203] on input "+1" at bounding box center [904, 209] width 158 height 22
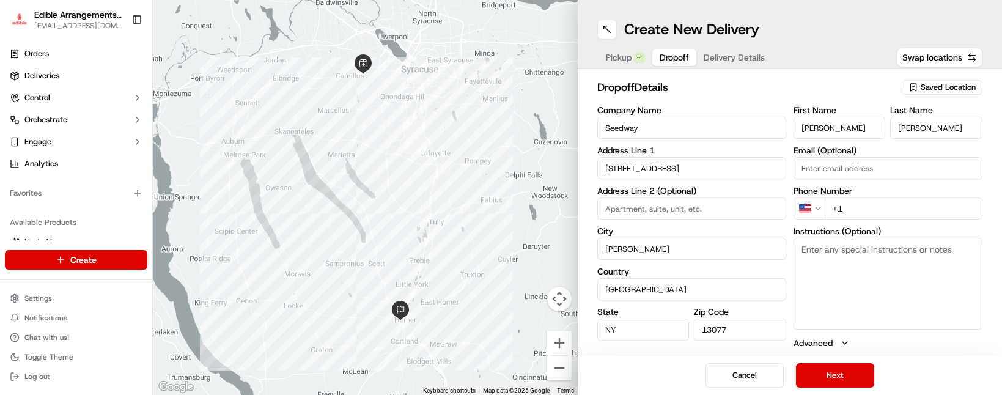
type input "[PHONE_NUMBER]"
type textarea "If she is not, please leave under the covered porch by the front door and call …"
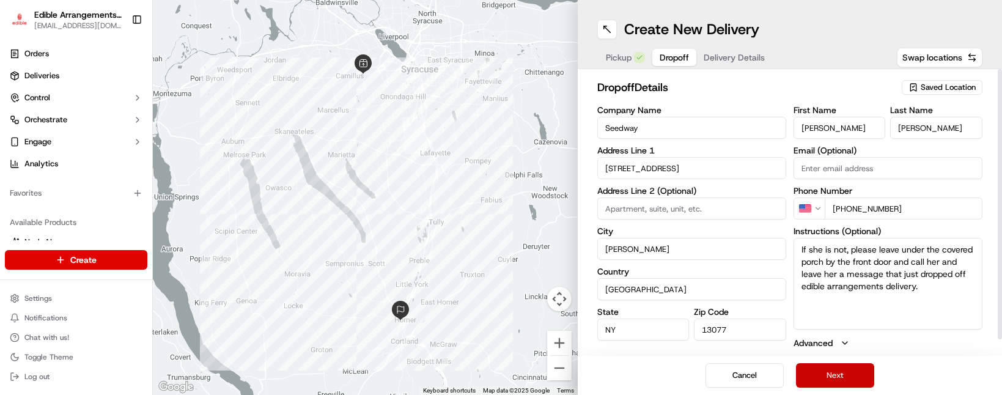
click at [833, 377] on button "Next" at bounding box center [835, 375] width 78 height 24
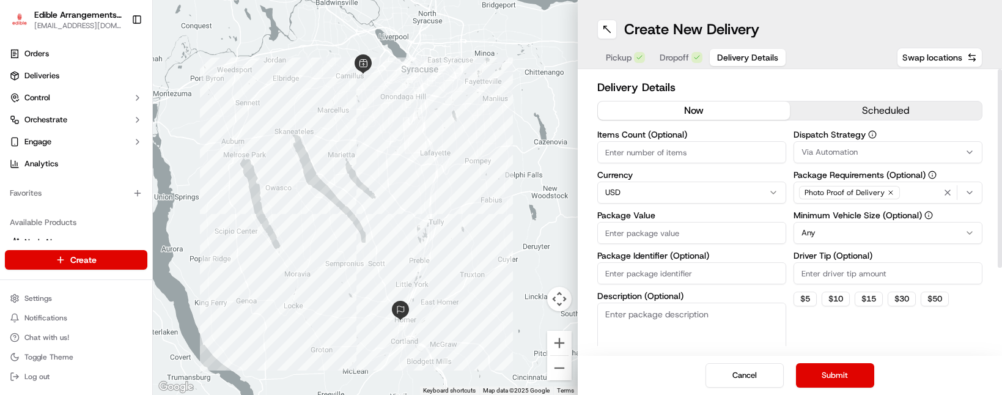
click at [674, 239] on input "Package Value" at bounding box center [691, 233] width 189 height 22
type input "50"
click at [815, 330] on div "Dispatch Strategy Via Automation Package Requirements (Optional) Photo Proof of…" at bounding box center [888, 250] width 189 height 241
click at [837, 364] on button "Submit" at bounding box center [835, 375] width 78 height 24
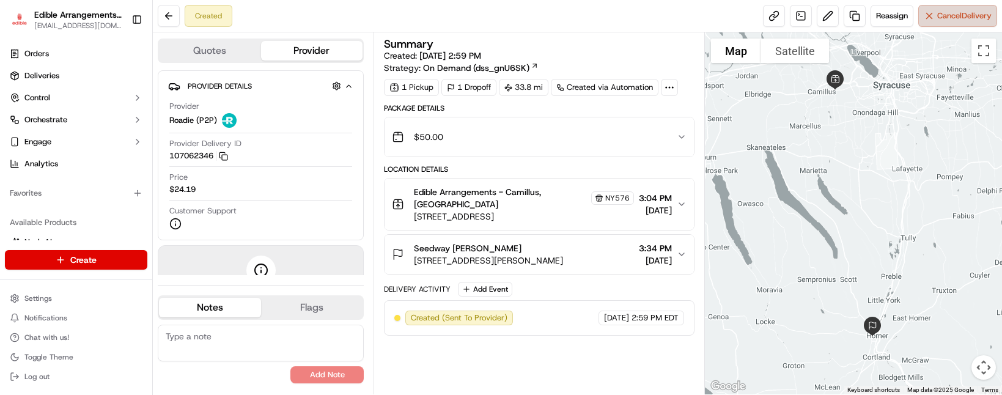
click at [941, 7] on button "Cancel Delivery" at bounding box center [957, 16] width 79 height 22
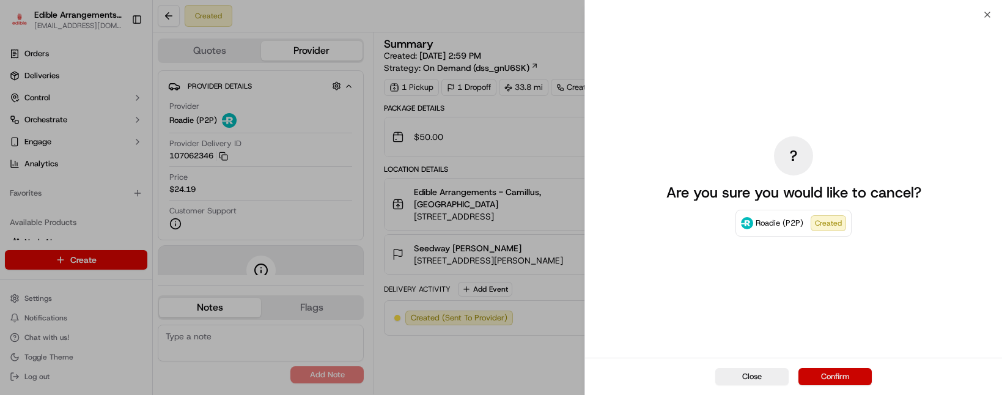
click at [849, 372] on button "Confirm" at bounding box center [835, 376] width 73 height 17
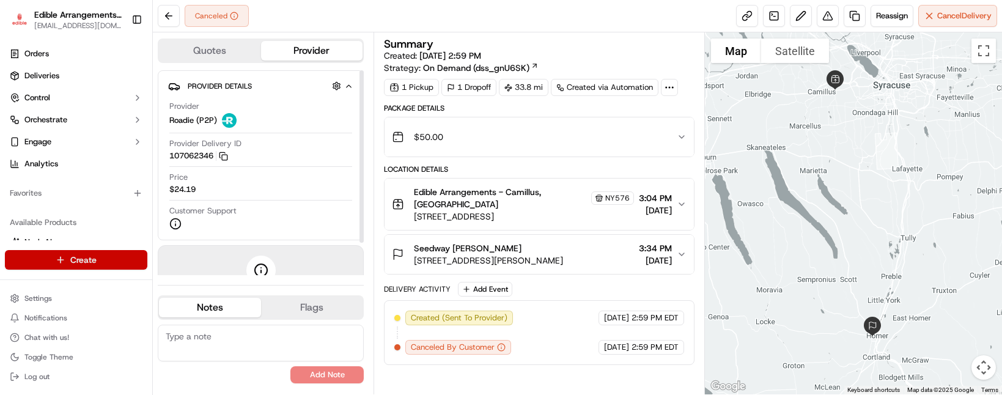
click at [124, 260] on html "Edible Arrangements - Camillus, NY [EMAIL_ADDRESS][DOMAIN_NAME] Toggle Sidebar …" at bounding box center [501, 197] width 1002 height 395
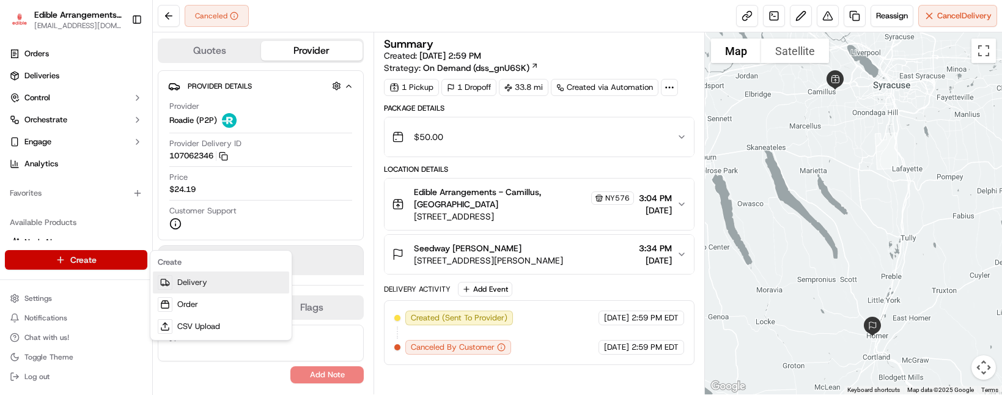
click at [179, 279] on link "Delivery" at bounding box center [221, 283] width 136 height 22
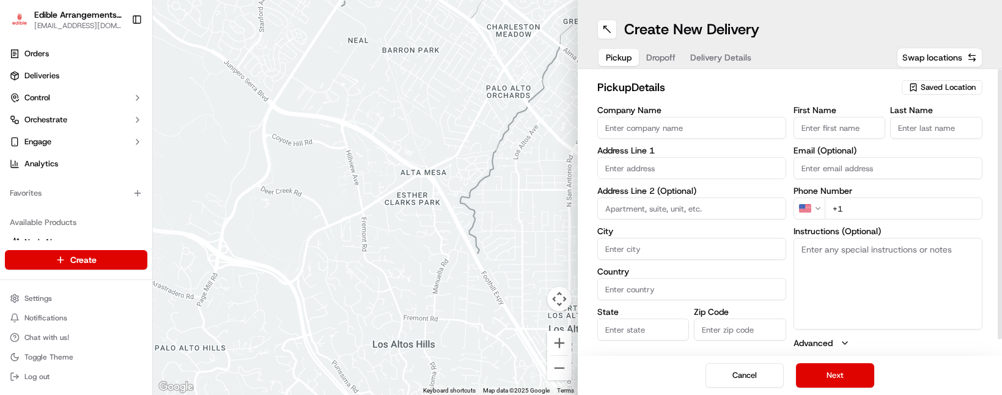
click at [936, 81] on div "Saved Location" at bounding box center [942, 87] width 81 height 15
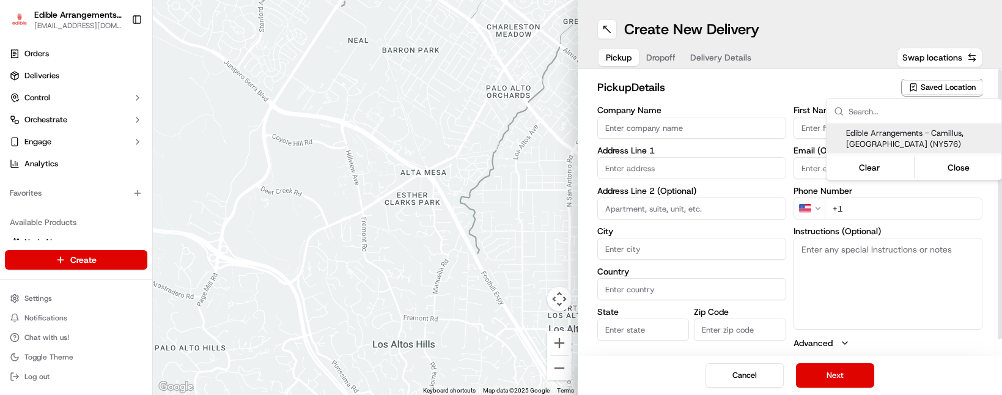
click at [893, 140] on span "Edible Arrangements - Camillus, [GEOGRAPHIC_DATA] (NY576)" at bounding box center [921, 139] width 150 height 22
type input "Edible Arrangements - Camillus, [GEOGRAPHIC_DATA]"
type input "[STREET_ADDRESS]"
type input "Camillus"
type input "US"
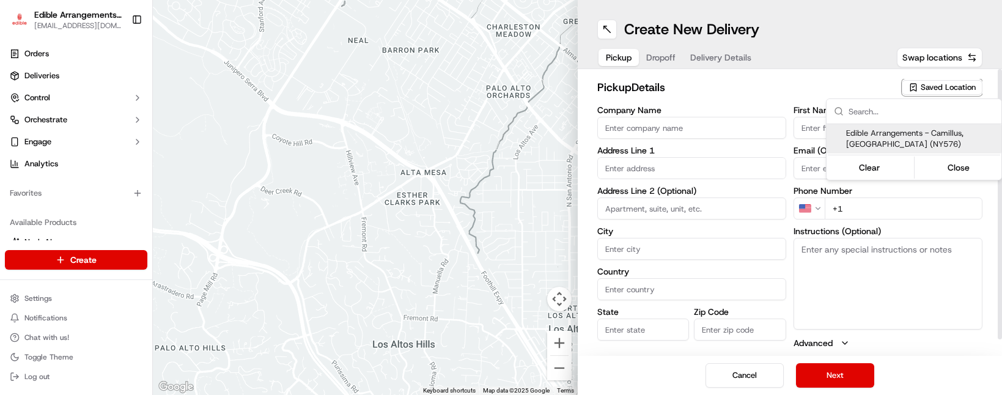
type input "NY"
type input "13031"
type input "[EMAIL_ADDRESS][DOMAIN_NAME]"
type input "[PHONE_NUMBER]"
type textarea "Please come inside the store to pick up the arrangement."
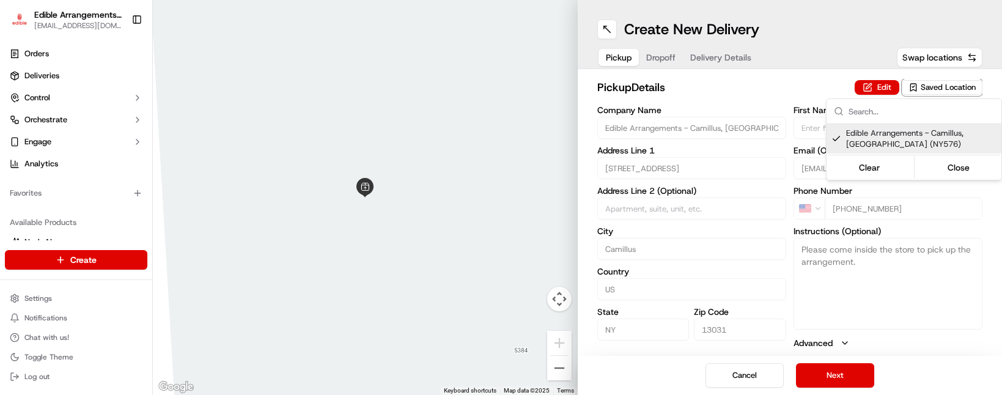
click at [862, 378] on html "Edible Arrangements - Camillus, NY [EMAIL_ADDRESS][DOMAIN_NAME] Toggle Sidebar …" at bounding box center [501, 197] width 1002 height 395
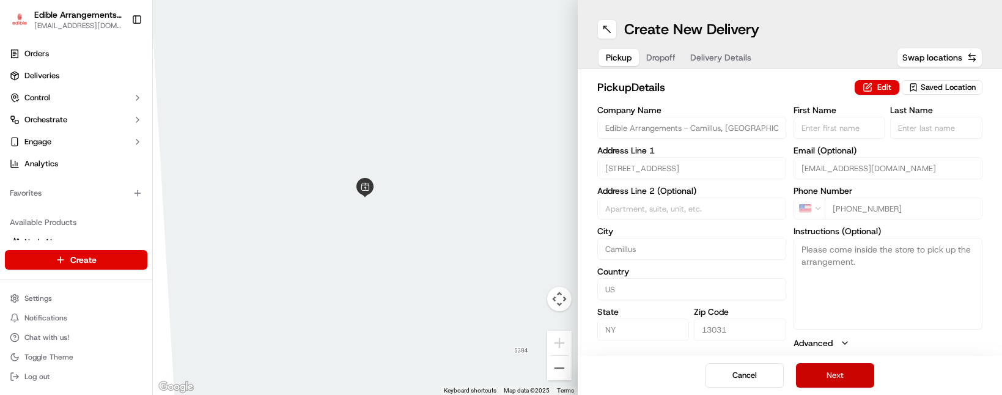
click at [849, 378] on button "Next" at bounding box center [835, 375] width 78 height 24
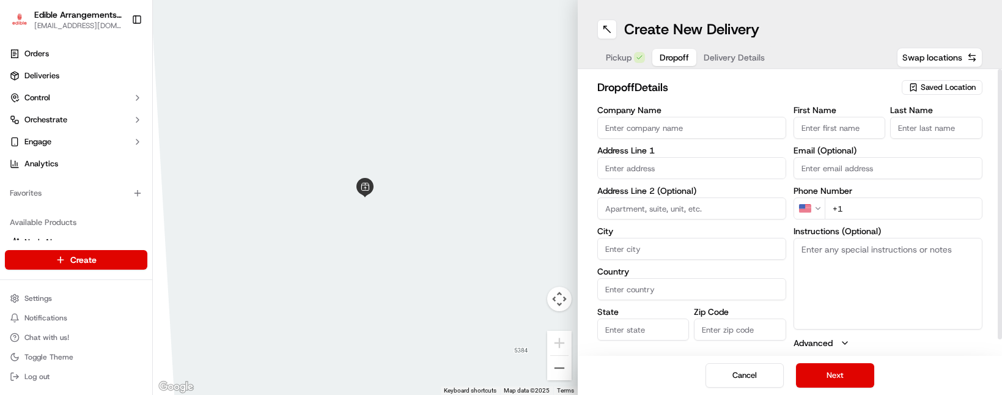
click at [857, 210] on input "+1" at bounding box center [904, 209] width 158 height 22
type input "[PHONE_NUMBER]"
type input "Seedway"
type input "[GEOGRAPHIC_DATA]"
type input "NY"
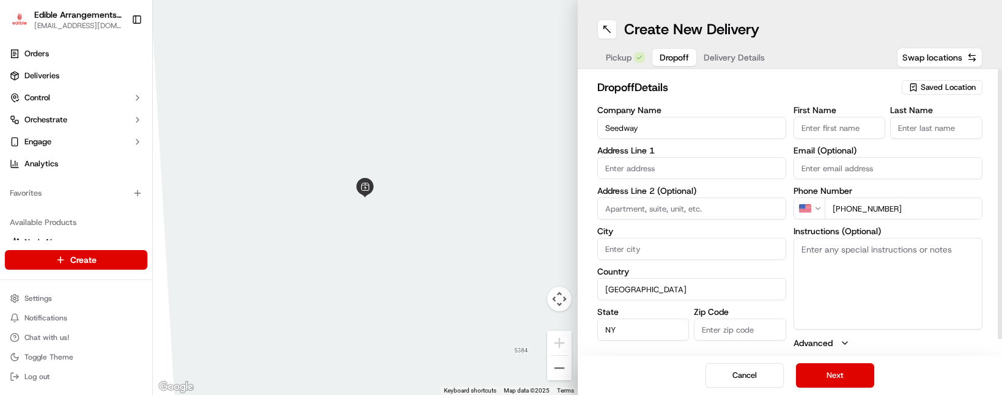
type input "[PERSON_NAME]"
type textarea "If she is not, please leave under the covered porch by the front door and call …"
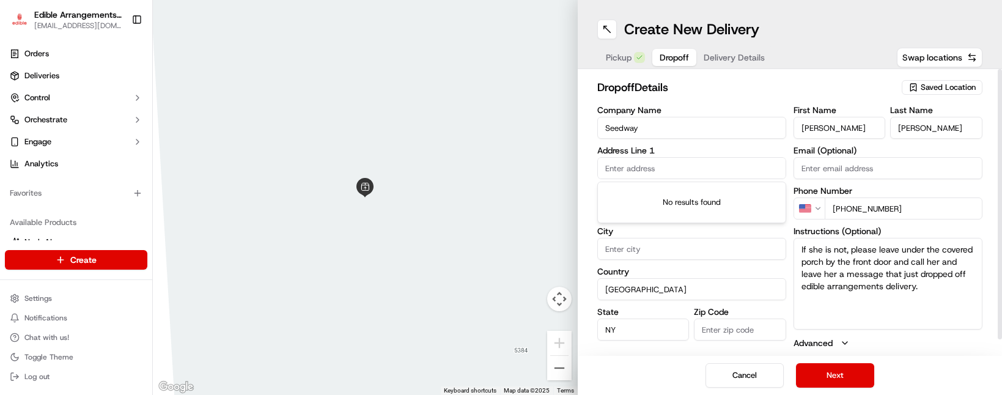
click at [673, 170] on input "text" at bounding box center [691, 168] width 189 height 22
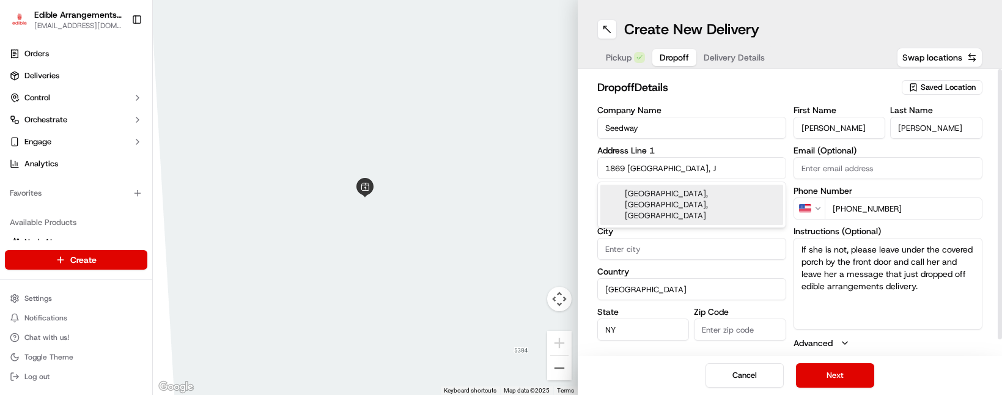
click at [681, 192] on div "[GEOGRAPHIC_DATA], [GEOGRAPHIC_DATA], [GEOGRAPHIC_DATA]" at bounding box center [691, 205] width 183 height 40
type input "[STREET_ADDRESS]"
type input "[GEOGRAPHIC_DATA]"
type input "14886"
type input "1869 [GEOGRAPHIC_DATA]"
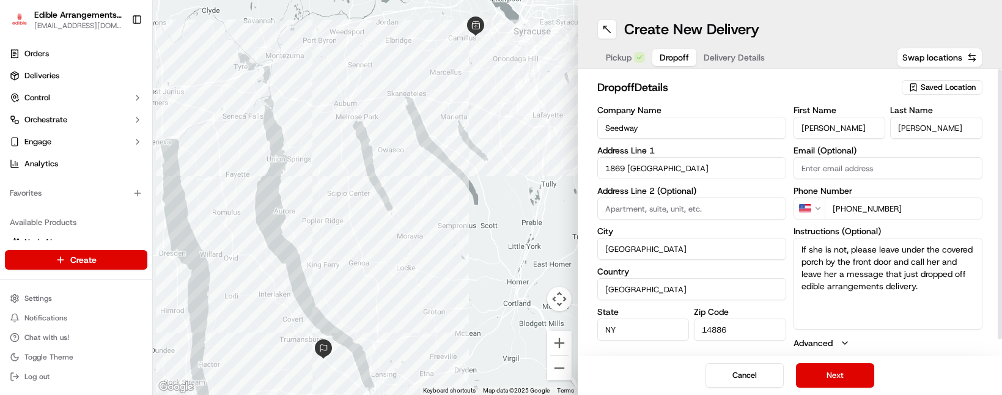
click at [823, 89] on h2 "dropoff Details" at bounding box center [746, 87] width 298 height 17
click at [844, 380] on button "Next" at bounding box center [835, 375] width 78 height 24
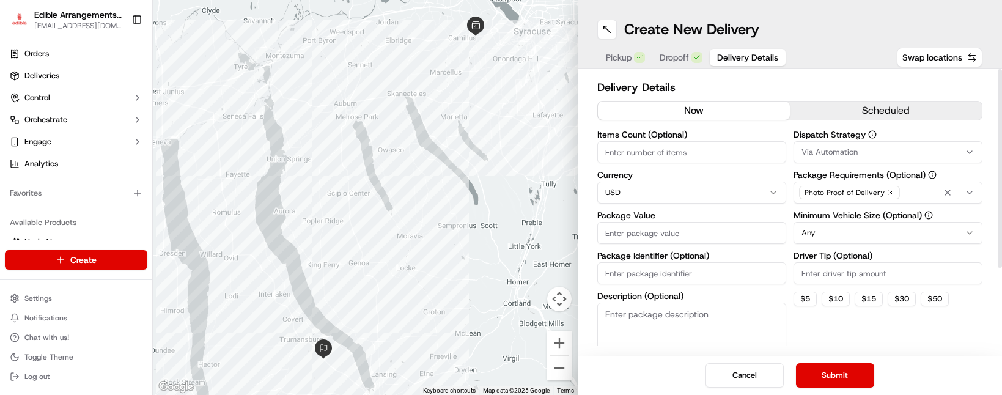
click at [698, 242] on input "Package Value" at bounding box center [691, 233] width 189 height 22
type input "50"
click at [775, 81] on h2 "Delivery Details" at bounding box center [790, 87] width 386 height 17
click at [826, 371] on button "Submit" at bounding box center [835, 375] width 78 height 24
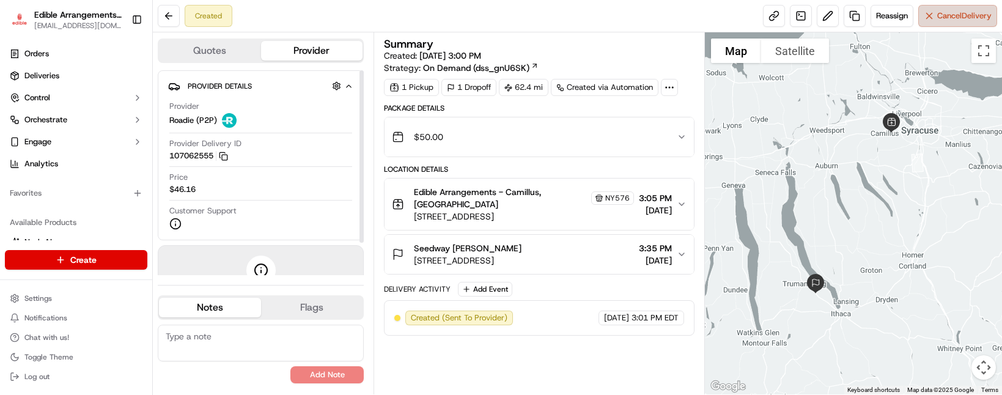
click at [937, 9] on button "Cancel Delivery" at bounding box center [957, 16] width 79 height 22
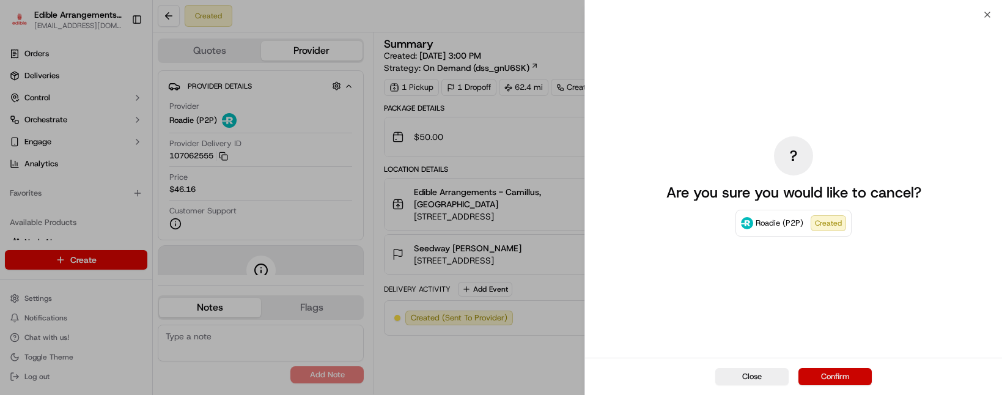
click at [843, 369] on button "Confirm" at bounding box center [835, 376] width 73 height 17
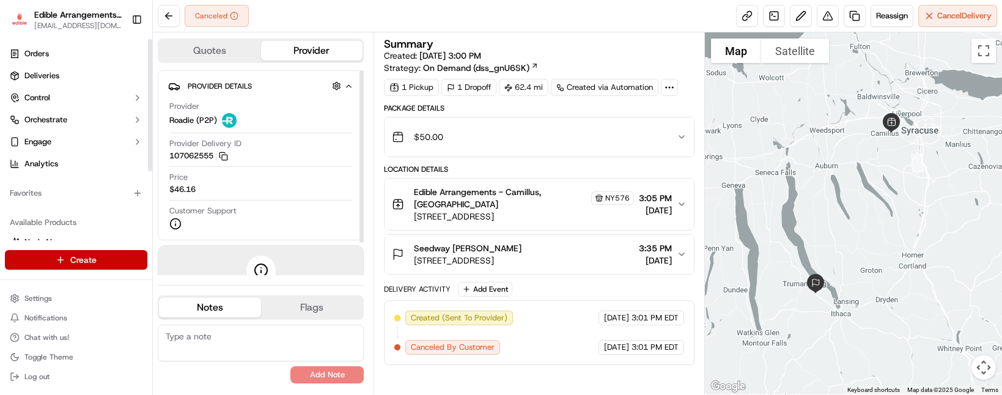
click at [101, 256] on html "Edible Arrangements - Camillus, NY [EMAIL_ADDRESS][DOMAIN_NAME] Toggle Sidebar …" at bounding box center [501, 197] width 1002 height 395
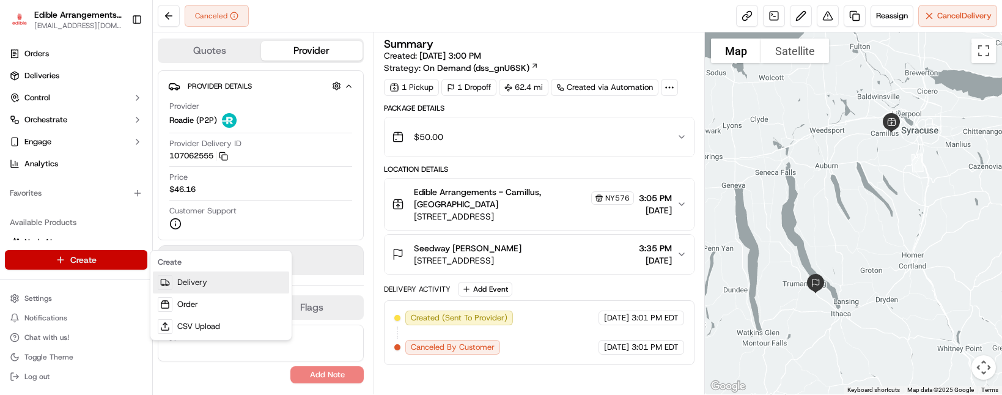
click at [190, 286] on link "Delivery" at bounding box center [221, 283] width 136 height 22
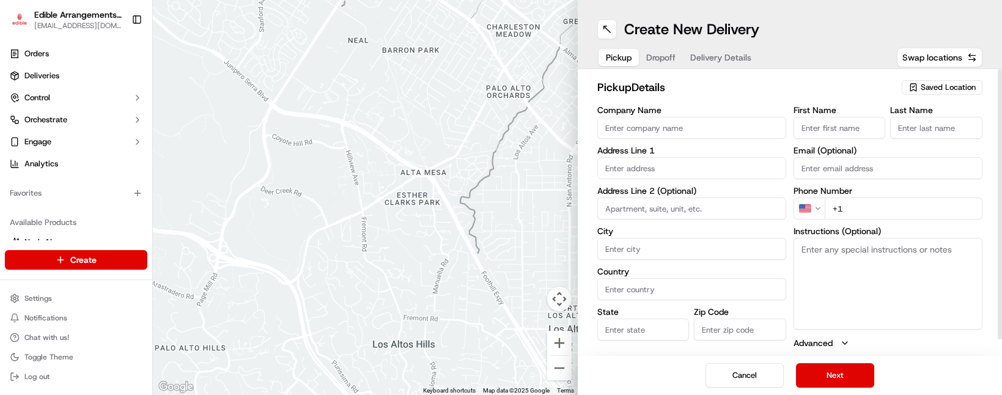
click at [942, 88] on span "Saved Location" at bounding box center [948, 87] width 55 height 11
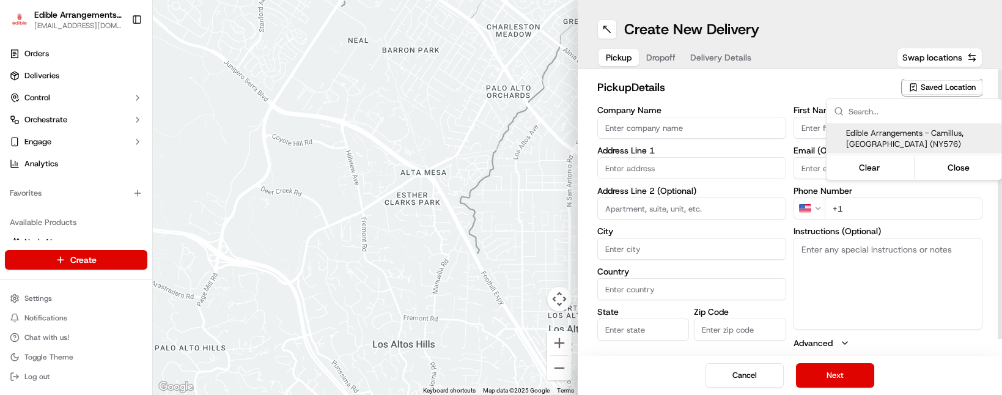
click at [922, 127] on div "Edible Arrangements - Camillus, [GEOGRAPHIC_DATA] (NY576)" at bounding box center [914, 138] width 175 height 29
type input "Edible Arrangements - Camillus, [GEOGRAPHIC_DATA]"
type input "[STREET_ADDRESS]"
type input "Camillus"
type input "US"
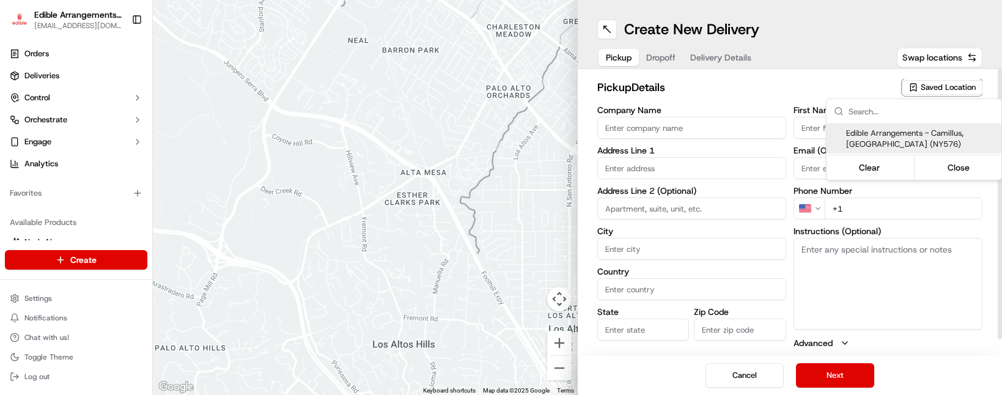
type input "NY"
type input "13031"
type input "[EMAIL_ADDRESS][DOMAIN_NAME]"
type input "[PHONE_NUMBER]"
type textarea "Please come inside the store to pick up the arrangement."
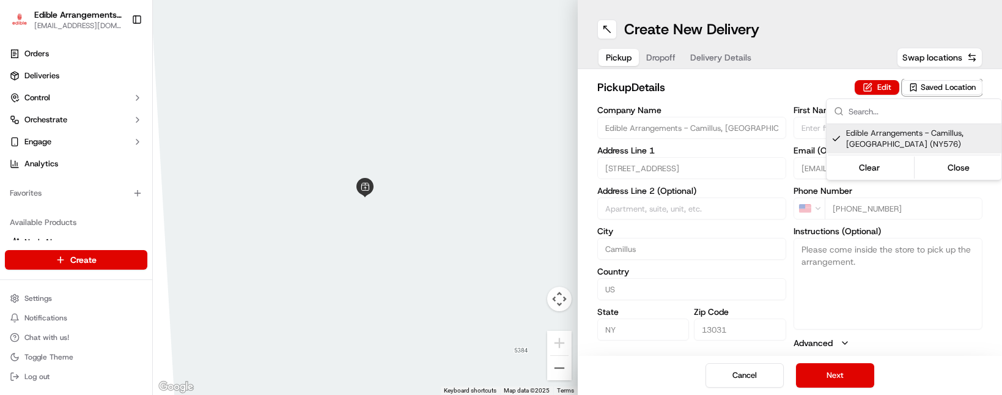
click at [842, 380] on html "Edible Arrangements - Camillus, NY [EMAIL_ADDRESS][DOMAIN_NAME] Toggle Sidebar …" at bounding box center [501, 197] width 1002 height 395
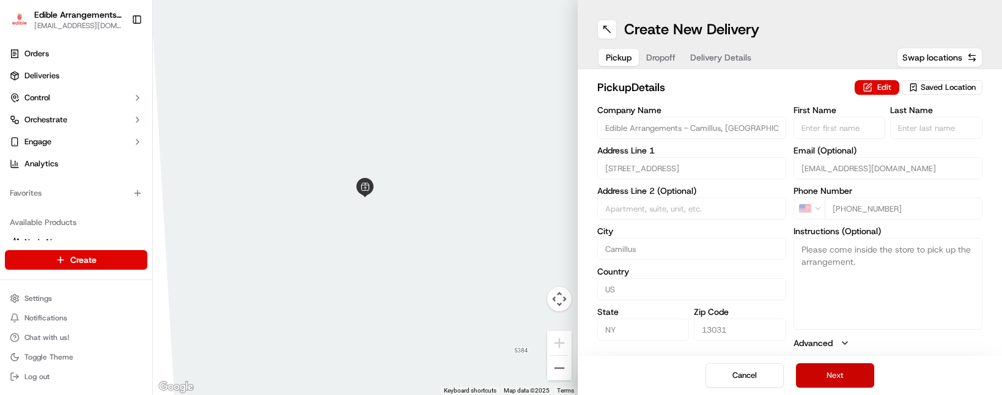
click at [841, 379] on button "Next" at bounding box center [835, 375] width 78 height 24
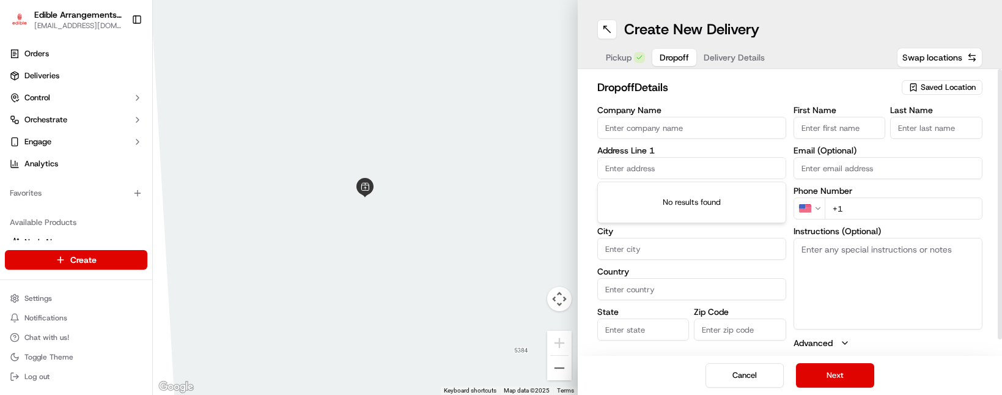
click at [682, 173] on input "text" at bounding box center [691, 168] width 189 height 22
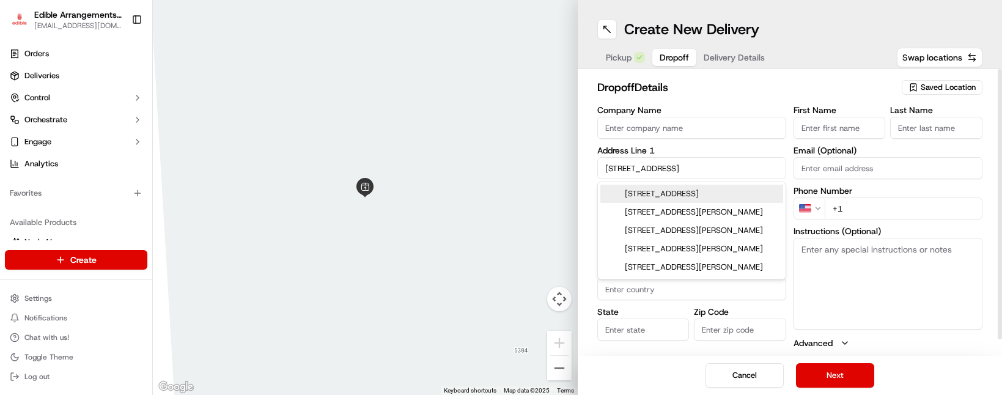
click at [685, 187] on div "[STREET_ADDRESS]" at bounding box center [691, 194] width 183 height 18
type input "[STREET_ADDRESS][PERSON_NAME]"
type input "King [PERSON_NAME]"
type input "[GEOGRAPHIC_DATA]"
type input "NY"
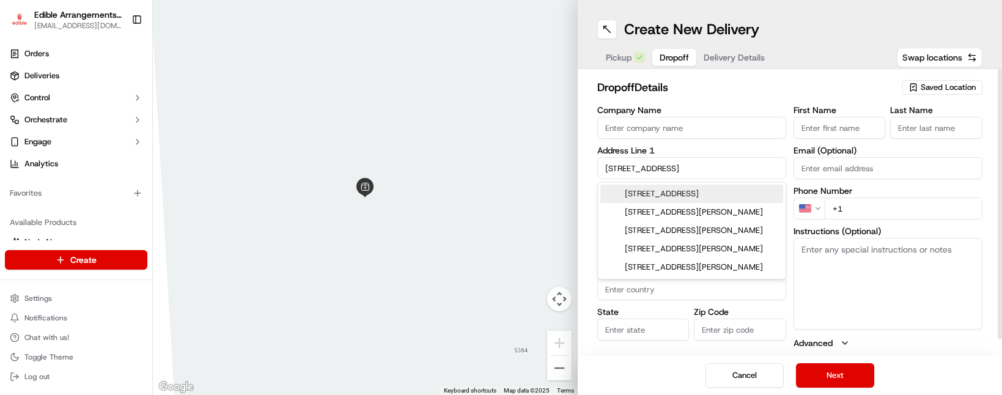
type input "13081"
type input "[STREET_ADDRESS]"
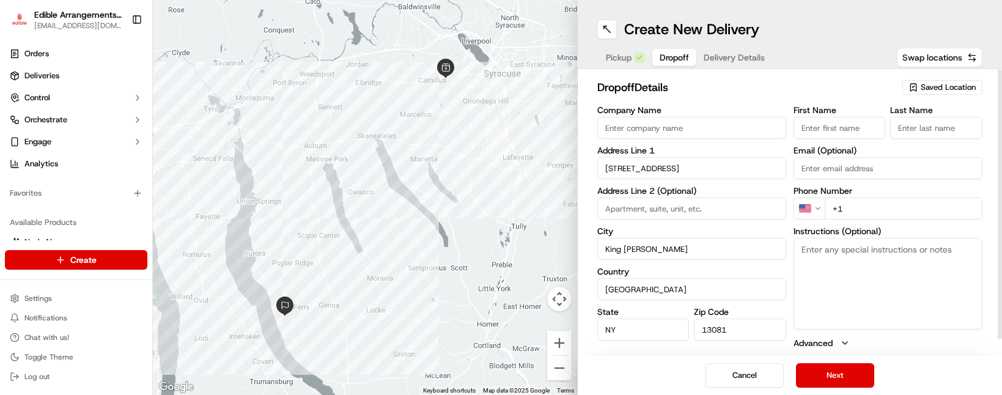
click at [863, 207] on input "+1" at bounding box center [904, 209] width 158 height 22
type input "[PHONE_NUMBER]"
type input "Seedway"
type input "[PERSON_NAME]"
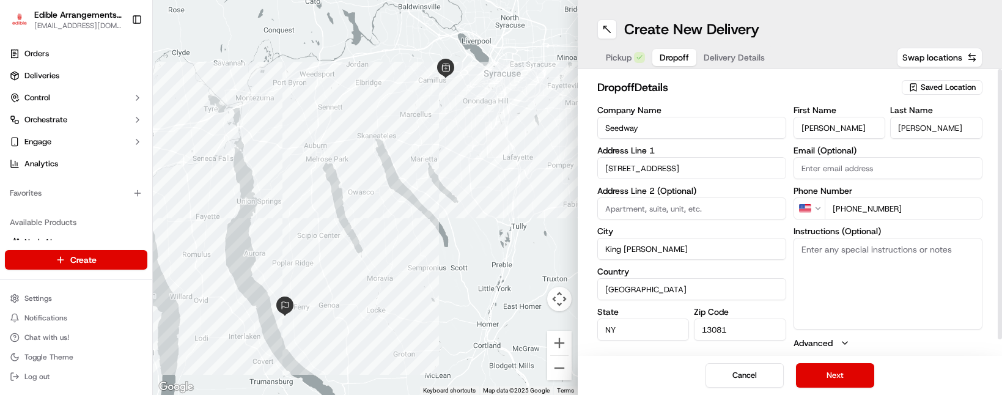
click at [814, 42] on div "Create New Delivery Pickup Dropoff Delivery Details Swap locations" at bounding box center [790, 34] width 425 height 69
click at [854, 379] on button "Next" at bounding box center [835, 375] width 78 height 24
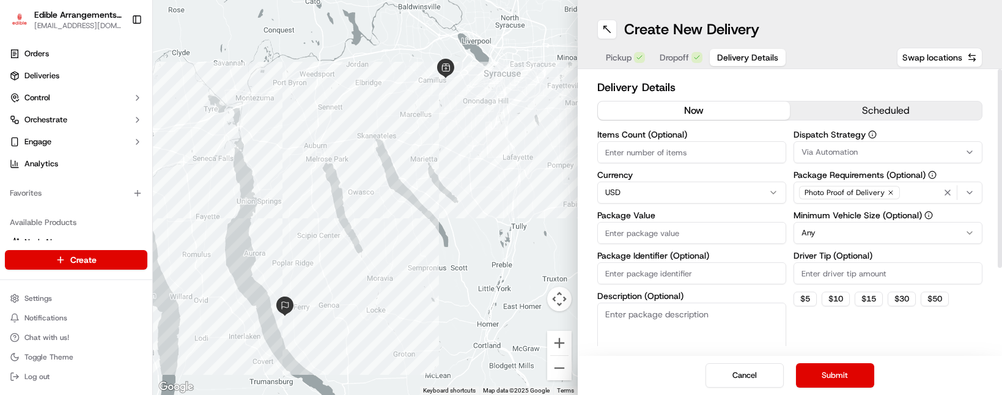
click at [681, 223] on input "Package Value" at bounding box center [691, 233] width 189 height 22
type input "50"
click at [873, 332] on div "Dispatch Strategy Via Automation Package Requirements (Optional) Photo Proof of…" at bounding box center [888, 250] width 189 height 241
click at [854, 375] on button "Submit" at bounding box center [835, 375] width 78 height 24
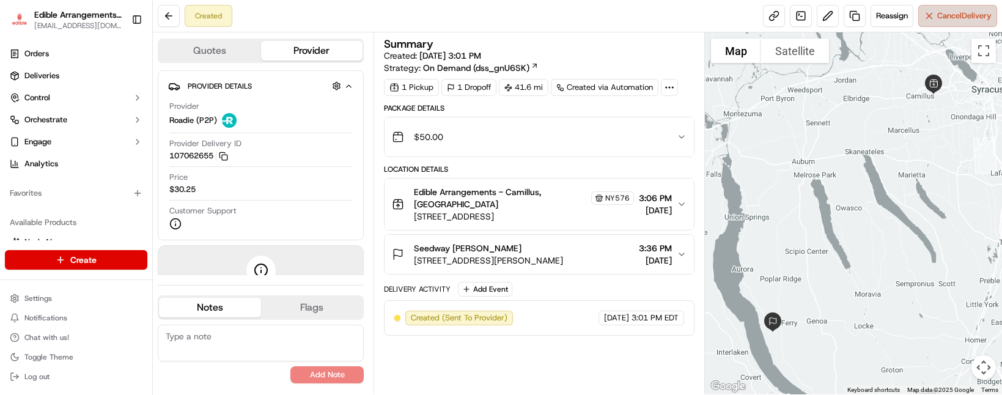
click at [947, 21] on button "Cancel Delivery" at bounding box center [957, 16] width 79 height 22
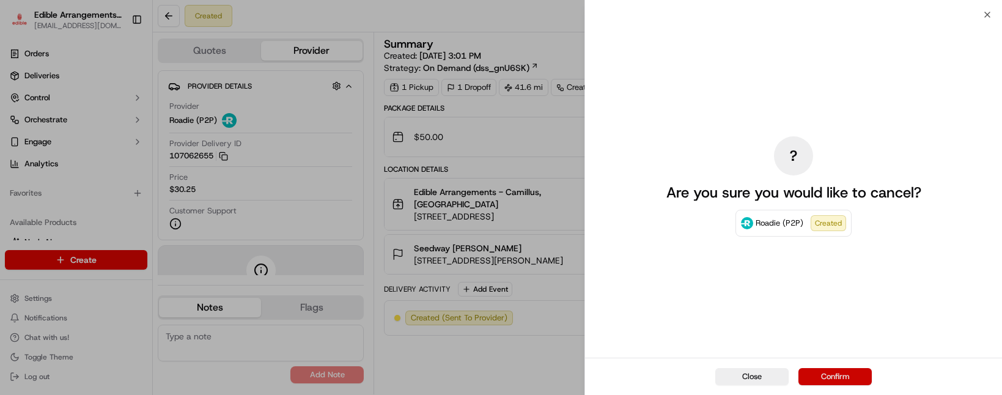
click at [845, 372] on button "Confirm" at bounding box center [835, 376] width 73 height 17
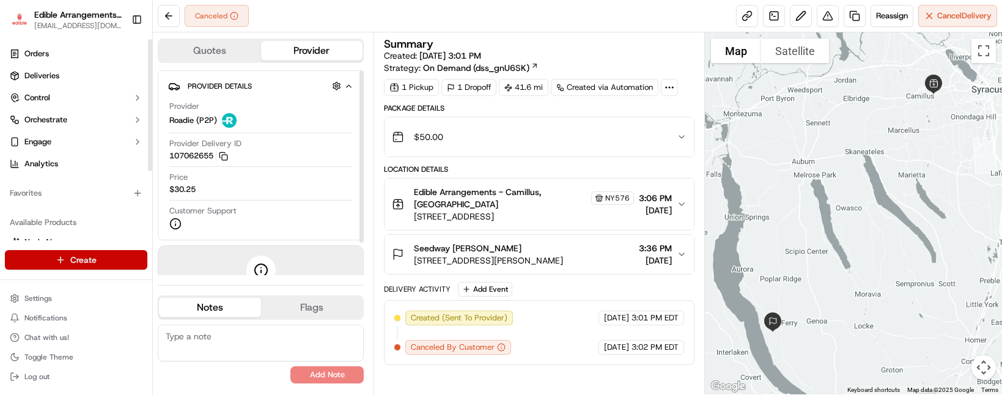
click at [112, 254] on html "Edible Arrangements - Camillus, NY [EMAIL_ADDRESS][DOMAIN_NAME] Toggle Sidebar …" at bounding box center [501, 197] width 1002 height 395
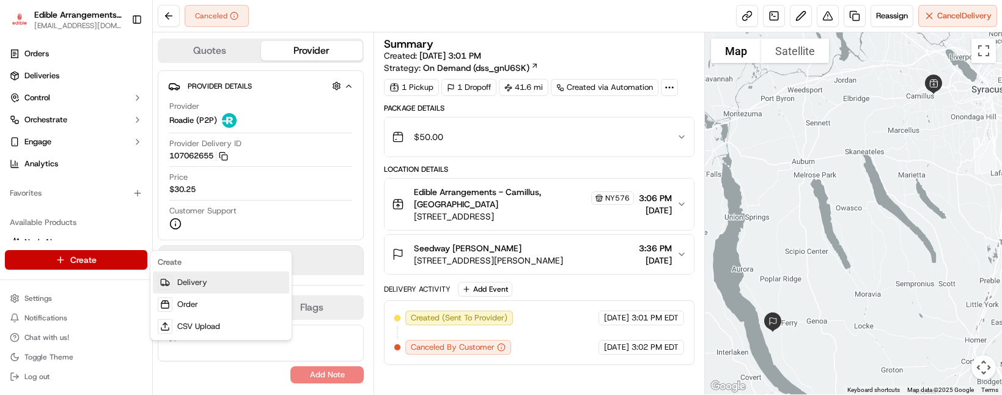
click at [179, 286] on link "Delivery" at bounding box center [221, 283] width 136 height 22
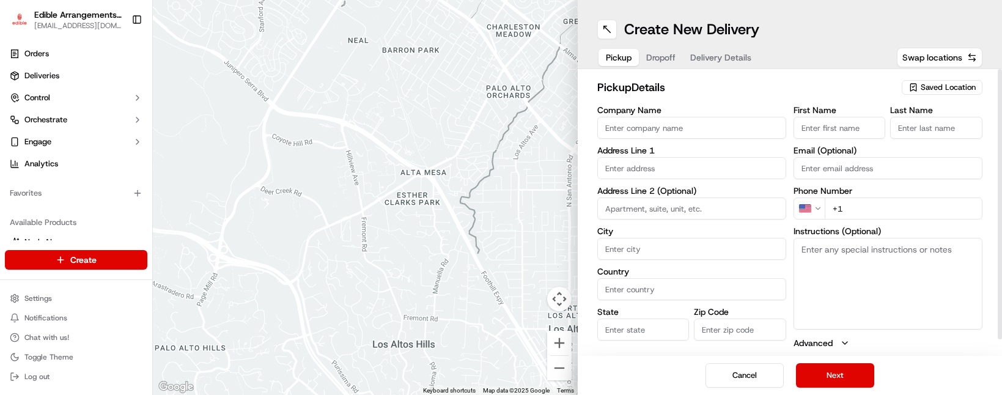
click at [919, 92] on div "Saved Location" at bounding box center [942, 87] width 81 height 15
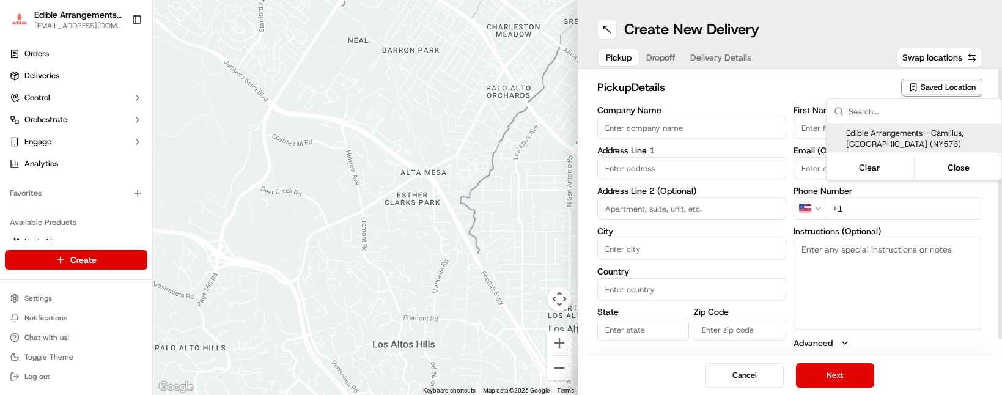
click at [917, 136] on span "Edible Arrangements - Camillus, [GEOGRAPHIC_DATA] (NY576)" at bounding box center [921, 139] width 150 height 22
type input "Edible Arrangements - Camillus, [GEOGRAPHIC_DATA]"
type input "[STREET_ADDRESS]"
type input "Camillus"
type input "US"
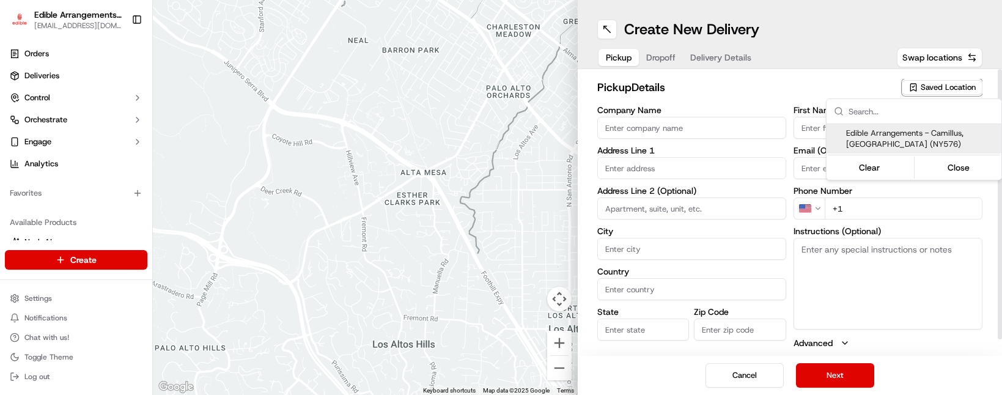
type input "NY"
type input "13031"
type input "[EMAIL_ADDRESS][DOMAIN_NAME]"
type input "[PHONE_NUMBER]"
type textarea "Please come inside the store to pick up the arrangement."
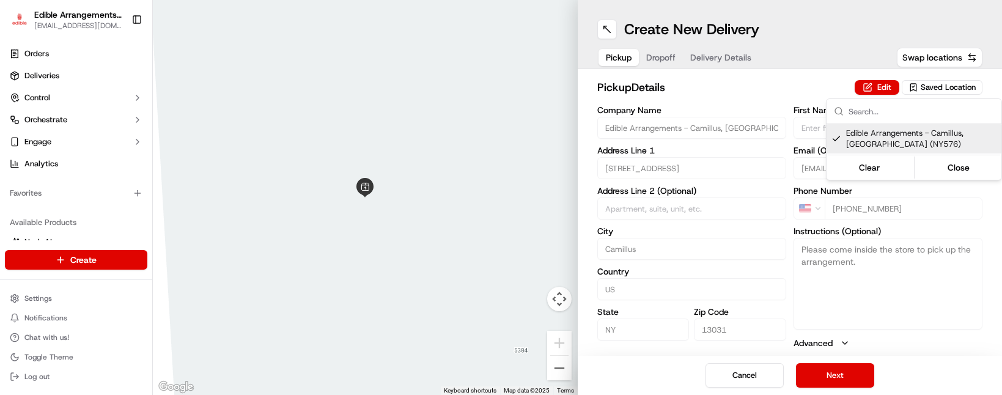
click at [850, 380] on html "Edible Arrangements - Camillus, NY [EMAIL_ADDRESS][DOMAIN_NAME] Toggle Sidebar …" at bounding box center [501, 197] width 1002 height 395
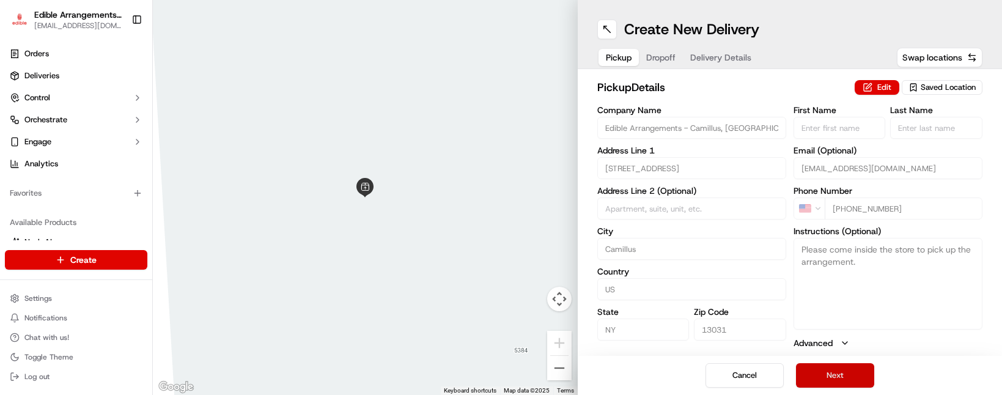
click at [849, 379] on button "Next" at bounding box center [835, 375] width 78 height 24
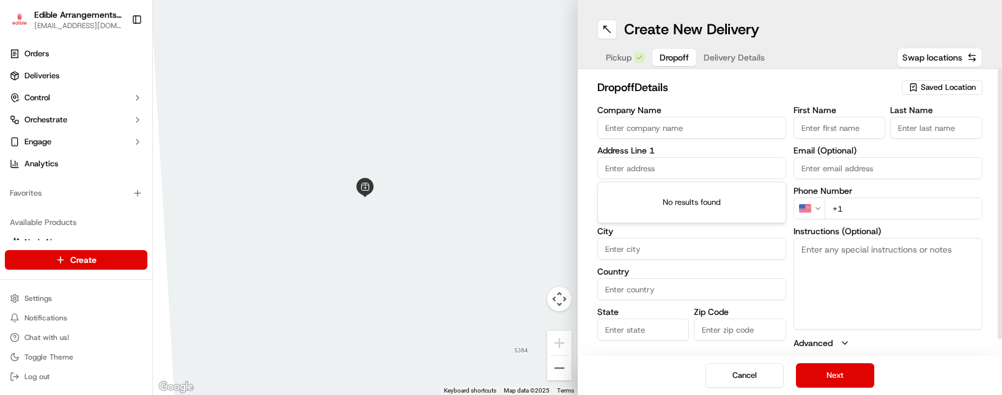
click at [652, 167] on input "text" at bounding box center [691, 168] width 189 height 22
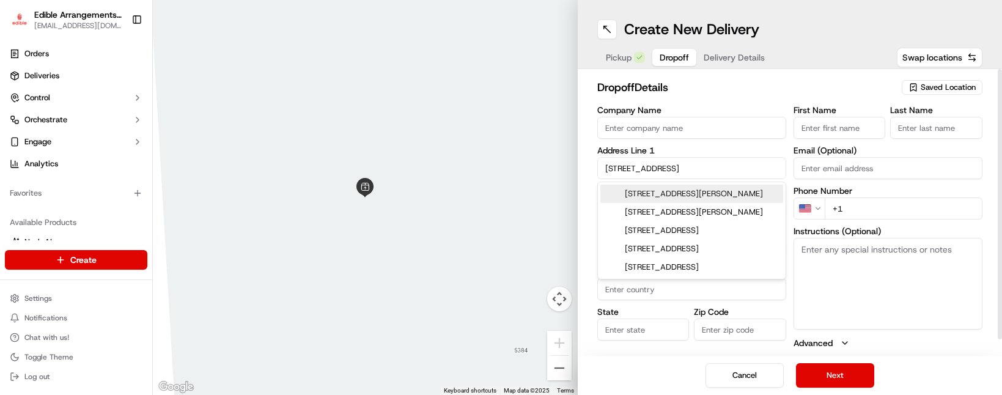
click at [653, 198] on div "[STREET_ADDRESS][PERSON_NAME]" at bounding box center [691, 194] width 183 height 18
type input "[STREET_ADDRESS][PERSON_NAME]"
type input "[PERSON_NAME]"
type input "[GEOGRAPHIC_DATA]"
type input "NY"
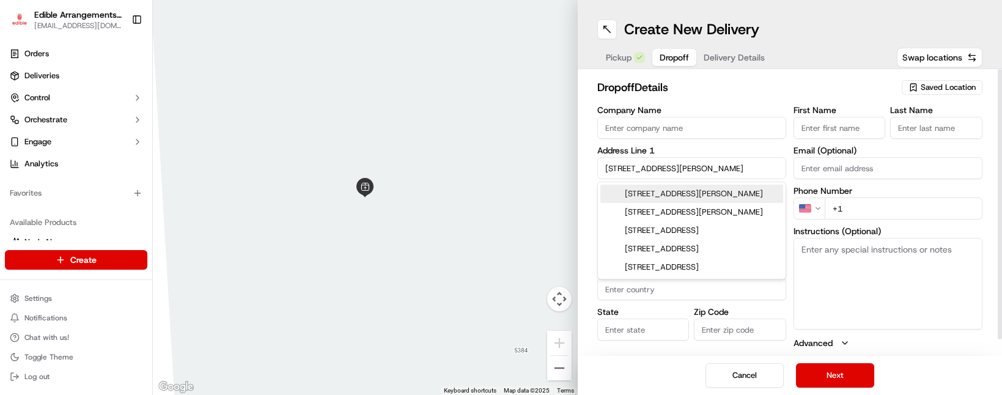
type input "13092"
type input "[STREET_ADDRESS]"
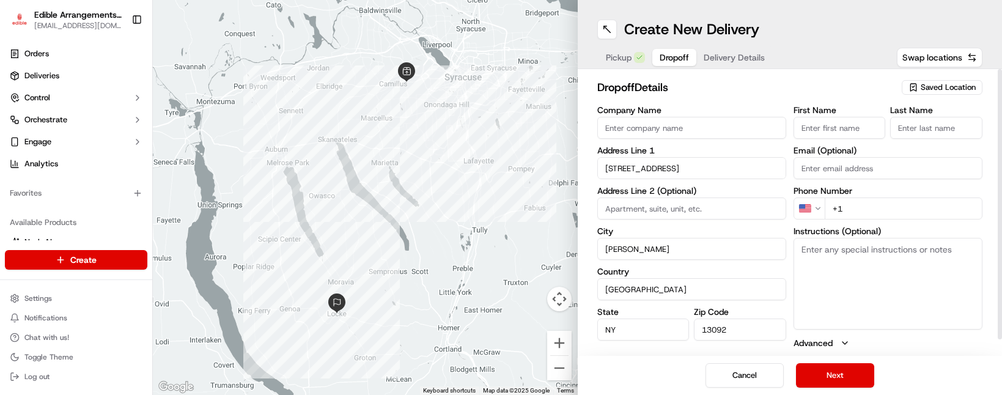
click at [859, 202] on input "+1" at bounding box center [904, 209] width 158 height 22
type input "[PHONE_NUMBER]"
type input "Seedway"
type input "[PERSON_NAME]"
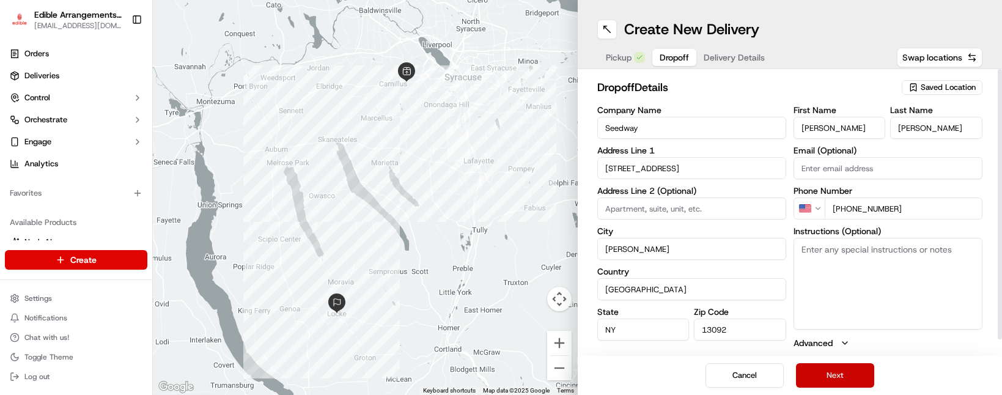
click at [855, 380] on button "Next" at bounding box center [835, 375] width 78 height 24
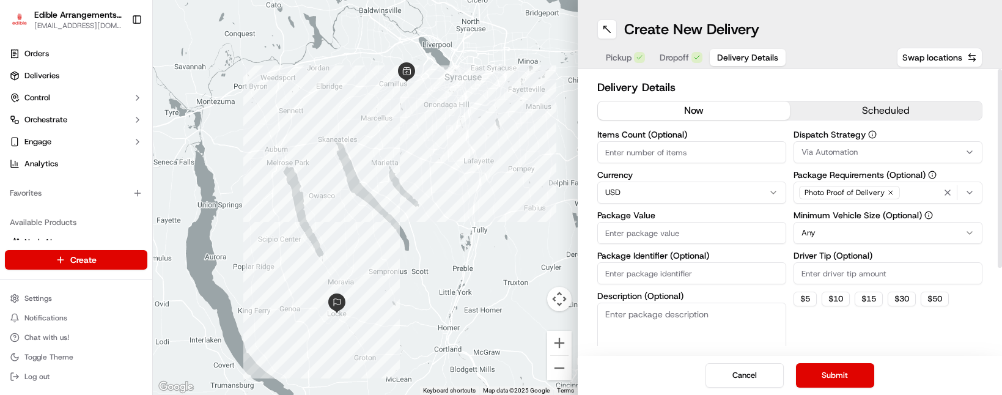
click at [671, 234] on input "Package Value" at bounding box center [691, 233] width 189 height 22
type input "50"
click at [851, 327] on div "Dispatch Strategy Via Automation Package Requirements (Optional) Photo Proof of…" at bounding box center [888, 250] width 189 height 241
click at [840, 378] on button "Submit" at bounding box center [835, 375] width 78 height 24
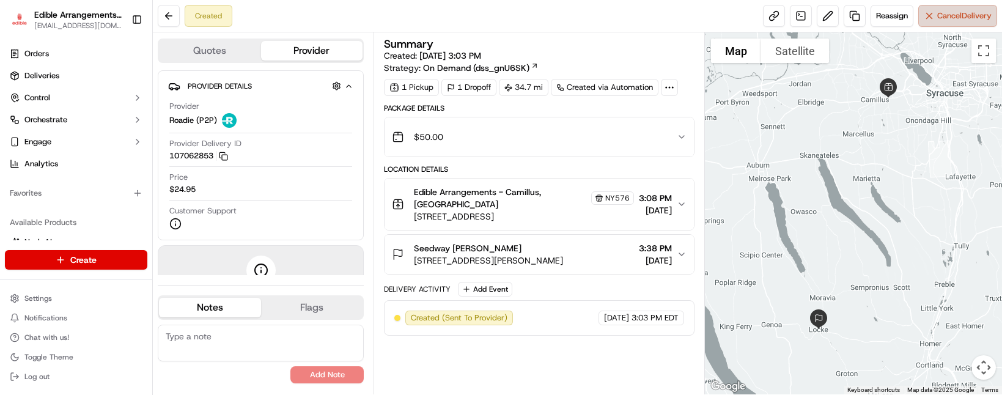
click at [983, 24] on button "Cancel Delivery" at bounding box center [957, 16] width 79 height 22
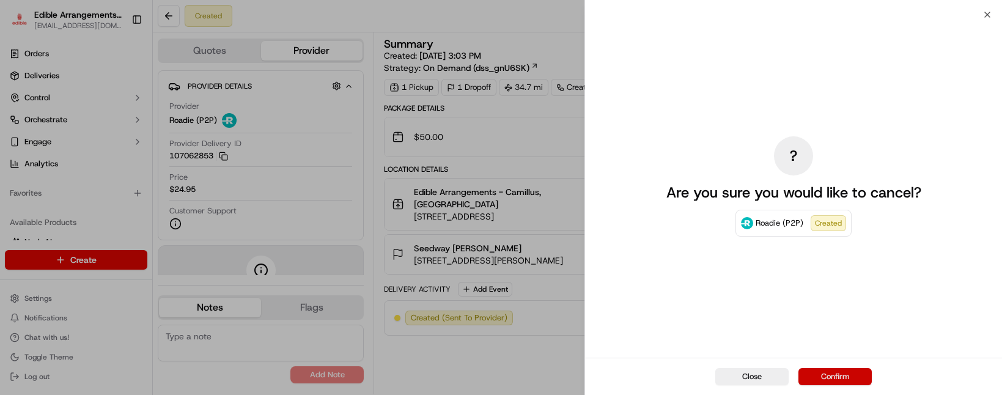
click at [838, 375] on button "Confirm" at bounding box center [835, 376] width 73 height 17
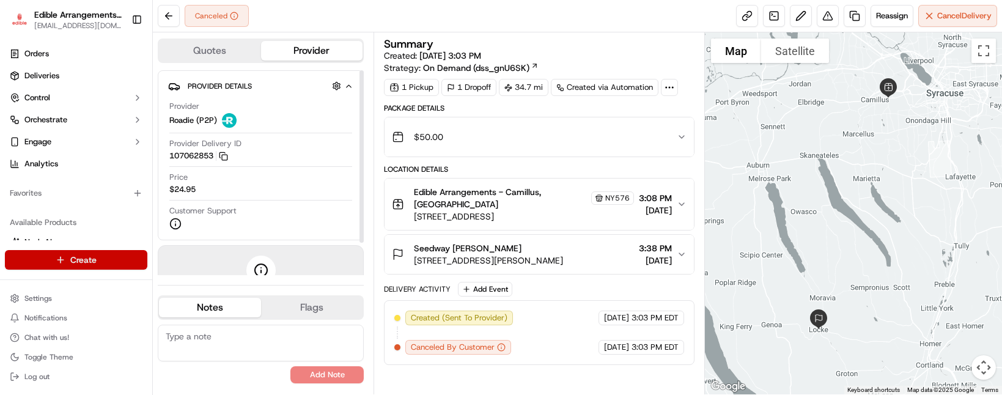
click at [99, 259] on html "Edible Arrangements - Camillus, NY [EMAIL_ADDRESS][DOMAIN_NAME] Toggle Sidebar …" at bounding box center [501, 197] width 1002 height 395
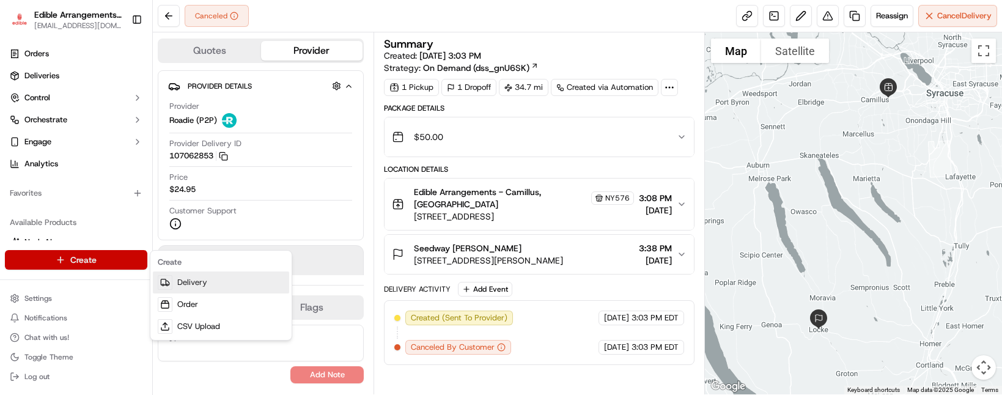
click at [199, 281] on link "Delivery" at bounding box center [221, 283] width 136 height 22
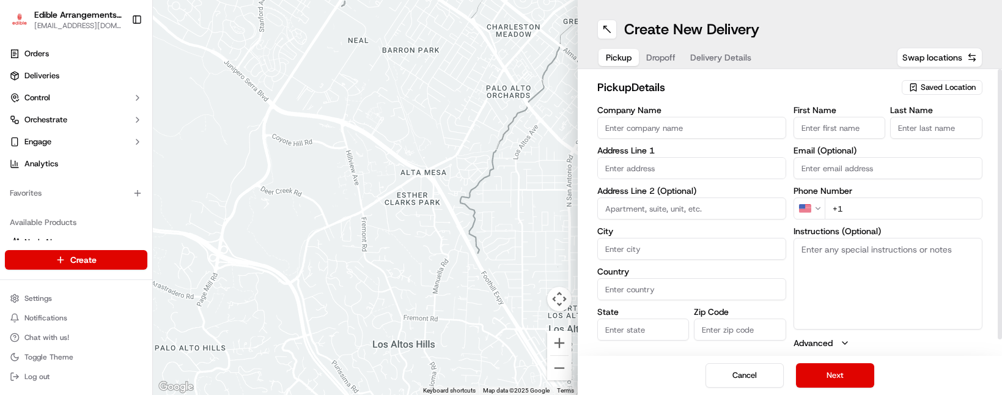
click at [936, 88] on span "Saved Location" at bounding box center [948, 87] width 55 height 11
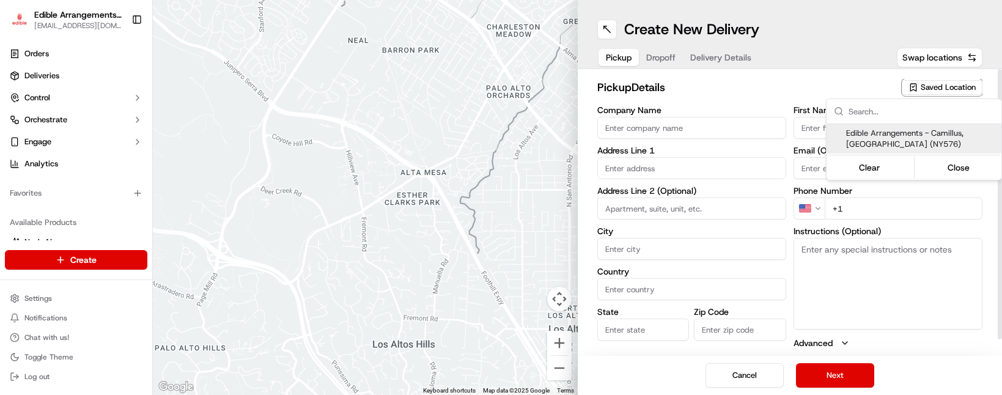
click at [914, 130] on span "Edible Arrangements - Camillus, [GEOGRAPHIC_DATA] (NY576)" at bounding box center [921, 139] width 150 height 22
type input "Edible Arrangements - Camillus, [GEOGRAPHIC_DATA]"
type input "[STREET_ADDRESS]"
type input "Camillus"
type input "US"
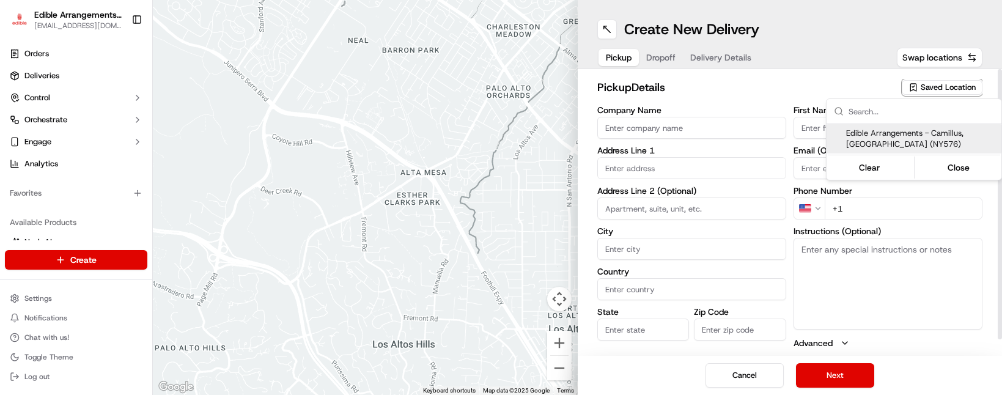
type input "NY"
type input "13031"
type input "[EMAIL_ADDRESS][DOMAIN_NAME]"
type input "[PHONE_NUMBER]"
type textarea "Please come inside the store to pick up the arrangement."
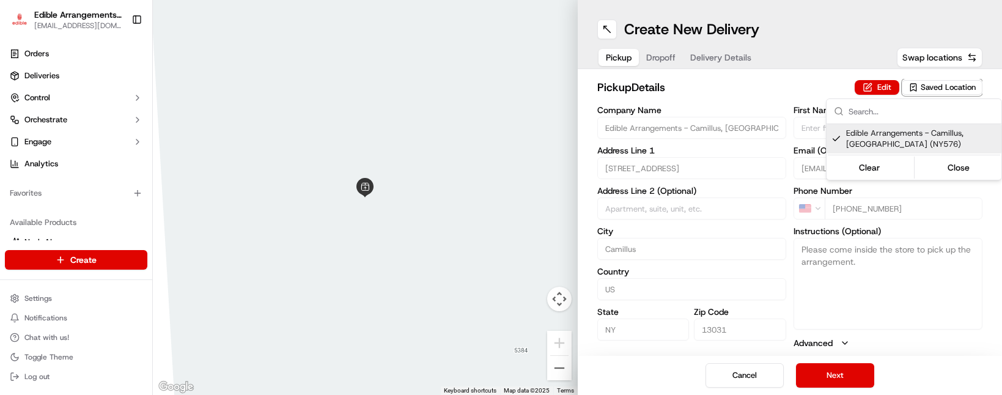
click at [848, 371] on html "Edible Arrangements - Camillus, NY [EMAIL_ADDRESS][DOMAIN_NAME] Toggle Sidebar …" at bounding box center [501, 197] width 1002 height 395
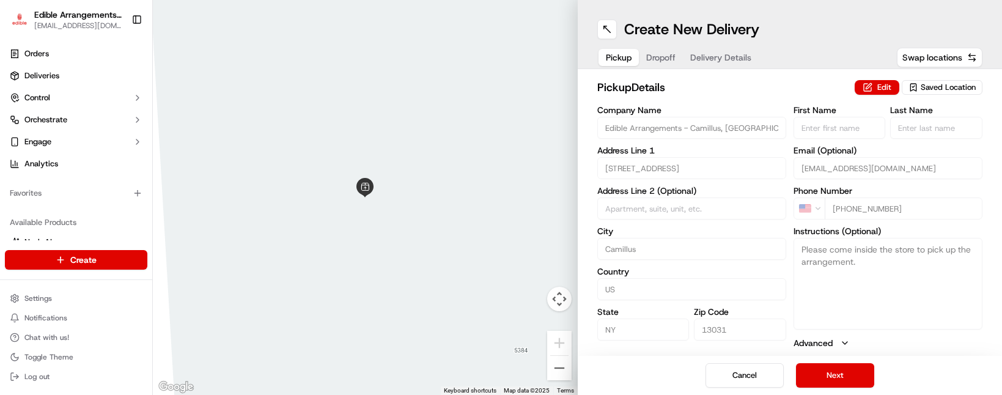
click at [848, 371] on button "Next" at bounding box center [835, 375] width 78 height 24
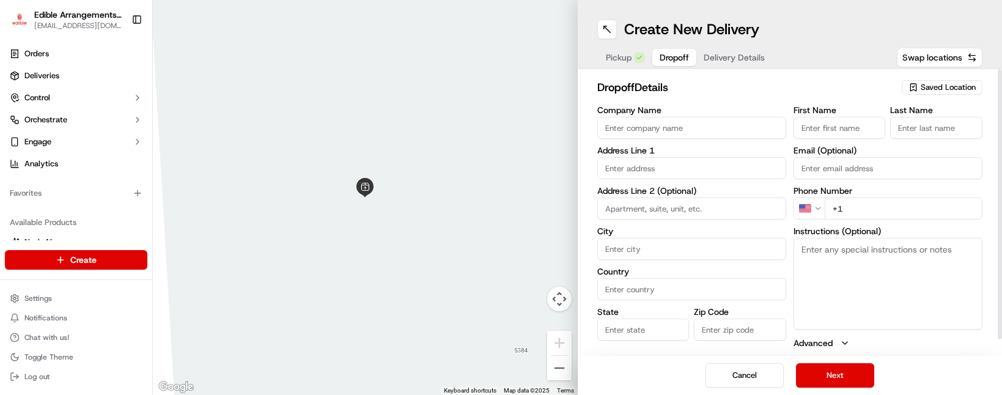
click at [640, 167] on input "text" at bounding box center [691, 168] width 189 height 22
click at [658, 193] on div "[STREET_ADDRESS][PERSON_NAME]" at bounding box center [691, 194] width 183 height 18
type input "[STREET_ADDRESS][PERSON_NAME]"
type input "[PERSON_NAME]"
type input "[GEOGRAPHIC_DATA]"
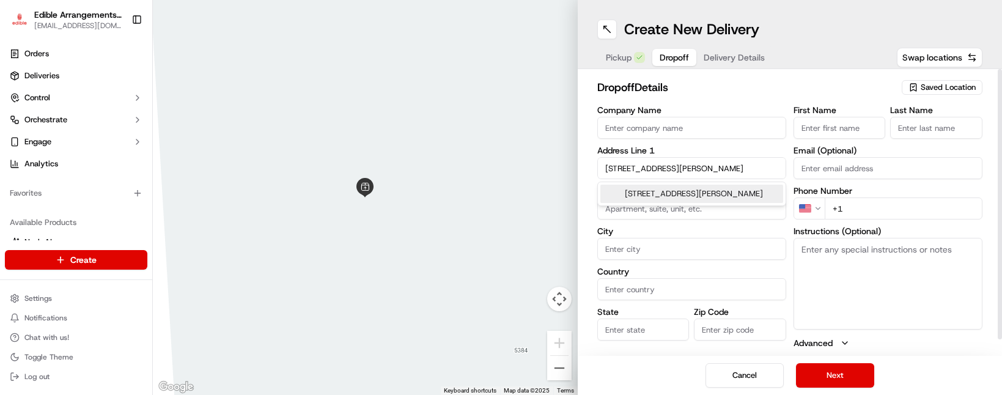
type input "NY"
type input "14489"
type input "[STREET_ADDRESS]"
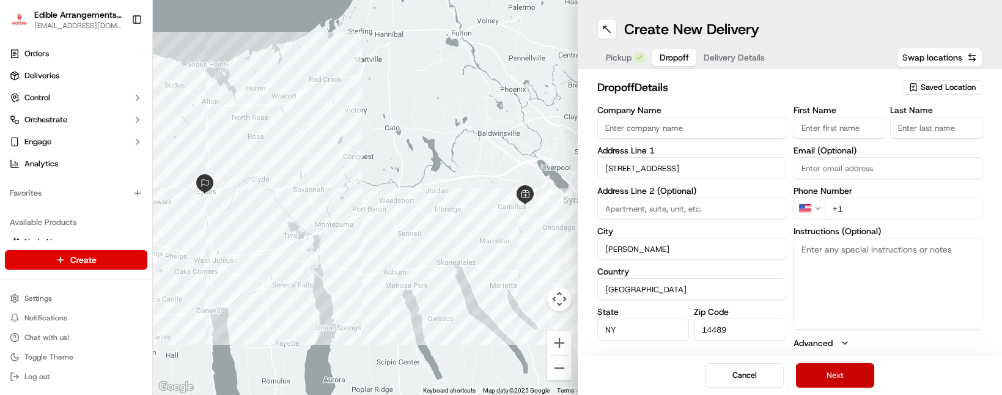
click at [826, 372] on button "Next" at bounding box center [835, 375] width 78 height 24
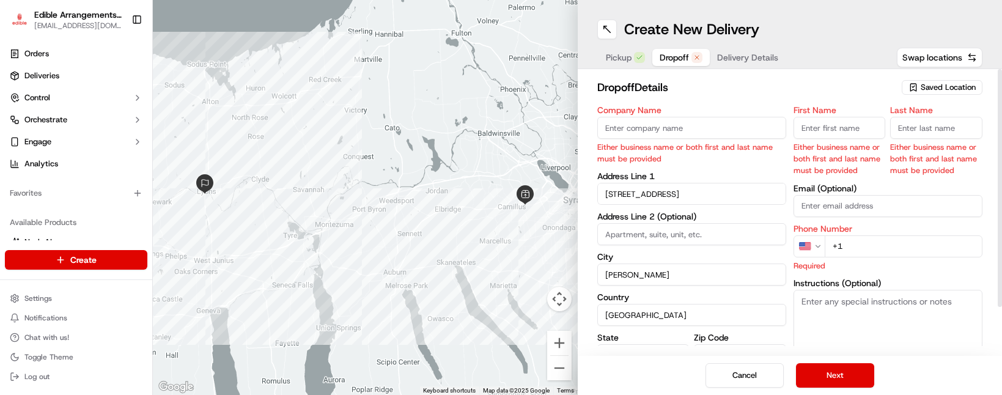
click at [875, 248] on input "+1" at bounding box center [904, 246] width 158 height 22
type input "[PHONE_NUMBER]"
type input "Seedway"
type input "[PERSON_NAME]"
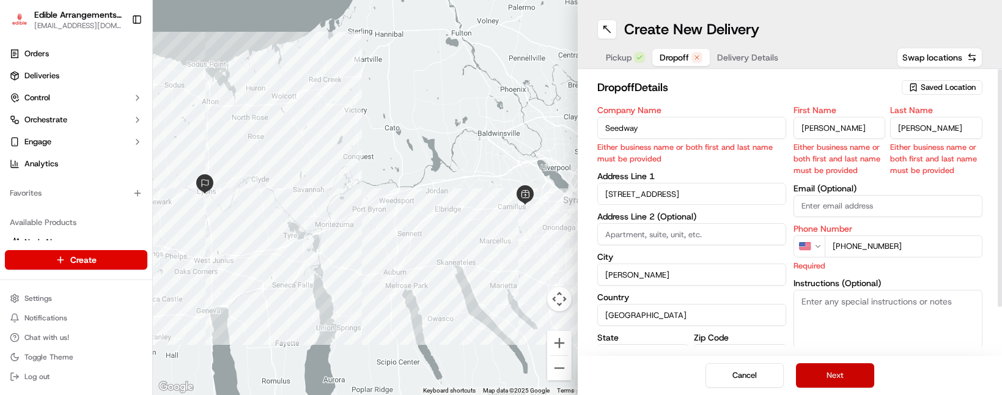
click at [838, 374] on button "Next" at bounding box center [835, 375] width 78 height 24
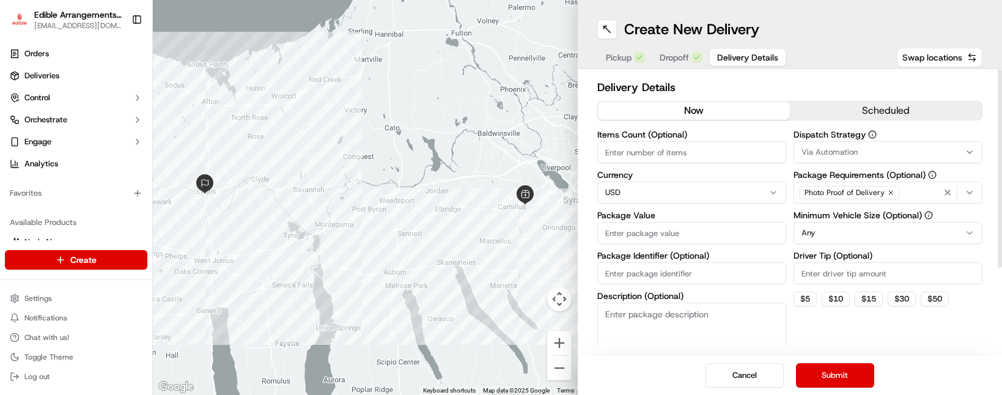
click at [666, 237] on input "Package Value" at bounding box center [691, 233] width 189 height 22
type input "50"
click at [840, 323] on div "Dispatch Strategy Via Automation Package Requirements (Optional) Photo Proof of…" at bounding box center [888, 250] width 189 height 241
click at [844, 375] on button "Submit" at bounding box center [835, 375] width 78 height 24
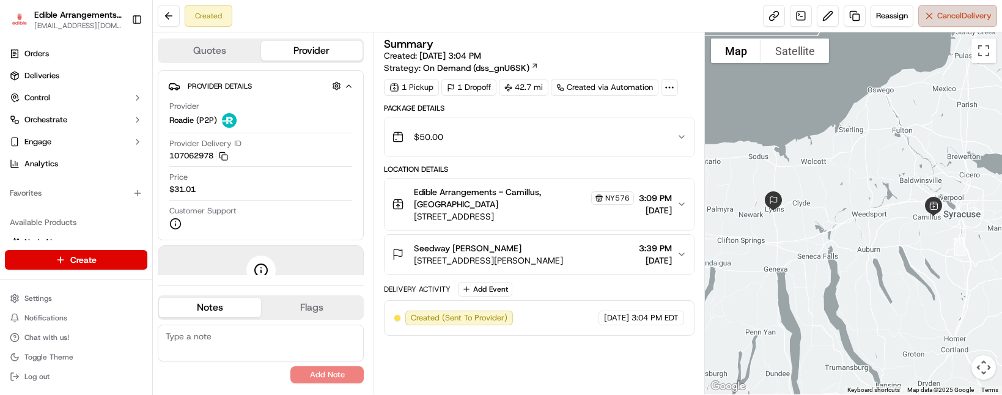
click at [937, 12] on span "Cancel Delivery" at bounding box center [964, 15] width 54 height 11
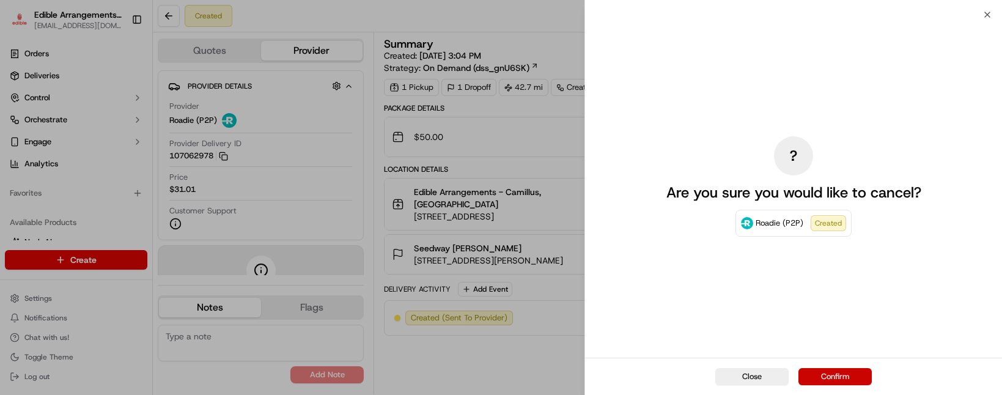
click at [838, 374] on button "Confirm" at bounding box center [835, 376] width 73 height 17
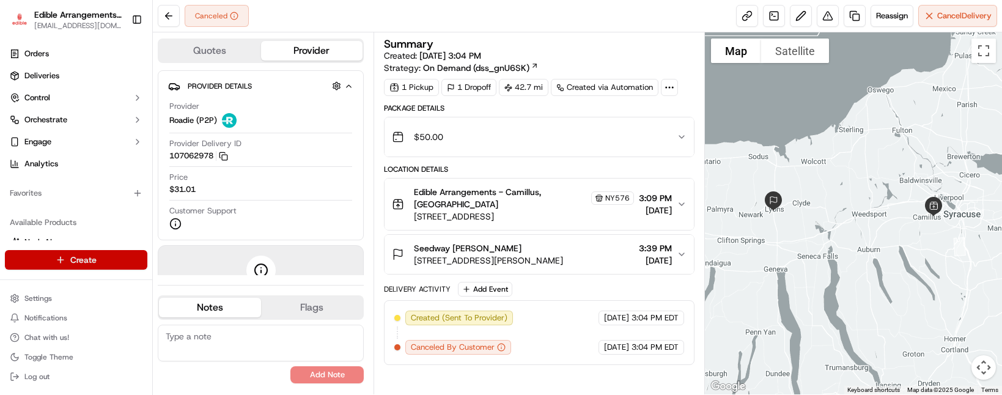
click at [124, 259] on html "Edible Arrangements - Camillus, NY [EMAIL_ADDRESS][DOMAIN_NAME] Toggle Sidebar …" at bounding box center [501, 197] width 1002 height 395
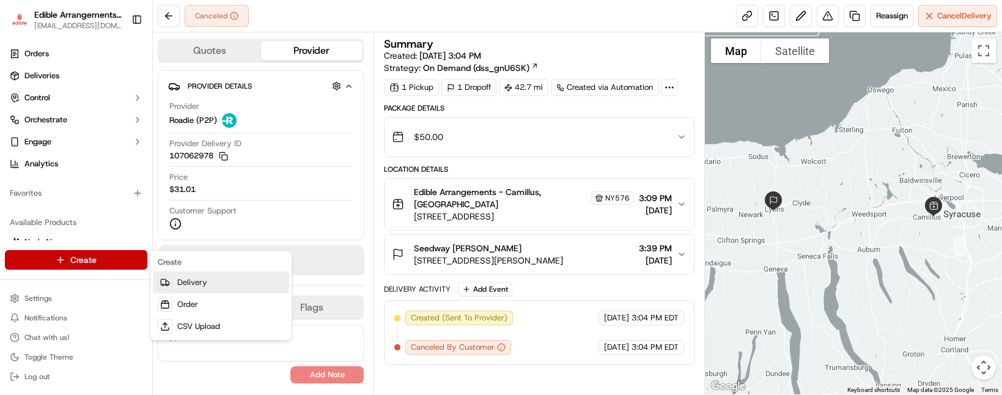
click at [210, 281] on link "Delivery" at bounding box center [221, 283] width 136 height 22
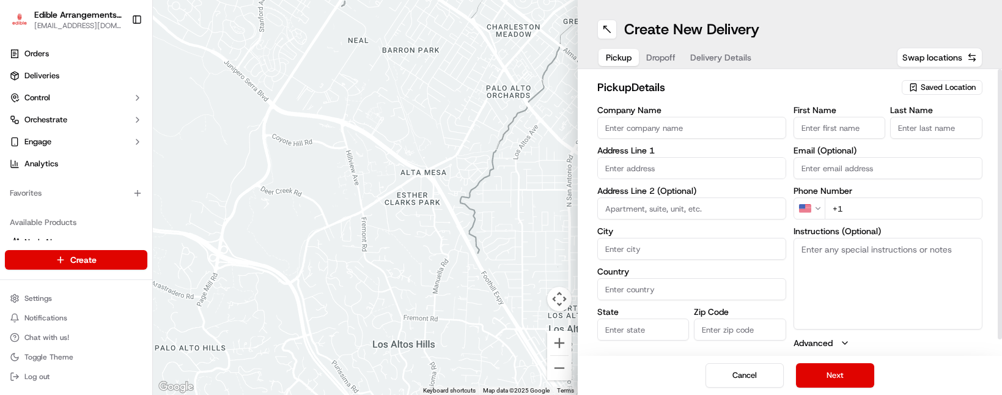
click at [960, 81] on div "Saved Location" at bounding box center [942, 87] width 81 height 15
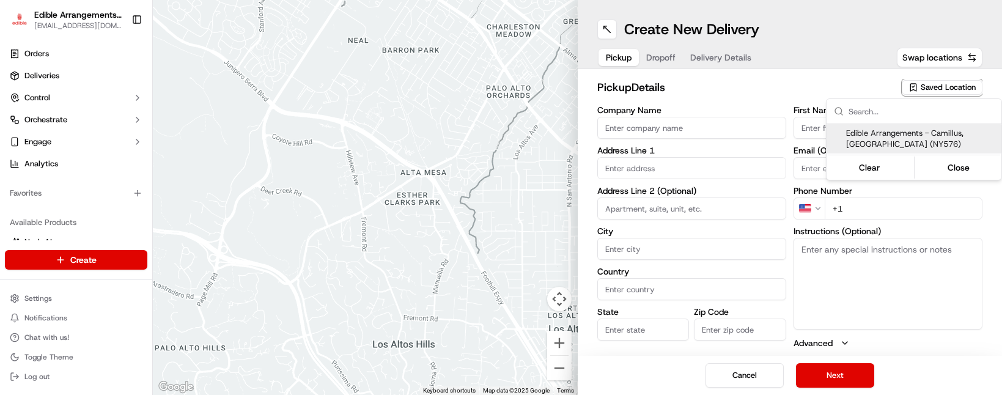
click at [918, 140] on span "Edible Arrangements - Camillus, [GEOGRAPHIC_DATA] (NY576)" at bounding box center [921, 139] width 150 height 22
type input "Edible Arrangements - Camillus, [GEOGRAPHIC_DATA]"
type input "[STREET_ADDRESS]"
type input "Camillus"
type input "US"
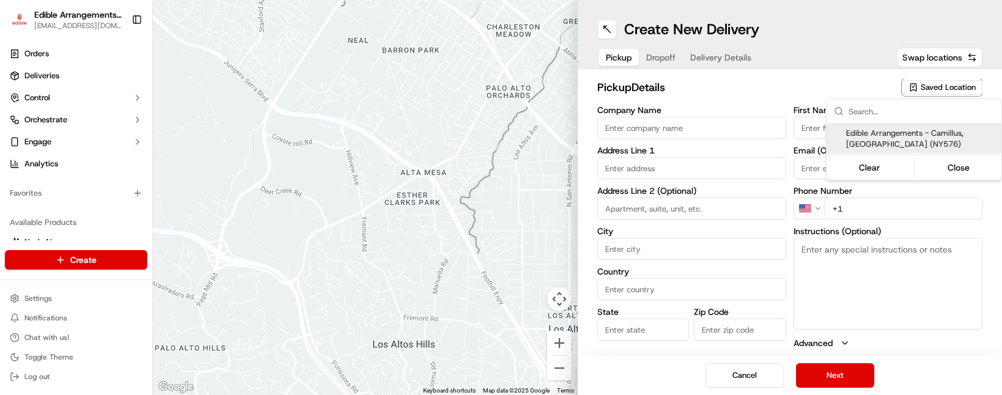
type input "NY"
type input "13031"
type input "[EMAIL_ADDRESS][DOMAIN_NAME]"
type input "[PHONE_NUMBER]"
type textarea "Please come inside the store to pick up the arrangement."
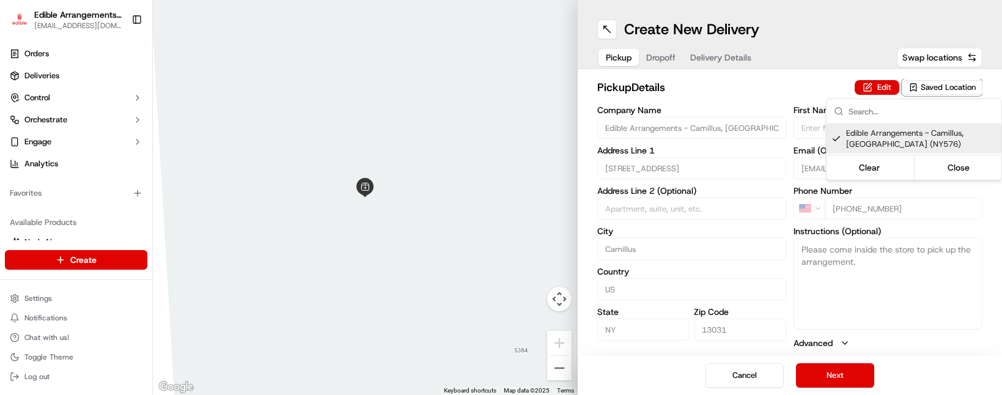
click at [854, 374] on html "Edible Arrangements - Camillus, NY [EMAIL_ADDRESS][DOMAIN_NAME] Toggle Sidebar …" at bounding box center [501, 197] width 1002 height 395
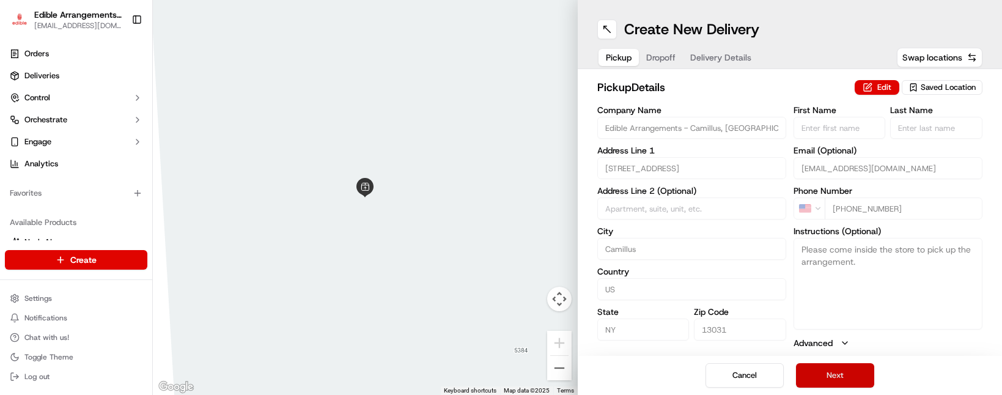
click at [854, 374] on button "Next" at bounding box center [835, 375] width 78 height 24
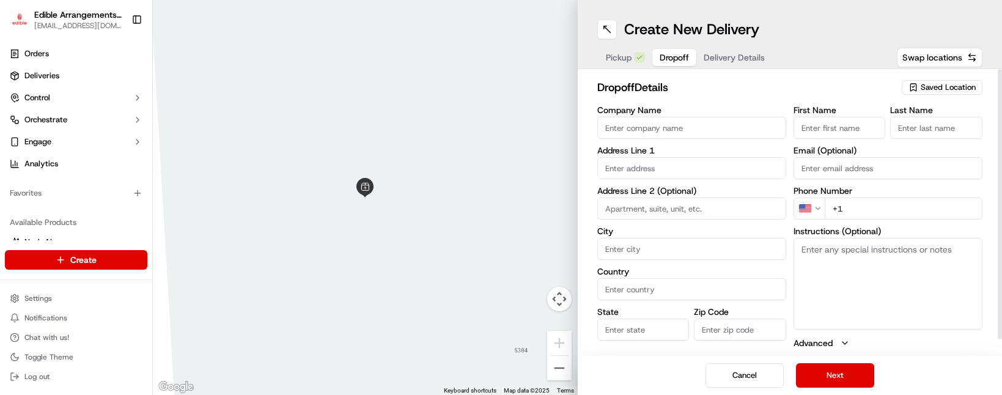
click at [681, 164] on input "text" at bounding box center [691, 168] width 189 height 22
click at [698, 195] on div "[STREET_ADDRESS]" at bounding box center [691, 194] width 183 height 18
type input "[STREET_ADDRESS]"
type input "[GEOGRAPHIC_DATA]"
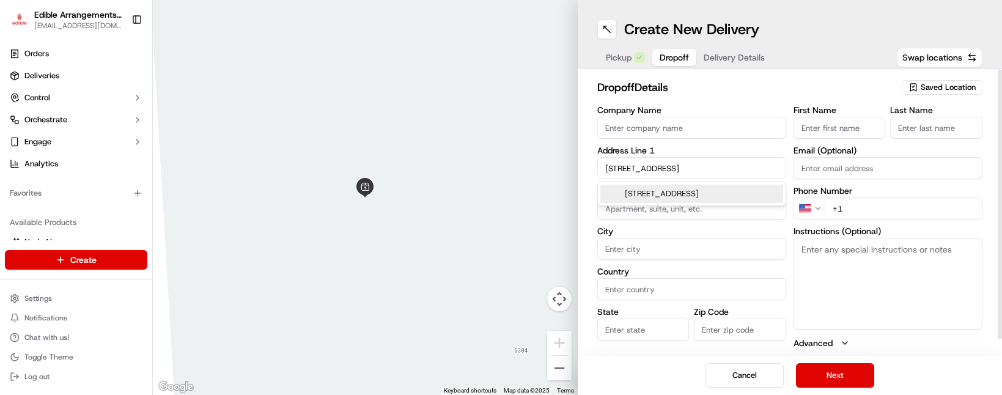
type input "NY"
type input "13111"
type input "15422 [US_STATE] 104"
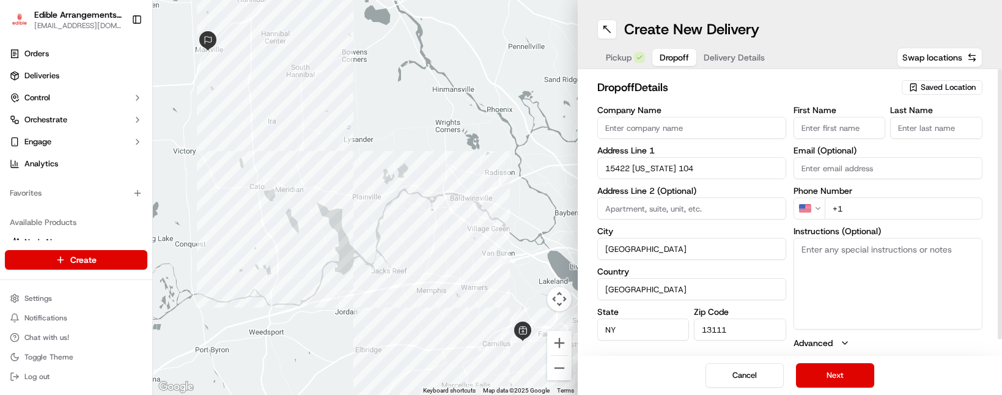
click at [874, 210] on input "+1" at bounding box center [904, 209] width 158 height 22
type input "[PHONE_NUMBER]"
type input "Seedway"
type input "[PERSON_NAME]"
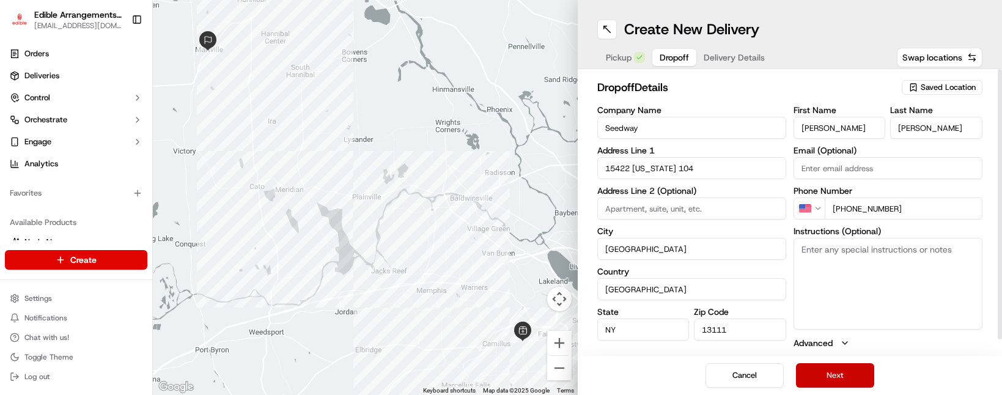
click at [857, 387] on button "Next" at bounding box center [835, 375] width 78 height 24
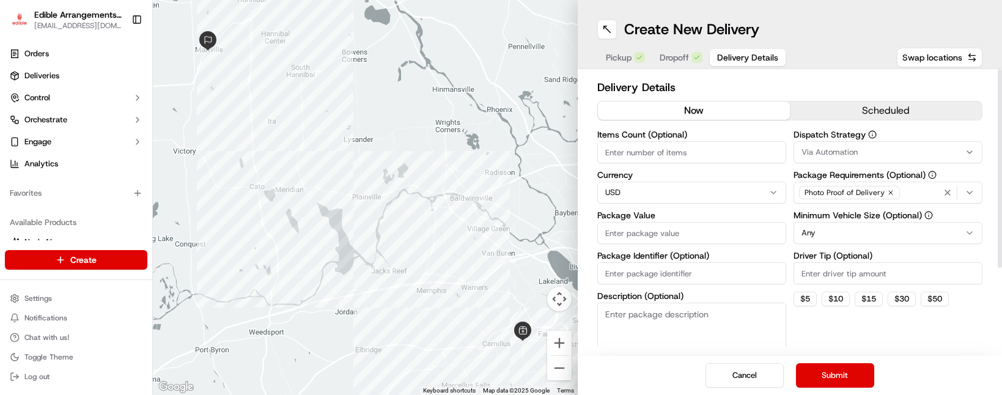
click at [707, 232] on input "Package Value" at bounding box center [691, 233] width 189 height 22
type input "50"
click at [856, 328] on div "Dispatch Strategy Via Automation Package Requirements (Optional) Photo Proof of…" at bounding box center [888, 250] width 189 height 241
click at [831, 366] on button "Submit" at bounding box center [835, 375] width 78 height 24
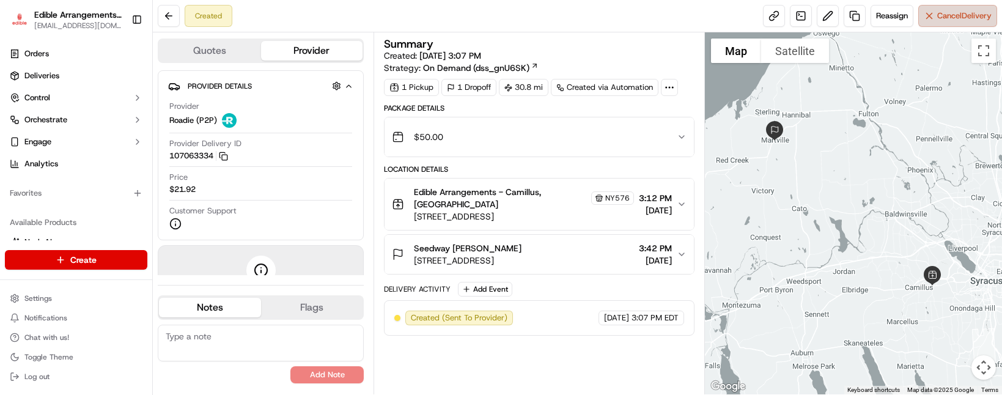
click at [946, 23] on button "Cancel Delivery" at bounding box center [957, 16] width 79 height 22
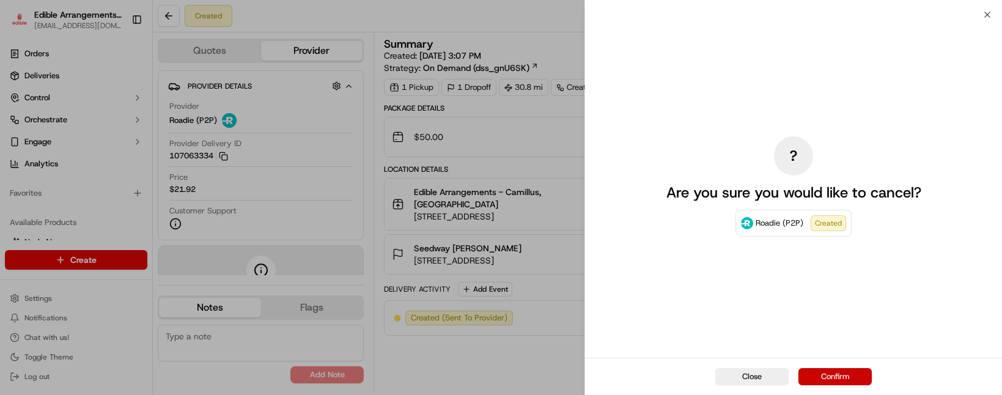
click at [846, 372] on button "Confirm" at bounding box center [835, 376] width 73 height 17
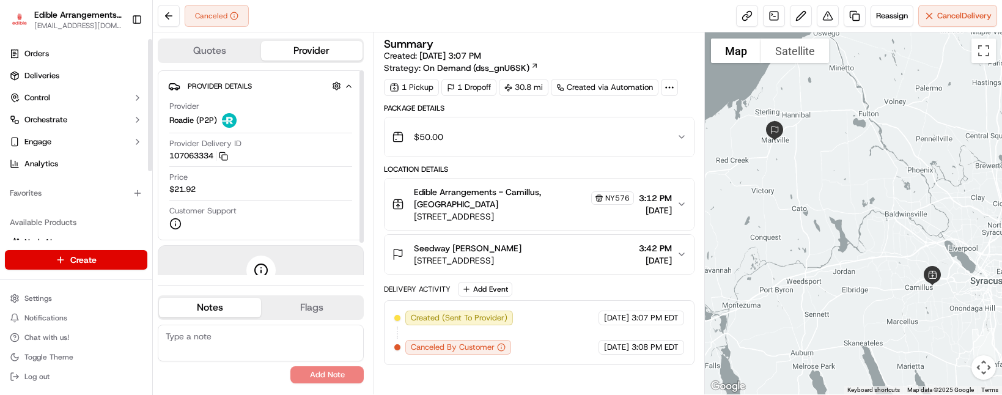
click at [113, 249] on div "Create" at bounding box center [76, 259] width 152 height 29
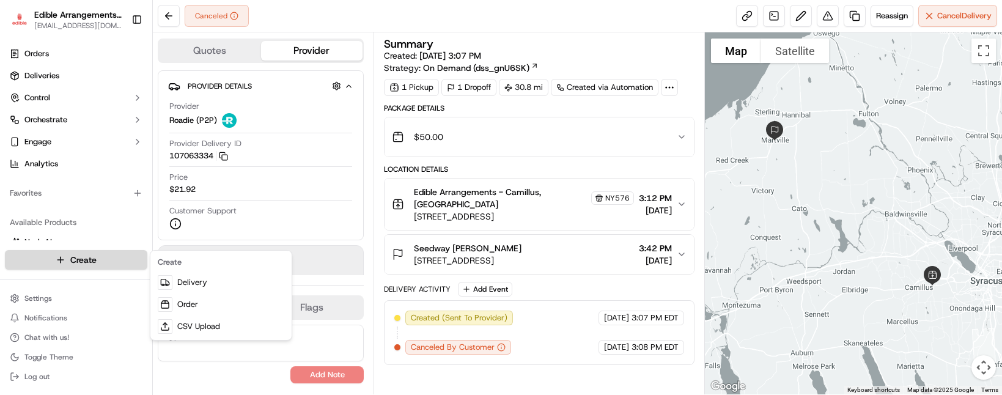
click at [113, 257] on html "Edible Arrangements - Camillus, NY [EMAIL_ADDRESS][DOMAIN_NAME] Toggle Sidebar …" at bounding box center [501, 197] width 1002 height 395
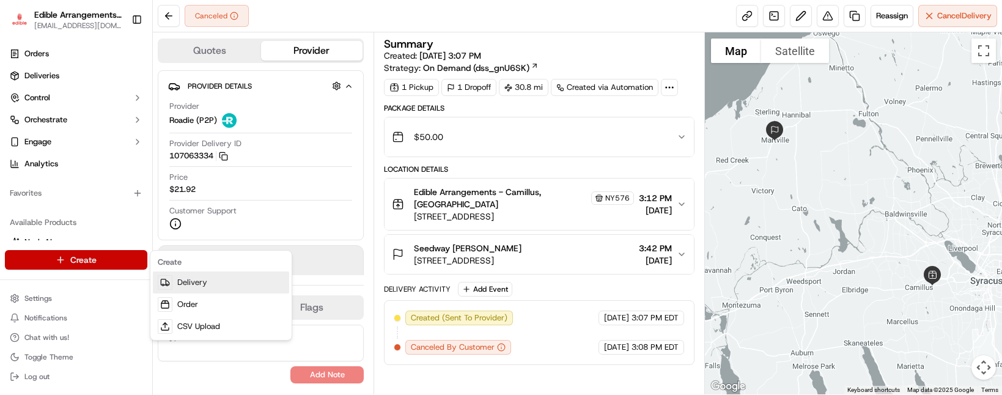
click at [182, 284] on link "Delivery" at bounding box center [221, 283] width 136 height 22
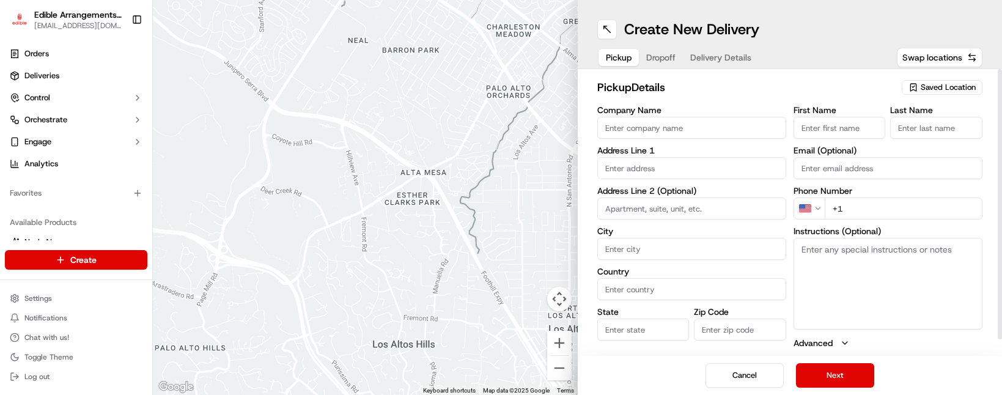
click at [935, 86] on span "Saved Location" at bounding box center [948, 87] width 55 height 11
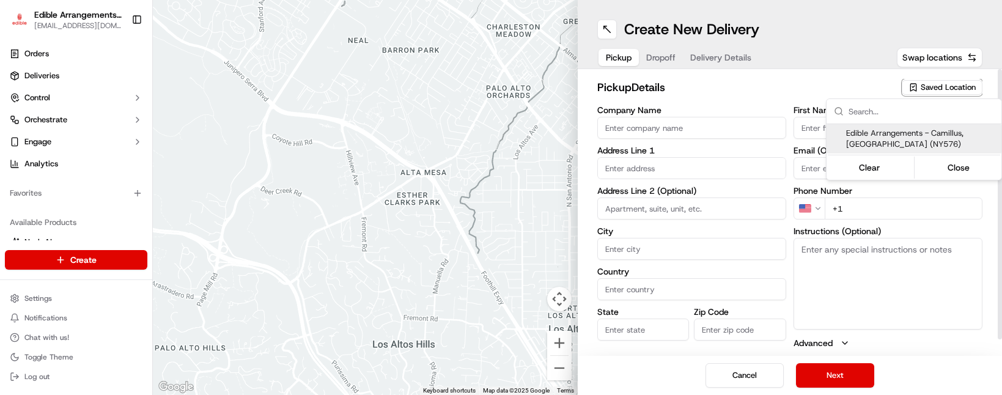
click at [903, 132] on span "Edible Arrangements - Camillus, [GEOGRAPHIC_DATA] (NY576)" at bounding box center [921, 139] width 150 height 22
type input "Edible Arrangements - Camillus, [GEOGRAPHIC_DATA]"
type input "[STREET_ADDRESS]"
type input "Camillus"
type input "US"
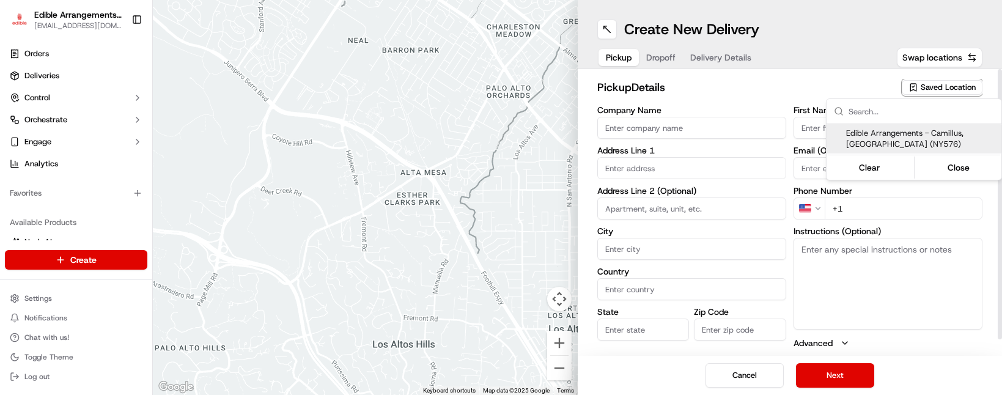
type input "NY"
type input "13031"
type input "[EMAIL_ADDRESS][DOMAIN_NAME]"
type input "[PHONE_NUMBER]"
type textarea "Please come inside the store to pick up the arrangement."
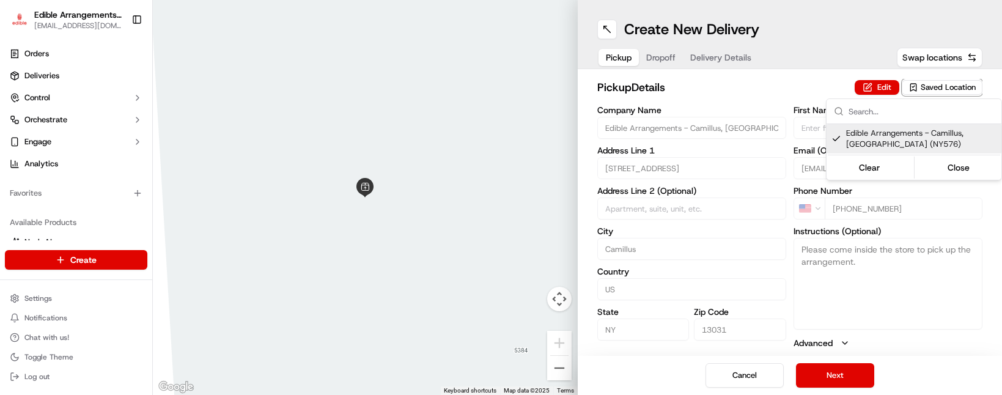
click at [840, 375] on html "Edible Arrangements - Camillus, NY [EMAIL_ADDRESS][DOMAIN_NAME] Toggle Sidebar …" at bounding box center [501, 197] width 1002 height 395
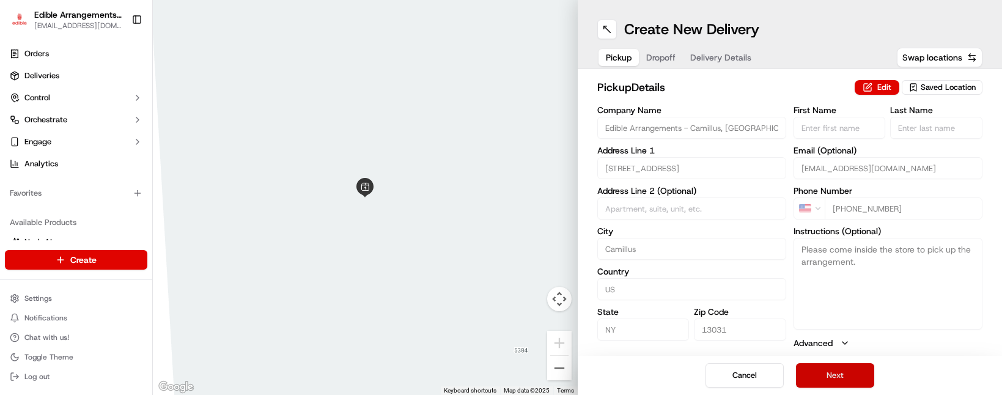
click at [838, 374] on button "Next" at bounding box center [835, 375] width 78 height 24
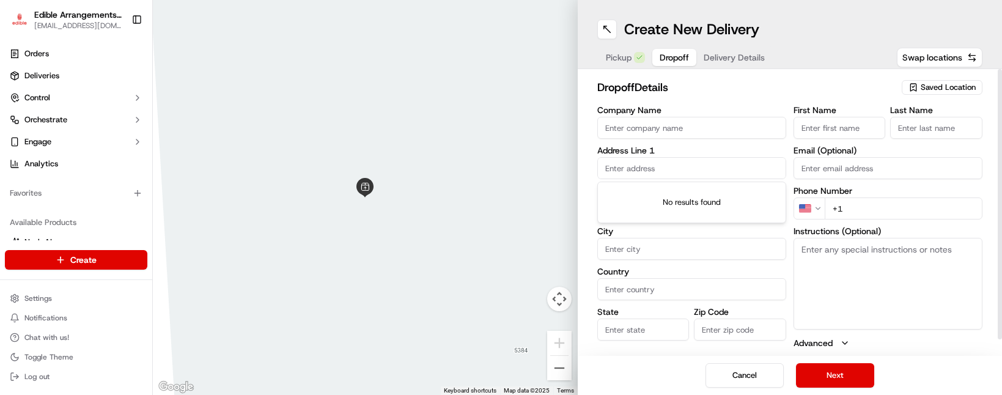
click at [632, 169] on input "text" at bounding box center [691, 168] width 189 height 22
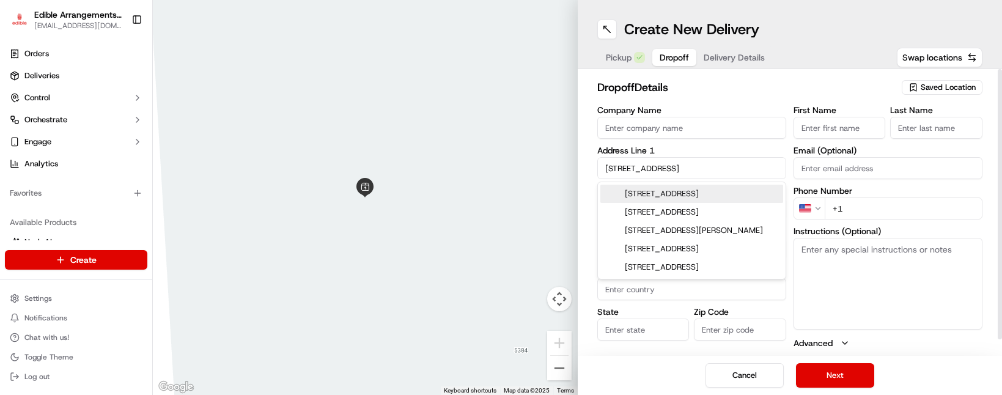
click at [646, 190] on div "[STREET_ADDRESS]" at bounding box center [691, 194] width 183 height 18
type input "[STREET_ADDRESS]"
type input "[GEOGRAPHIC_DATA]"
type input "NY"
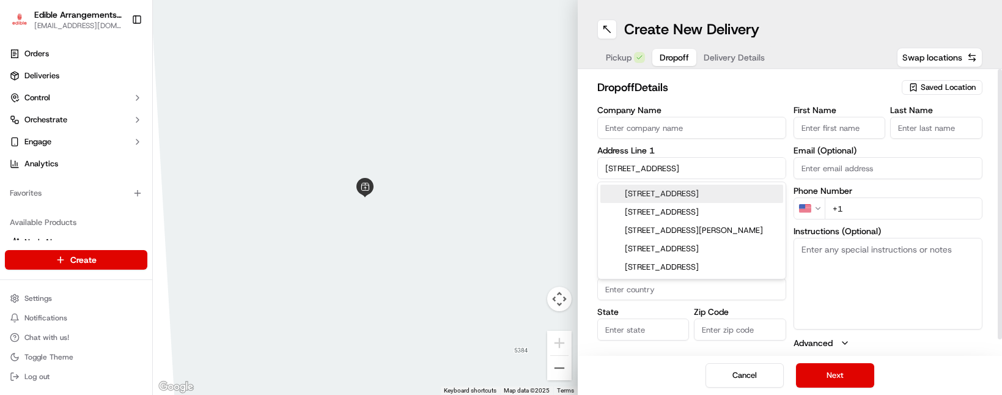
type input "13118"
type input "[STREET_ADDRESS]"
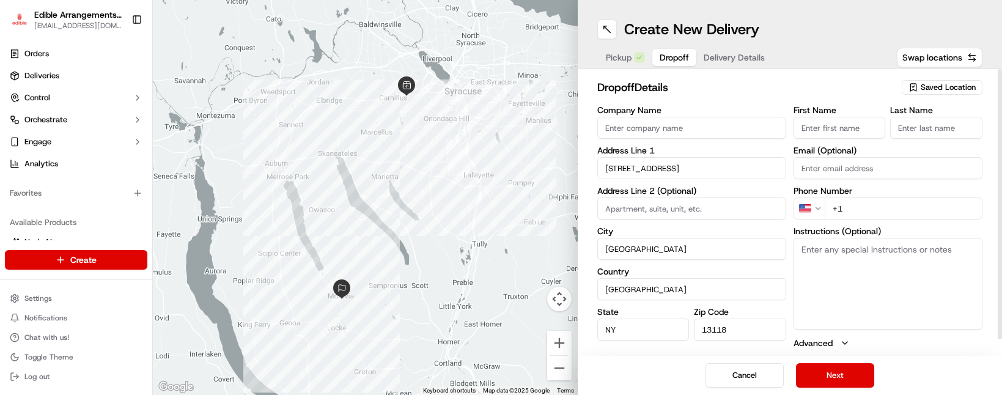
click at [855, 205] on input "+1" at bounding box center [904, 209] width 158 height 22
type input "[PHONE_NUMBER]"
click at [843, 376] on button "Next" at bounding box center [835, 375] width 78 height 24
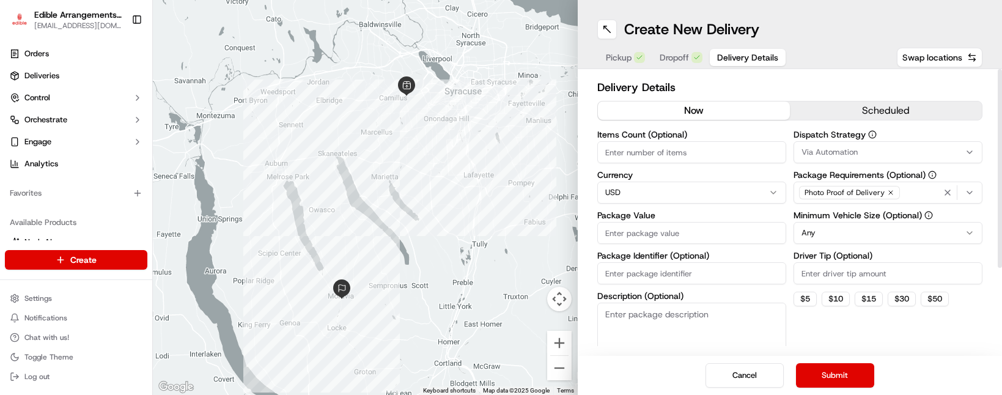
click at [635, 234] on input "Package Value" at bounding box center [691, 233] width 189 height 22
click at [909, 341] on div "Dispatch Strategy Via Automation Package Requirements (Optional) Photo Proof of…" at bounding box center [888, 250] width 189 height 241
click at [855, 364] on button "Submit" at bounding box center [835, 375] width 78 height 24
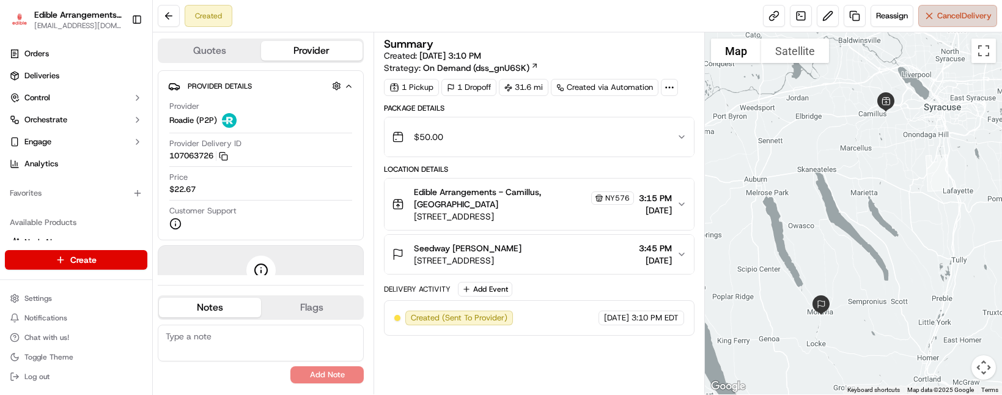
click at [942, 24] on button "Cancel Delivery" at bounding box center [957, 16] width 79 height 22
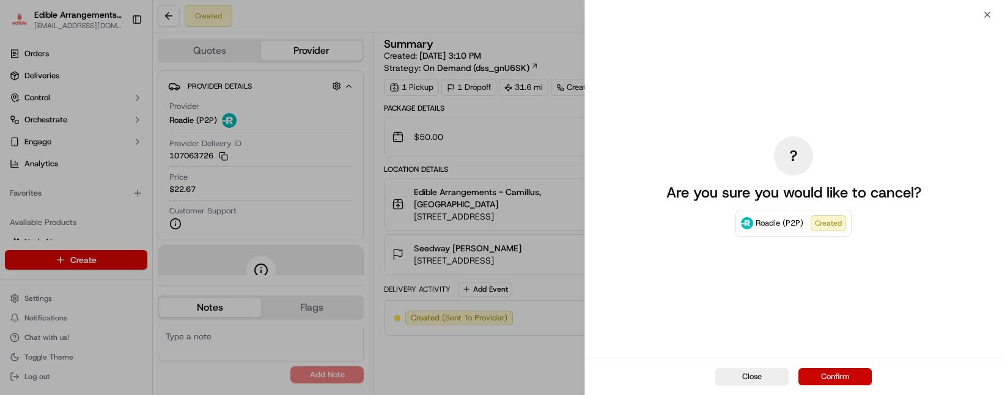
click at [839, 378] on button "Confirm" at bounding box center [835, 376] width 73 height 17
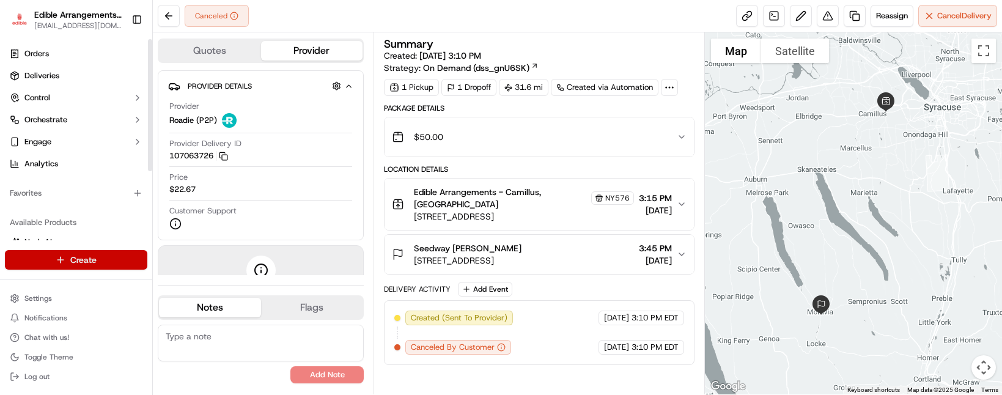
click at [95, 264] on html "Edible Arrangements - Camillus, NY [EMAIL_ADDRESS][DOMAIN_NAME] Toggle Sidebar …" at bounding box center [501, 197] width 1002 height 395
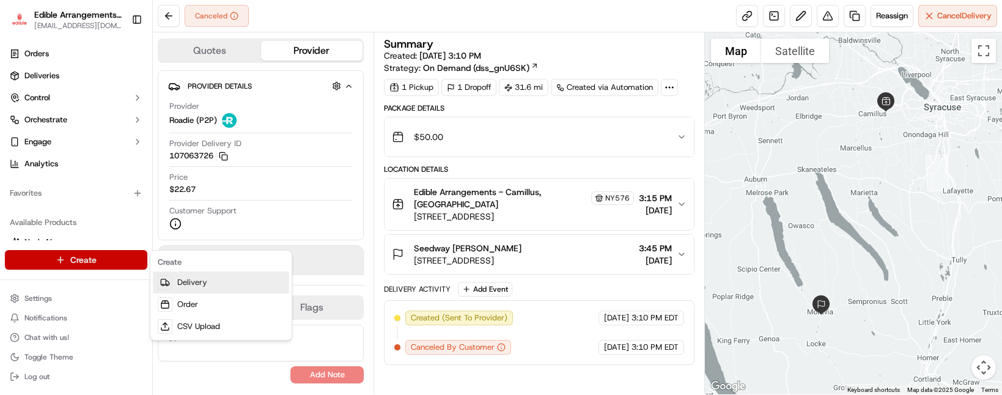
click at [190, 282] on link "Delivery" at bounding box center [221, 283] width 136 height 22
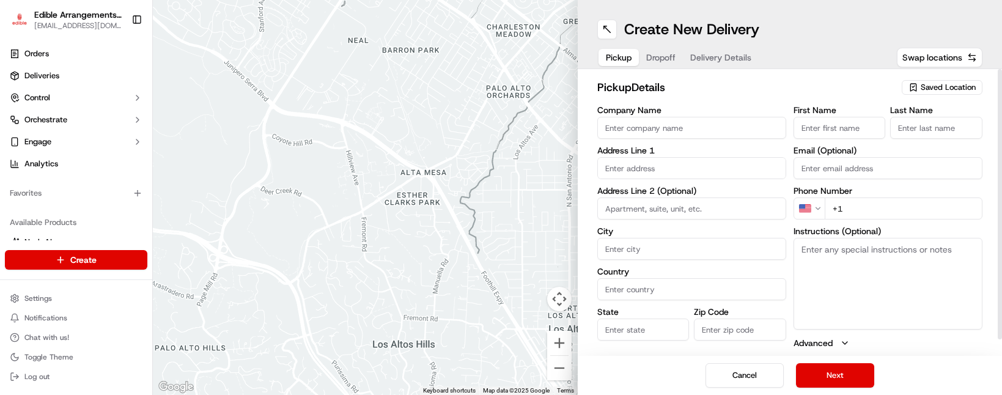
click at [931, 78] on div "pickup Details Saved Location Company Name Address Line 1 Address Line 2 (Optio…" at bounding box center [790, 212] width 425 height 287
click at [931, 91] on span "Saved Location" at bounding box center [948, 87] width 55 height 11
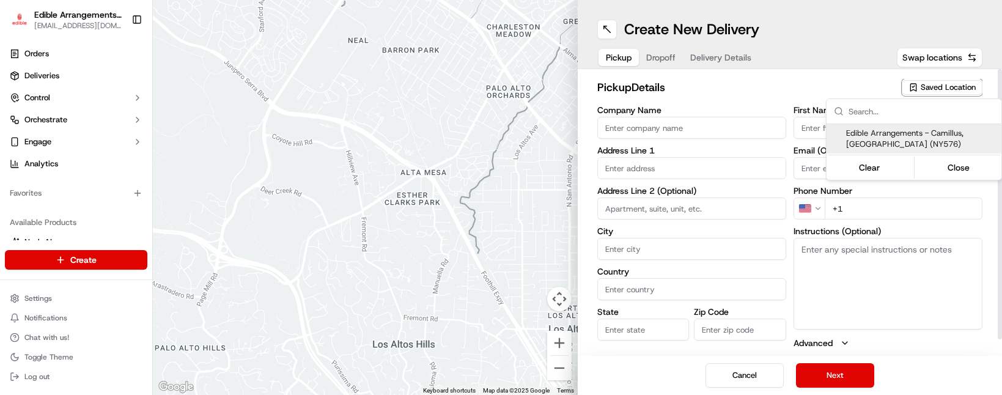
click at [920, 133] on span "Edible Arrangements - Camillus, [GEOGRAPHIC_DATA] (NY576)" at bounding box center [921, 139] width 150 height 22
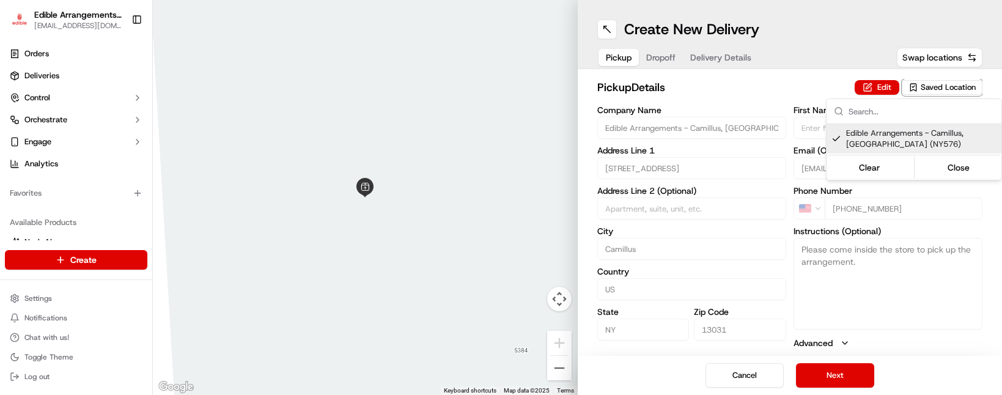
click at [842, 380] on html "Edible Arrangements - Camillus, NY [EMAIL_ADDRESS][DOMAIN_NAME] Toggle Sidebar …" at bounding box center [501, 197] width 1002 height 395
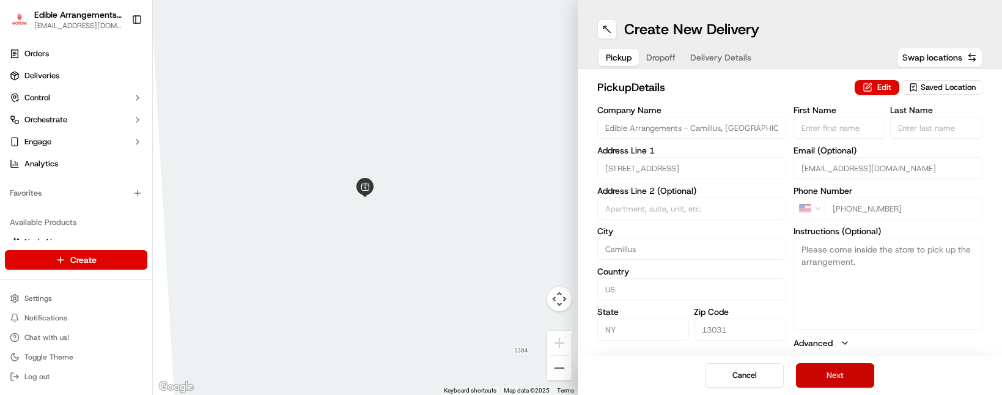
click at [840, 375] on button "Next" at bounding box center [835, 375] width 78 height 24
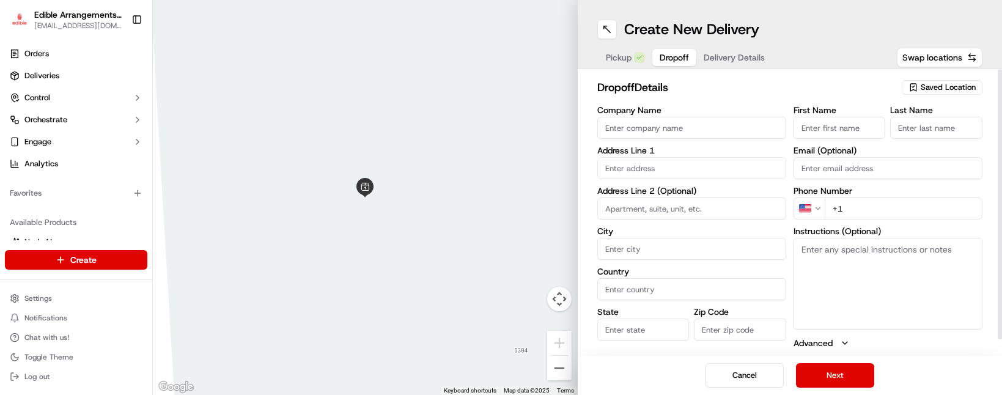
click at [660, 168] on input "text" at bounding box center [691, 168] width 189 height 22
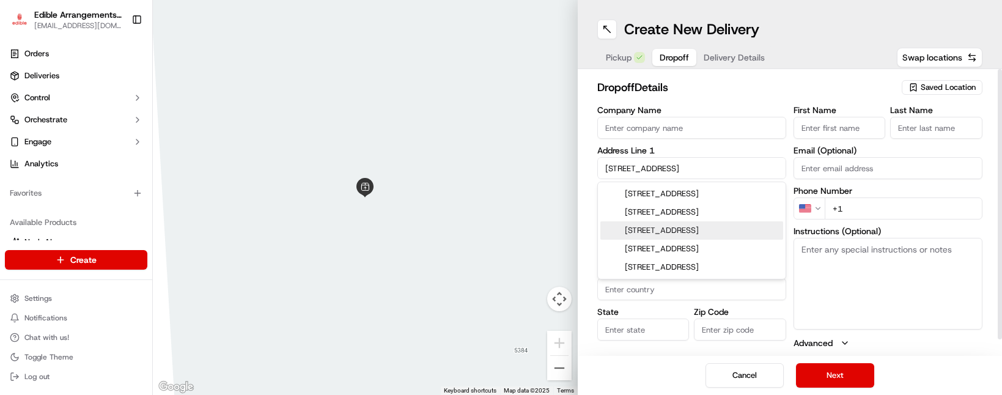
click at [674, 229] on div "[STREET_ADDRESS]" at bounding box center [691, 230] width 183 height 18
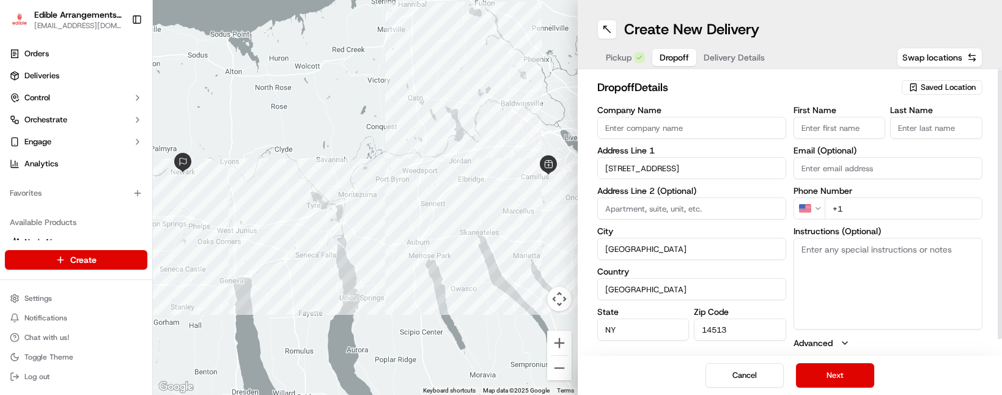
click at [866, 208] on input "+1" at bounding box center [904, 209] width 158 height 22
click at [844, 377] on button "Next" at bounding box center [835, 375] width 78 height 24
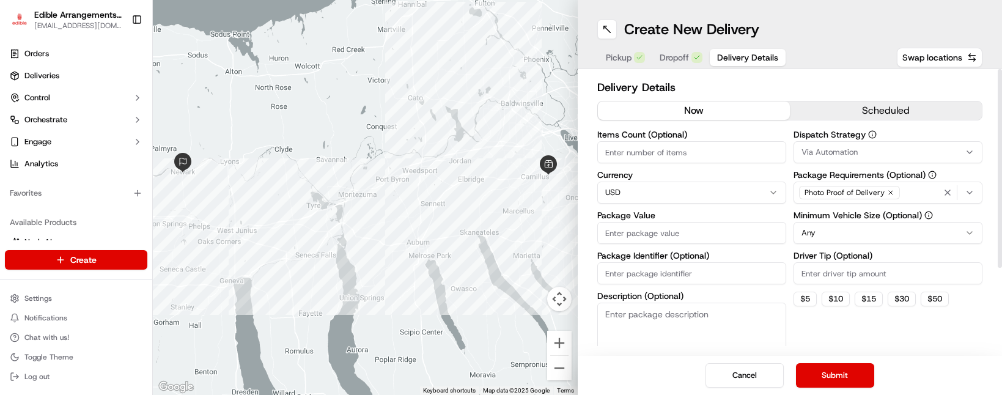
click at [678, 230] on input "Package Value" at bounding box center [691, 233] width 189 height 22
click at [841, 323] on div "Dispatch Strategy Via Automation Package Requirements (Optional) Photo Proof of…" at bounding box center [888, 250] width 189 height 241
click at [843, 380] on button "Submit" at bounding box center [835, 375] width 78 height 24
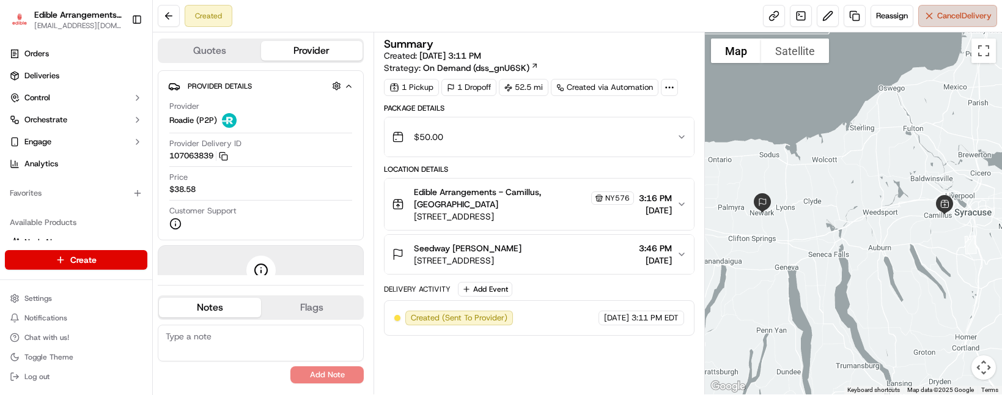
click at [940, 21] on button "Cancel Delivery" at bounding box center [957, 16] width 79 height 22
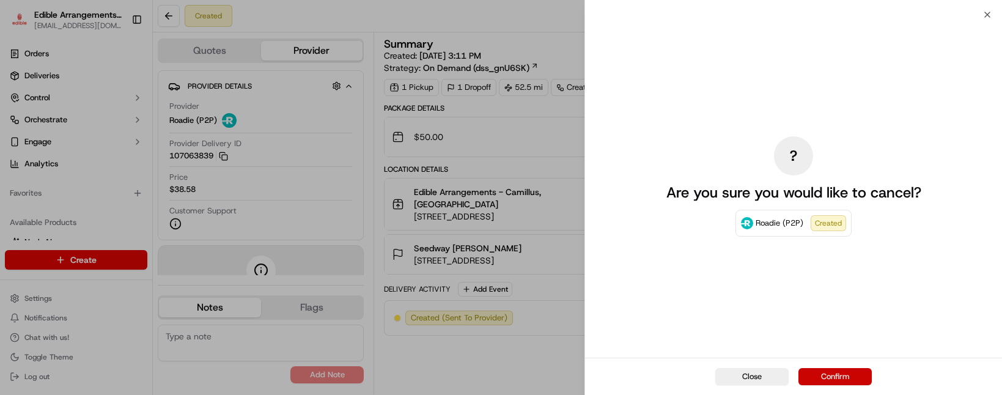
click at [829, 372] on button "Confirm" at bounding box center [835, 376] width 73 height 17
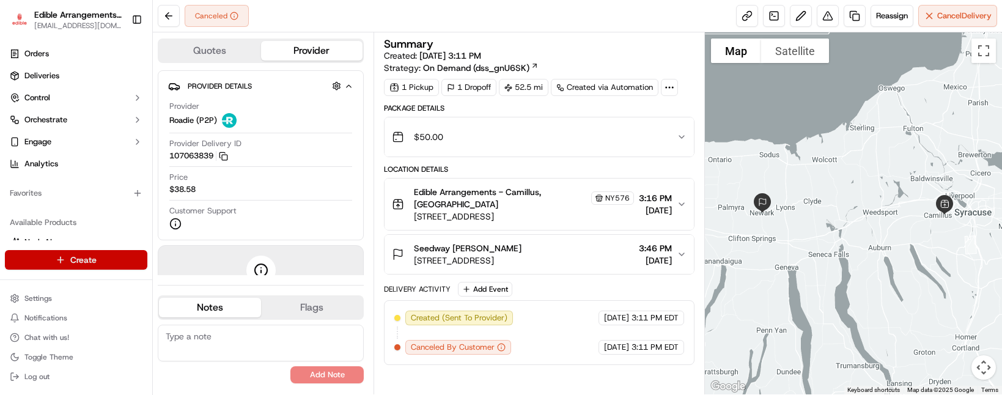
click at [127, 264] on html "Edible Arrangements - Camillus, NY [EMAIL_ADDRESS][DOMAIN_NAME] Toggle Sidebar …" at bounding box center [501, 197] width 1002 height 395
click at [218, 295] on link "Order" at bounding box center [221, 305] width 136 height 22
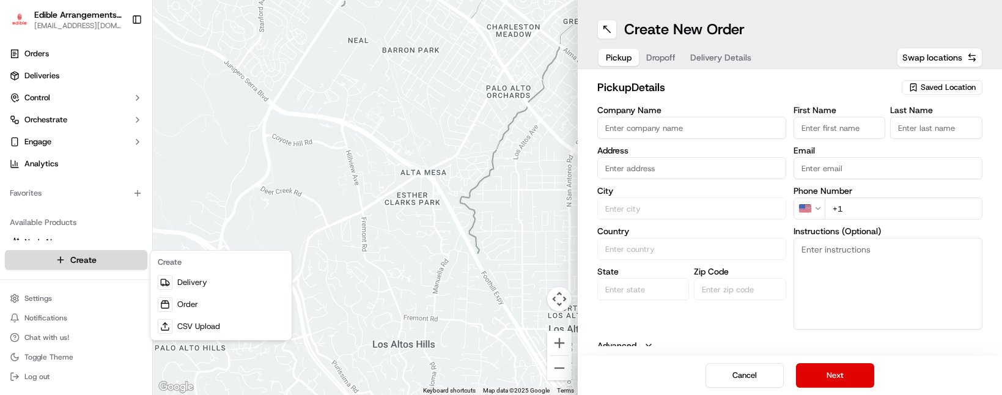
click at [102, 253] on html "Edible Arrangements - Camillus, NY [EMAIL_ADDRESS][DOMAIN_NAME] Toggle Sidebar …" at bounding box center [501, 197] width 1002 height 395
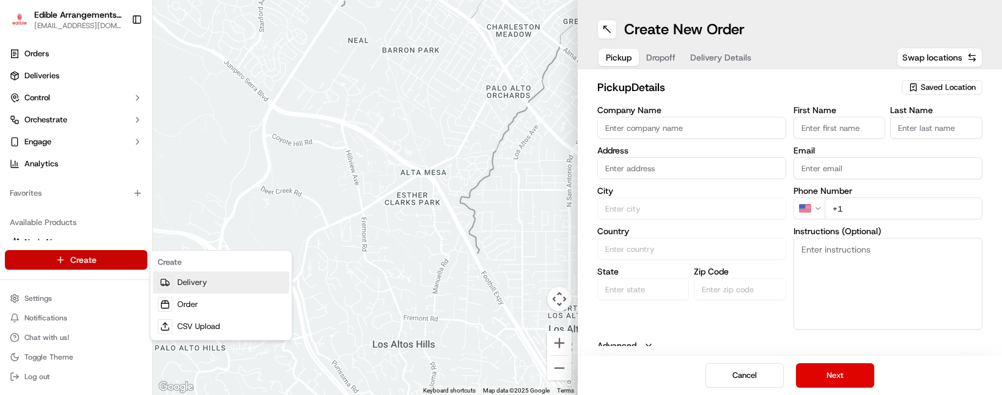
click at [177, 280] on link "Delivery" at bounding box center [221, 283] width 136 height 22
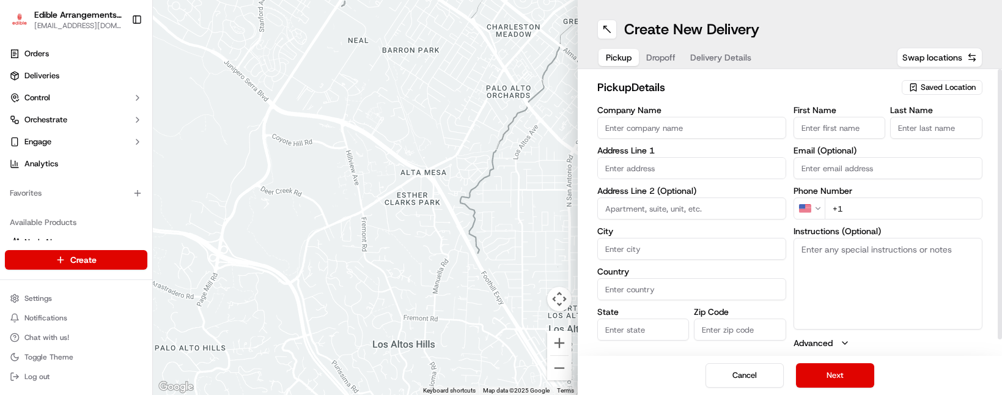
click at [946, 83] on span "Saved Location" at bounding box center [948, 87] width 55 height 11
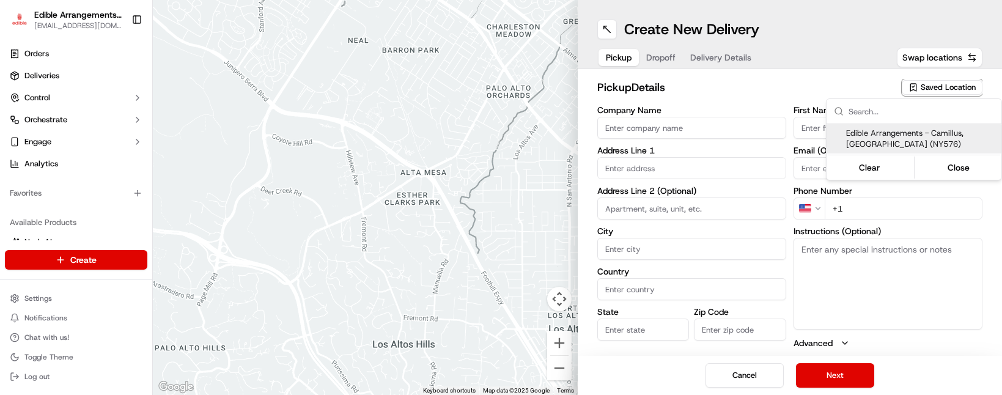
click at [919, 125] on div "Edible Arrangements - Camillus, [GEOGRAPHIC_DATA] (NY576)" at bounding box center [914, 138] width 175 height 29
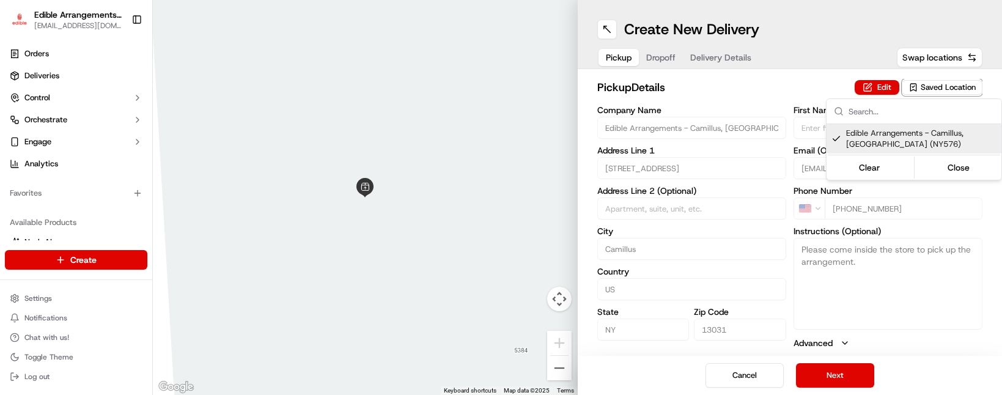
click at [842, 370] on html "Edible Arrangements - Camillus, NY [EMAIL_ADDRESS][DOMAIN_NAME] Toggle Sidebar …" at bounding box center [501, 197] width 1002 height 395
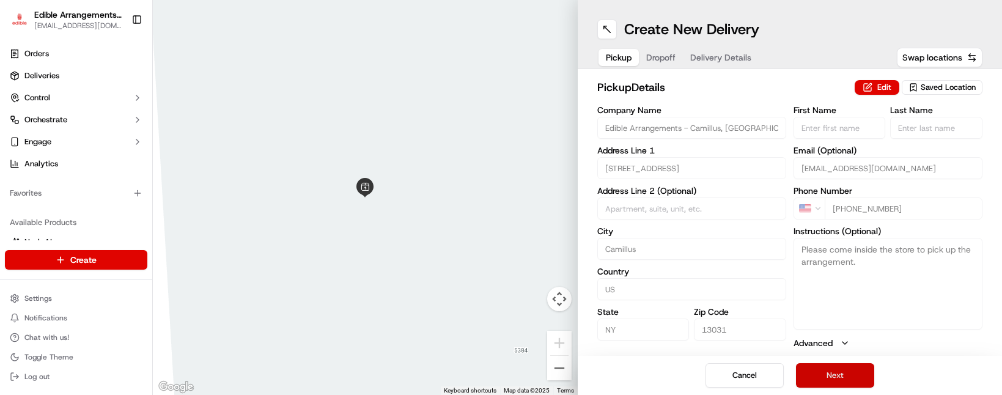
click at [833, 374] on button "Next" at bounding box center [835, 375] width 78 height 24
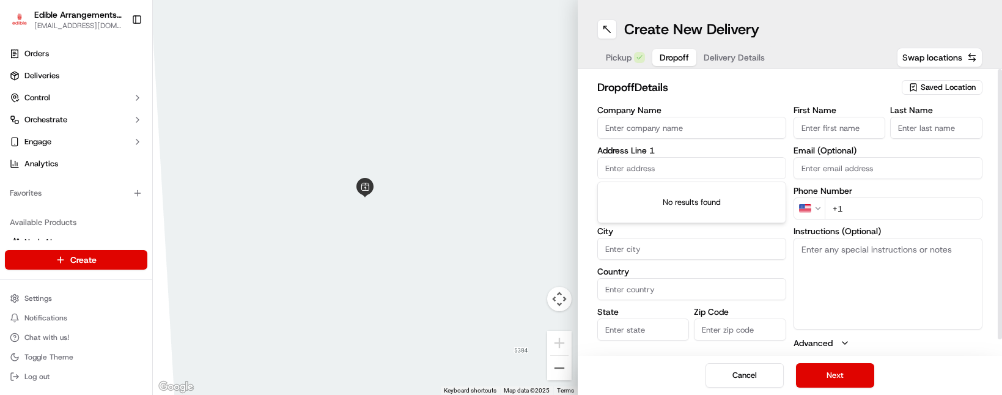
click at [665, 165] on input "text" at bounding box center [691, 168] width 189 height 22
drag, startPoint x: 691, startPoint y: 165, endPoint x: 564, endPoint y: 162, distance: 126.6
click at [564, 162] on div "To navigate the map with touch gestures double-tap and hold your finger on the …" at bounding box center [577, 197] width 849 height 395
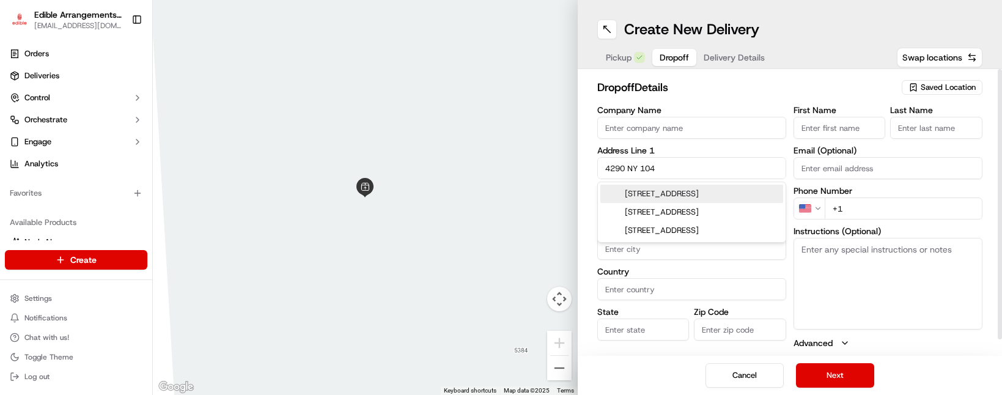
click at [637, 187] on div "[STREET_ADDRESS]" at bounding box center [691, 194] width 183 height 18
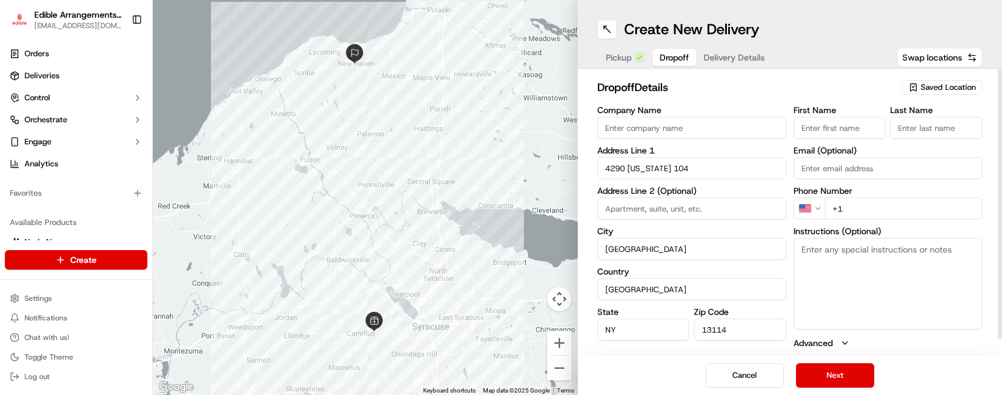
click at [849, 208] on input "+1" at bounding box center [904, 209] width 158 height 22
click at [858, 374] on button "Next" at bounding box center [835, 375] width 78 height 24
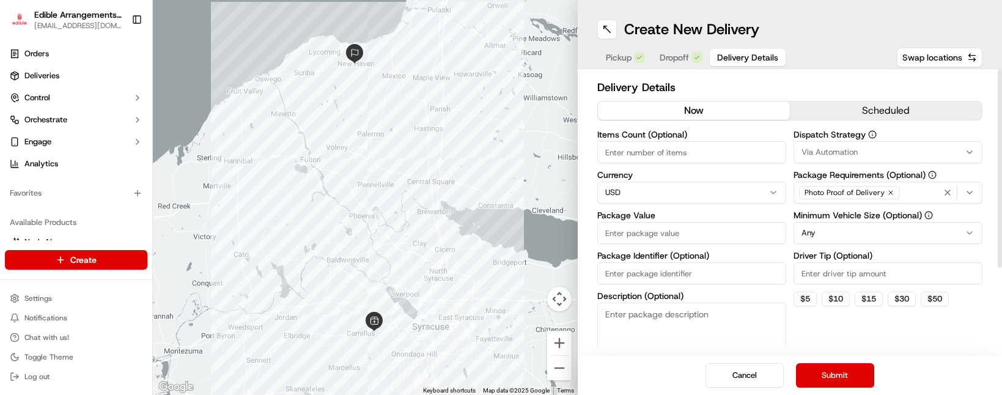
click at [694, 239] on input "Package Value" at bounding box center [691, 233] width 189 height 22
drag, startPoint x: 877, startPoint y: 319, endPoint x: 862, endPoint y: 353, distance: 36.9
click at [877, 322] on div "Dispatch Strategy Via Automation Package Requirements (Optional) Photo Proof of…" at bounding box center [888, 250] width 189 height 241
click at [854, 368] on button "Submit" at bounding box center [835, 375] width 78 height 24
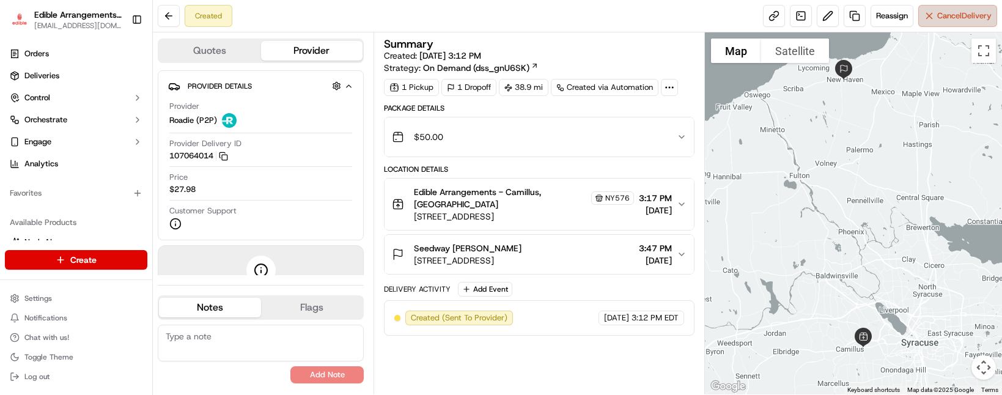
click at [940, 20] on span "Cancel Delivery" at bounding box center [964, 15] width 54 height 11
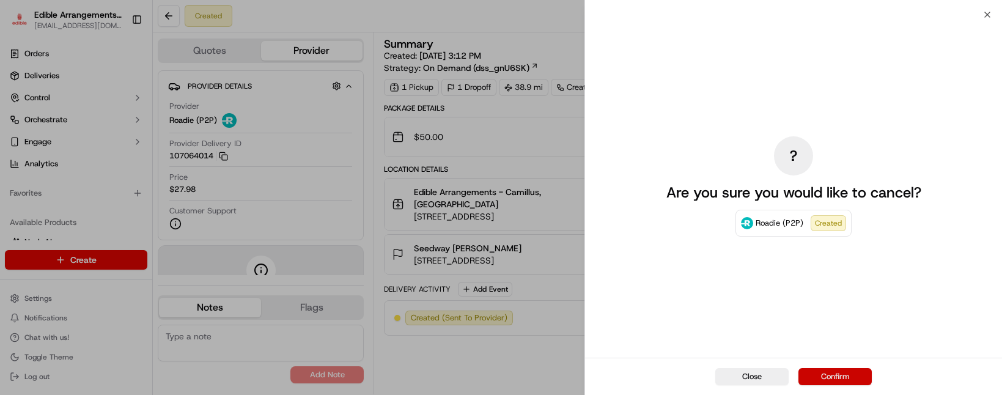
click at [841, 371] on button "Confirm" at bounding box center [835, 376] width 73 height 17
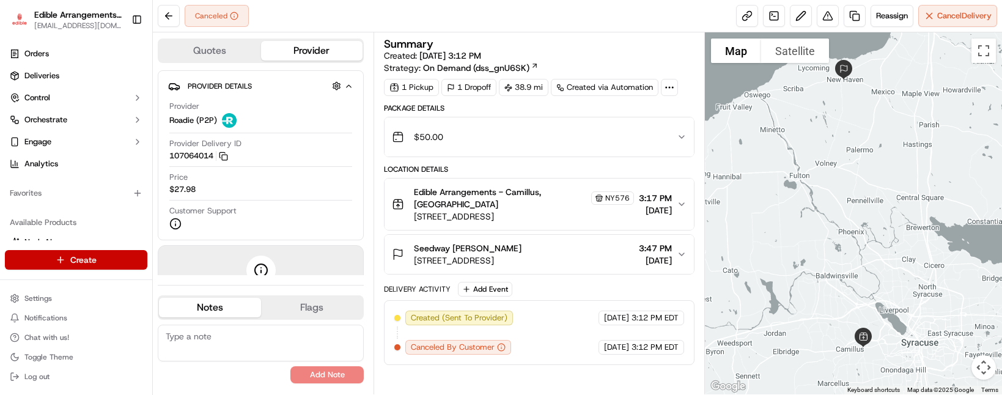
click at [79, 266] on html "Edible Arrangements - Camillus, NY [EMAIL_ADDRESS][DOMAIN_NAME] Toggle Sidebar …" at bounding box center [501, 197] width 1002 height 395
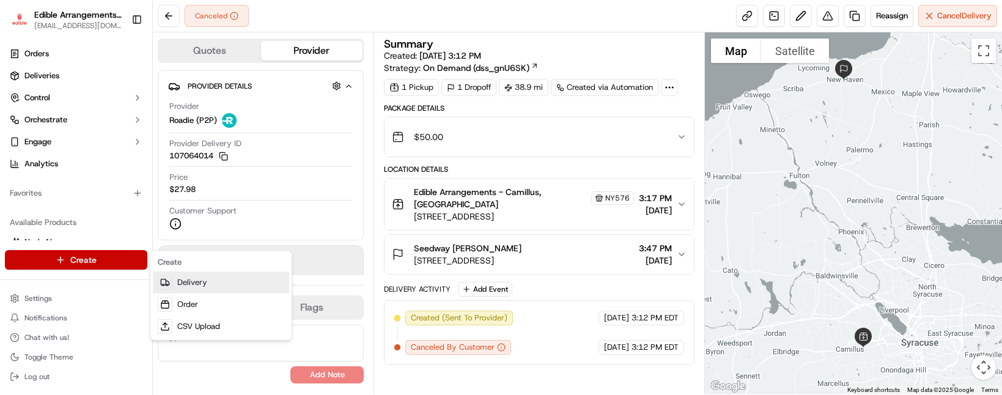
click at [187, 289] on link "Delivery" at bounding box center [221, 283] width 136 height 22
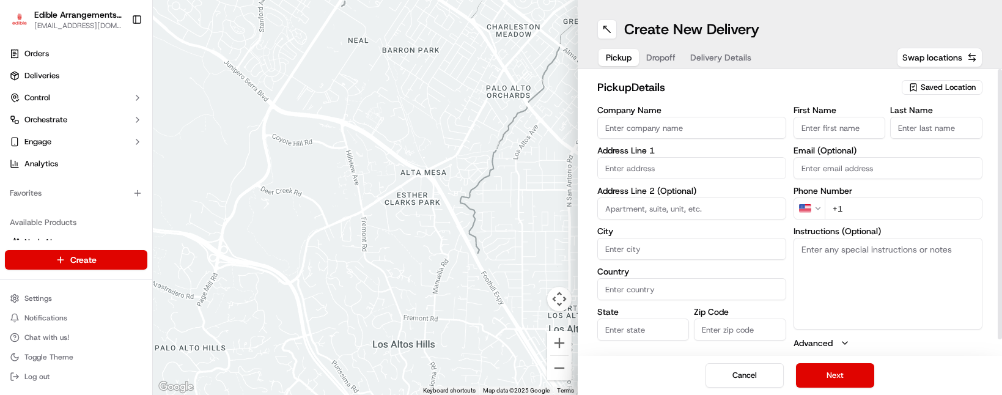
click at [974, 87] on span "Saved Location" at bounding box center [948, 87] width 55 height 11
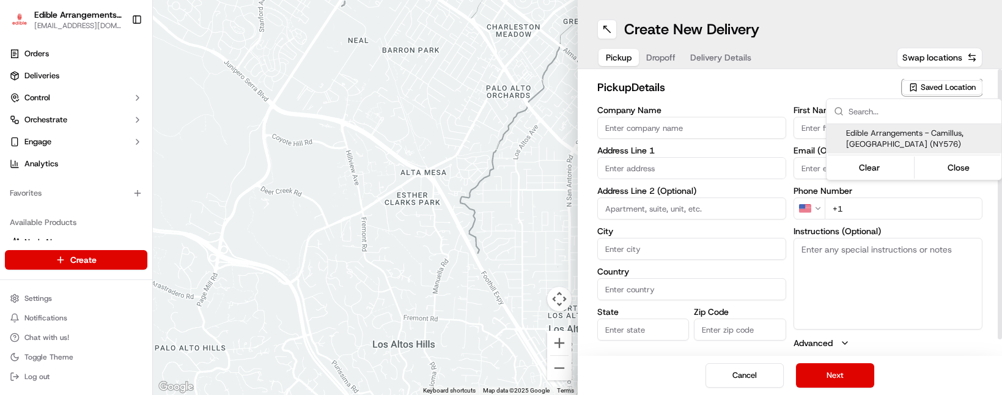
click at [915, 133] on span "Edible Arrangements - Camillus, [GEOGRAPHIC_DATA] (NY576)" at bounding box center [921, 139] width 150 height 22
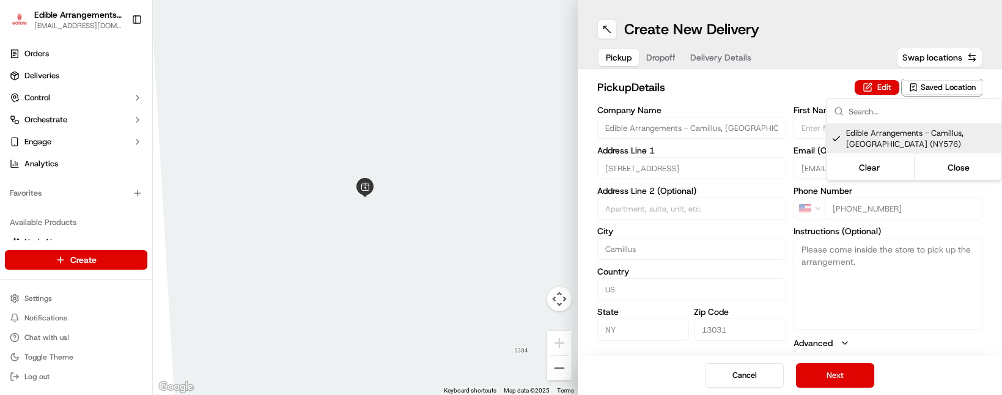
click at [852, 379] on html "Edible Arrangements - Camillus, NY [EMAIL_ADDRESS][DOMAIN_NAME] Toggle Sidebar …" at bounding box center [501, 197] width 1002 height 395
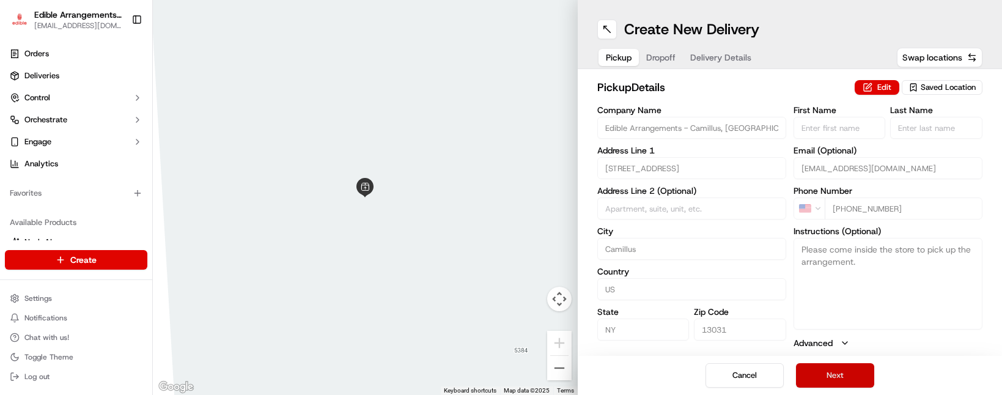
click at [848, 376] on button "Next" at bounding box center [835, 375] width 78 height 24
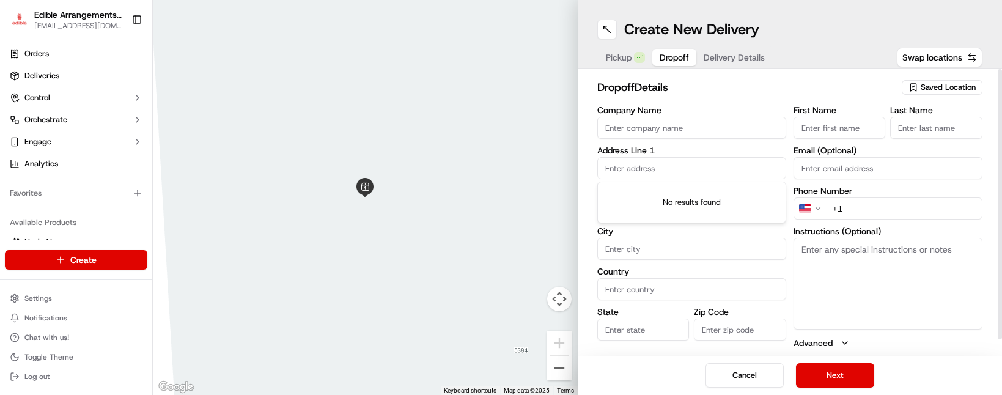
click at [632, 168] on input "text" at bounding box center [691, 168] width 189 height 22
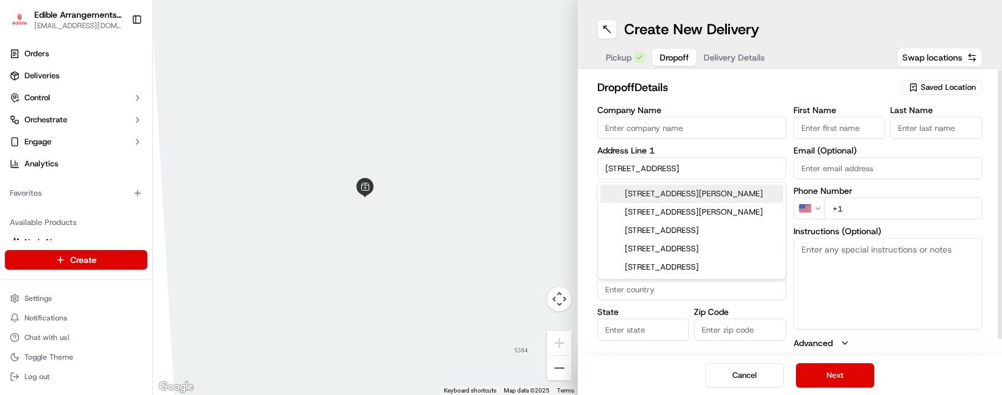
click at [652, 200] on div "[STREET_ADDRESS][PERSON_NAME]" at bounding box center [691, 194] width 183 height 18
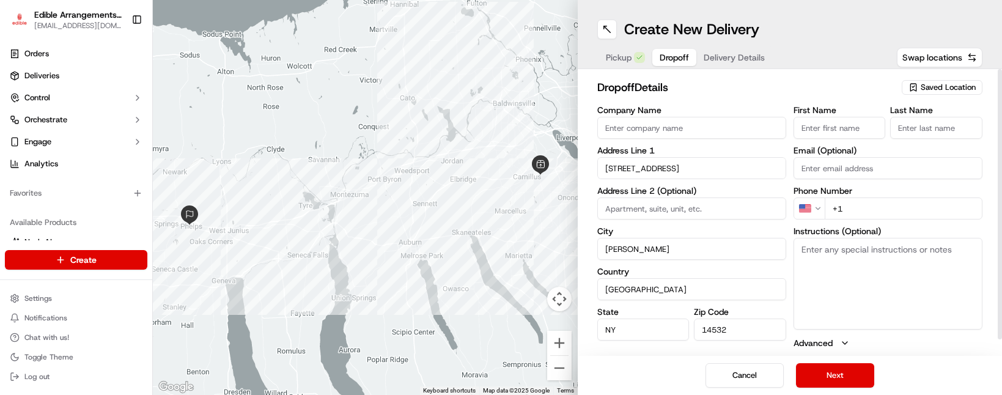
click at [861, 210] on input "+1" at bounding box center [904, 209] width 158 height 22
click at [856, 369] on button "Next" at bounding box center [835, 375] width 78 height 24
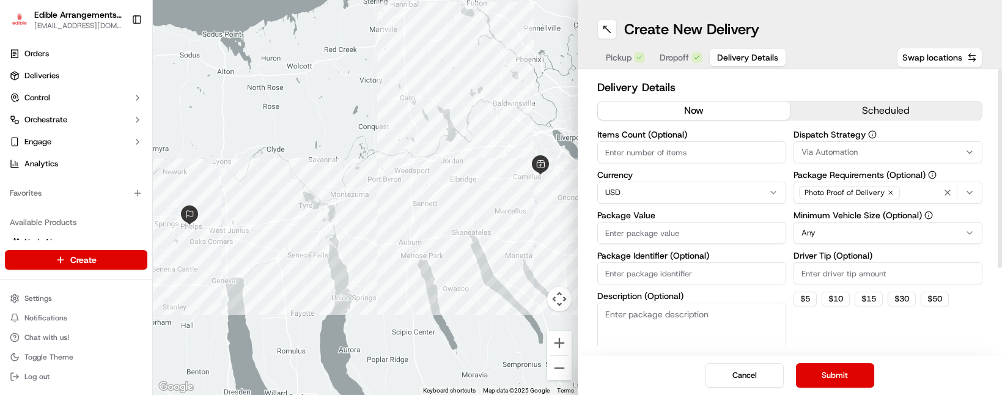
click at [634, 227] on input "Package Value" at bounding box center [691, 233] width 189 height 22
click at [844, 334] on div "Dispatch Strategy Via Automation Package Requirements (Optional) Photo Proof of…" at bounding box center [888, 250] width 189 height 241
click at [826, 379] on button "Submit" at bounding box center [835, 375] width 78 height 24
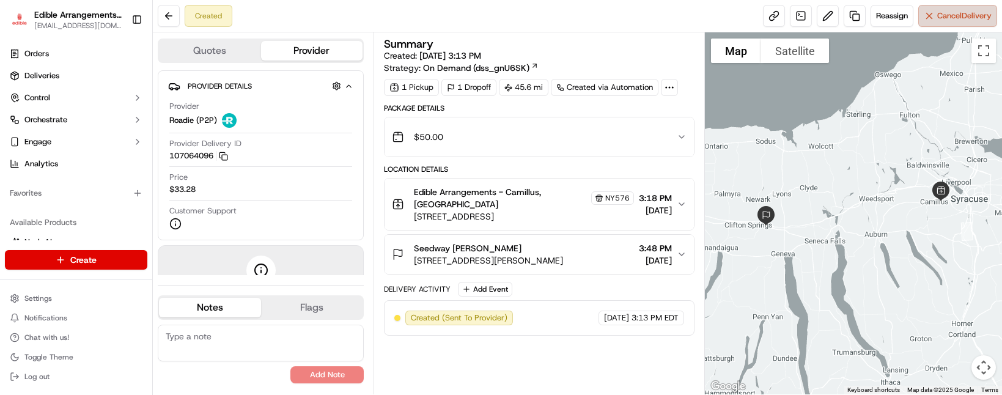
click at [939, 18] on span "Cancel Delivery" at bounding box center [964, 15] width 54 height 11
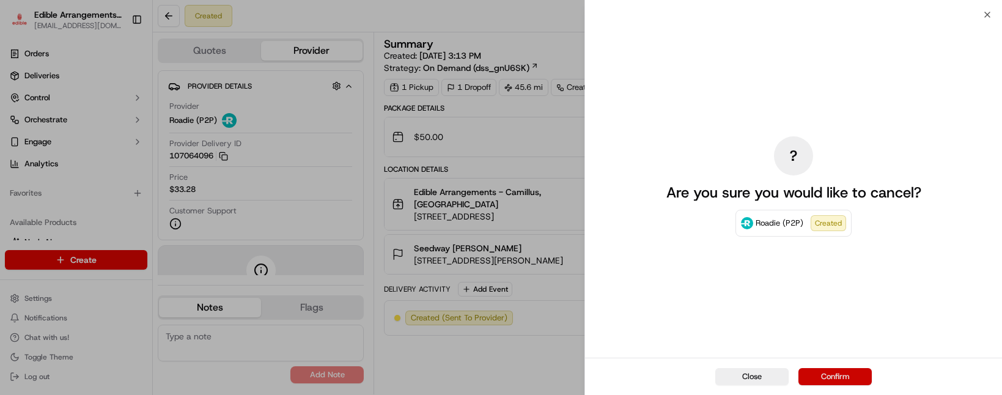
click at [854, 373] on button "Confirm" at bounding box center [835, 376] width 73 height 17
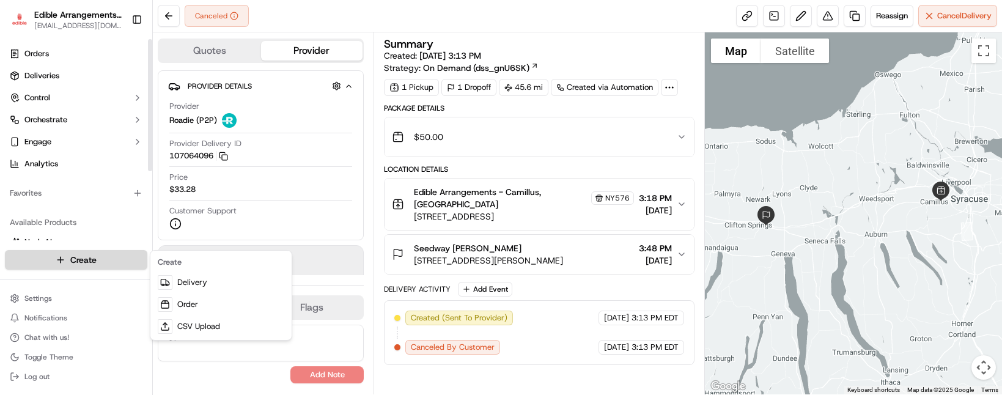
click at [91, 256] on html "Edible Arrangements - Camillus, NY [EMAIL_ADDRESS][DOMAIN_NAME] Toggle Sidebar …" at bounding box center [501, 197] width 1002 height 395
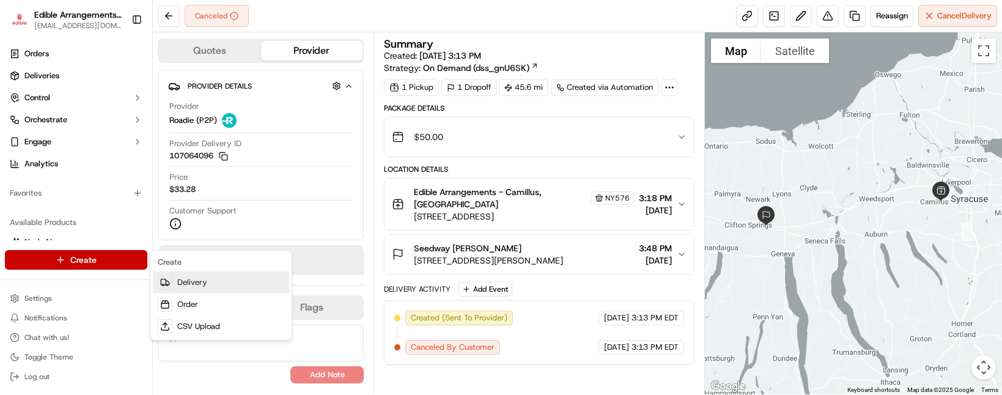
click at [185, 279] on link "Delivery" at bounding box center [221, 283] width 136 height 22
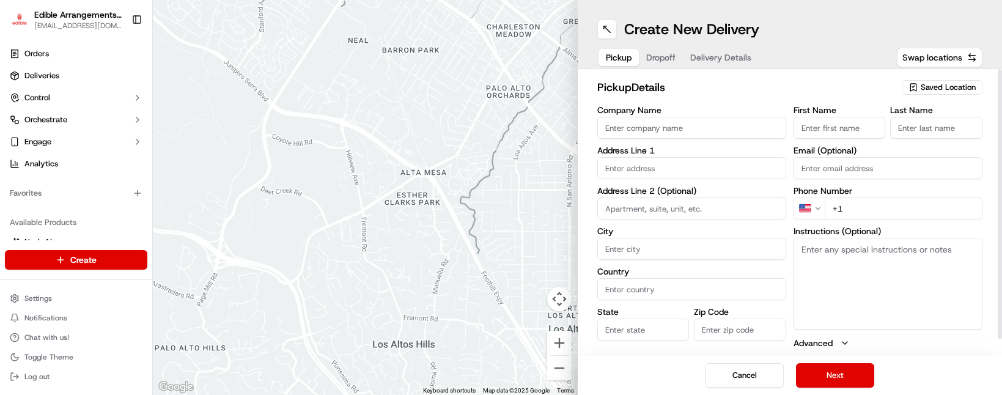
click at [941, 83] on span "Saved Location" at bounding box center [948, 87] width 55 height 11
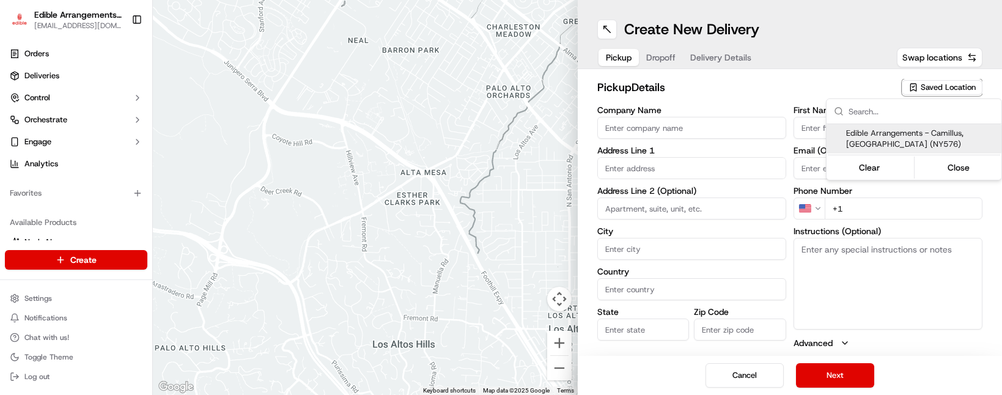
click at [877, 139] on span "Edible Arrangements - Camillus, [GEOGRAPHIC_DATA] (NY576)" at bounding box center [921, 139] width 150 height 22
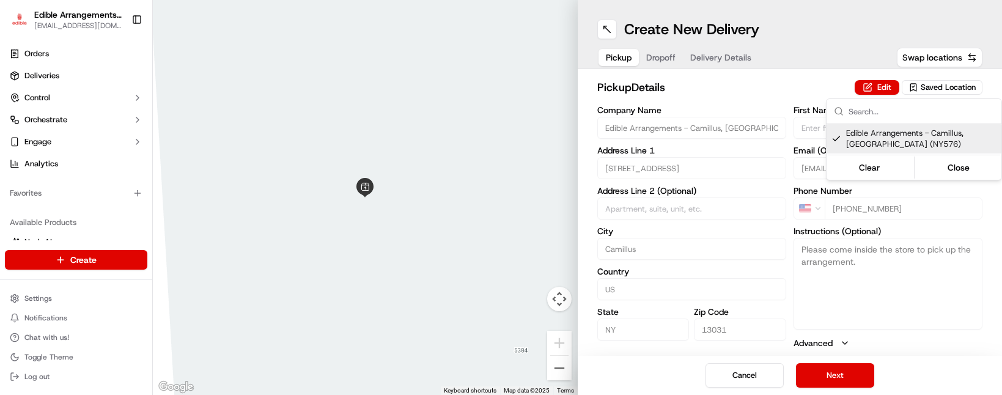
click at [781, 86] on html "Edible Arrangements - Camillus, NY [EMAIL_ADDRESS][DOMAIN_NAME] Toggle Sidebar …" at bounding box center [501, 197] width 1002 height 395
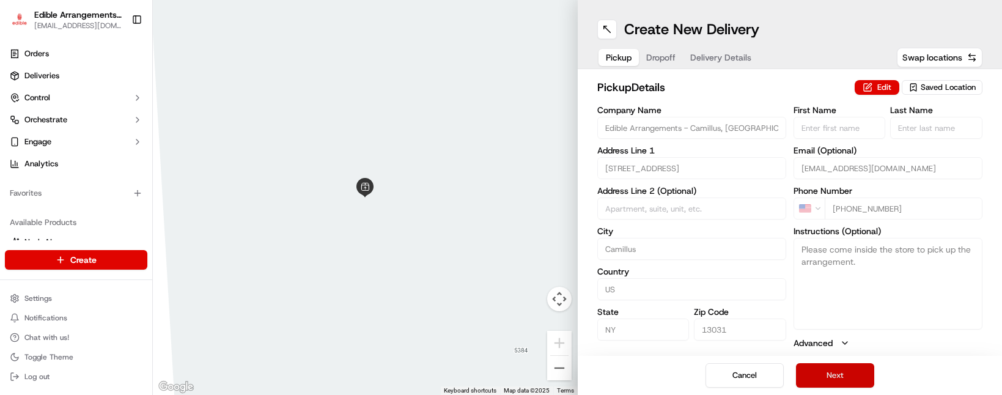
click at [836, 368] on button "Next" at bounding box center [835, 375] width 78 height 24
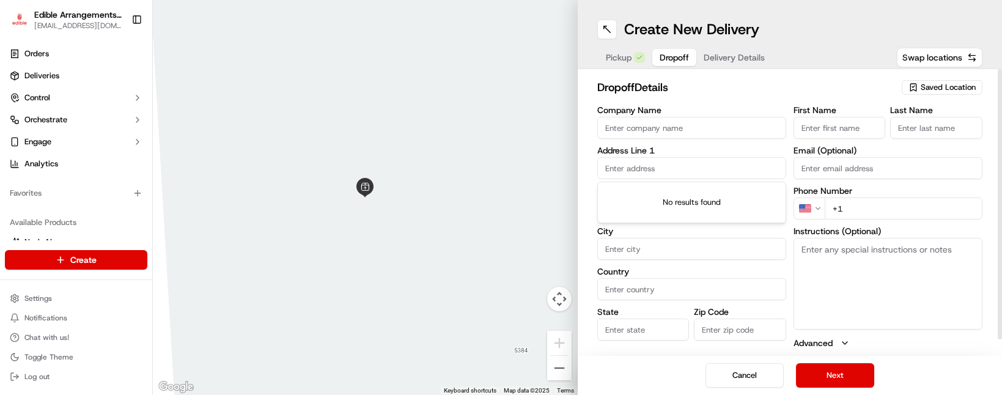
click at [684, 168] on input "text" at bounding box center [691, 168] width 189 height 22
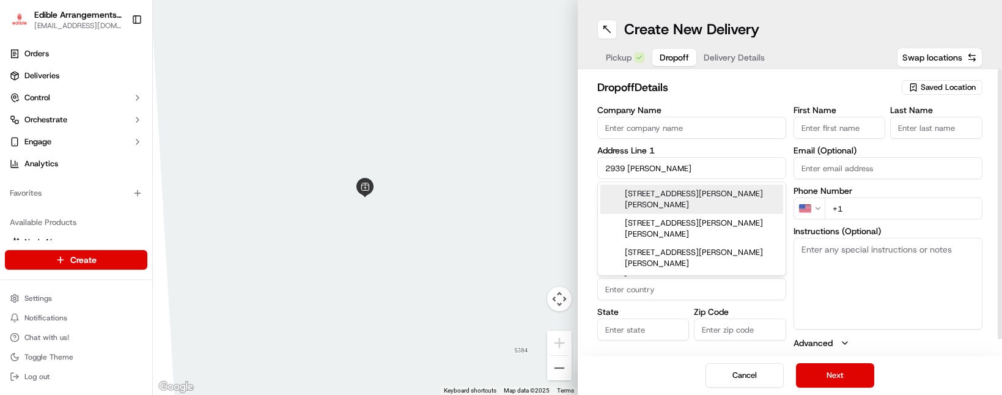
click at [682, 188] on div "[STREET_ADDRESS][PERSON_NAME][PERSON_NAME]" at bounding box center [691, 199] width 183 height 29
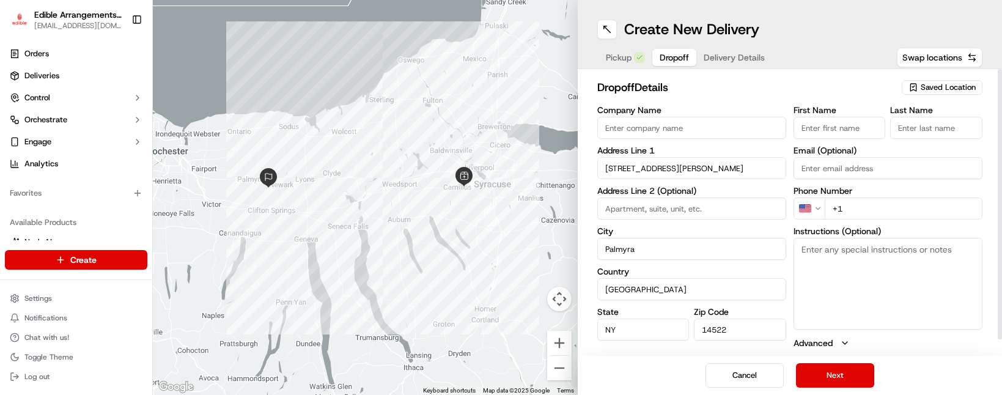
click at [880, 206] on input "+1" at bounding box center [904, 209] width 158 height 22
click at [857, 372] on button "Next" at bounding box center [835, 375] width 78 height 24
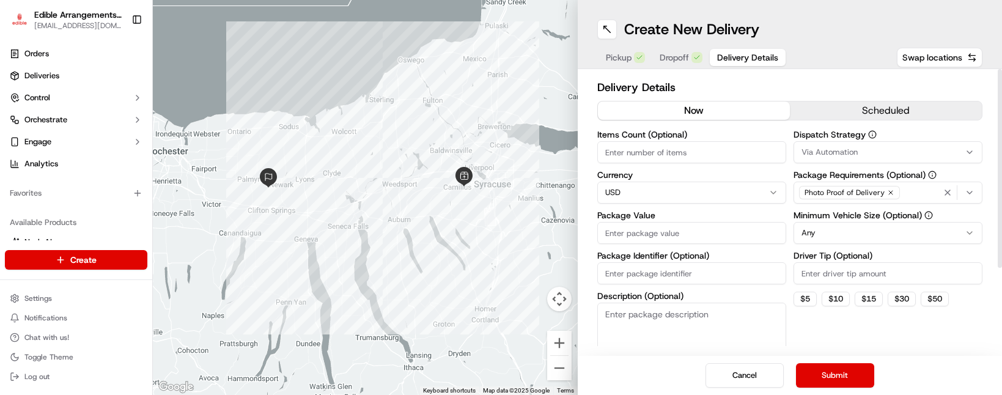
click at [656, 228] on input "Package Value" at bounding box center [691, 233] width 189 height 22
click at [860, 320] on div "Dispatch Strategy Via Automation Package Requirements (Optional) Photo Proof of…" at bounding box center [888, 250] width 189 height 241
click at [849, 374] on button "Submit" at bounding box center [835, 375] width 78 height 24
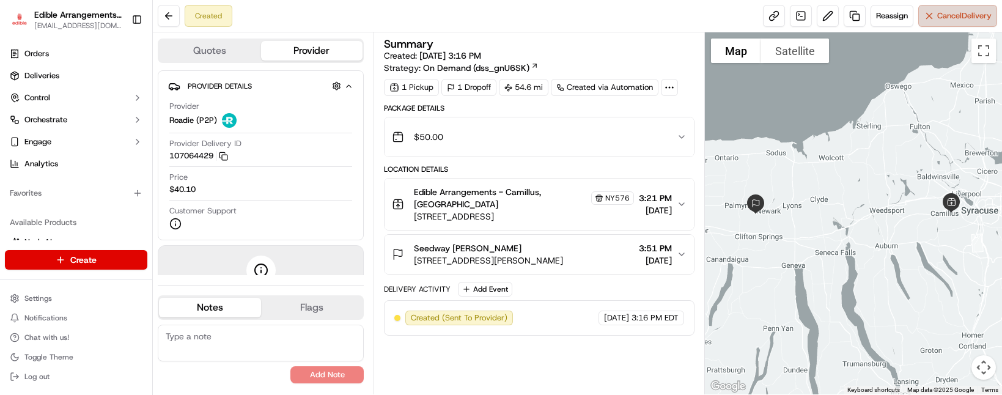
click at [965, 20] on span "Cancel Delivery" at bounding box center [964, 15] width 54 height 11
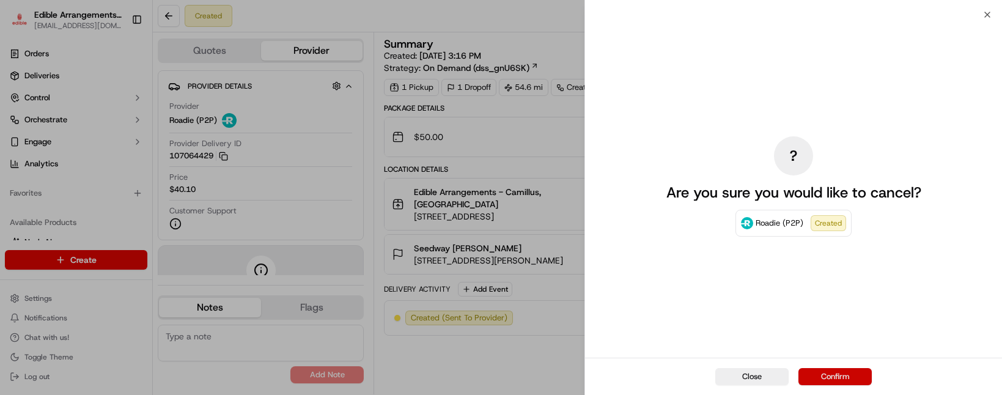
click at [849, 379] on button "Confirm" at bounding box center [835, 376] width 73 height 17
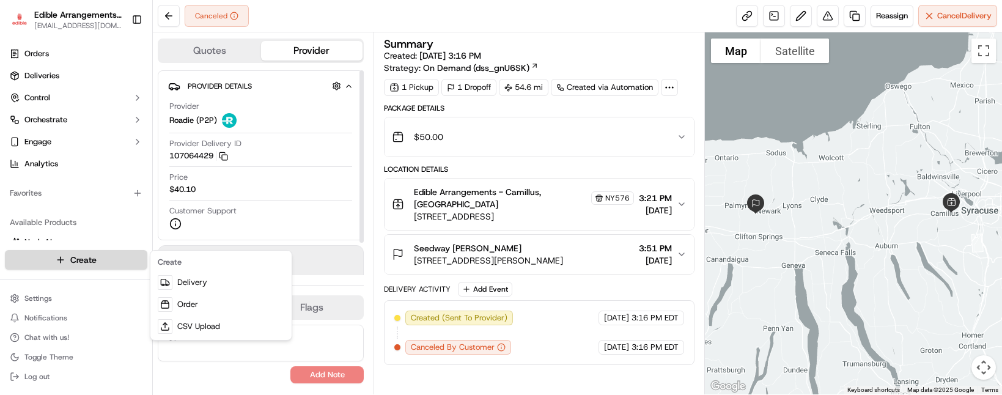
click at [104, 260] on html "Edible Arrangements - Camillus, NY [EMAIL_ADDRESS][DOMAIN_NAME] Toggle Sidebar …" at bounding box center [501, 197] width 1002 height 395
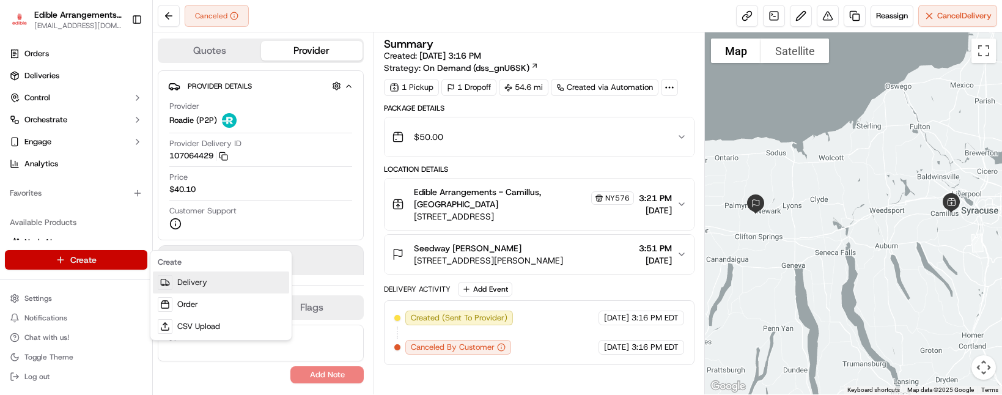
click at [196, 275] on link "Delivery" at bounding box center [221, 283] width 136 height 22
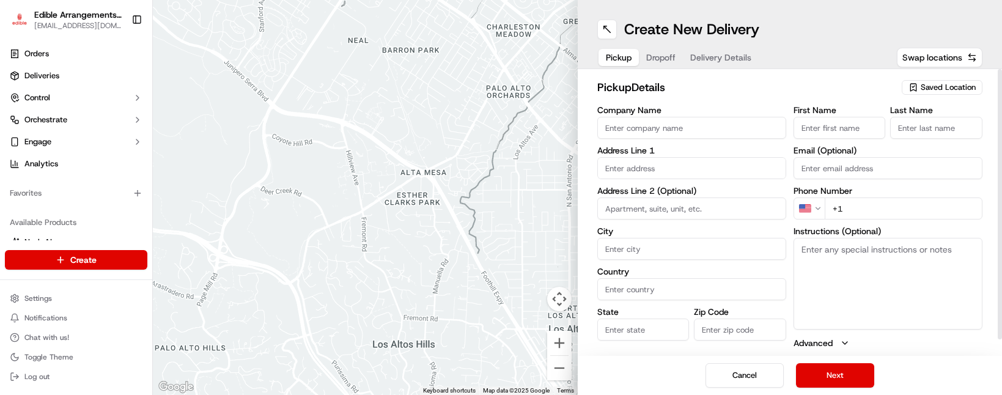
click at [919, 87] on div "Saved Location" at bounding box center [942, 87] width 81 height 15
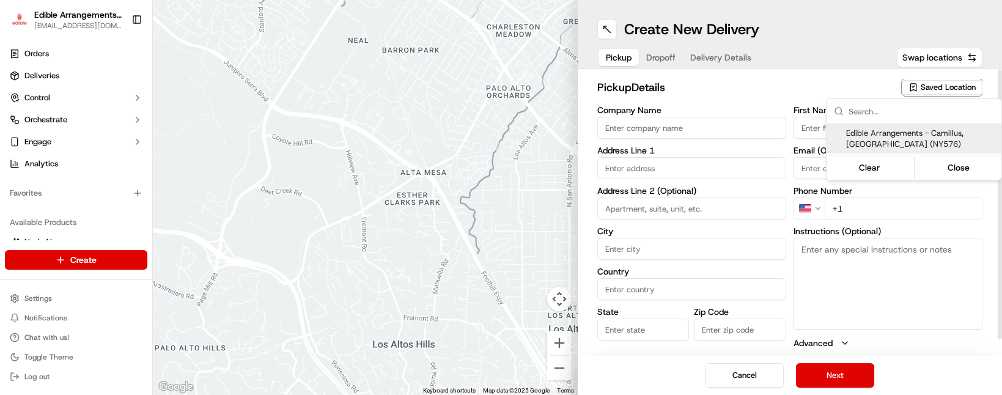
click at [897, 126] on div "Edible Arrangements - Camillus, [GEOGRAPHIC_DATA] (NY576)" at bounding box center [914, 138] width 175 height 29
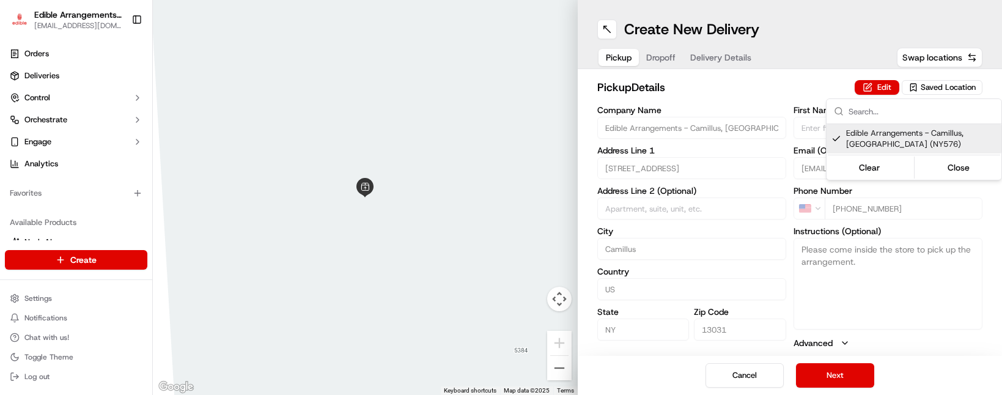
click at [835, 374] on html "Edible Arrangements - Camillus, NY [EMAIL_ADDRESS][DOMAIN_NAME] Toggle Sidebar …" at bounding box center [501, 197] width 1002 height 395
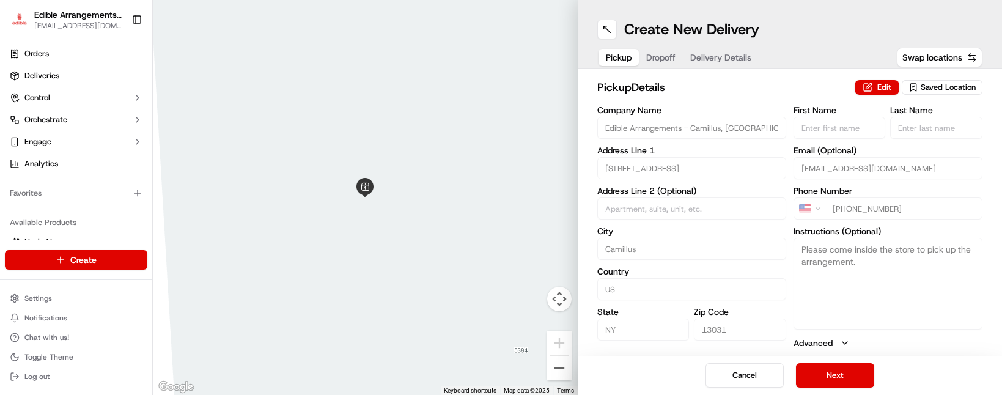
click at [835, 374] on button "Next" at bounding box center [835, 375] width 78 height 24
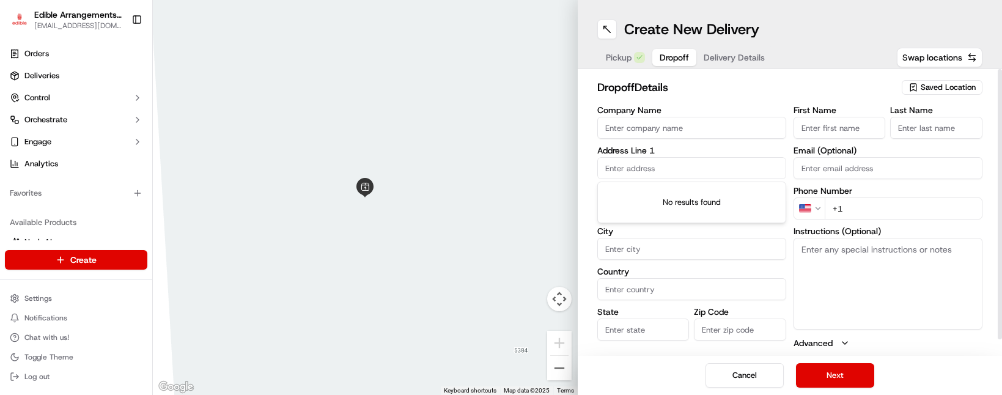
click at [672, 169] on input "text" at bounding box center [691, 168] width 189 height 22
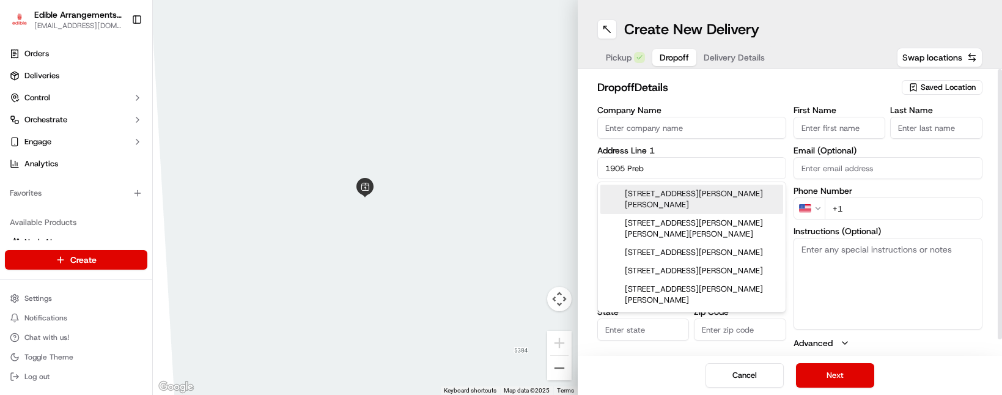
click at [682, 189] on div "[STREET_ADDRESS][PERSON_NAME][PERSON_NAME]" at bounding box center [691, 199] width 183 height 29
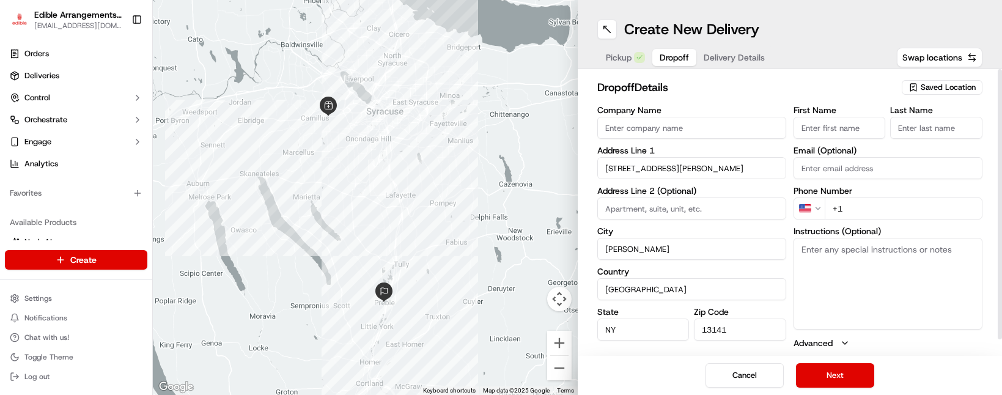
click at [868, 217] on input "+1" at bounding box center [904, 209] width 158 height 22
click at [843, 371] on button "Next" at bounding box center [835, 375] width 78 height 24
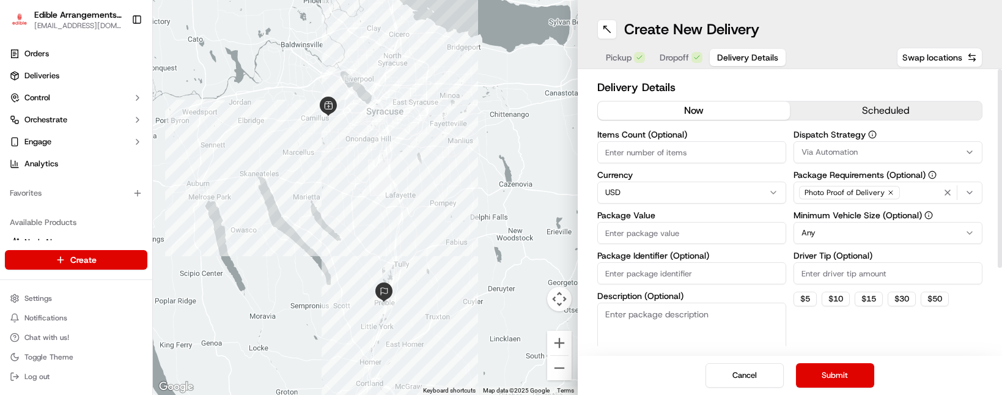
click at [689, 228] on input "Package Value" at bounding box center [691, 233] width 189 height 22
click at [785, 75] on div "Delivery Details now scheduled Items Count (Optional) Currency USD Package Valu…" at bounding box center [790, 212] width 425 height 287
click at [826, 373] on button "Submit" at bounding box center [835, 375] width 78 height 24
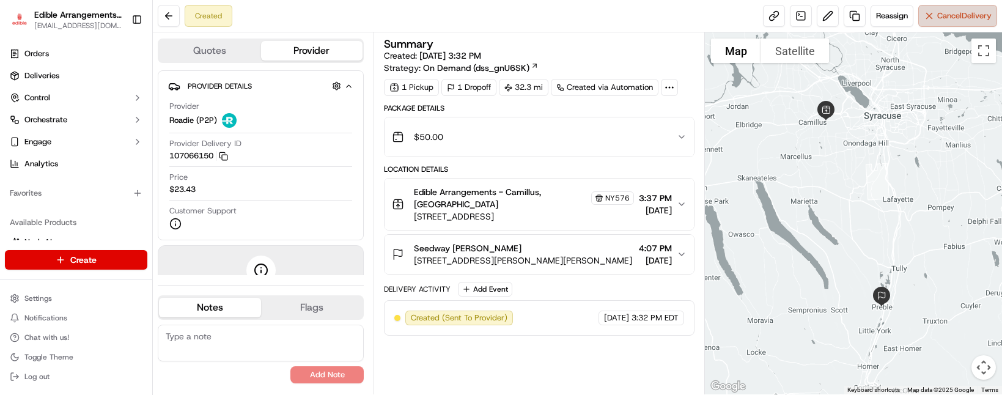
click at [955, 18] on span "Cancel Delivery" at bounding box center [964, 15] width 54 height 11
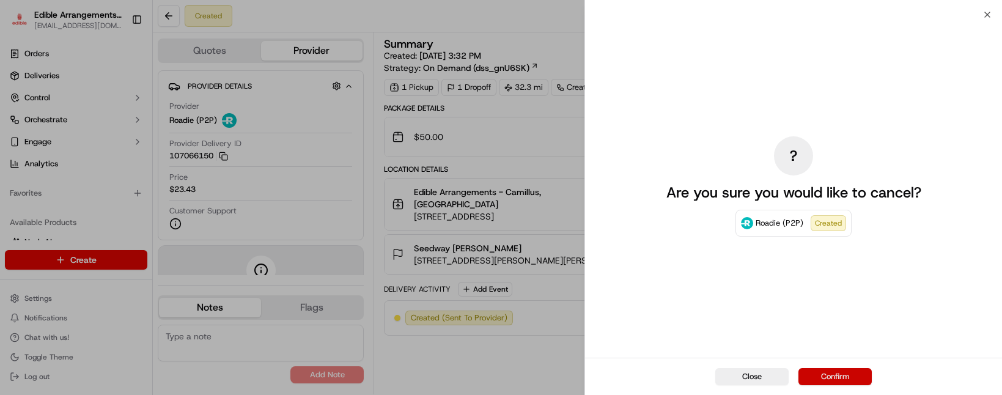
click at [825, 379] on button "Confirm" at bounding box center [835, 376] width 73 height 17
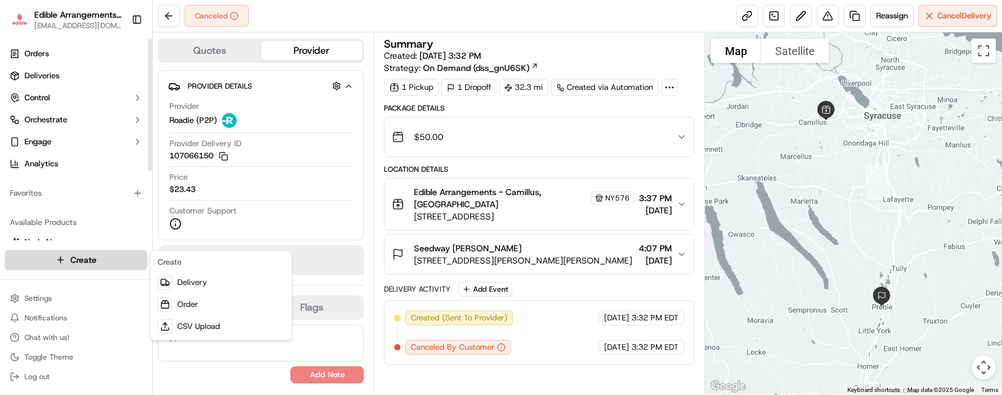
click at [106, 255] on html "Edible Arrangements - Camillus, NY [EMAIL_ADDRESS][DOMAIN_NAME] Toggle Sidebar …" at bounding box center [501, 197] width 1002 height 395
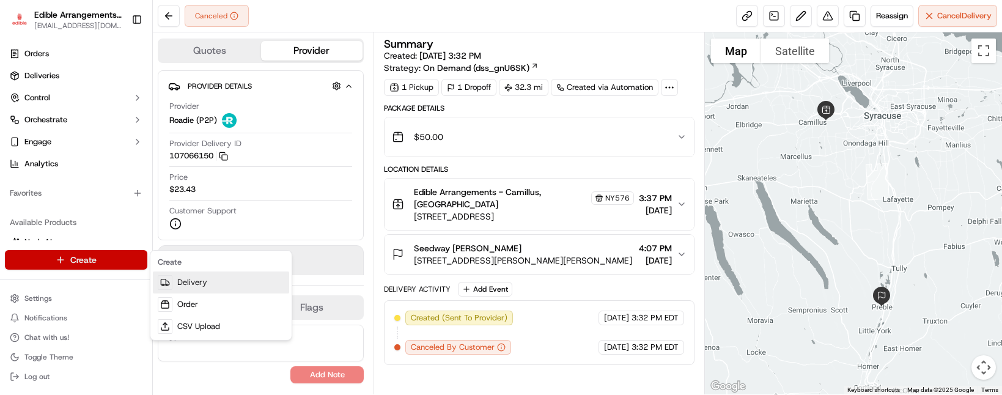
click at [218, 282] on link "Delivery" at bounding box center [221, 283] width 136 height 22
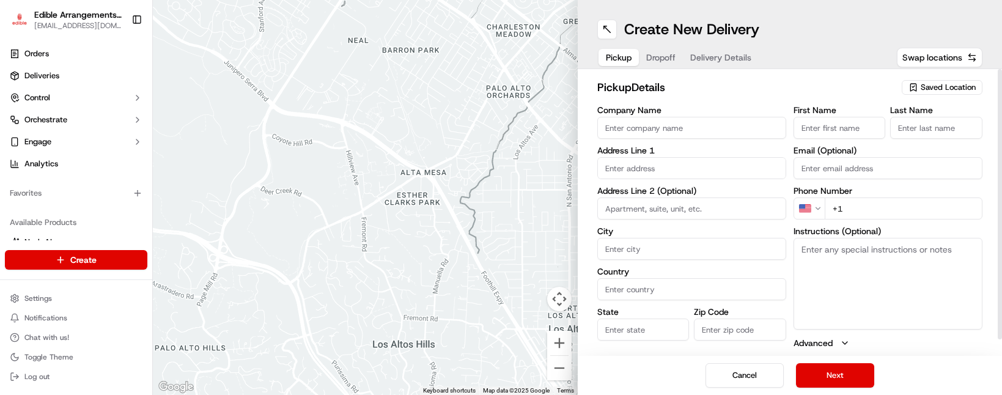
click at [926, 92] on span "Saved Location" at bounding box center [948, 87] width 55 height 11
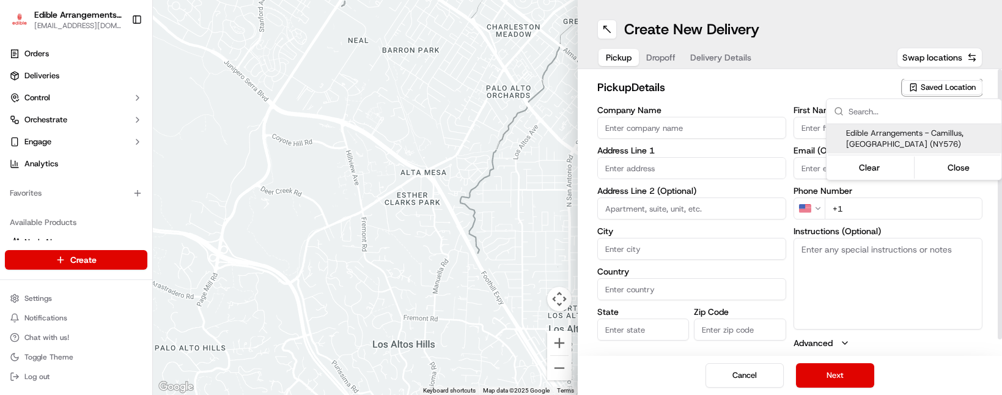
click at [896, 140] on span "Edible Arrangements - Camillus, [GEOGRAPHIC_DATA] (NY576)" at bounding box center [921, 139] width 150 height 22
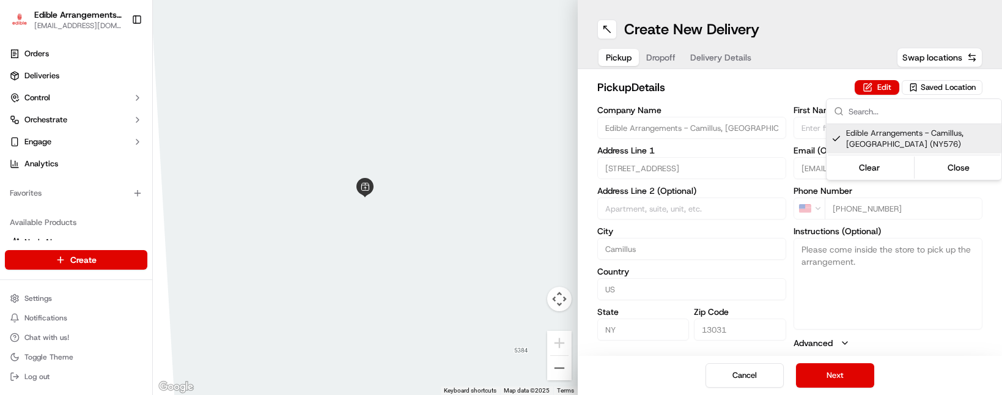
click at [838, 375] on html "Edible Arrangements - Camillus, NY [EMAIL_ADDRESS][DOMAIN_NAME] Toggle Sidebar …" at bounding box center [501, 197] width 1002 height 395
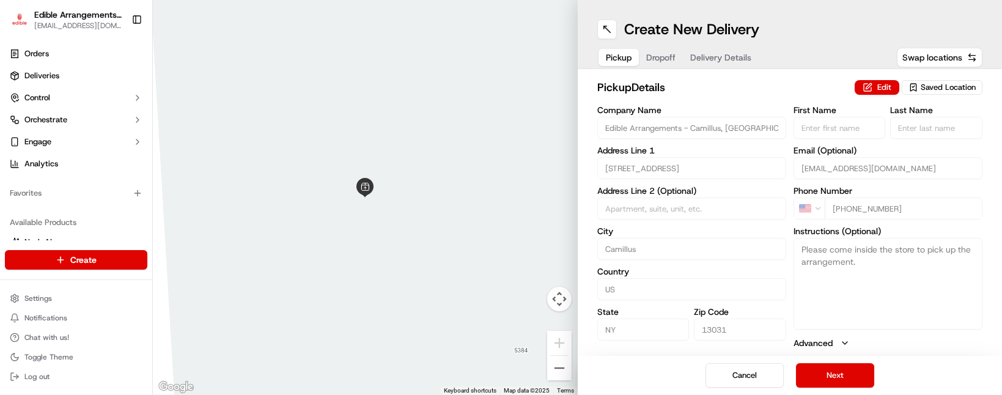
click at [838, 375] on button "Next" at bounding box center [835, 375] width 78 height 24
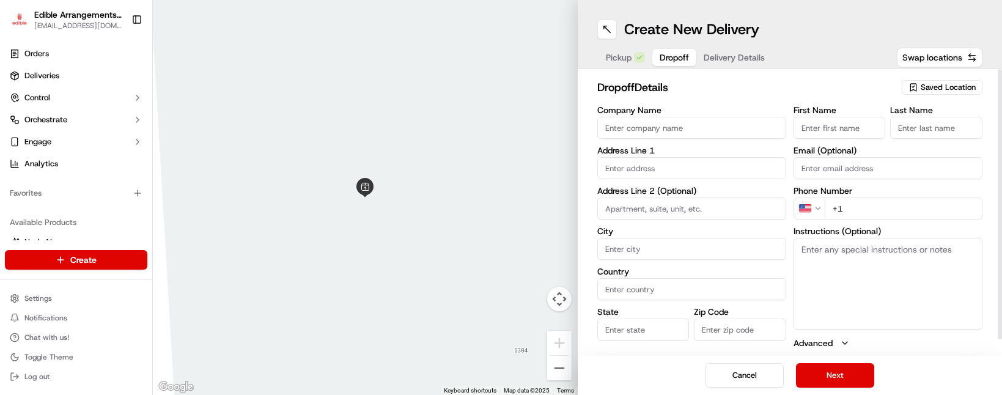
click at [649, 168] on input "text" at bounding box center [691, 168] width 189 height 22
click at [654, 188] on div "[STREET_ADDRESS]" at bounding box center [691, 194] width 183 height 18
click at [895, 212] on input "+1" at bounding box center [904, 209] width 158 height 22
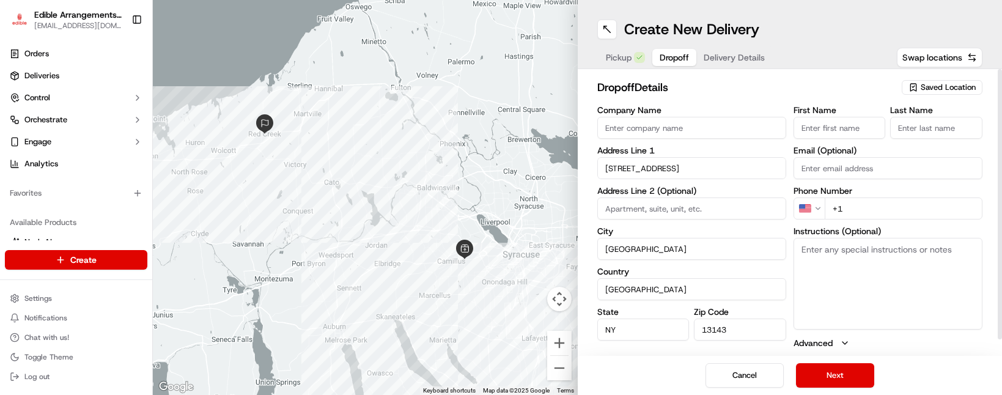
click at [875, 205] on input "+1" at bounding box center [904, 209] width 158 height 22
click at [847, 374] on button "Next" at bounding box center [835, 375] width 78 height 24
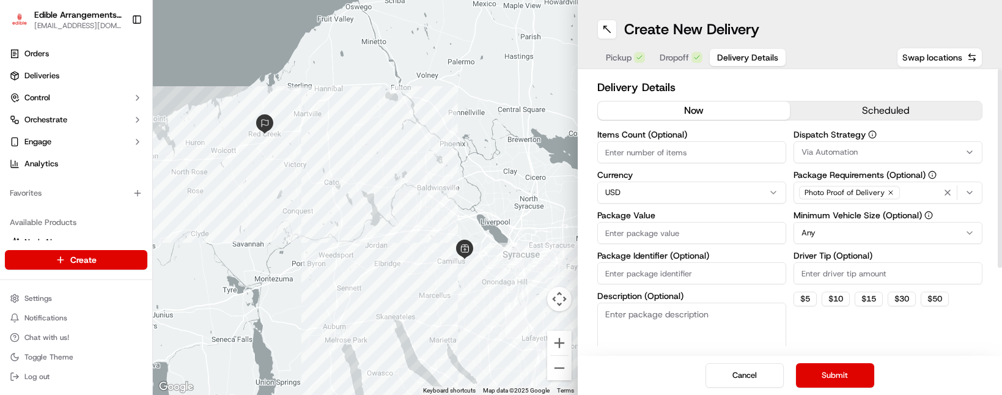
click at [703, 229] on input "Package Value" at bounding box center [691, 233] width 189 height 22
drag, startPoint x: 879, startPoint y: 338, endPoint x: 862, endPoint y: 369, distance: 35.0
click at [879, 339] on div "Dispatch Strategy Via Automation Package Requirements (Optional) Photo Proof of…" at bounding box center [888, 250] width 189 height 241
click at [859, 377] on button "Submit" at bounding box center [835, 375] width 78 height 24
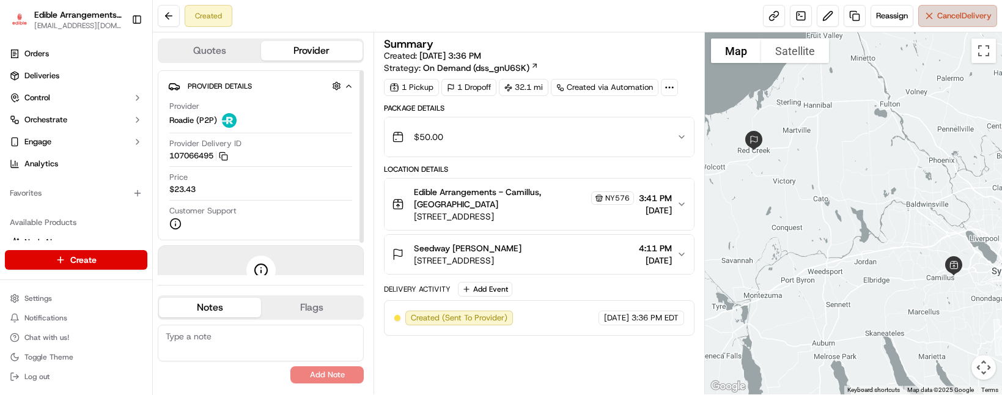
click at [945, 10] on span "Cancel Delivery" at bounding box center [964, 15] width 54 height 11
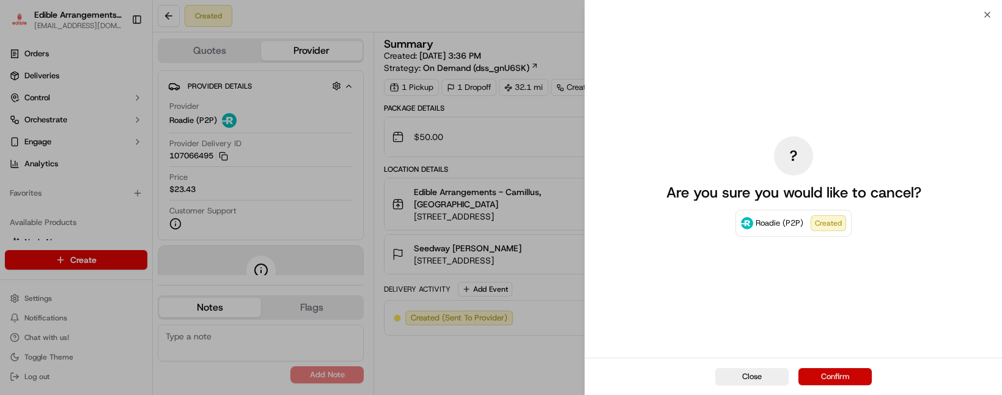
click at [821, 380] on button "Confirm" at bounding box center [835, 376] width 73 height 17
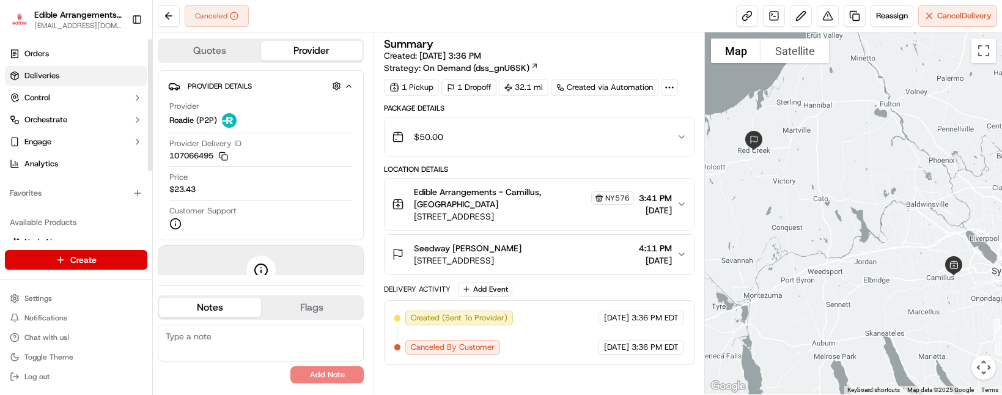
click at [62, 76] on link "Deliveries" at bounding box center [76, 76] width 142 height 20
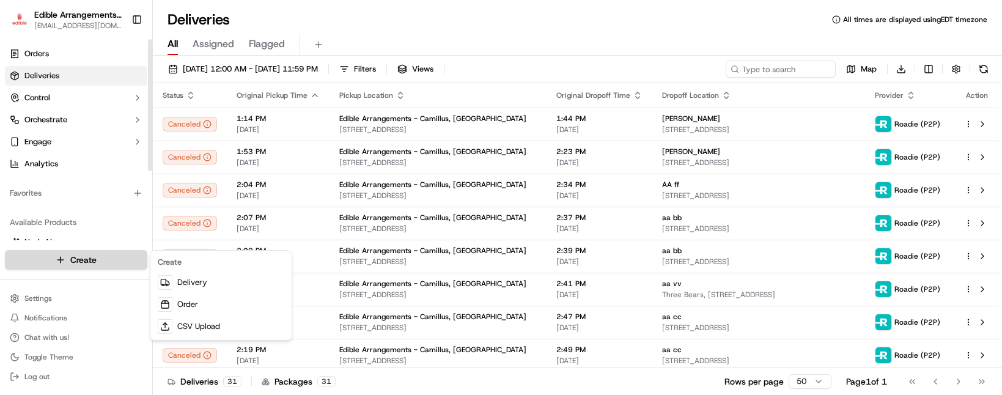
click at [102, 257] on html "Edible Arrangements - Camillus, NY [EMAIL_ADDRESS][DOMAIN_NAME] Toggle Sidebar …" at bounding box center [501, 197] width 1002 height 395
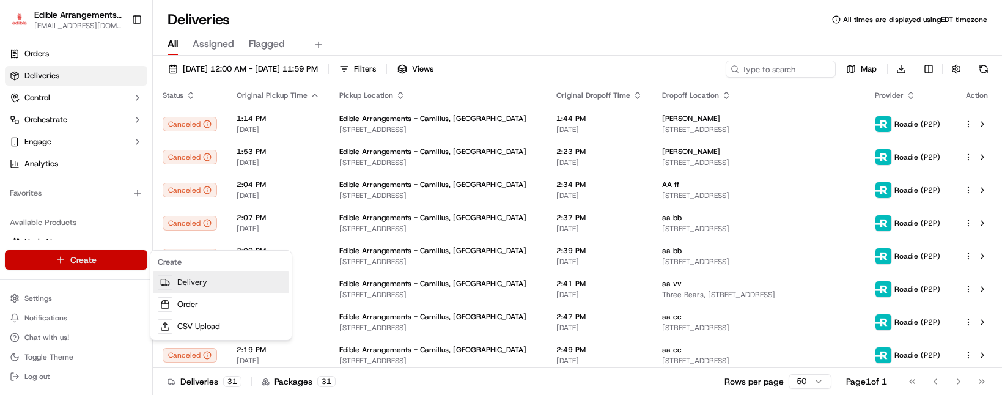
click at [207, 288] on link "Delivery" at bounding box center [221, 283] width 136 height 22
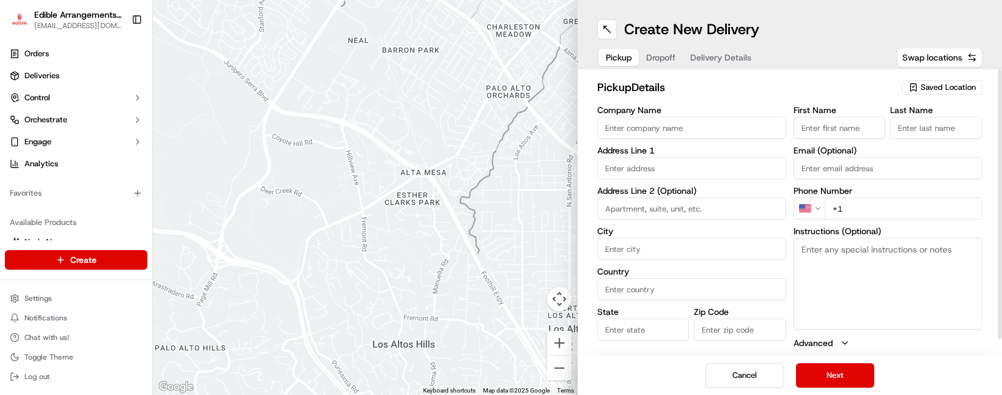
click at [955, 89] on span "Saved Location" at bounding box center [948, 87] width 55 height 11
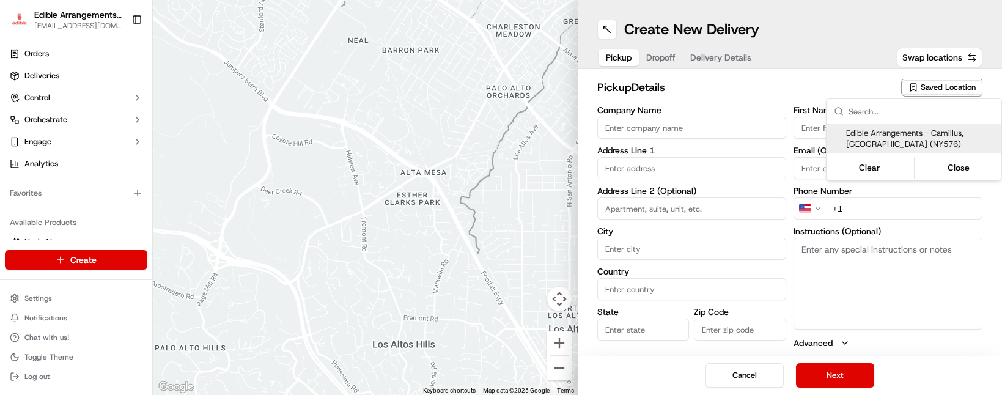
drag, startPoint x: 929, startPoint y: 129, endPoint x: 920, endPoint y: 147, distance: 20.2
click at [928, 128] on span "Edible Arrangements - Camillus, [GEOGRAPHIC_DATA] (NY576)" at bounding box center [921, 139] width 150 height 22
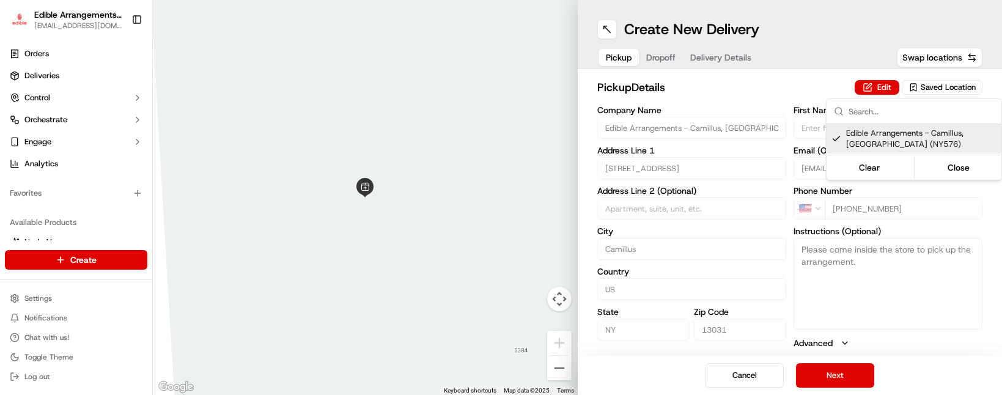
click at [843, 368] on html "Edible Arrangements - Camillus, NY [EMAIL_ADDRESS][DOMAIN_NAME] Toggle Sidebar …" at bounding box center [501, 197] width 1002 height 395
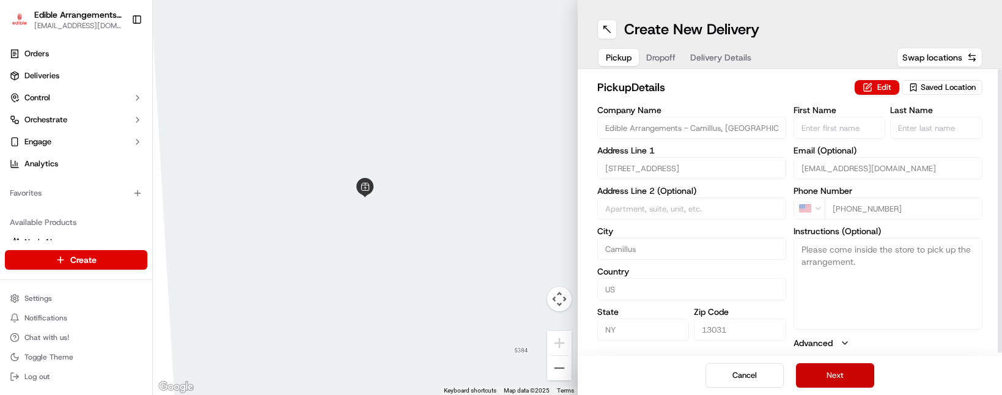
click at [831, 367] on button "Next" at bounding box center [835, 375] width 78 height 24
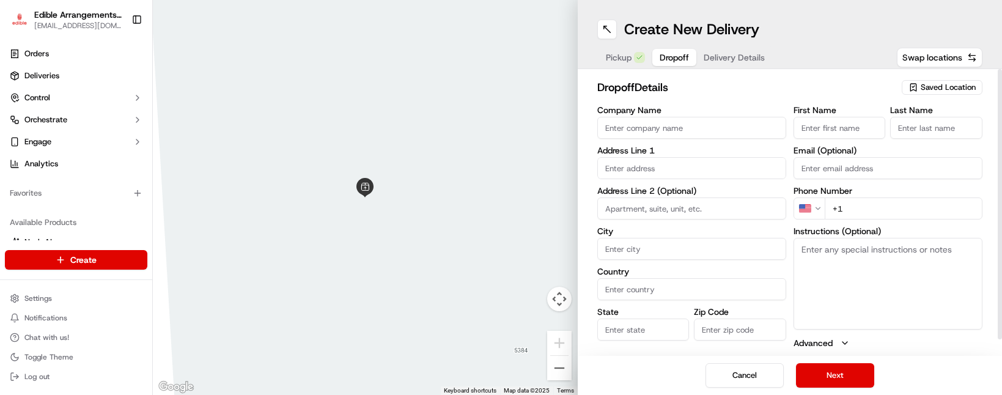
click at [655, 169] on input "text" at bounding box center [691, 168] width 189 height 22
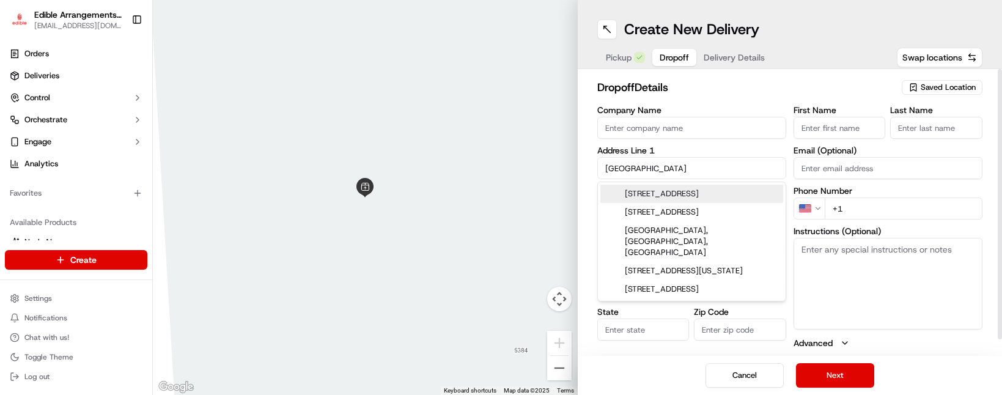
click at [688, 195] on div "[STREET_ADDRESS]" at bounding box center [691, 194] width 183 height 18
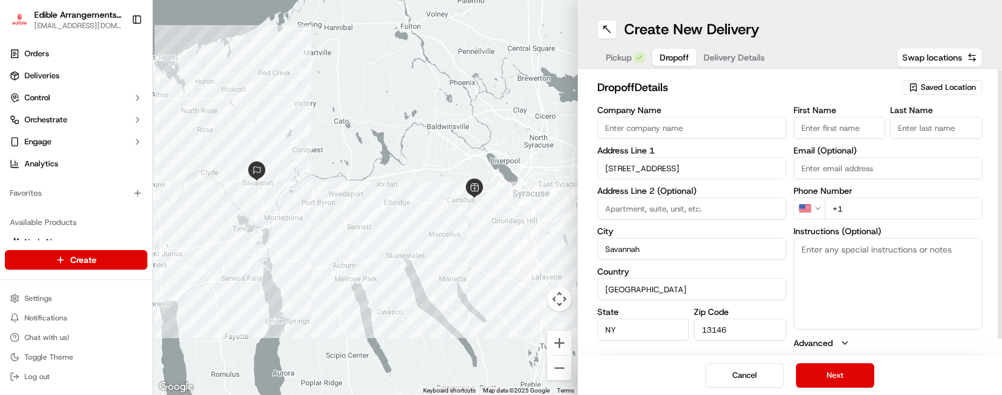
click at [856, 207] on input "+1" at bounding box center [904, 209] width 158 height 22
click at [840, 377] on button "Next" at bounding box center [835, 375] width 78 height 24
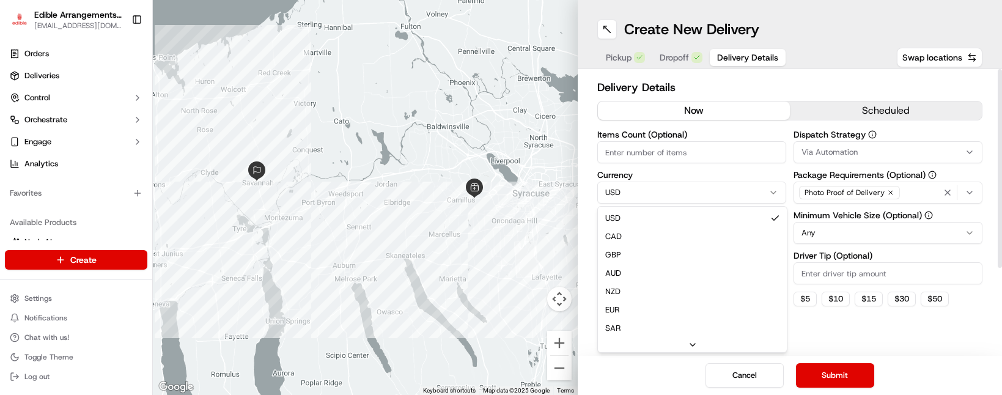
click at [632, 190] on html "Edible Arrangements - Camillus, NY [EMAIL_ADDRESS][DOMAIN_NAME] Toggle Sidebar …" at bounding box center [501, 197] width 1002 height 395
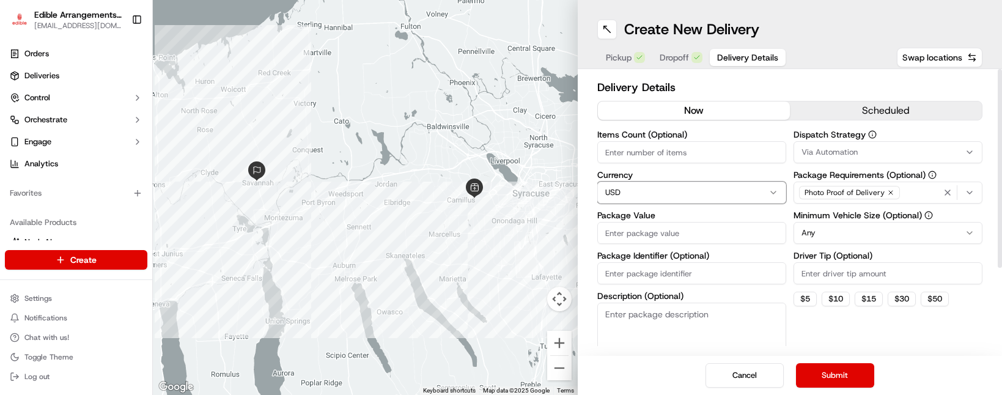
click at [634, 182] on html "Edible Arrangements - Camillus, NY [EMAIL_ADDRESS][DOMAIN_NAME] Toggle Sidebar …" at bounding box center [501, 197] width 1002 height 395
click at [649, 233] on input "Package Value" at bounding box center [691, 233] width 189 height 22
click at [830, 320] on div "Dispatch Strategy Via Automation Package Requirements (Optional) Photo Proof of…" at bounding box center [888, 250] width 189 height 241
click at [833, 375] on button "Submit" at bounding box center [835, 375] width 78 height 24
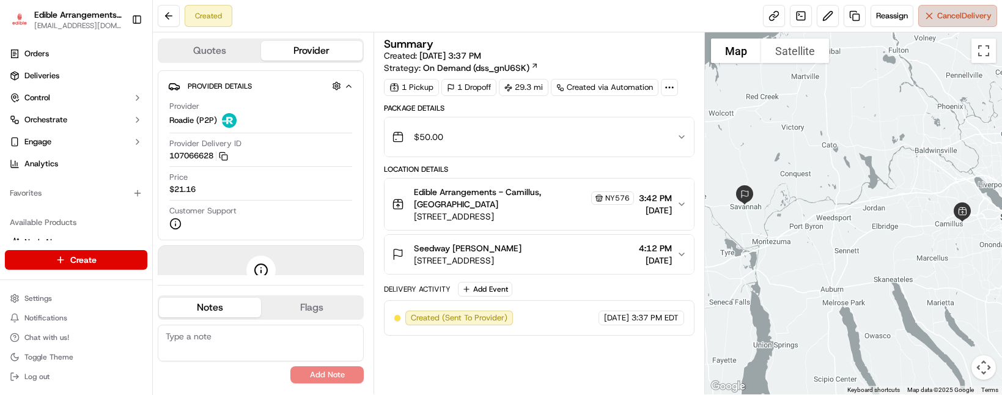
click at [948, 20] on span "Cancel Delivery" at bounding box center [964, 15] width 54 height 11
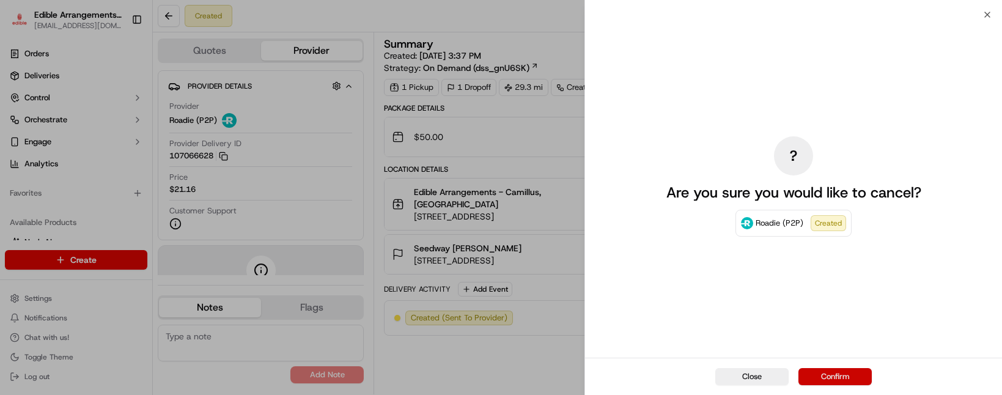
click at [844, 379] on button "Confirm" at bounding box center [835, 376] width 73 height 17
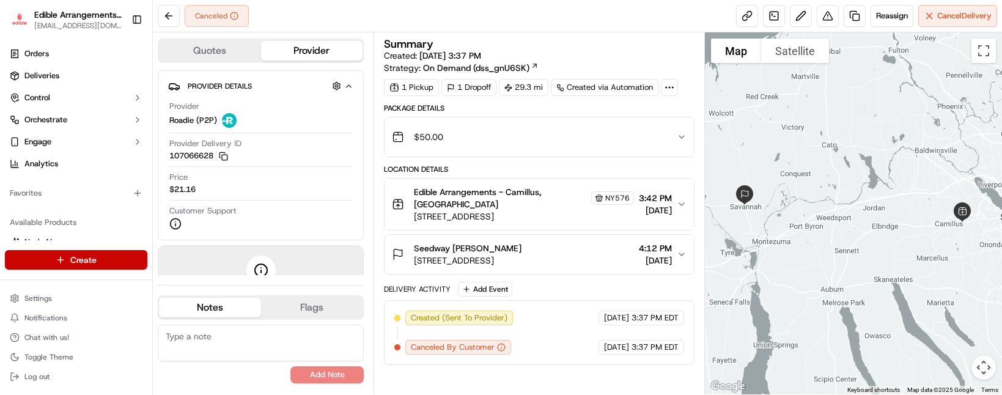
click at [102, 268] on html "Edible Arrangements - Camillus, NY [EMAIL_ADDRESS][DOMAIN_NAME] Toggle Sidebar …" at bounding box center [501, 197] width 1002 height 395
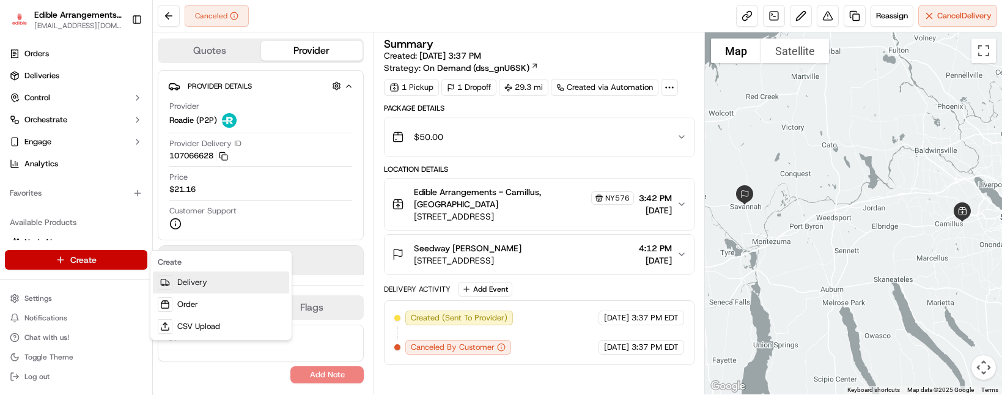
click at [221, 286] on link "Delivery" at bounding box center [221, 283] width 136 height 22
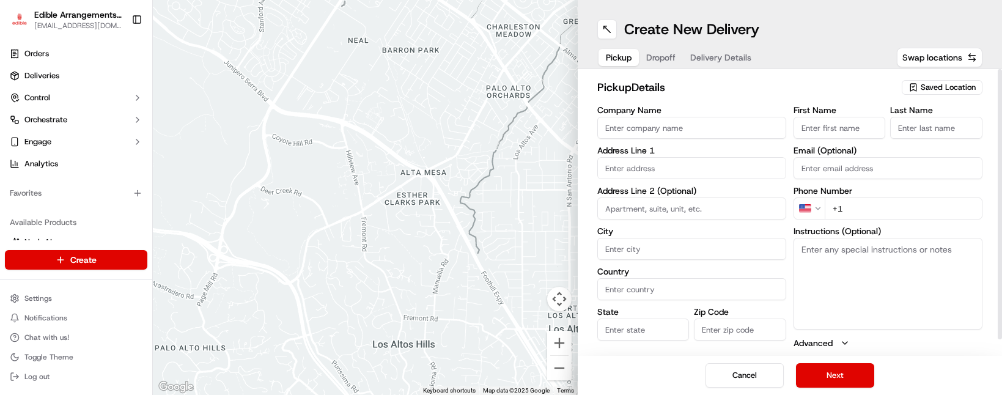
click at [935, 88] on span "Saved Location" at bounding box center [948, 87] width 55 height 11
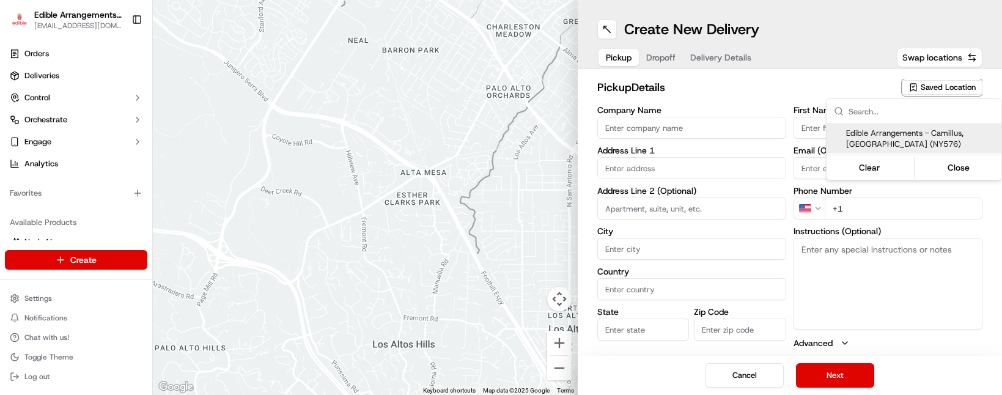
click at [924, 139] on span "Edible Arrangements - Camillus, [GEOGRAPHIC_DATA] (NY576)" at bounding box center [921, 139] width 150 height 22
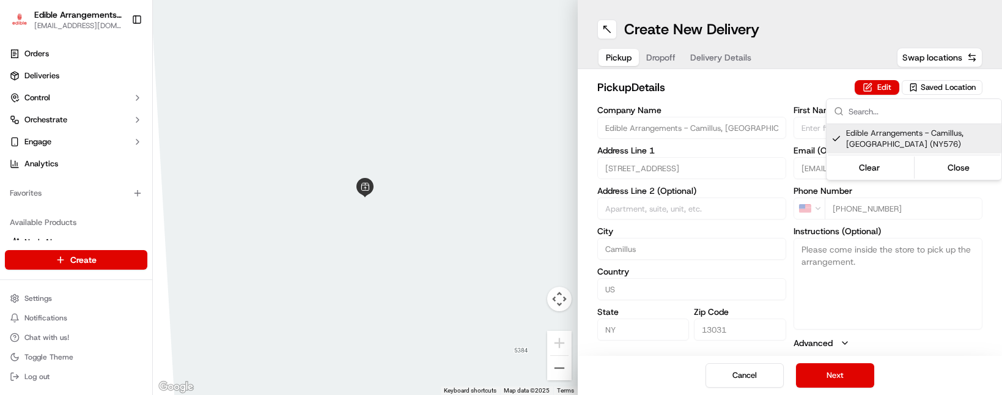
click at [844, 379] on html "Edible Arrangements - Camillus, NY [EMAIL_ADDRESS][DOMAIN_NAME] Toggle Sidebar …" at bounding box center [501, 197] width 1002 height 395
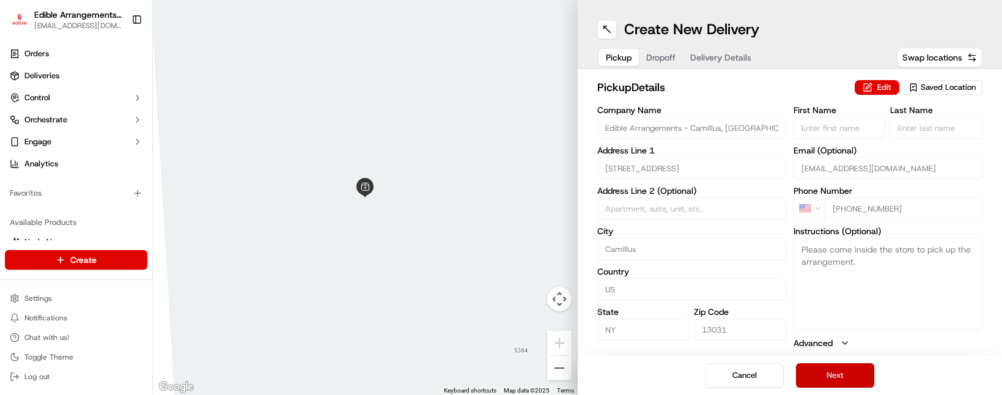
click at [843, 377] on button "Next" at bounding box center [835, 375] width 78 height 24
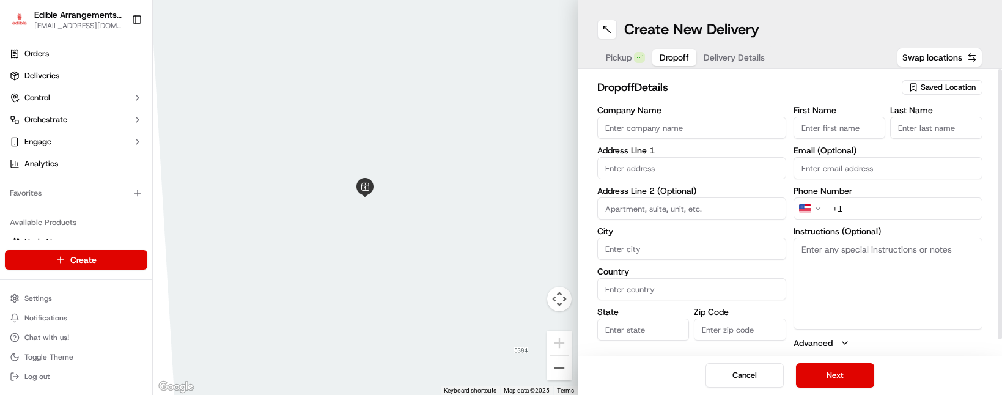
click at [659, 171] on input "text" at bounding box center [691, 168] width 189 height 22
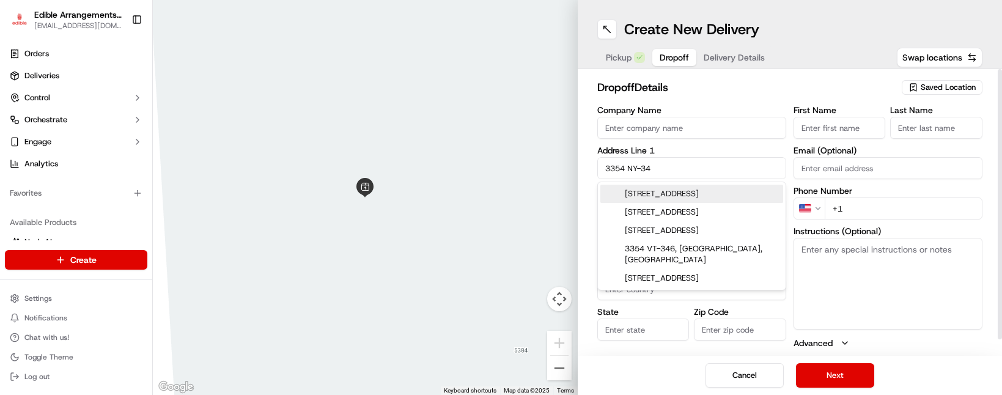
click at [665, 193] on div "[STREET_ADDRESS]" at bounding box center [691, 194] width 183 height 18
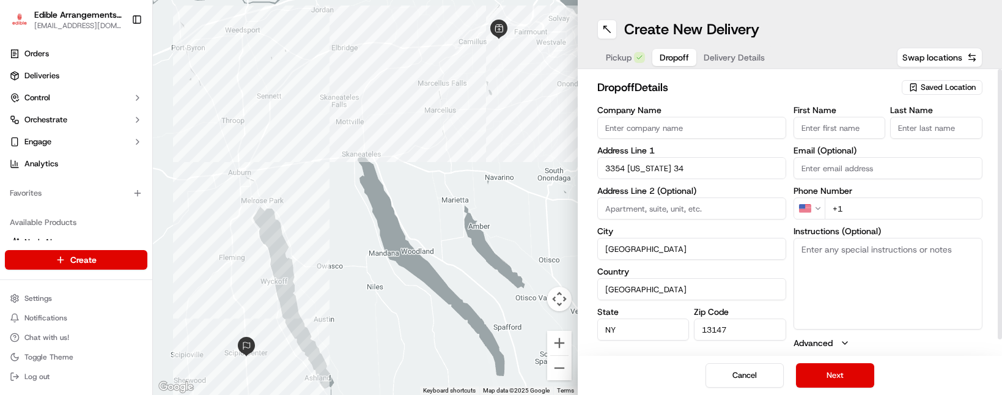
click at [864, 213] on input "+1" at bounding box center [904, 209] width 158 height 22
click at [837, 375] on button "Next" at bounding box center [835, 375] width 78 height 24
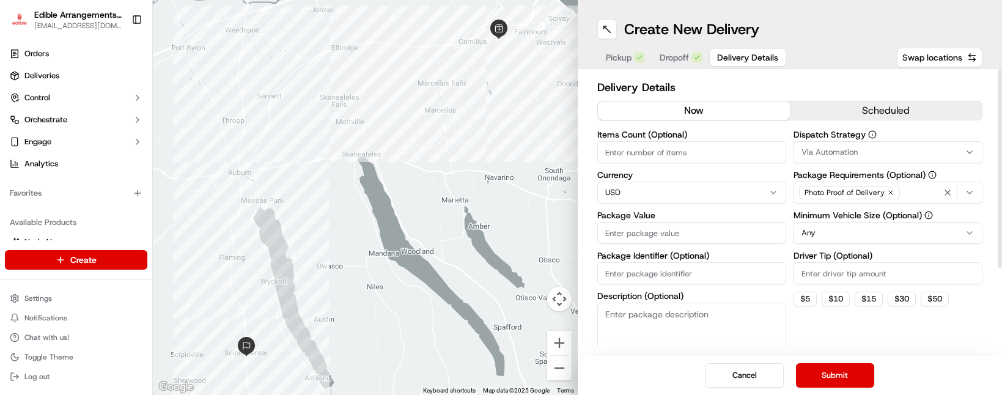
click at [690, 243] on input "Package Value" at bounding box center [691, 233] width 189 height 22
click at [855, 324] on div "Dispatch Strategy Via Automation Package Requirements (Optional) Photo Proof of…" at bounding box center [888, 250] width 189 height 241
click at [838, 374] on button "Submit" at bounding box center [835, 375] width 78 height 24
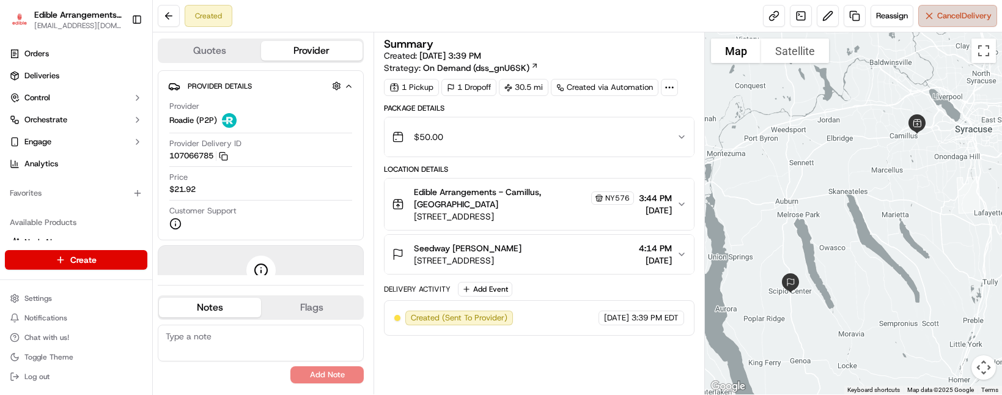
click at [956, 10] on span "Cancel Delivery" at bounding box center [964, 15] width 54 height 11
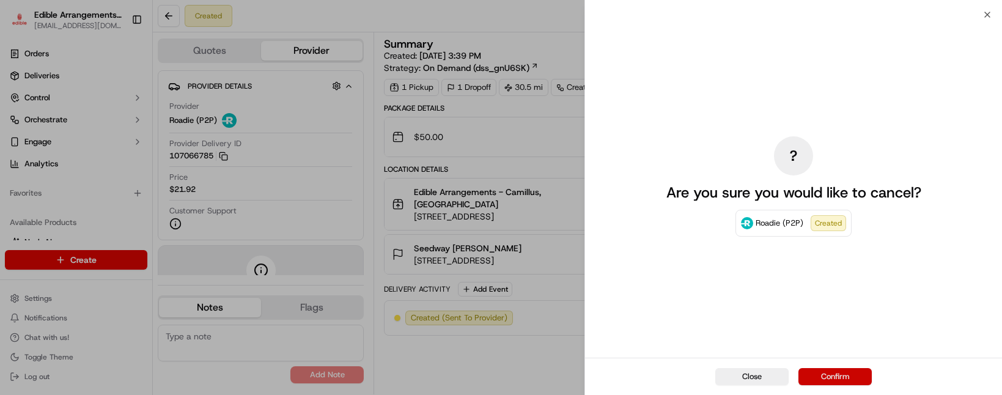
click at [824, 374] on button "Confirm" at bounding box center [835, 376] width 73 height 17
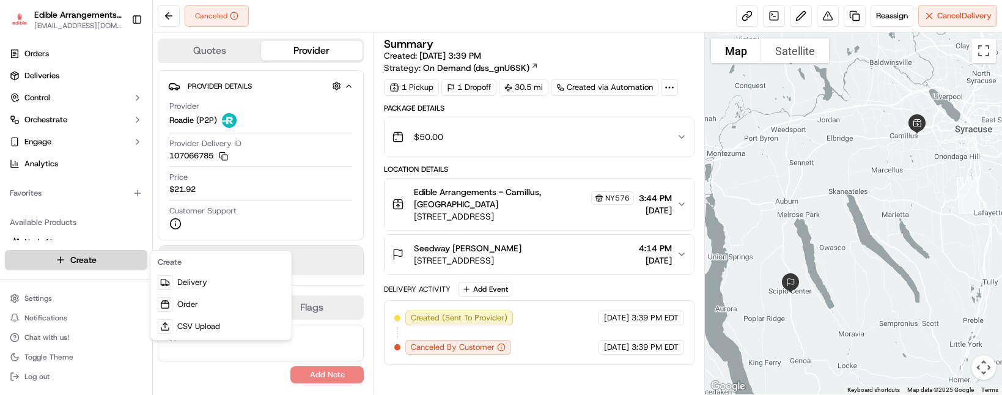
click at [91, 259] on html "Edible Arrangements - Camillus, NY [EMAIL_ADDRESS][DOMAIN_NAME] Toggle Sidebar …" at bounding box center [501, 197] width 1002 height 395
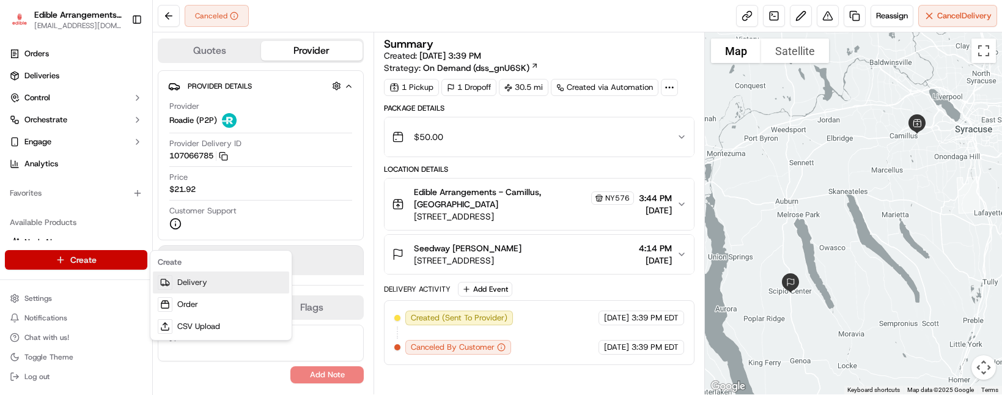
click at [195, 284] on link "Delivery" at bounding box center [221, 283] width 136 height 22
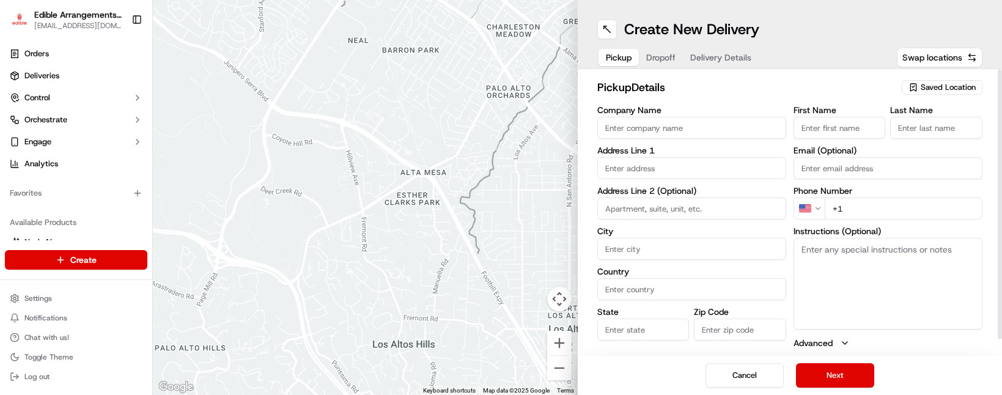
click at [935, 91] on span "Saved Location" at bounding box center [948, 87] width 55 height 11
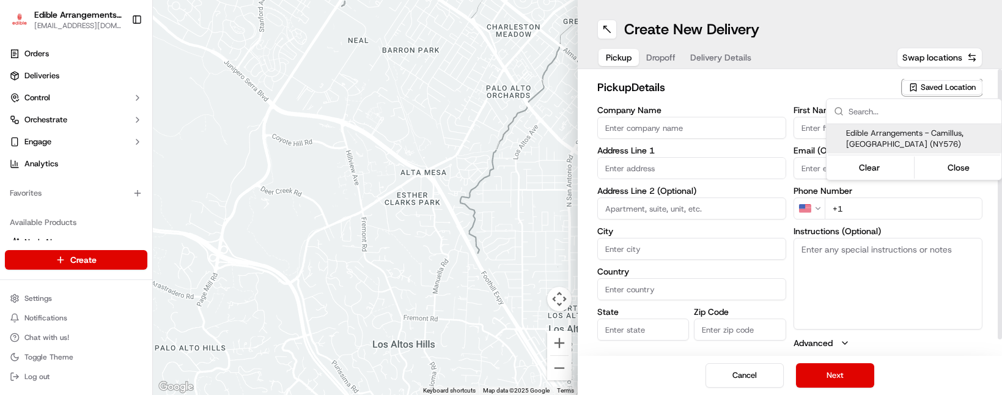
drag, startPoint x: 925, startPoint y: 134, endPoint x: 908, endPoint y: 135, distance: 17.2
click at [925, 134] on span "Edible Arrangements - Camillus, [GEOGRAPHIC_DATA] (NY576)" at bounding box center [921, 139] width 150 height 22
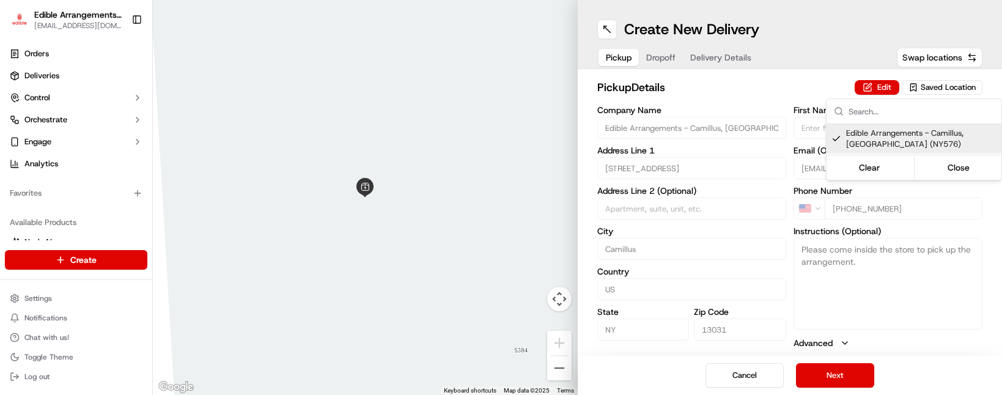
click at [846, 377] on html "Edible Arrangements - Camillus, NY [EMAIL_ADDRESS][DOMAIN_NAME] Toggle Sidebar …" at bounding box center [501, 197] width 1002 height 395
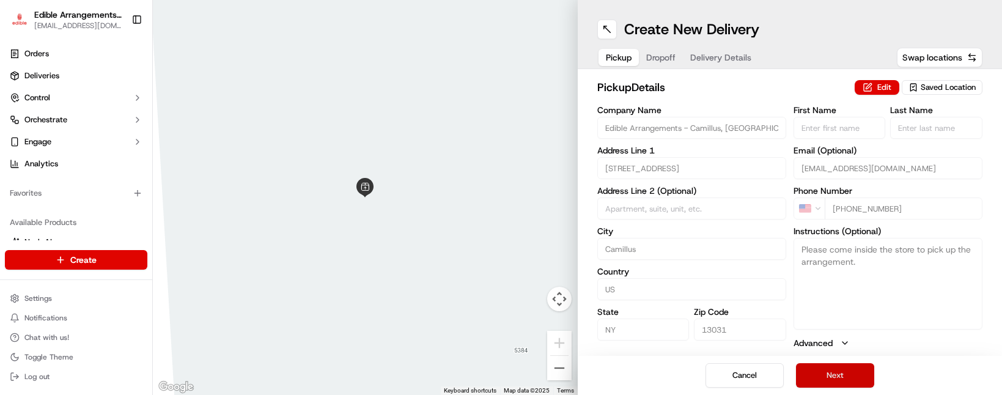
click at [836, 371] on button "Next" at bounding box center [835, 375] width 78 height 24
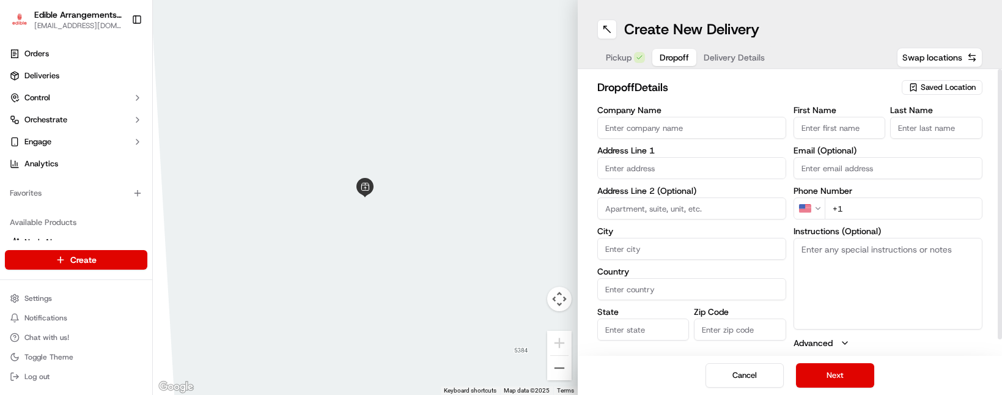
click at [651, 166] on input "text" at bounding box center [691, 168] width 189 height 22
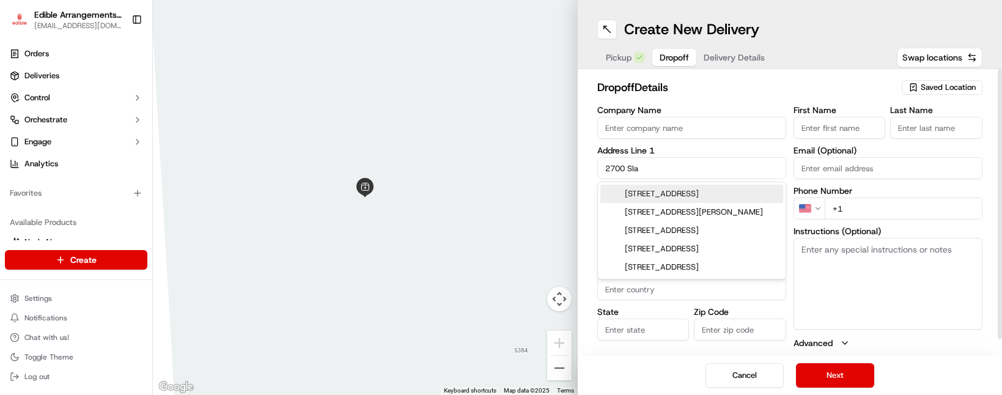
drag, startPoint x: 663, startPoint y: 199, endPoint x: 687, endPoint y: 193, distance: 24.6
click at [663, 199] on div "[STREET_ADDRESS]" at bounding box center [691, 194] width 183 height 18
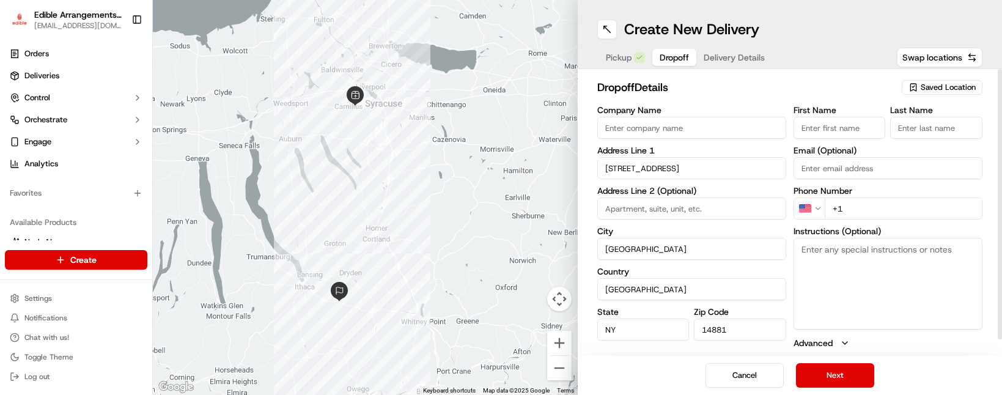
click at [881, 216] on input "+1" at bounding box center [904, 209] width 158 height 22
click at [843, 364] on button "Next" at bounding box center [835, 375] width 78 height 24
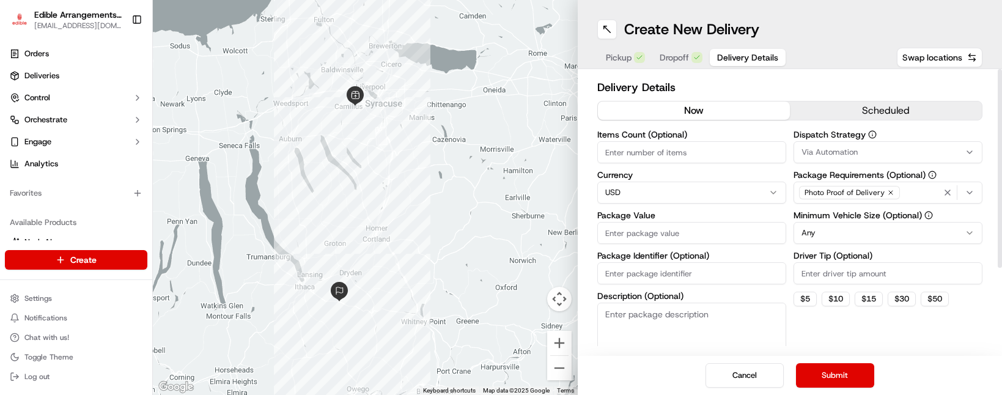
click at [674, 240] on input "Package Value" at bounding box center [691, 233] width 189 height 22
drag, startPoint x: 846, startPoint y: 338, endPoint x: 845, endPoint y: 382, distance: 43.4
click at [848, 339] on div "Dispatch Strategy Via Automation Package Requirements (Optional) Photo Proof of…" at bounding box center [888, 250] width 189 height 241
click at [845, 383] on button "Submit" at bounding box center [835, 375] width 78 height 24
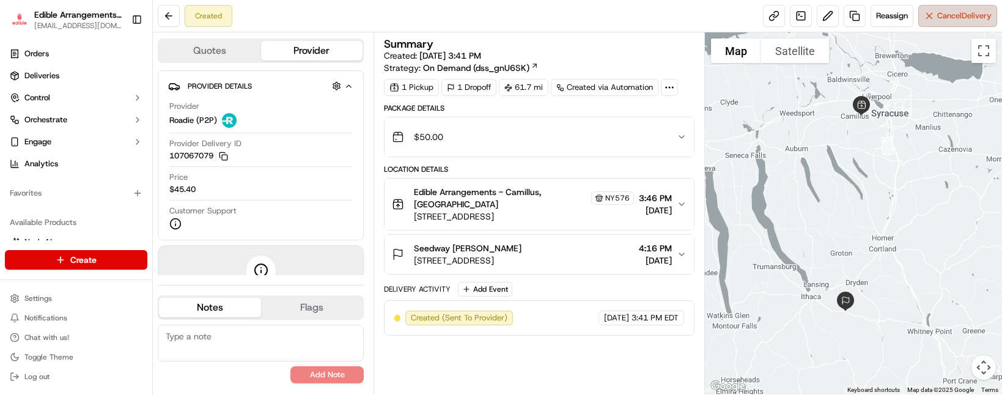
click at [955, 18] on span "Cancel Delivery" at bounding box center [964, 15] width 54 height 11
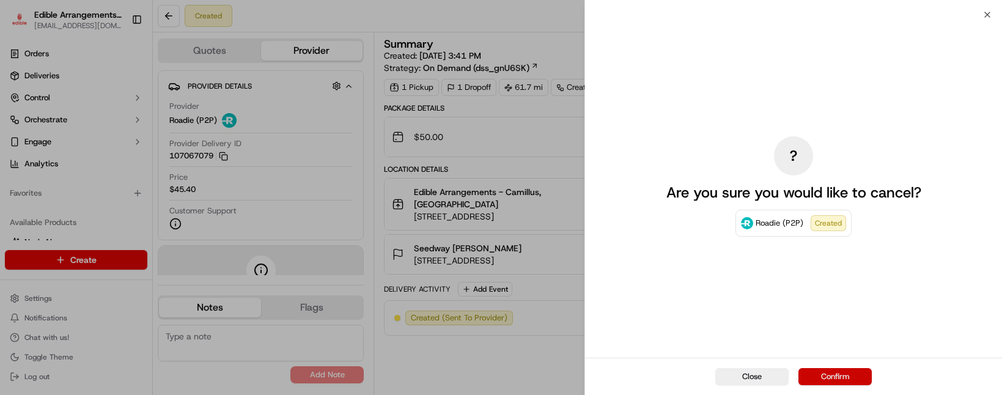
click at [839, 375] on button "Confirm" at bounding box center [835, 376] width 73 height 17
